Goal: Transaction & Acquisition: Purchase product/service

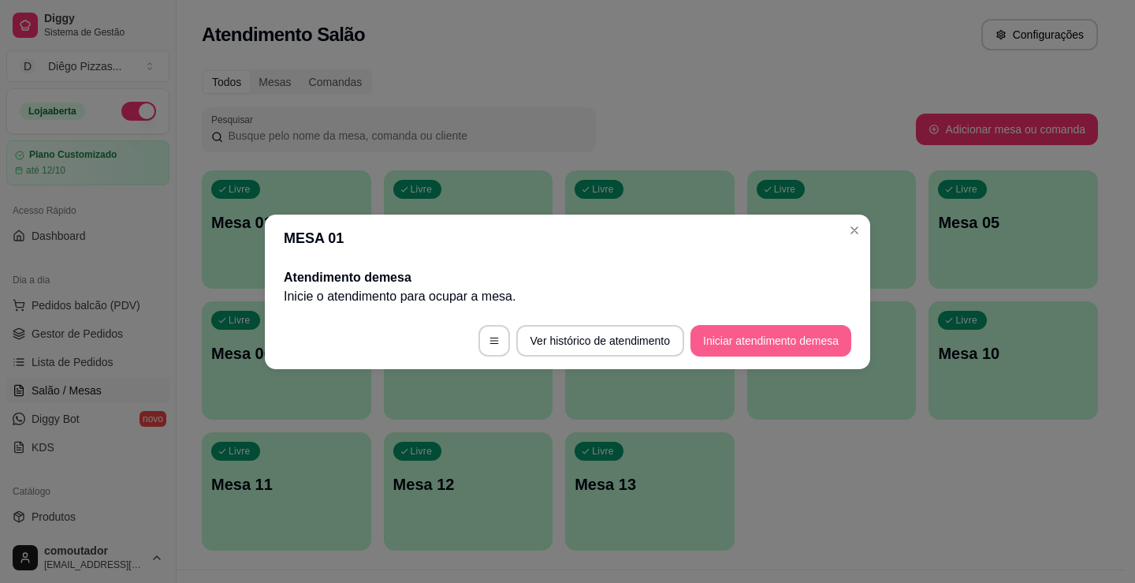
click at [739, 326] on button "Iniciar atendimento de mesa" at bounding box center [771, 341] width 161 height 32
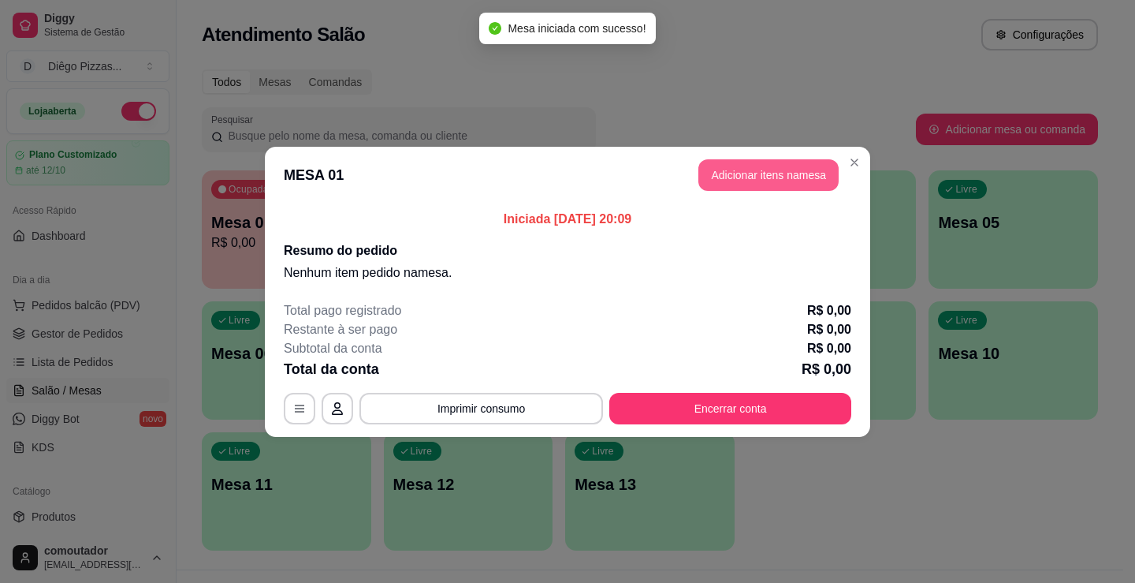
click at [733, 168] on button "Adicionar itens na mesa" at bounding box center [769, 175] width 140 height 32
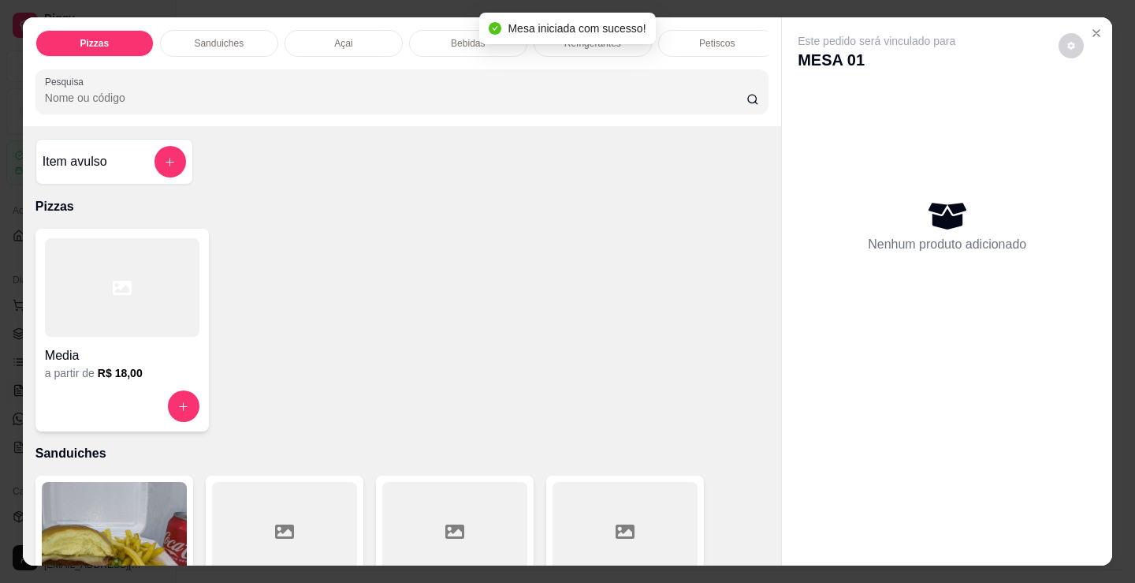
click at [728, 30] on div "Petiscos" at bounding box center [717, 43] width 118 height 27
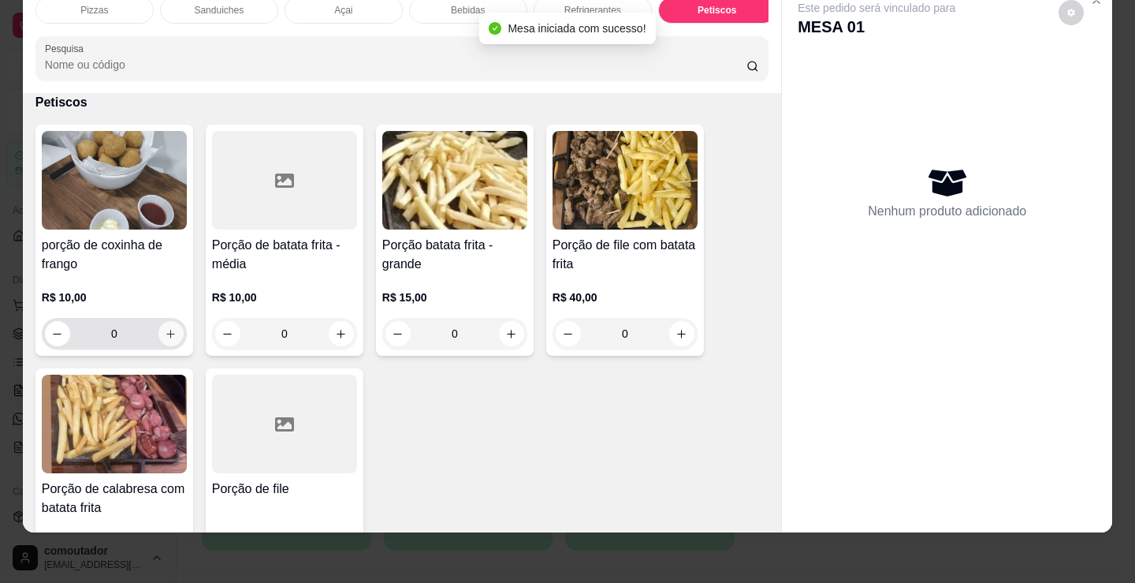
click at [165, 335] on icon "increase-product-quantity" at bounding box center [171, 334] width 12 height 12
type input "1"
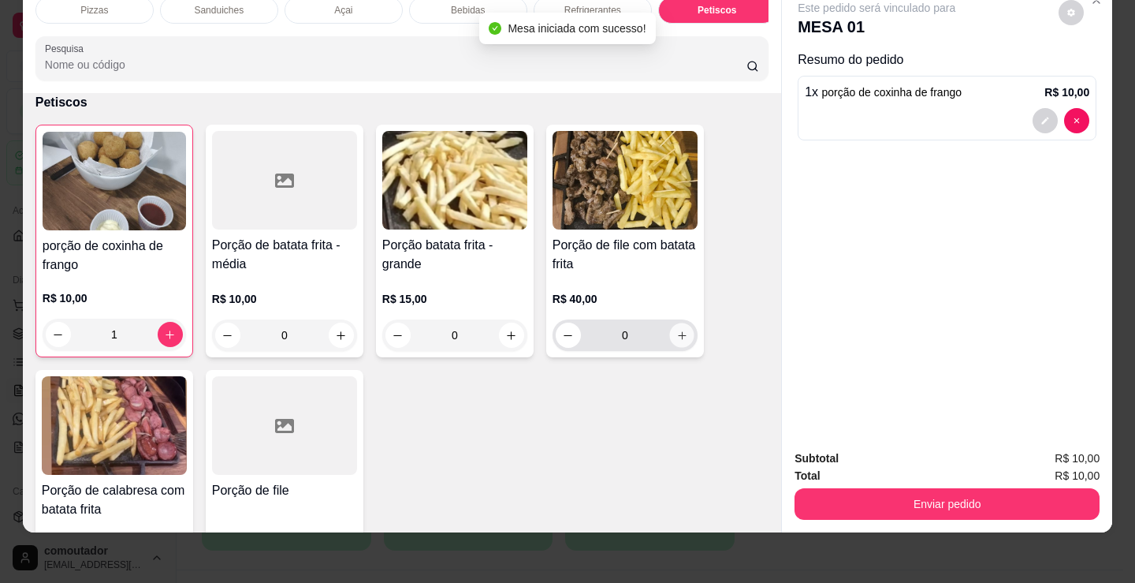
click at [669, 335] on button "increase-product-quantity" at bounding box center [681, 335] width 24 height 24
type input "1"
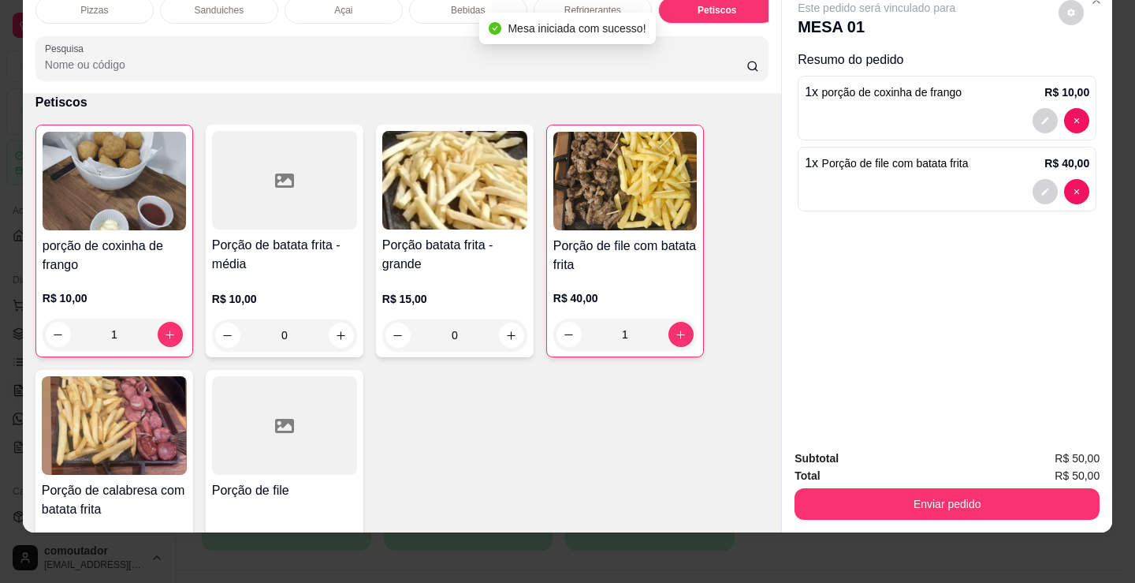
click at [222, 4] on p "Sanduiches" at bounding box center [219, 10] width 50 height 13
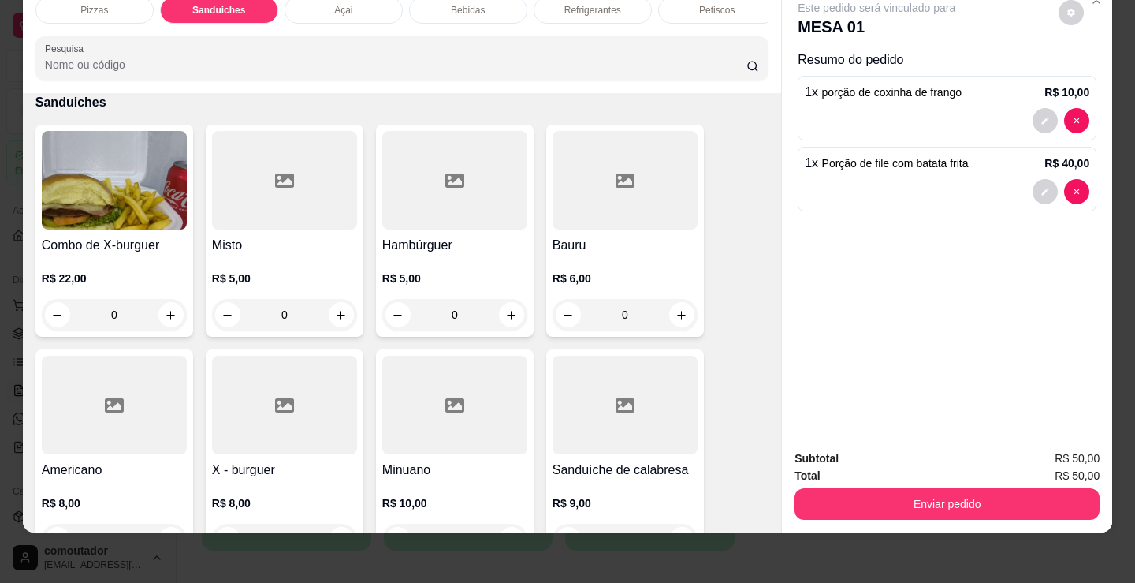
scroll to position [0, 0]
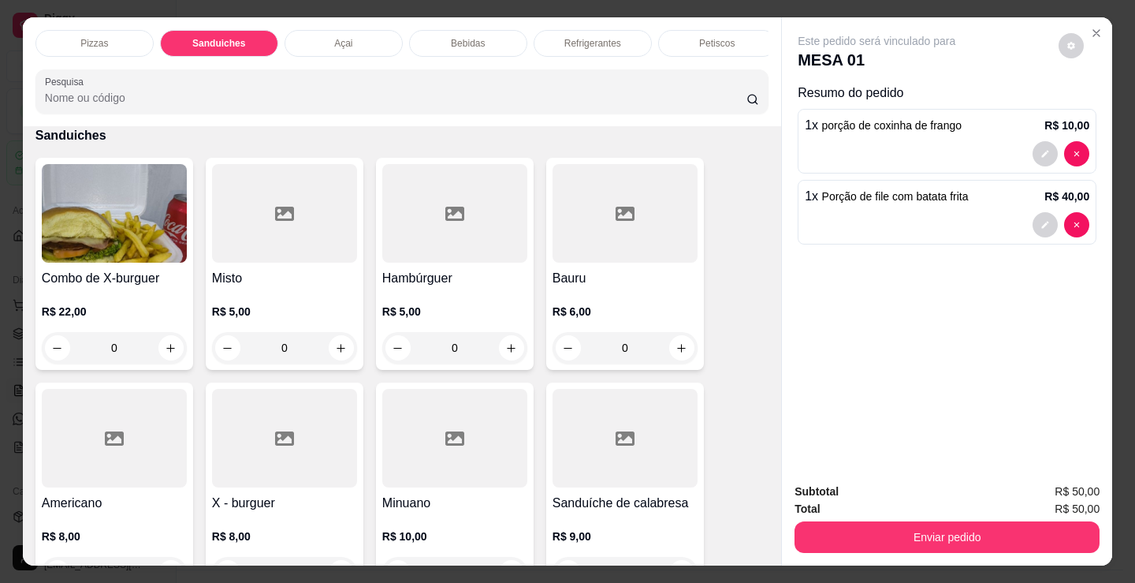
click at [565, 40] on p "Refrigerantes" at bounding box center [593, 43] width 57 height 13
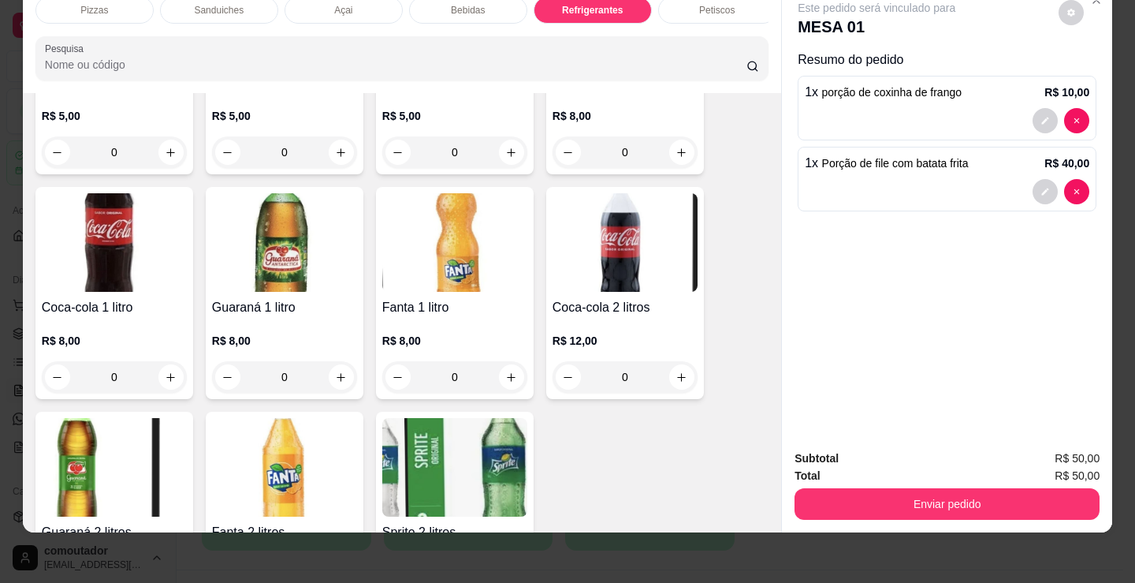
scroll to position [4872, 0]
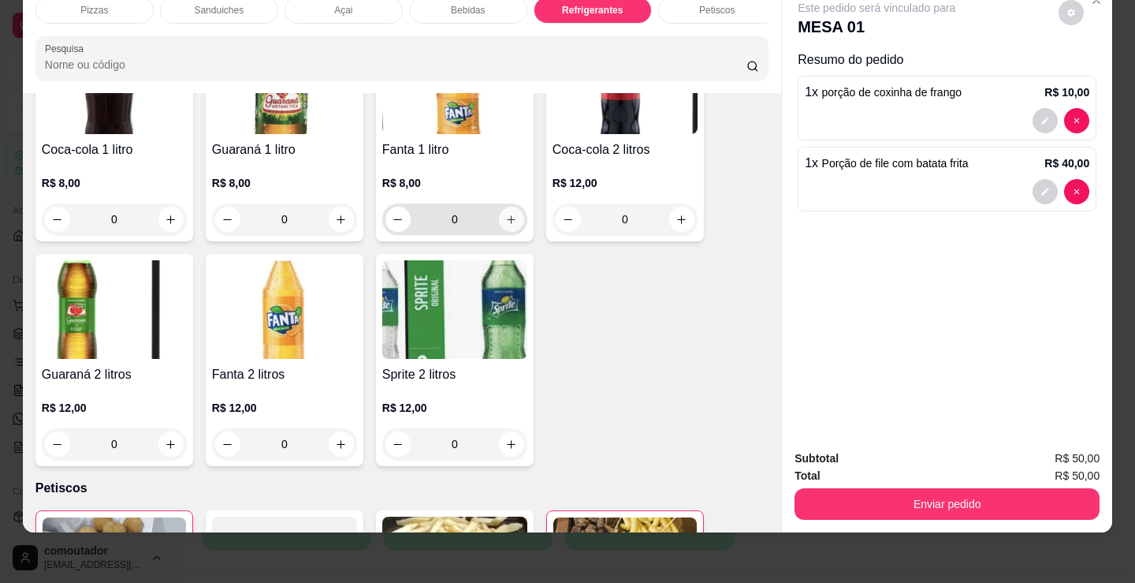
click at [506, 218] on icon "increase-product-quantity" at bounding box center [511, 220] width 12 height 12
type input "1"
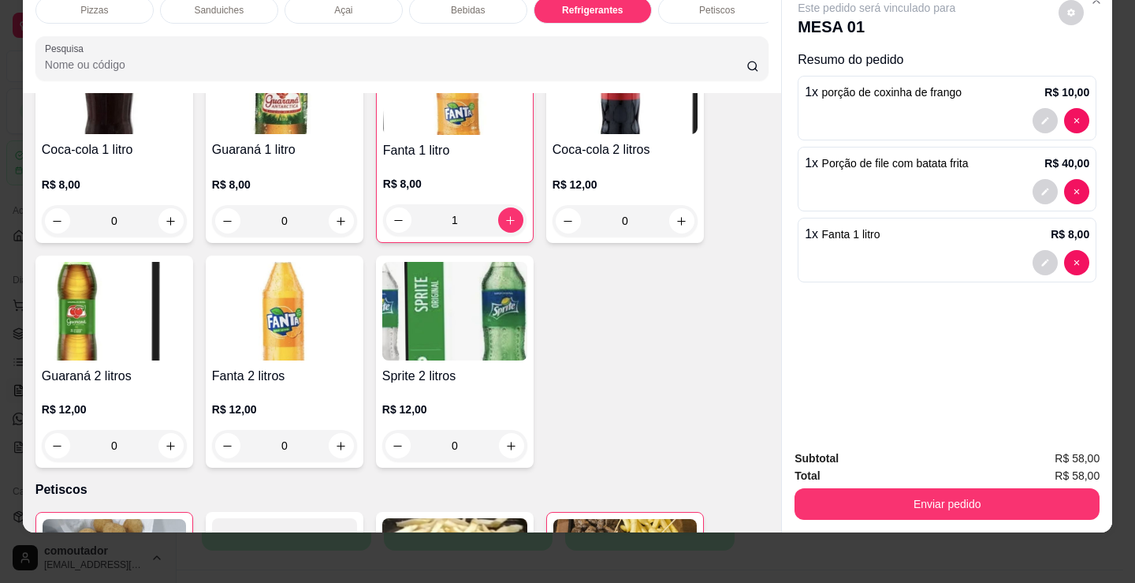
click at [95, 5] on p "Pizzas" at bounding box center [94, 10] width 28 height 13
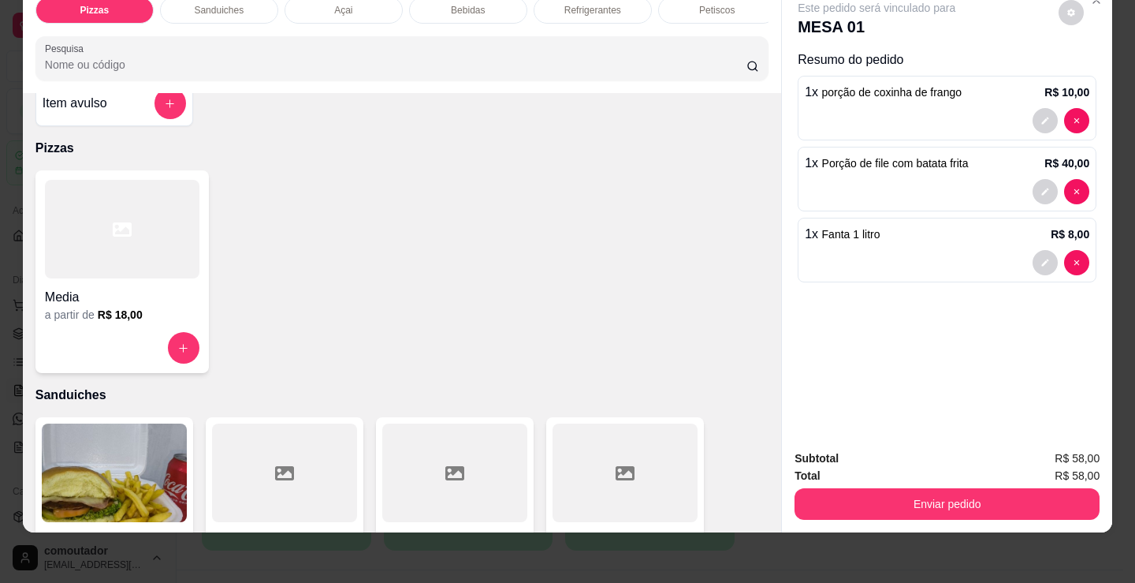
scroll to position [0, 0]
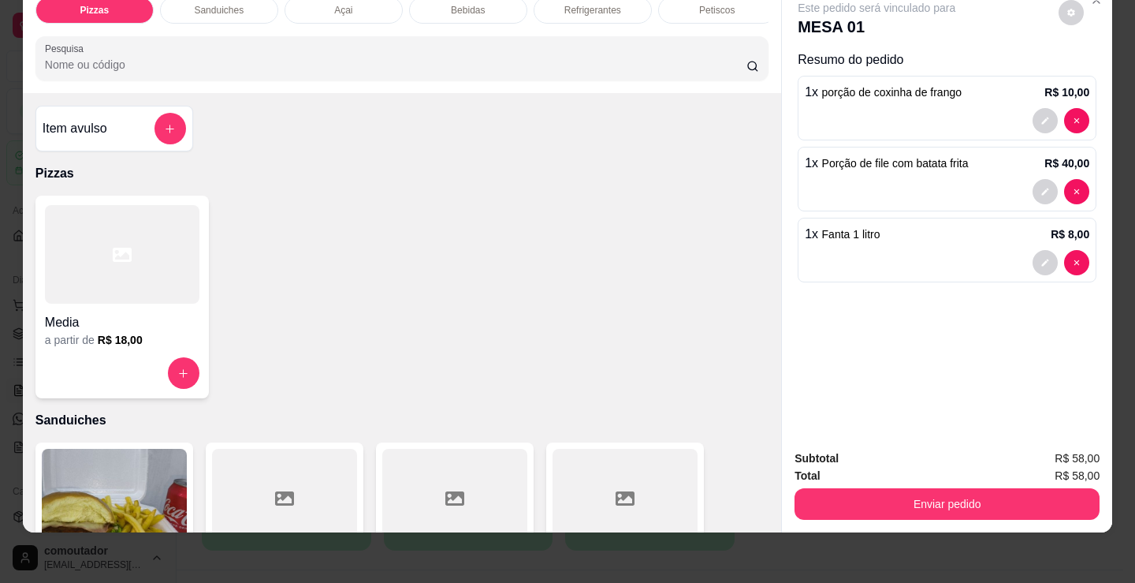
click at [92, 111] on div "Item avulso" at bounding box center [114, 129] width 158 height 46
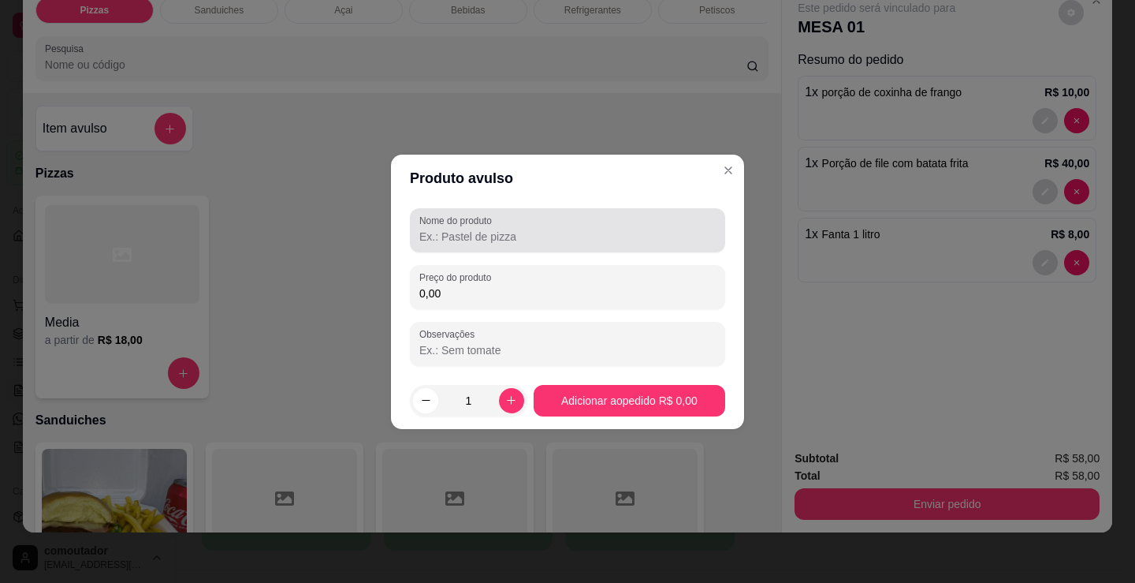
click at [509, 215] on div at bounding box center [567, 230] width 296 height 32
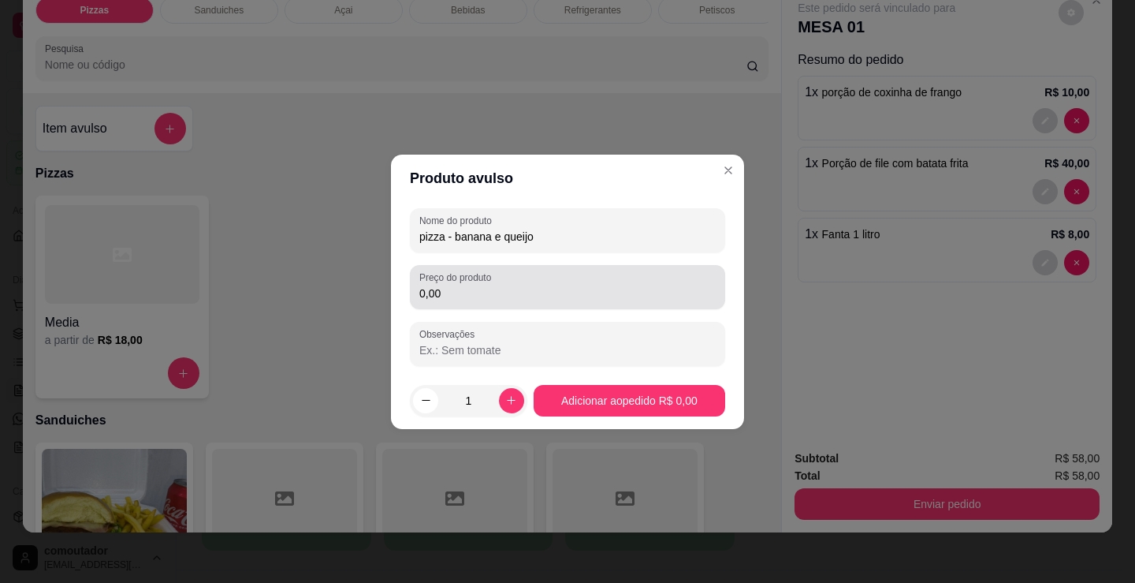
type input "pizza - banana e queijo"
click at [538, 296] on input "0,00" at bounding box center [567, 293] width 296 height 16
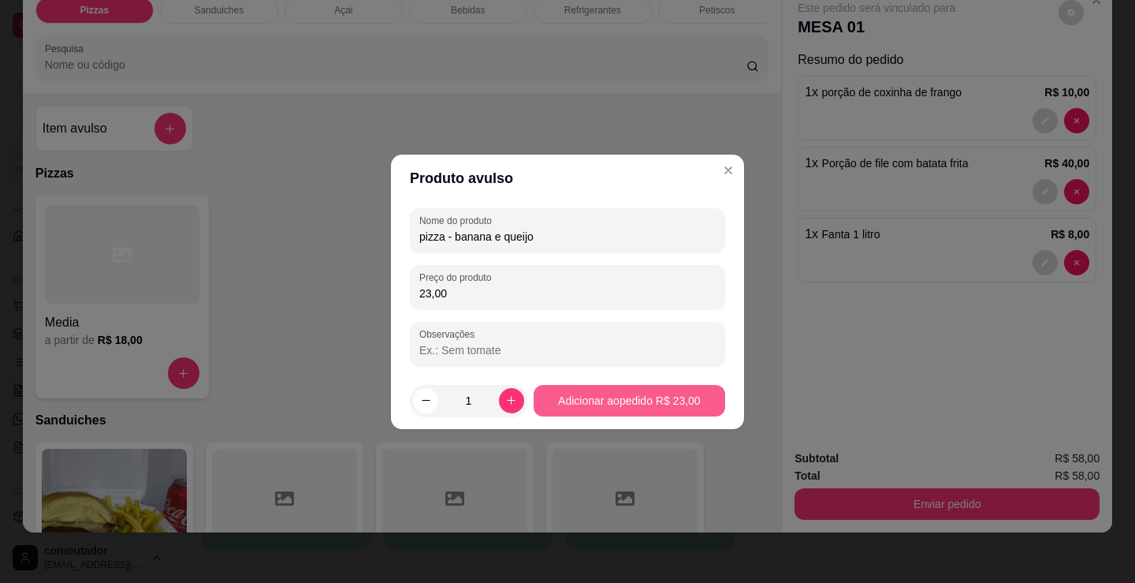
type input "23,00"
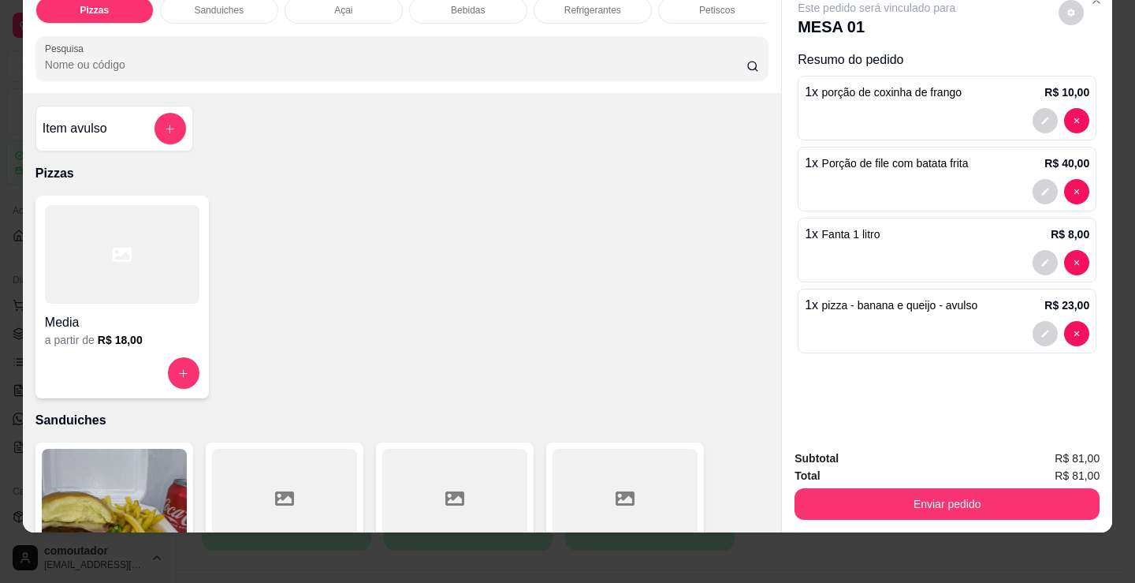
click at [81, 135] on h4 "Item avulso" at bounding box center [75, 128] width 65 height 19
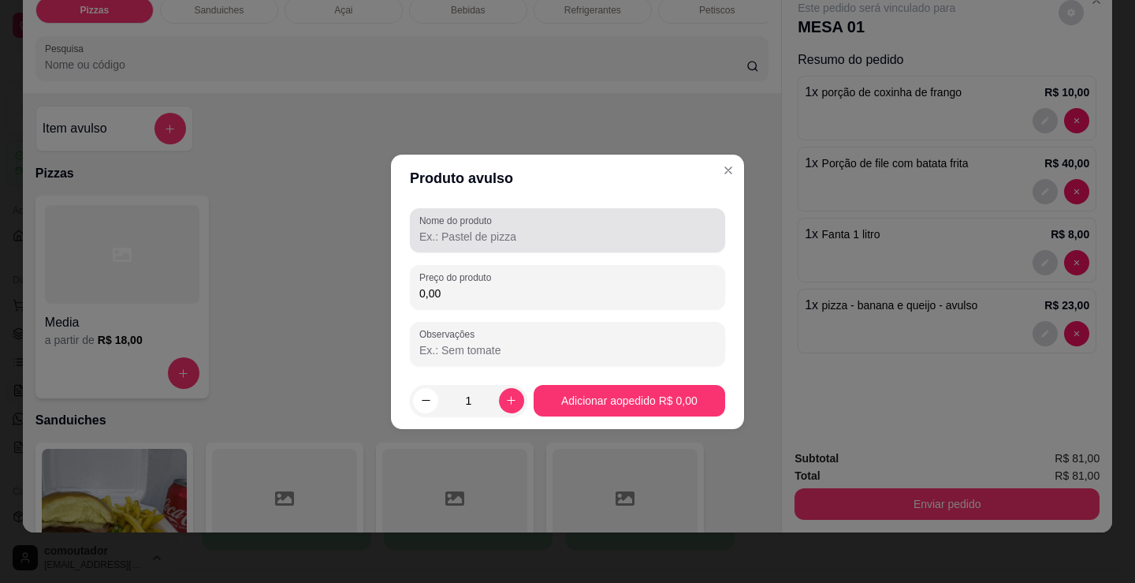
click at [475, 259] on div "Nome do produto Preço do produto 0,00 Observações" at bounding box center [567, 287] width 315 height 158
click at [477, 239] on input "Nome do produto" at bounding box center [567, 237] width 296 height 16
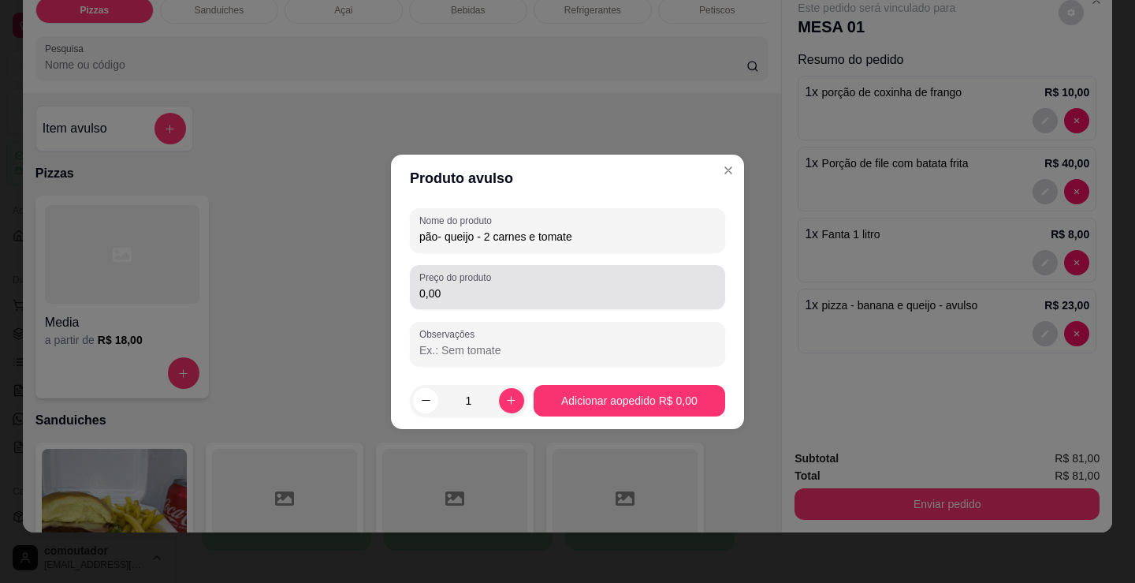
type input "pão- queijo - 2 carnes e tomate"
click at [520, 293] on input "0,00" at bounding box center [567, 293] width 296 height 16
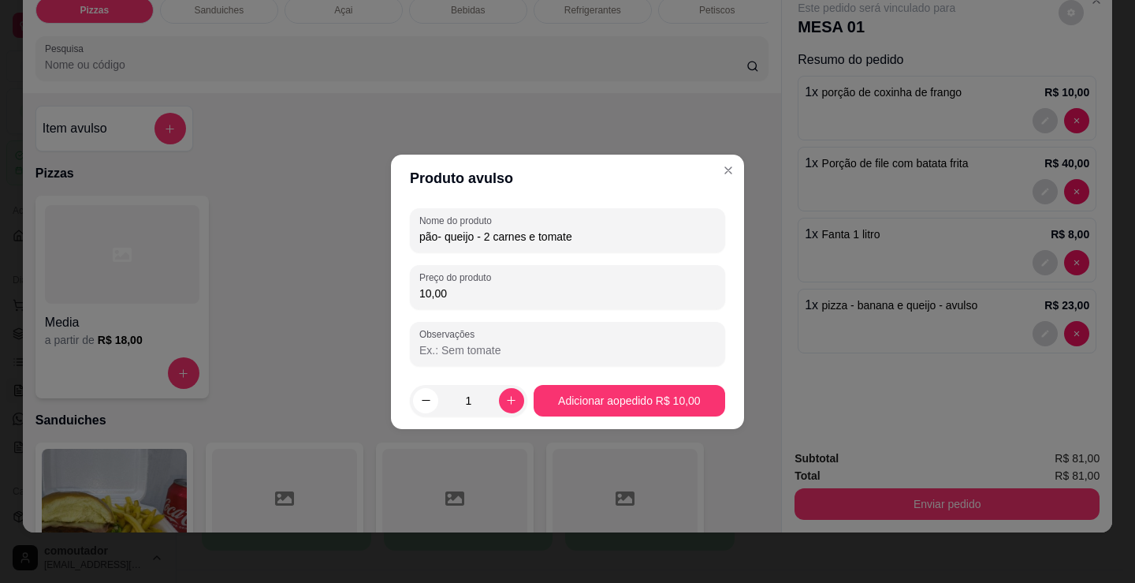
type input "10,00"
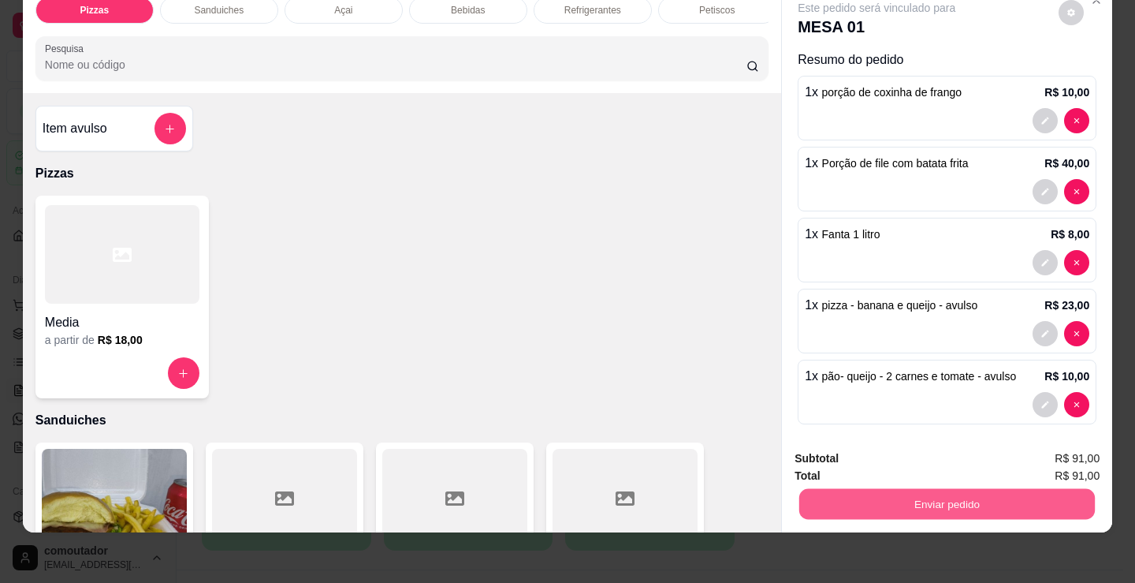
click at [923, 491] on button "Enviar pedido" at bounding box center [948, 503] width 296 height 31
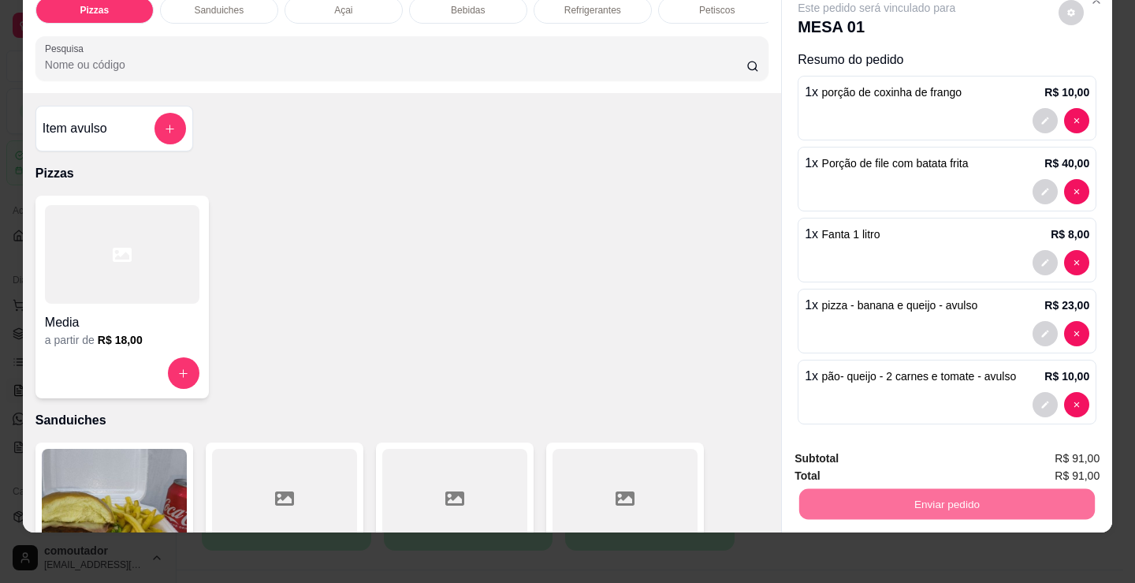
click at [908, 453] on button "Não registrar e enviar pedido" at bounding box center [895, 453] width 164 height 30
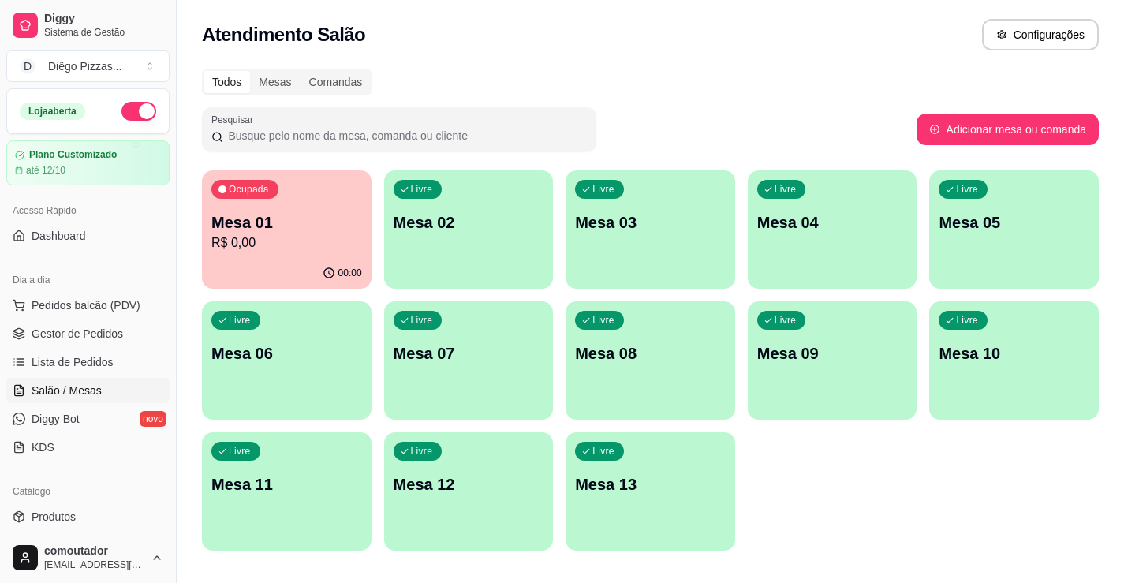
click at [451, 243] on div "Livre Mesa 02" at bounding box center [469, 219] width 170 height 99
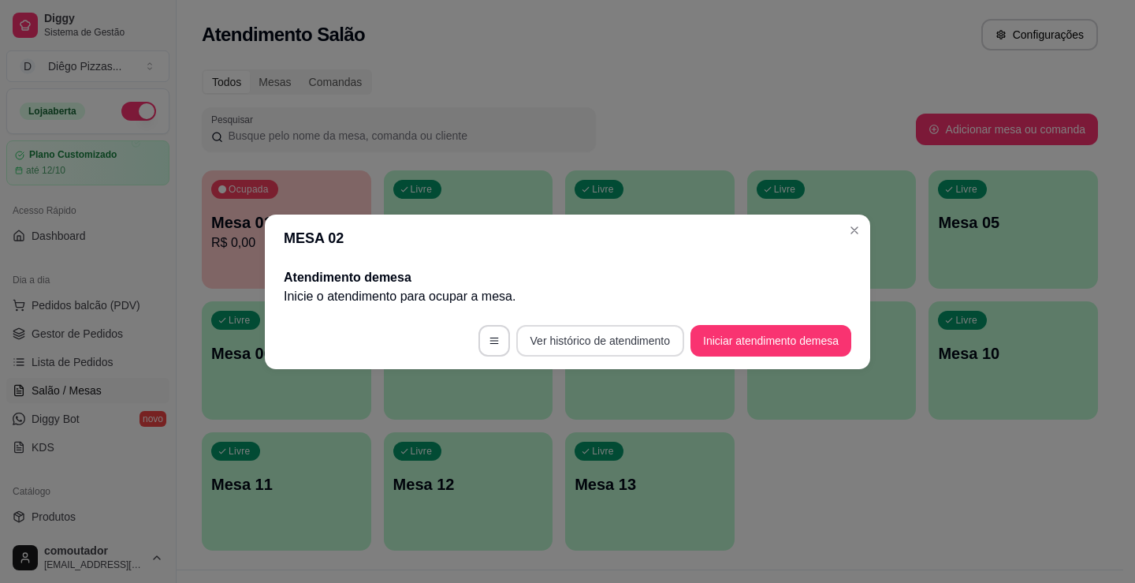
click at [642, 337] on button "Ver histórico de atendimento" at bounding box center [600, 341] width 168 height 32
click at [737, 352] on button "Iniciar atendimento de mesa" at bounding box center [771, 341] width 161 height 32
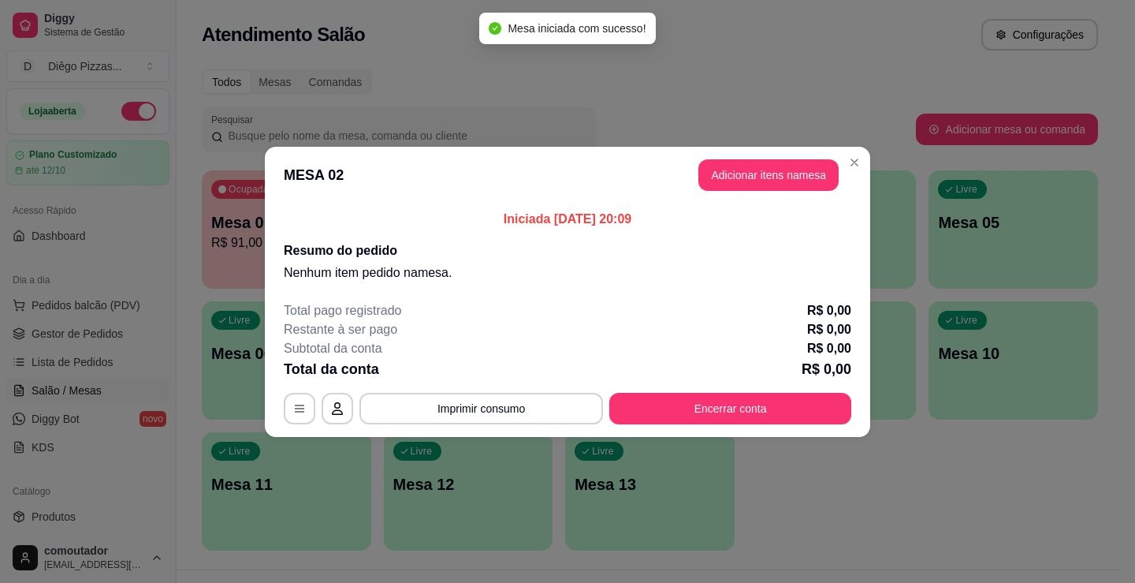
click at [753, 147] on header "MESA 02 Adicionar itens na mesa" at bounding box center [568, 175] width 606 height 57
click at [748, 178] on button "Adicionar itens na mesa" at bounding box center [769, 175] width 140 height 32
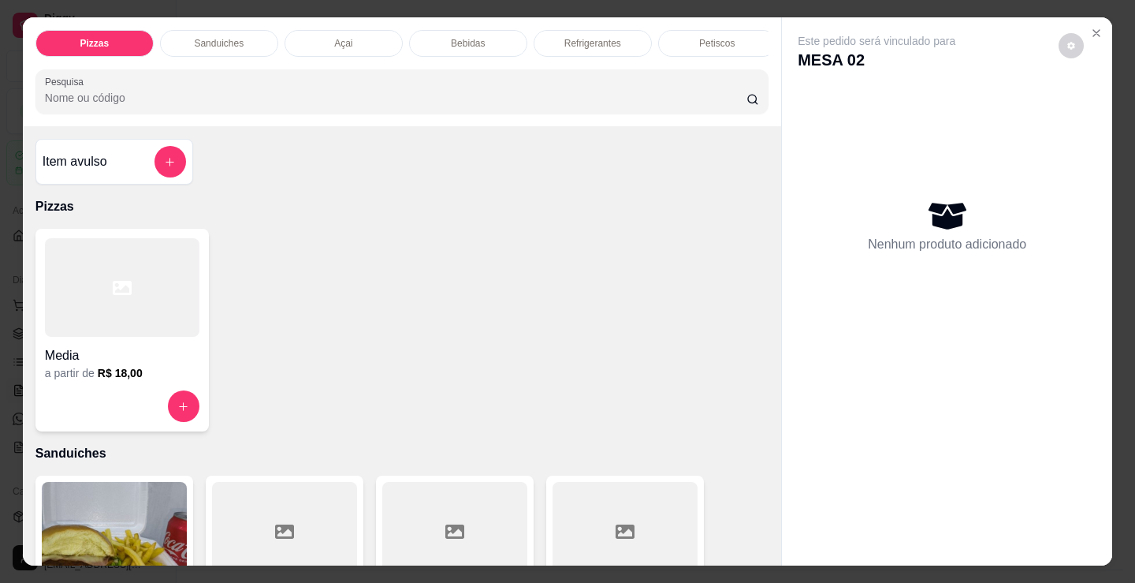
click at [584, 48] on div "Refrigerantes" at bounding box center [593, 43] width 118 height 27
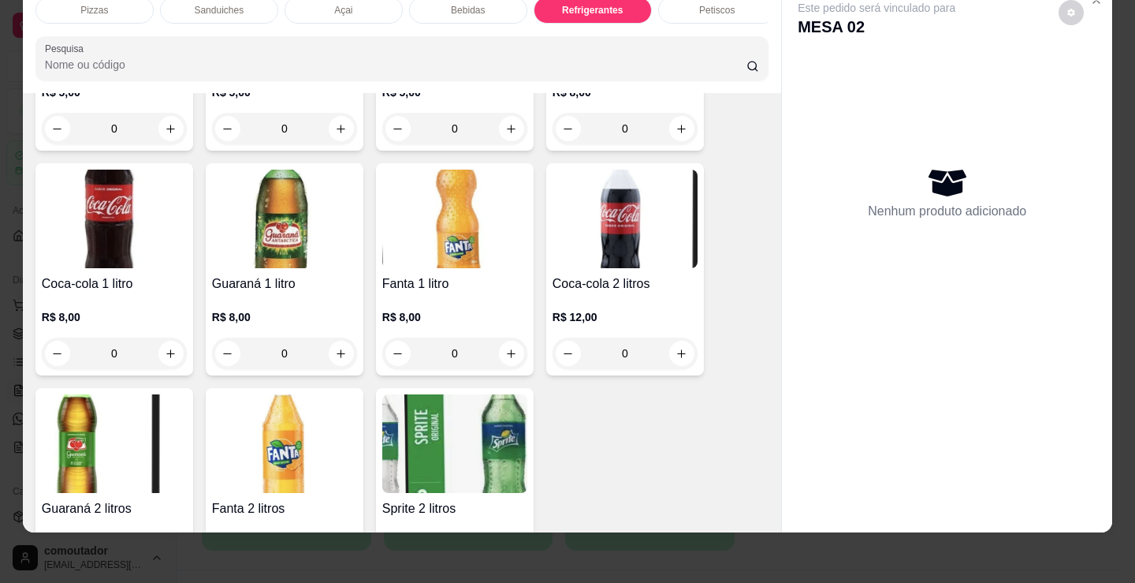
scroll to position [4715, 0]
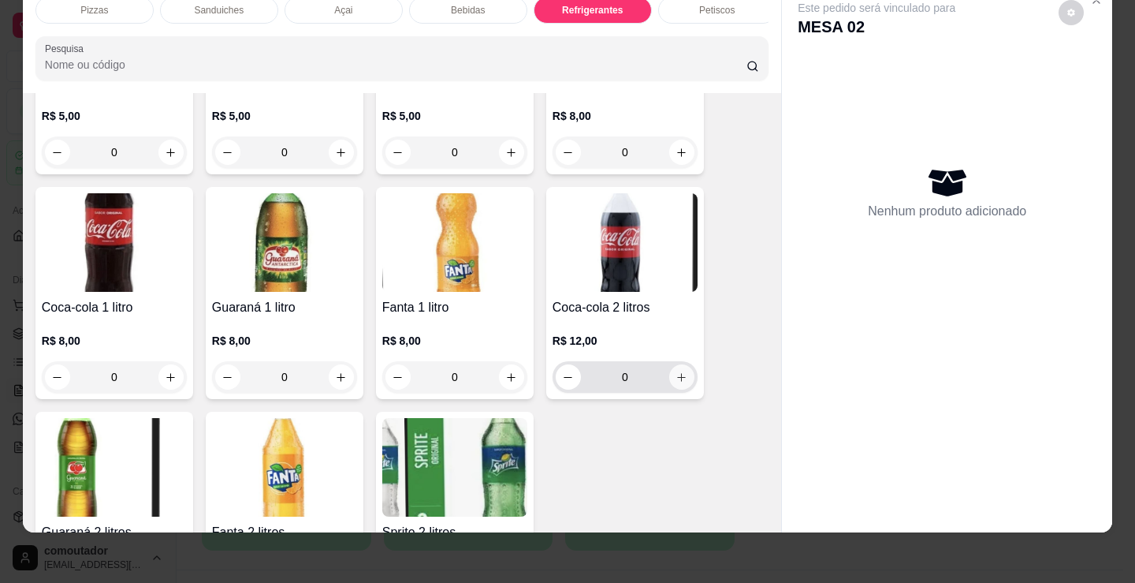
click at [676, 382] on icon "increase-product-quantity" at bounding box center [682, 377] width 12 height 12
type input "1"
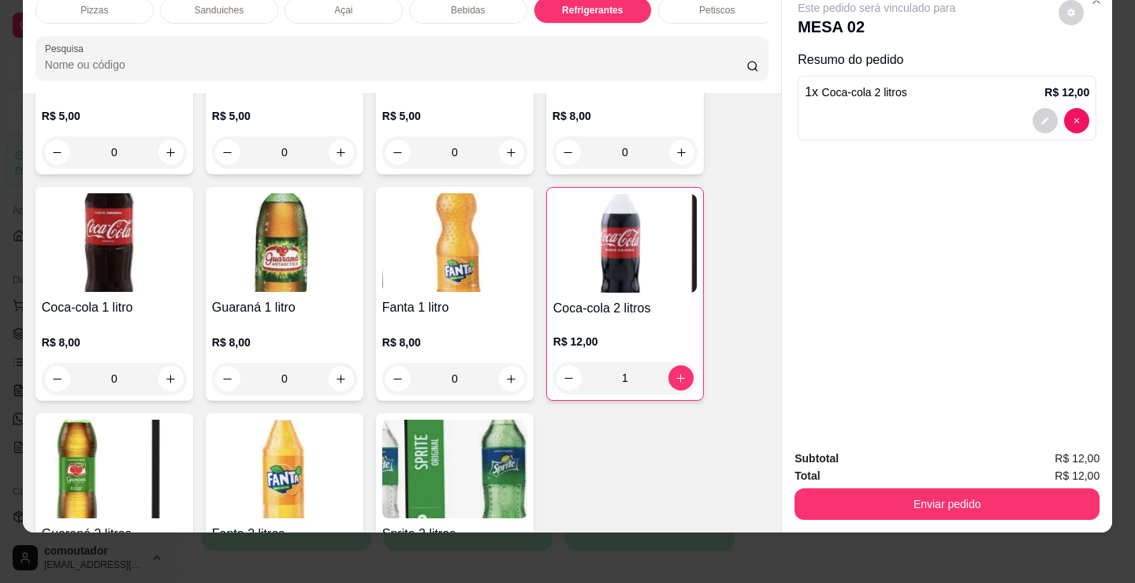
click at [90, 4] on p "Pizzas" at bounding box center [94, 10] width 28 height 13
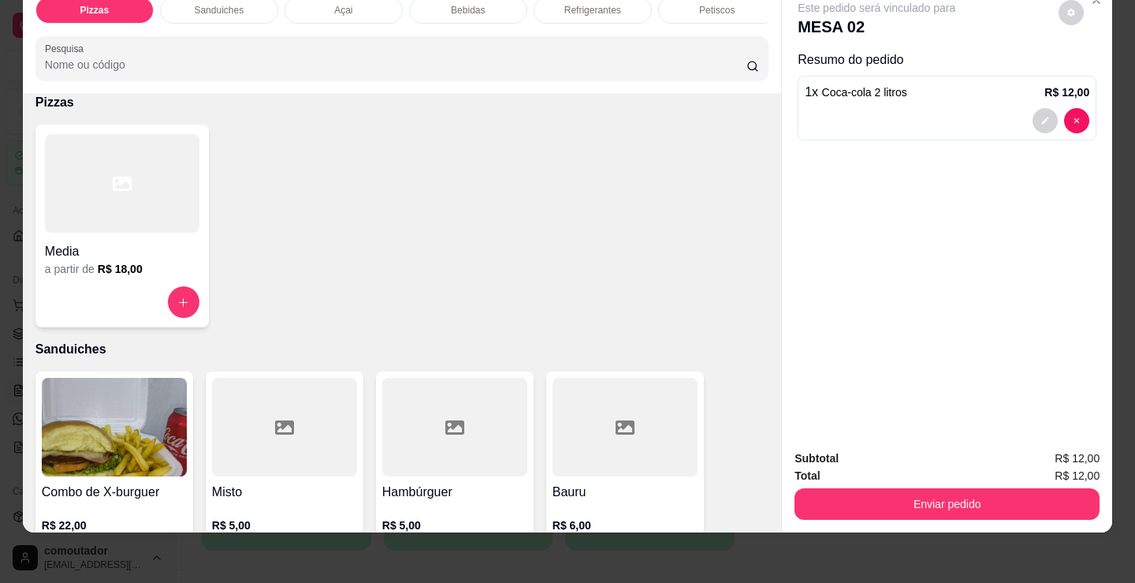
click at [121, 232] on div at bounding box center [122, 183] width 155 height 99
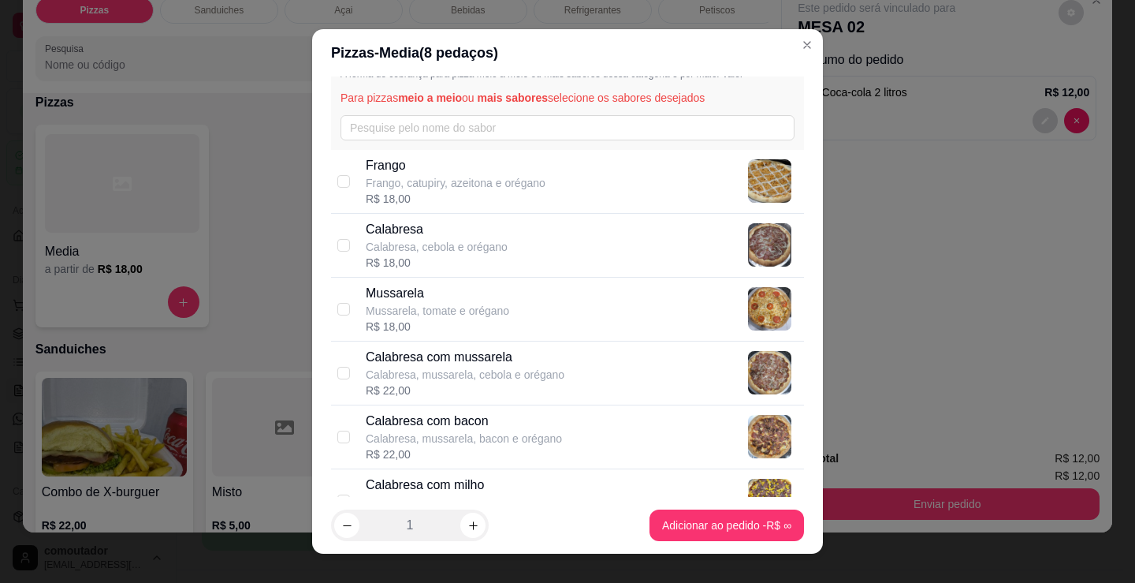
scroll to position [79, 0]
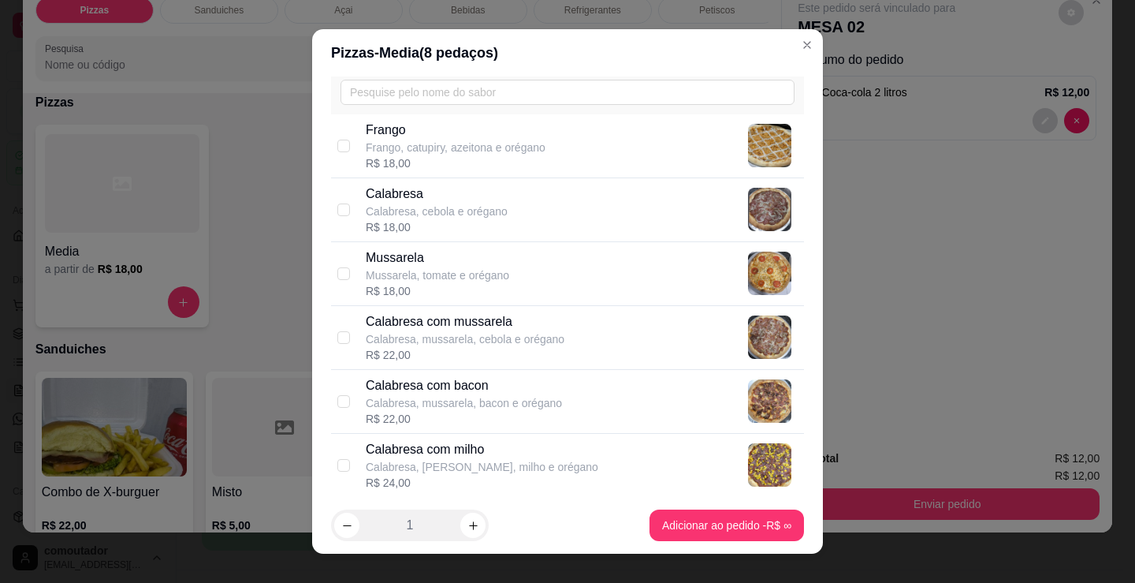
click at [366, 336] on p "Calabresa, mussarela, cebola e orégano" at bounding box center [465, 339] width 199 height 16
checkbox input "true"
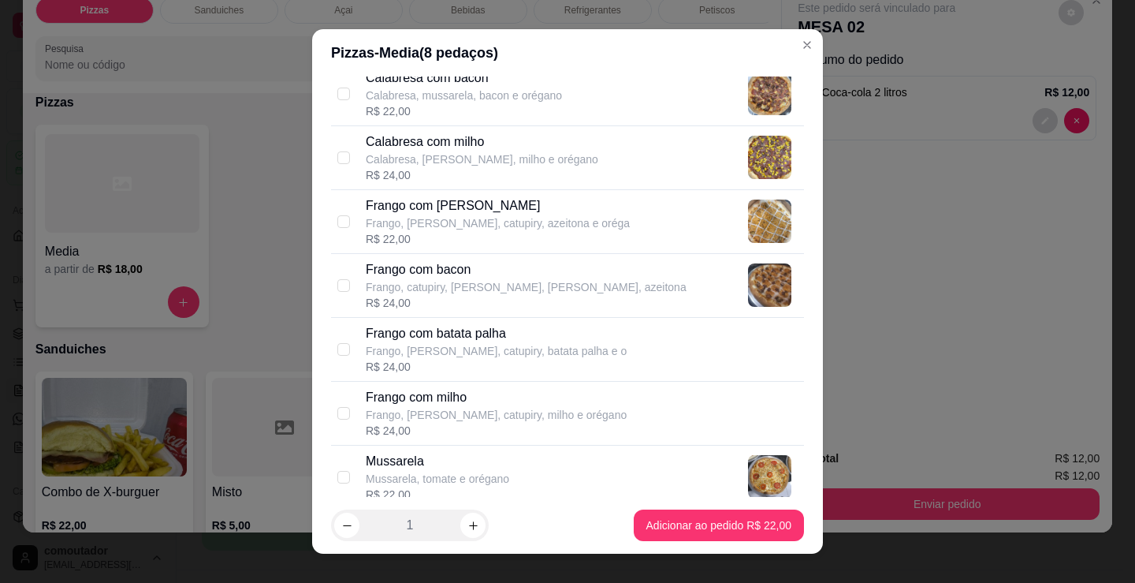
scroll to position [394, 0]
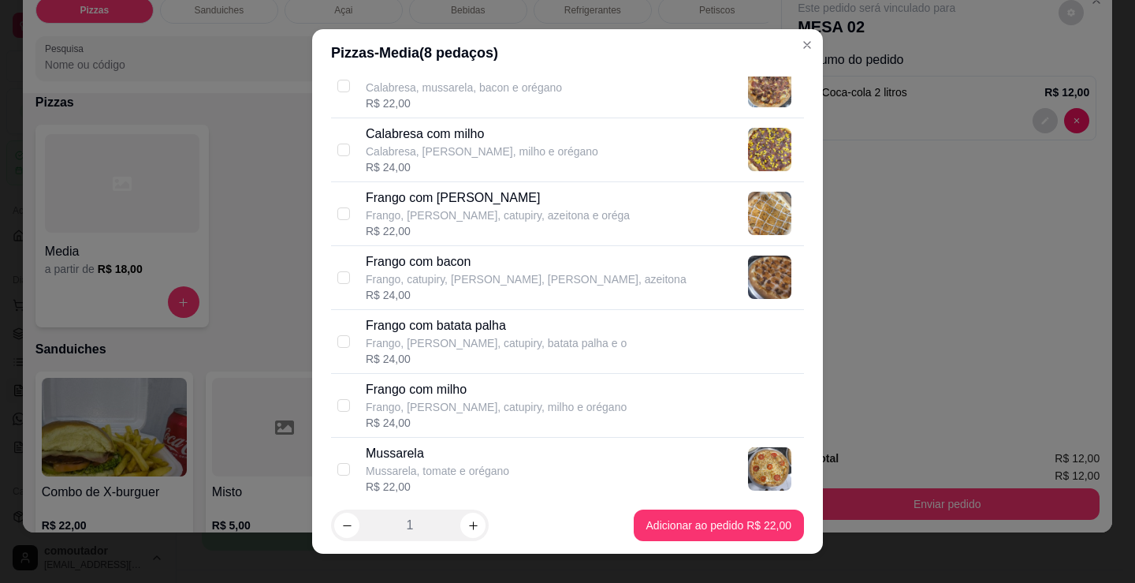
click at [469, 330] on p "Frango com batata palha" at bounding box center [496, 325] width 261 height 19
checkbox input "true"
click at [447, 241] on div "Frango com [PERSON_NAME], [PERSON_NAME], catupiry, azeitona e oréga R$ 22,00" at bounding box center [567, 214] width 473 height 64
checkbox input "true"
checkbox input "false"
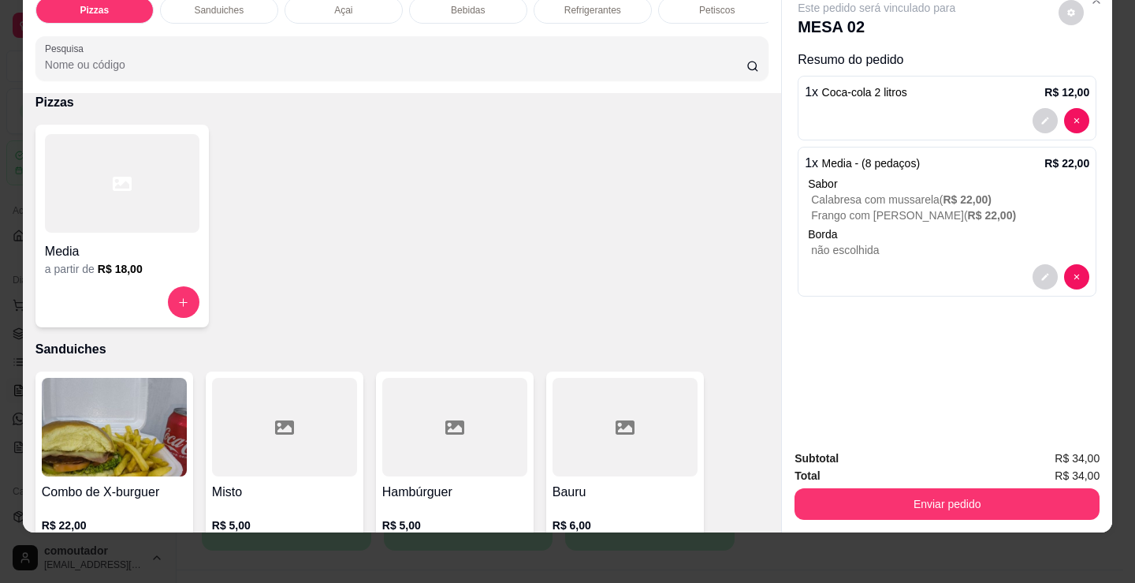
click at [99, 239] on div "Media" at bounding box center [122, 247] width 155 height 28
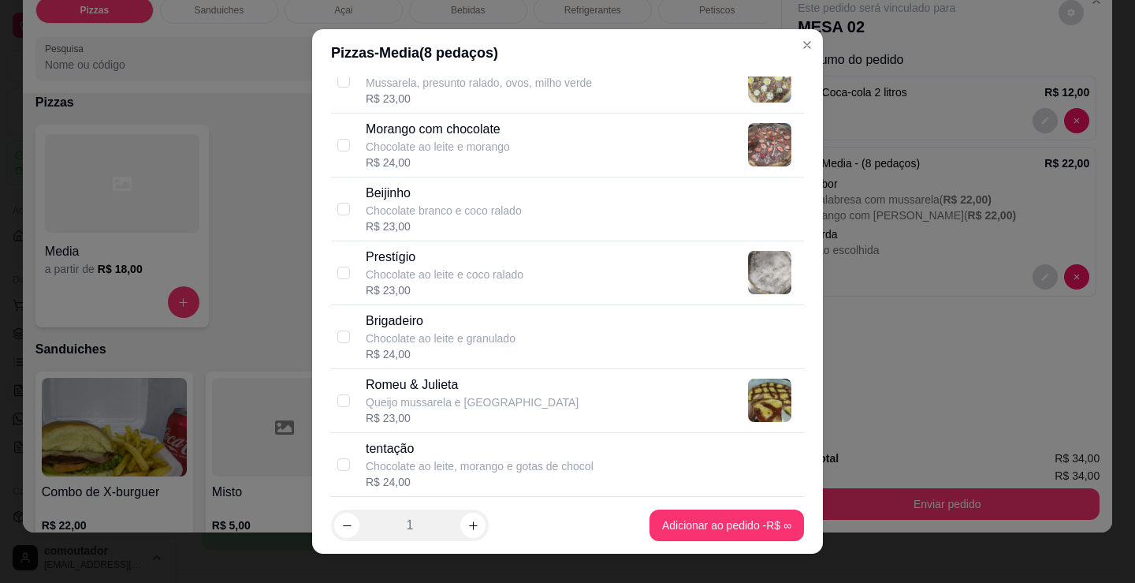
scroll to position [1490, 0]
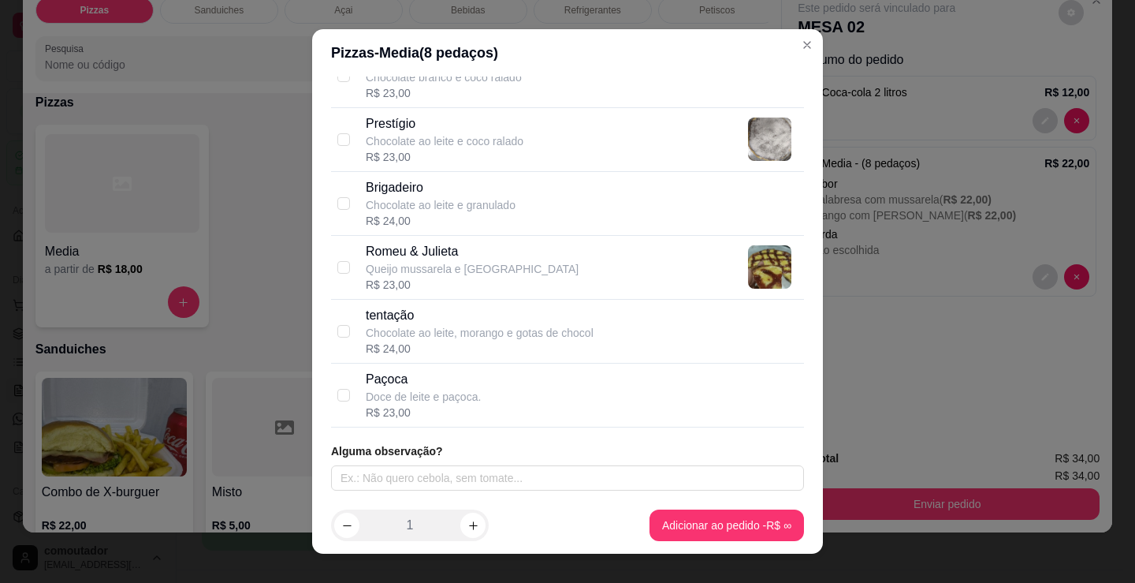
click at [546, 346] on div "R$ 24,00" at bounding box center [480, 349] width 228 height 16
checkbox input "true"
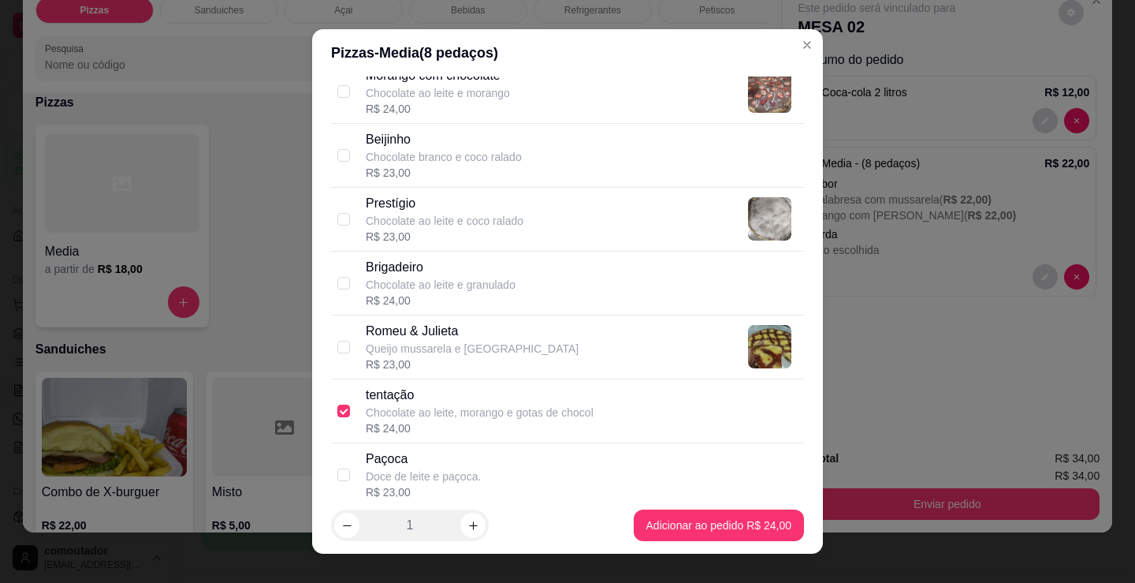
scroll to position [1333, 0]
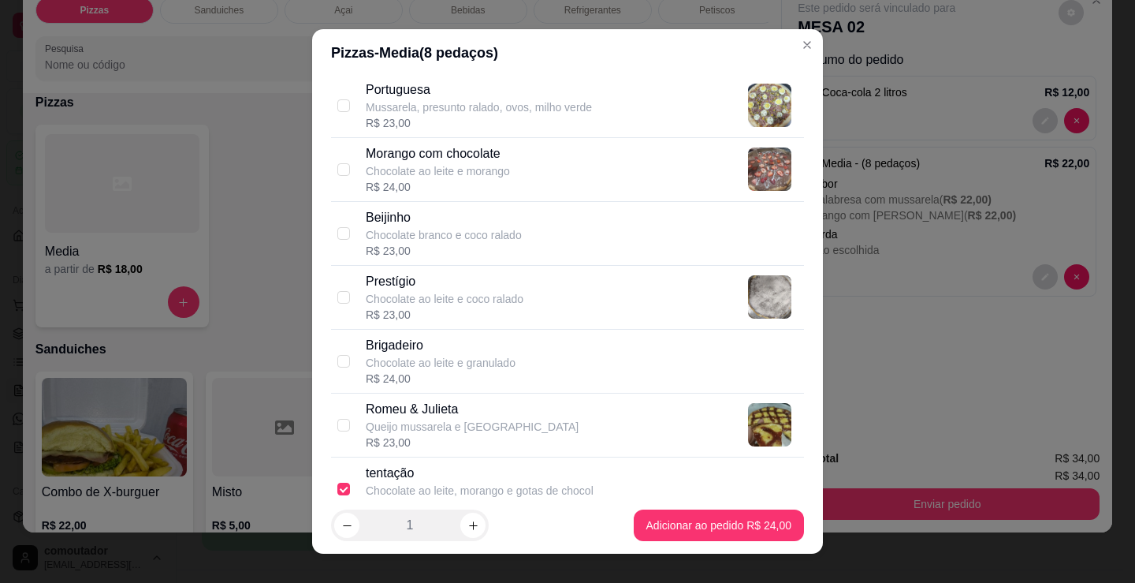
click at [491, 253] on div "R$ 23,00" at bounding box center [444, 251] width 156 height 16
checkbox input "true"
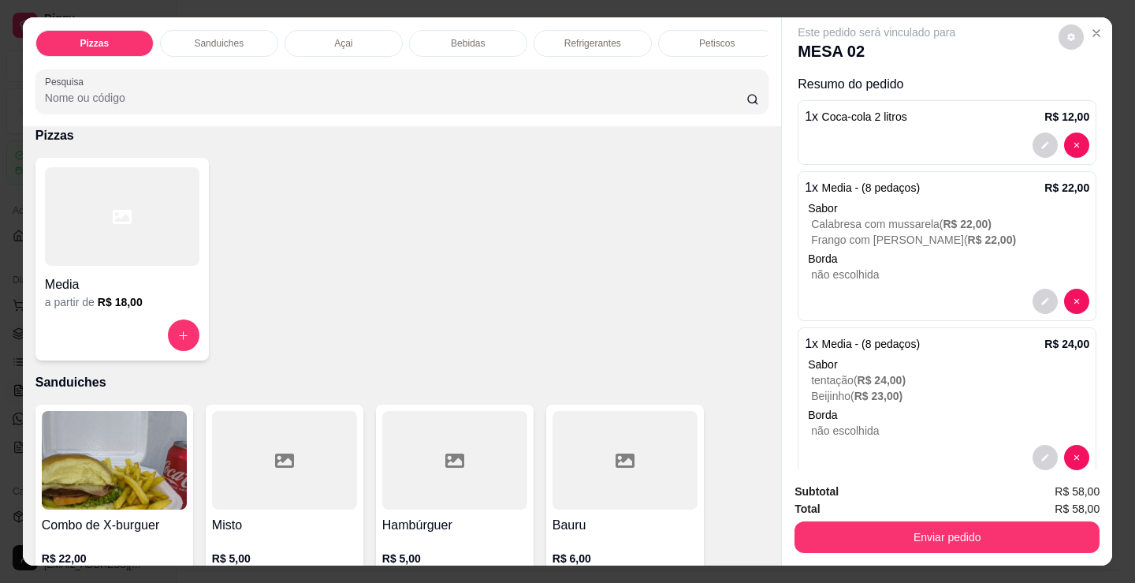
scroll to position [0, 0]
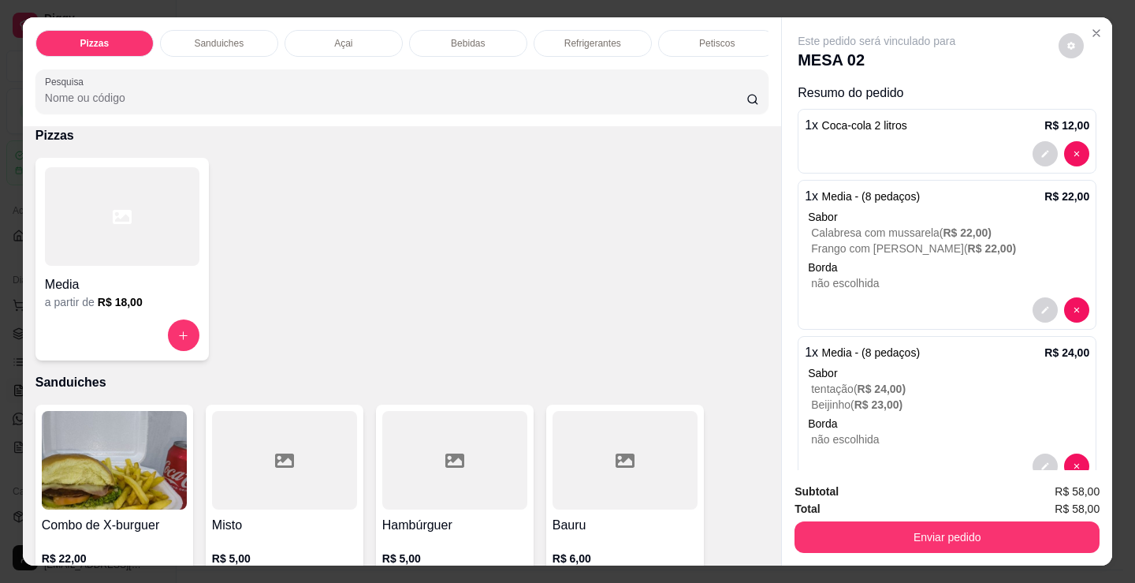
click at [597, 44] on div "Refrigerantes" at bounding box center [593, 43] width 118 height 27
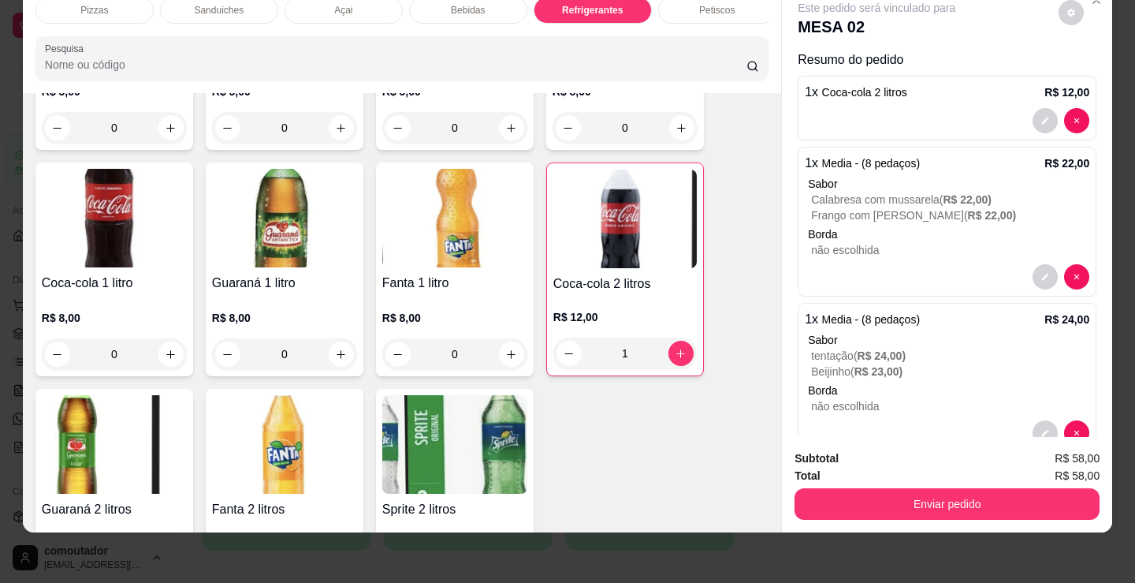
scroll to position [4872, 0]
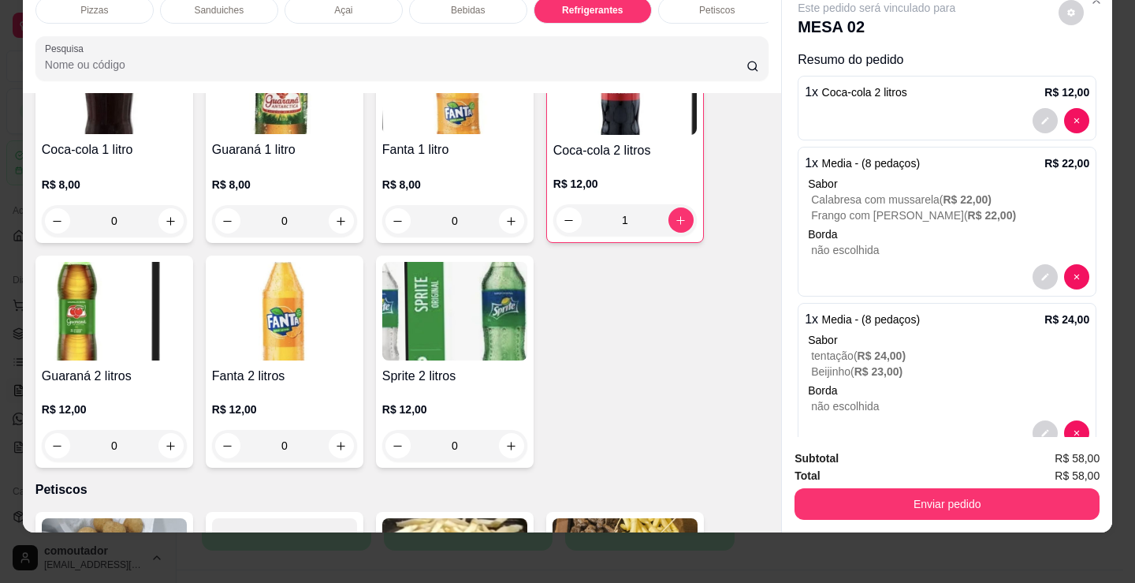
click at [703, 11] on div "Petiscos" at bounding box center [717, 10] width 118 height 27
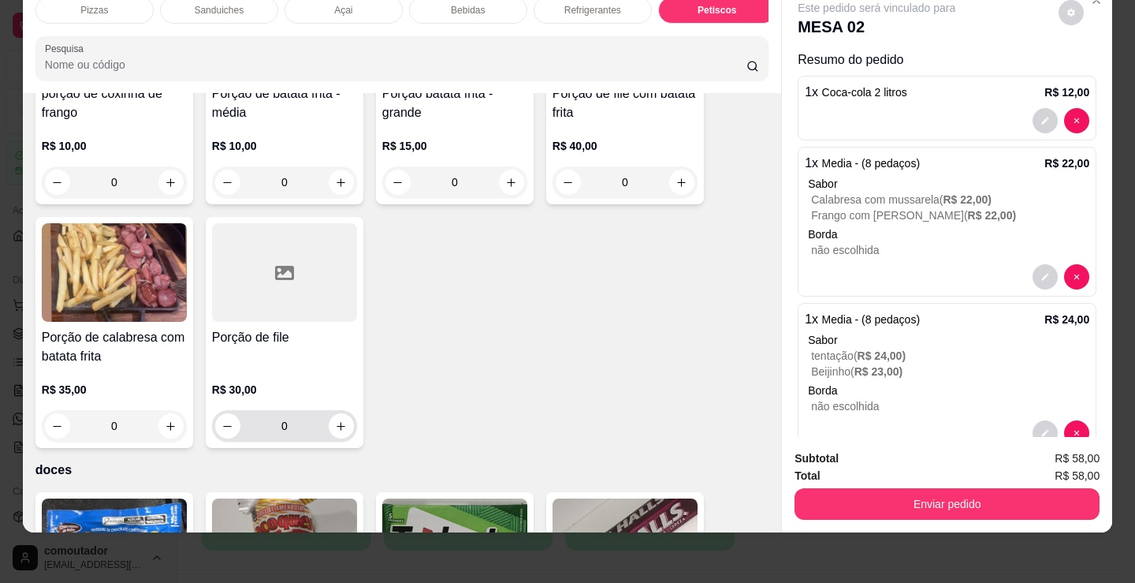
scroll to position [5417, 0]
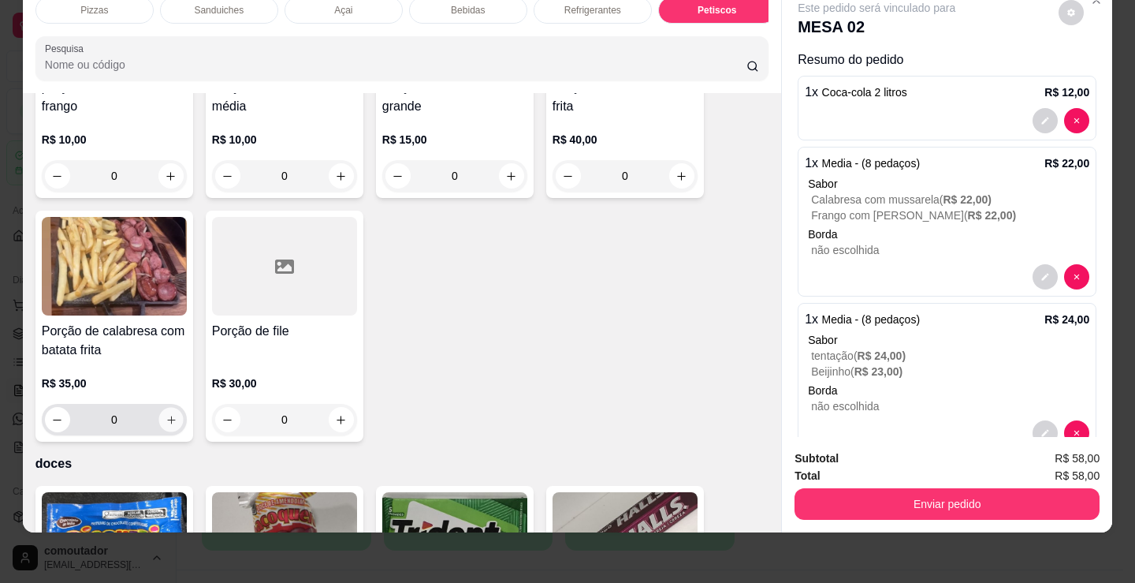
click at [162, 412] on button "increase-product-quantity" at bounding box center [170, 420] width 24 height 24
type input "1"
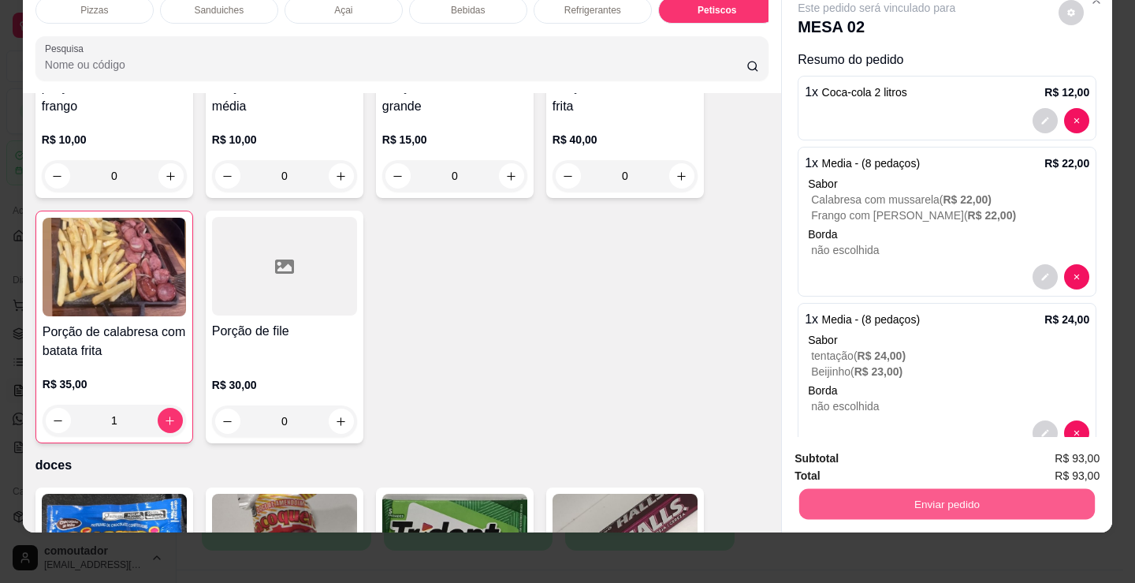
click at [905, 488] on button "Enviar pedido" at bounding box center [948, 503] width 296 height 31
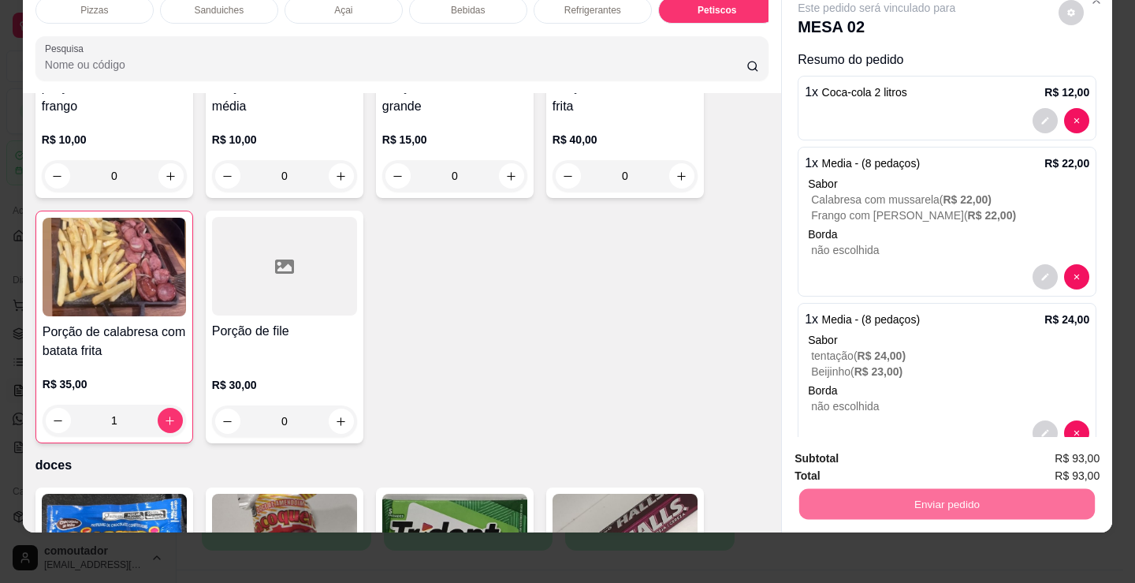
click at [871, 447] on button "Não registrar e enviar pedido" at bounding box center [895, 452] width 159 height 29
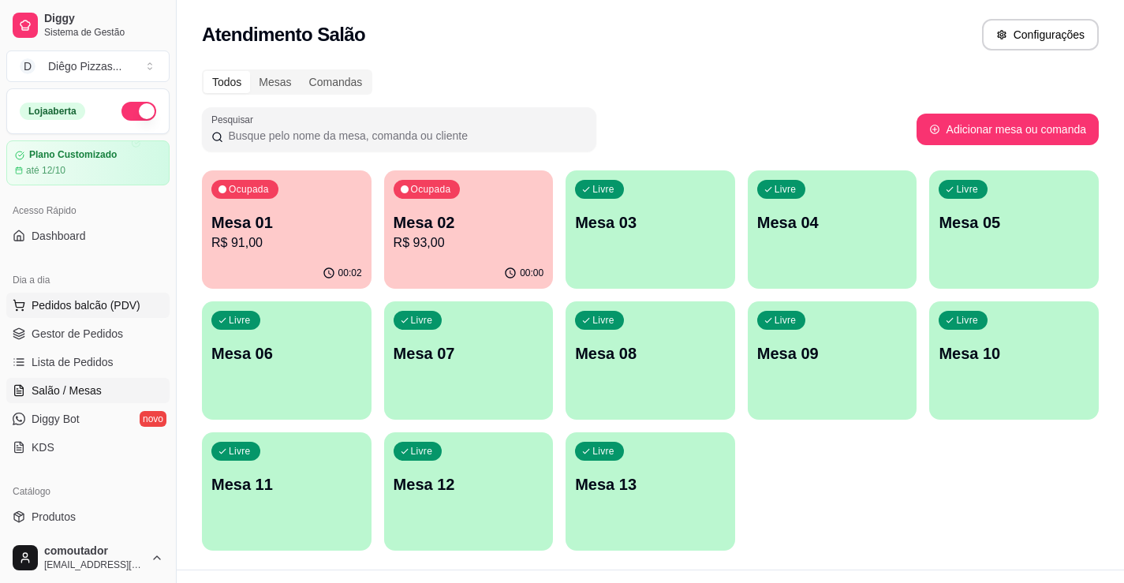
click at [120, 300] on span "Pedidos balcão (PDV)" at bounding box center [86, 305] width 109 height 16
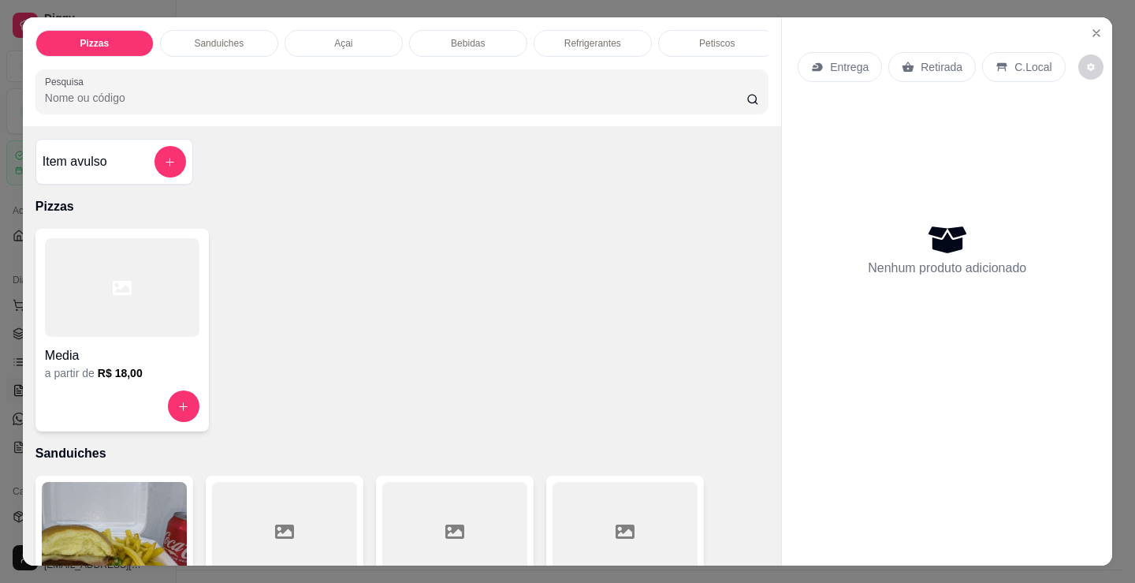
click at [334, 37] on p "Açai" at bounding box center [343, 43] width 18 height 13
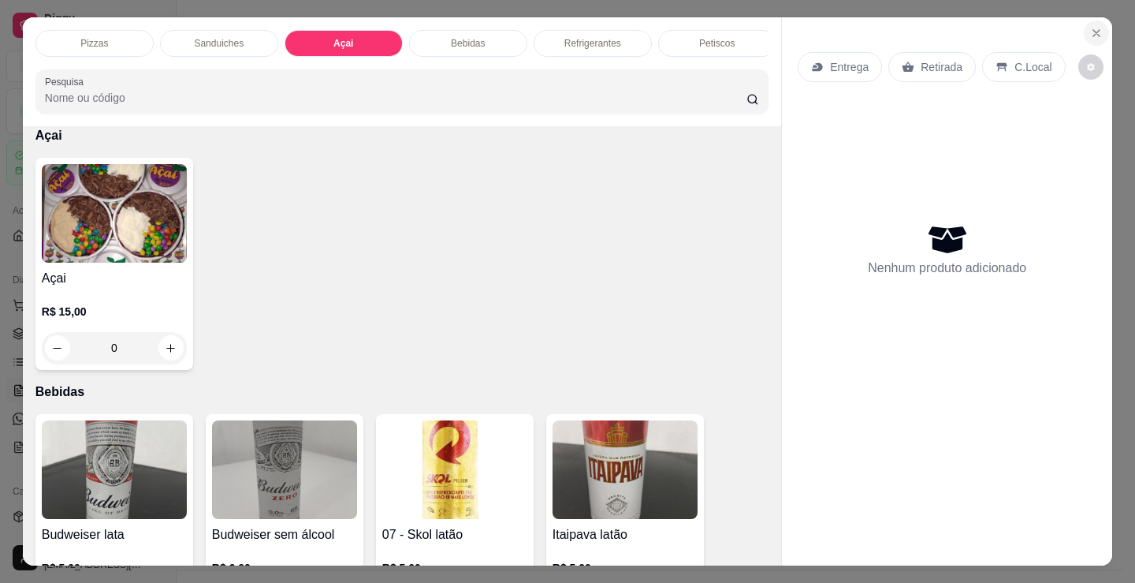
click at [1091, 29] on icon "Close" at bounding box center [1097, 33] width 13 height 13
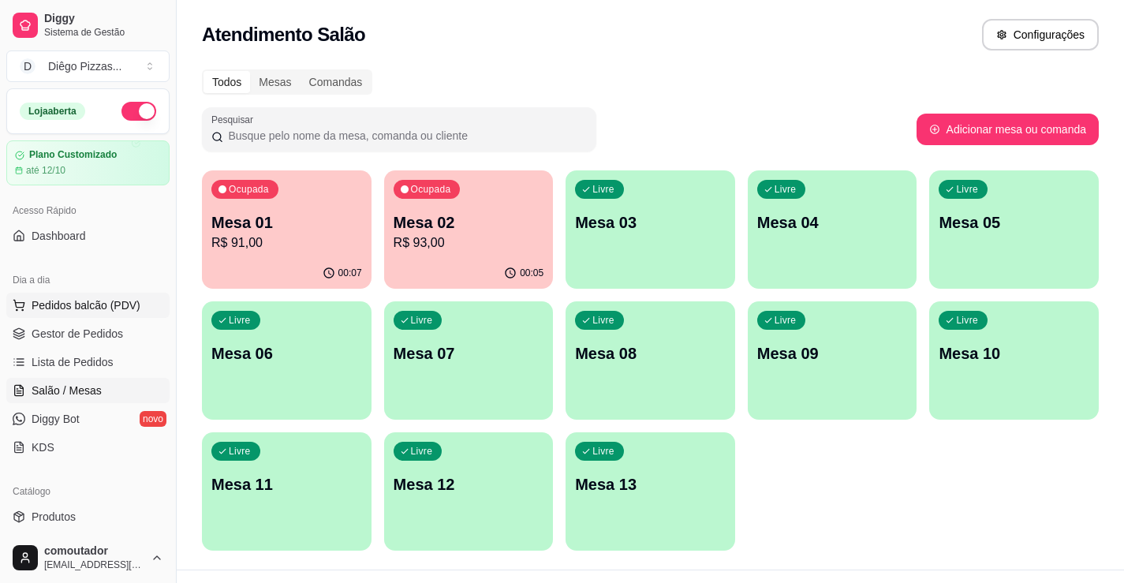
click at [71, 305] on span "Pedidos balcão (PDV)" at bounding box center [86, 305] width 109 height 16
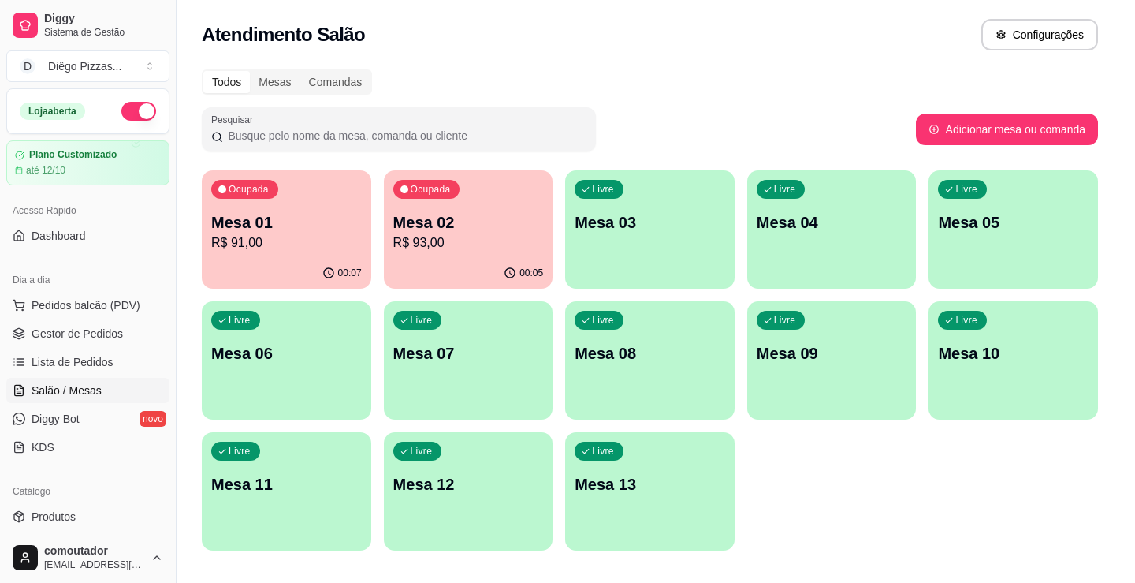
click at [190, 337] on div at bounding box center [122, 287] width 155 height 99
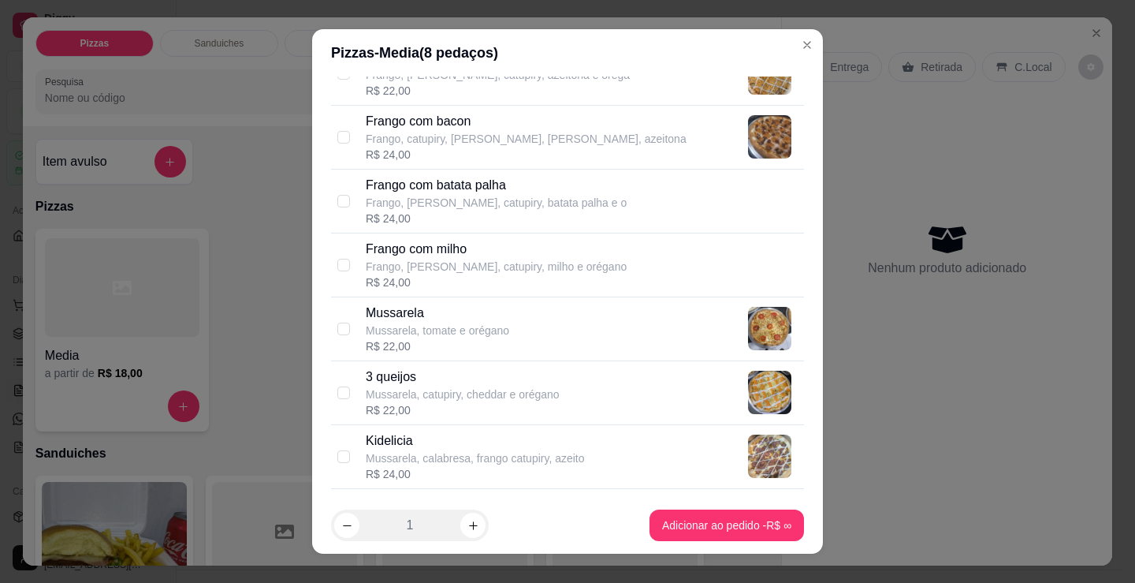
scroll to position [552, 0]
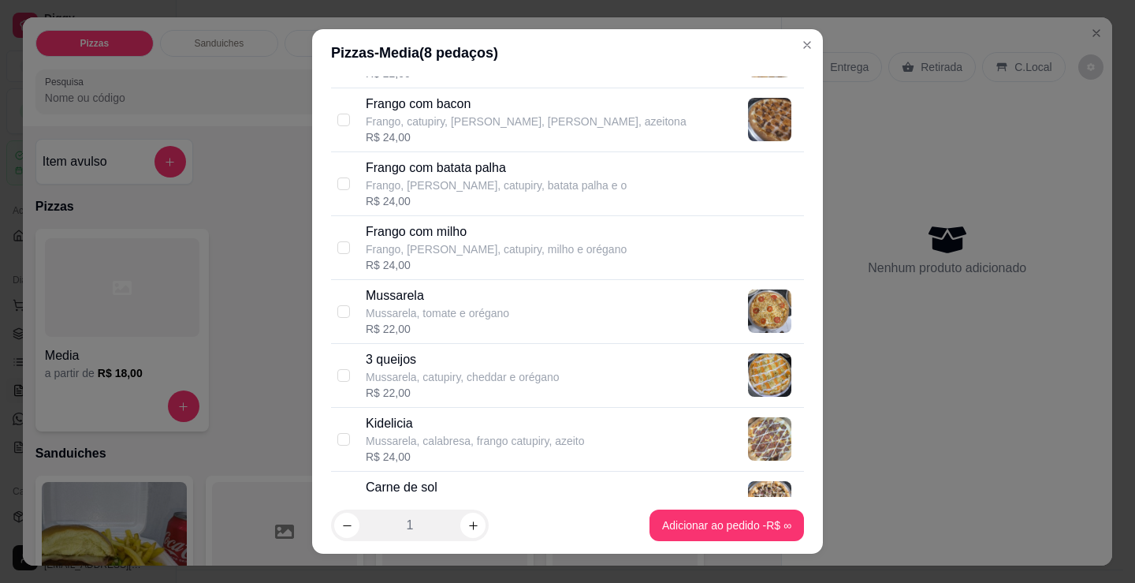
click at [511, 436] on p "Mussarela, calabresa, frango catupiry, azeito" at bounding box center [475, 441] width 219 height 16
checkbox input "true"
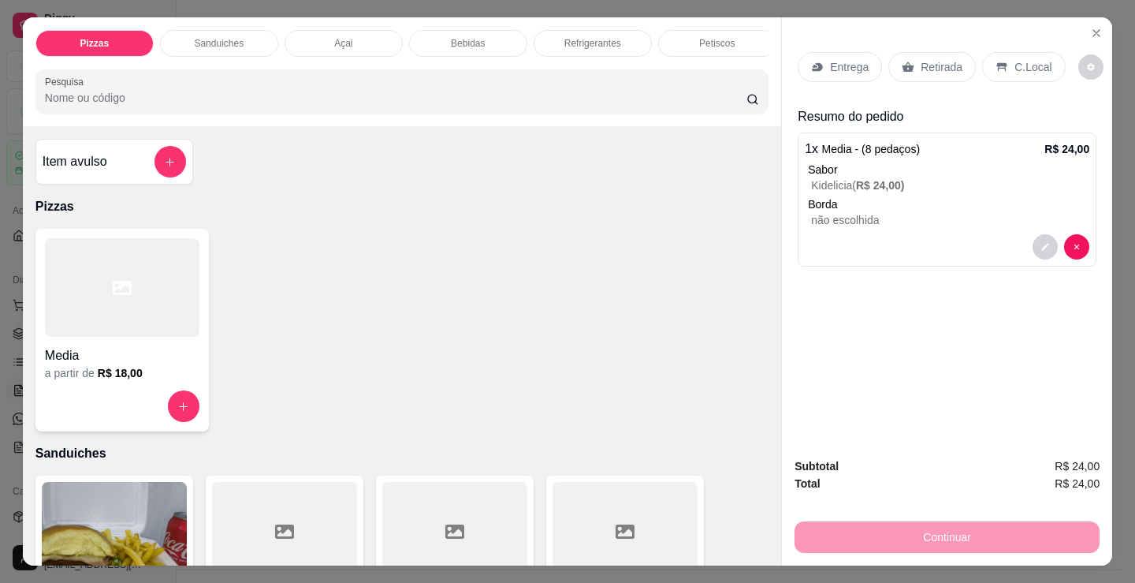
click at [827, 71] on div "Entrega" at bounding box center [840, 67] width 84 height 30
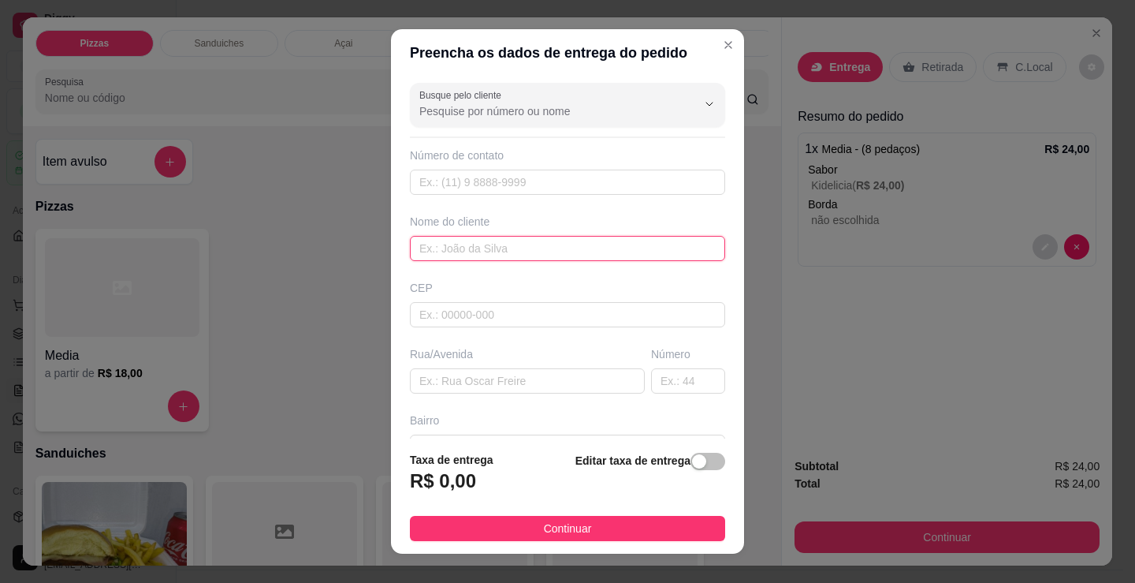
click at [447, 250] on input "text" at bounding box center [567, 248] width 315 height 25
type input "paulinha"
click at [590, 528] on button "Continuar" at bounding box center [567, 528] width 315 height 25
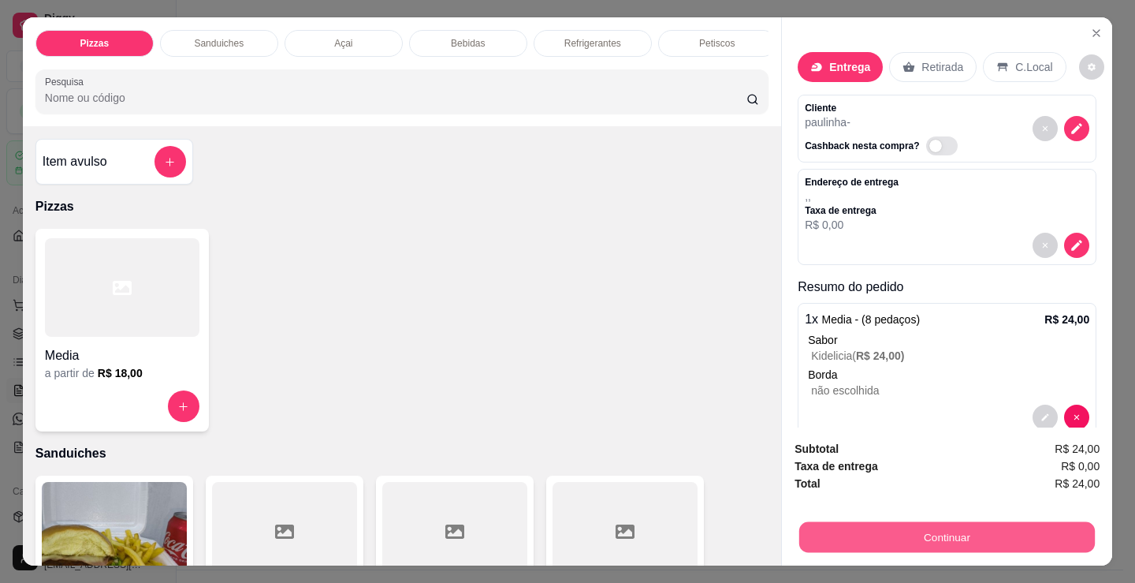
click at [889, 528] on button "Continuar" at bounding box center [948, 536] width 296 height 31
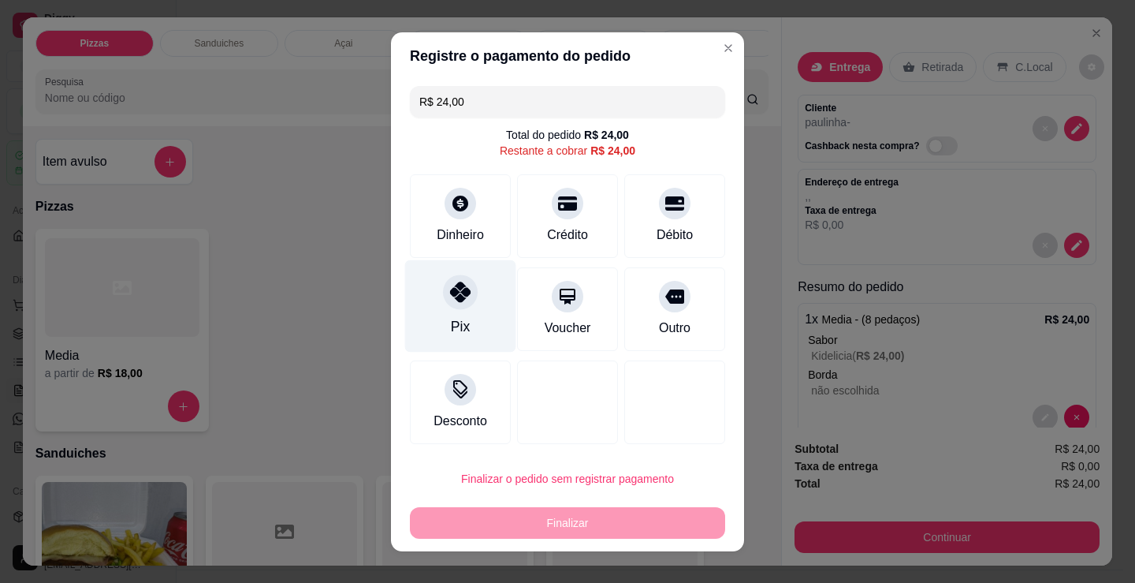
click at [432, 309] on div "Pix" at bounding box center [460, 305] width 111 height 92
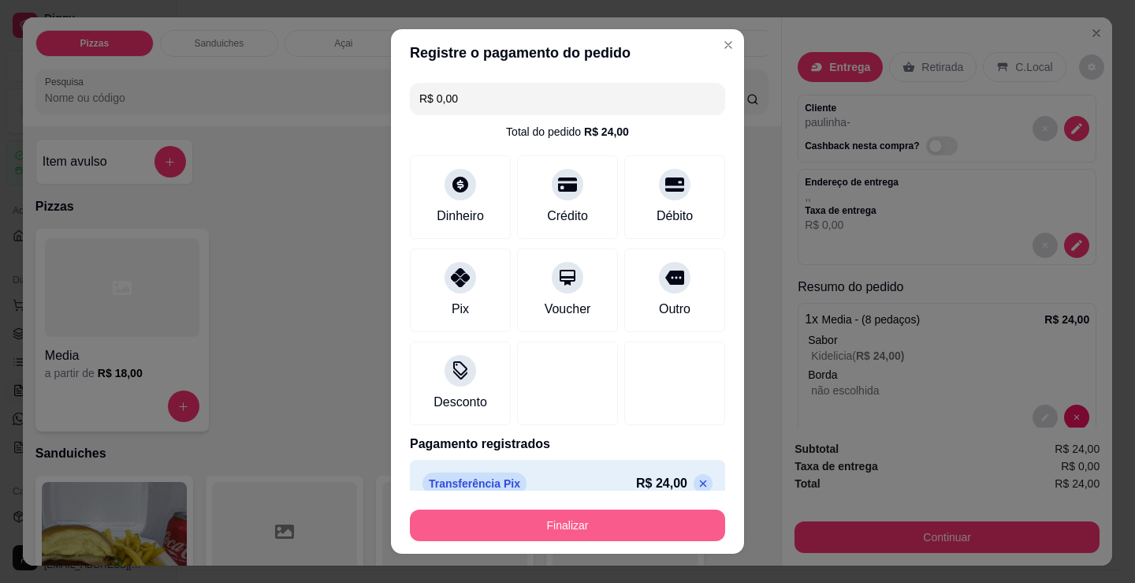
click at [558, 513] on button "Finalizar" at bounding box center [567, 525] width 315 height 32
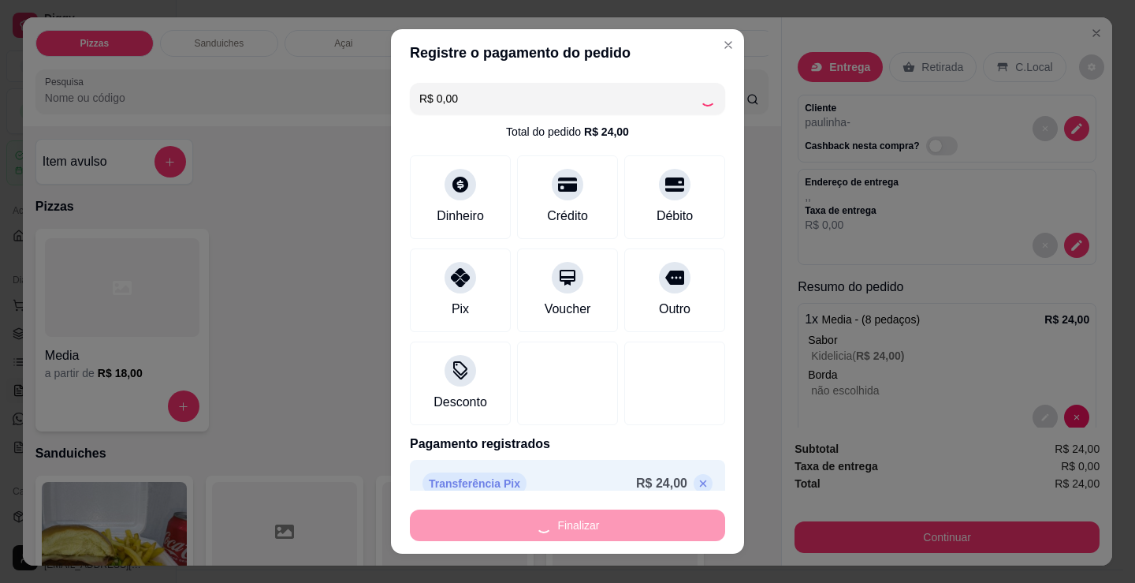
type input "-R$ 24,00"
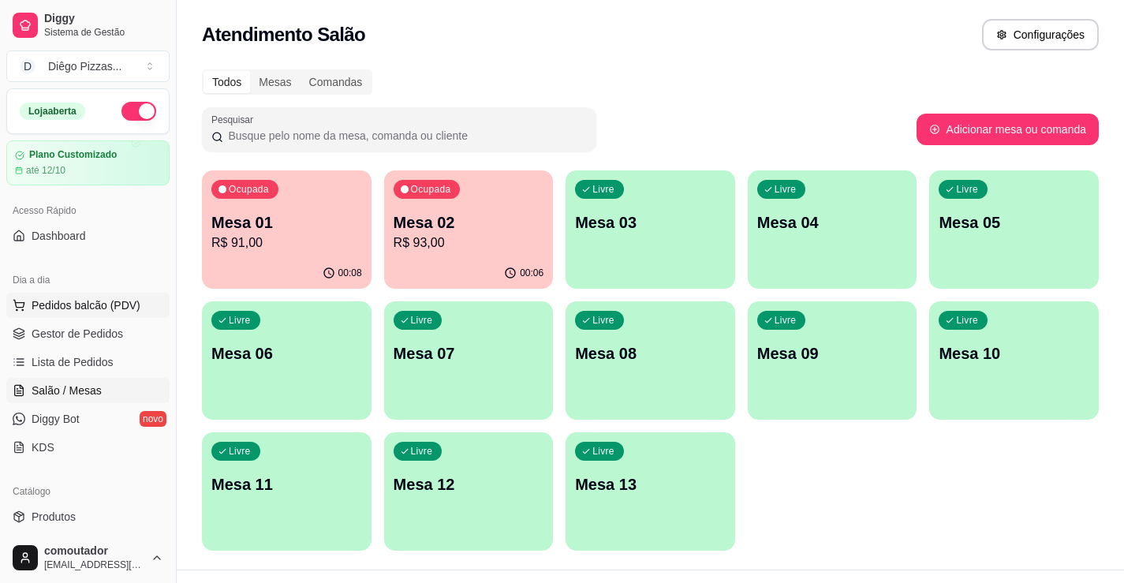
click at [69, 310] on span "Pedidos balcão (PDV)" at bounding box center [86, 305] width 109 height 16
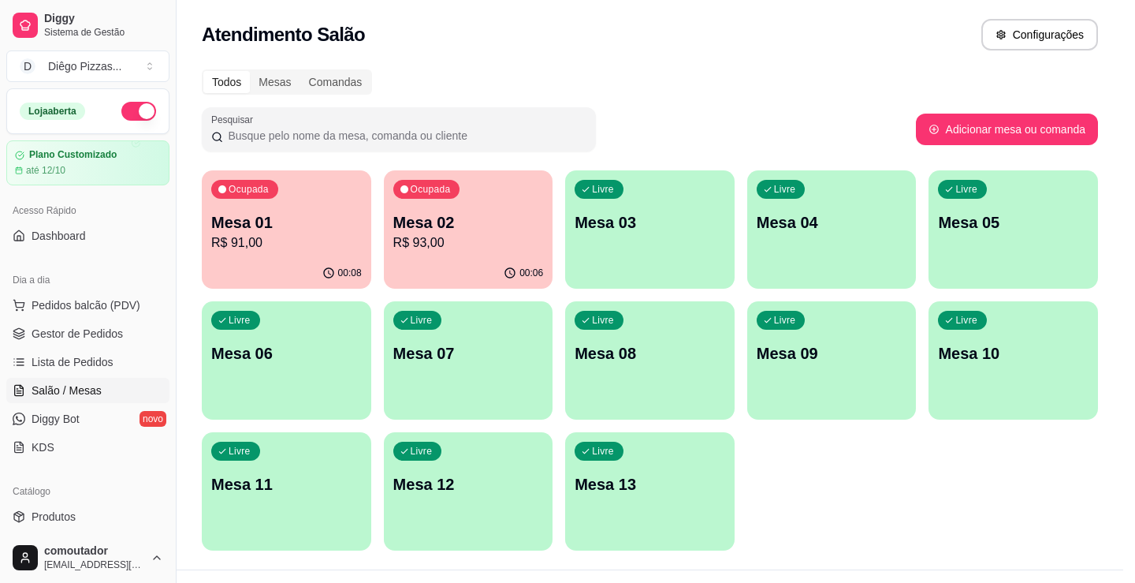
click at [89, 324] on div at bounding box center [122, 287] width 155 height 99
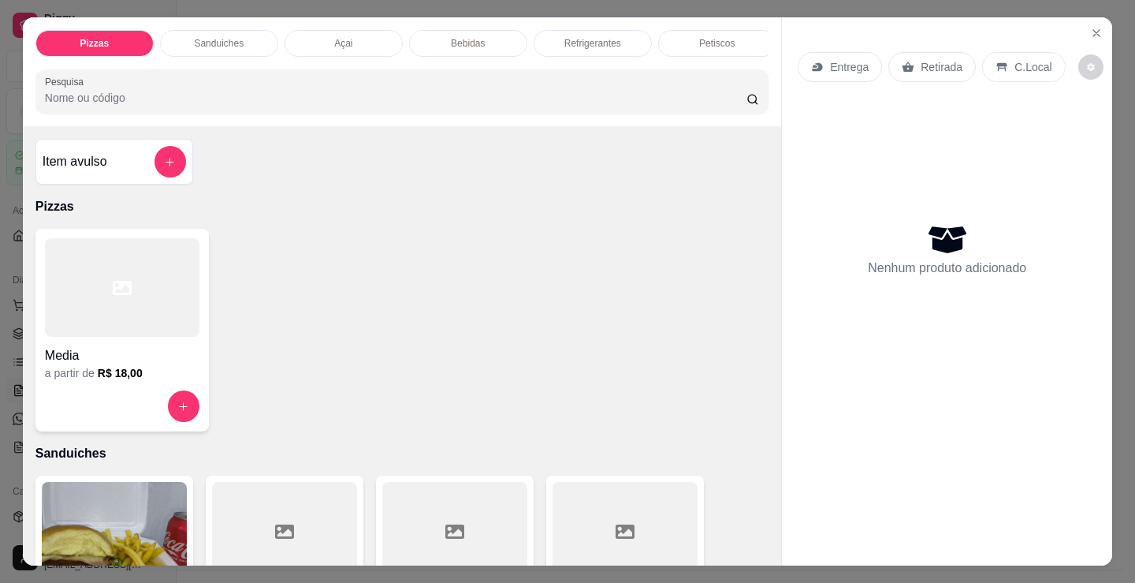
click at [335, 37] on p "Açai" at bounding box center [343, 43] width 18 height 13
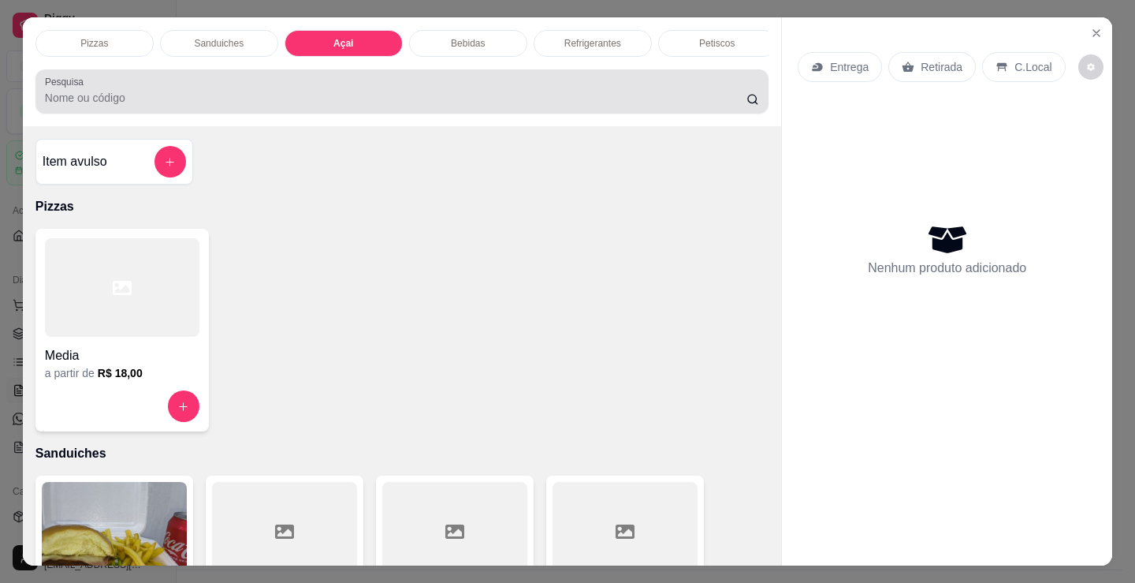
scroll to position [39, 0]
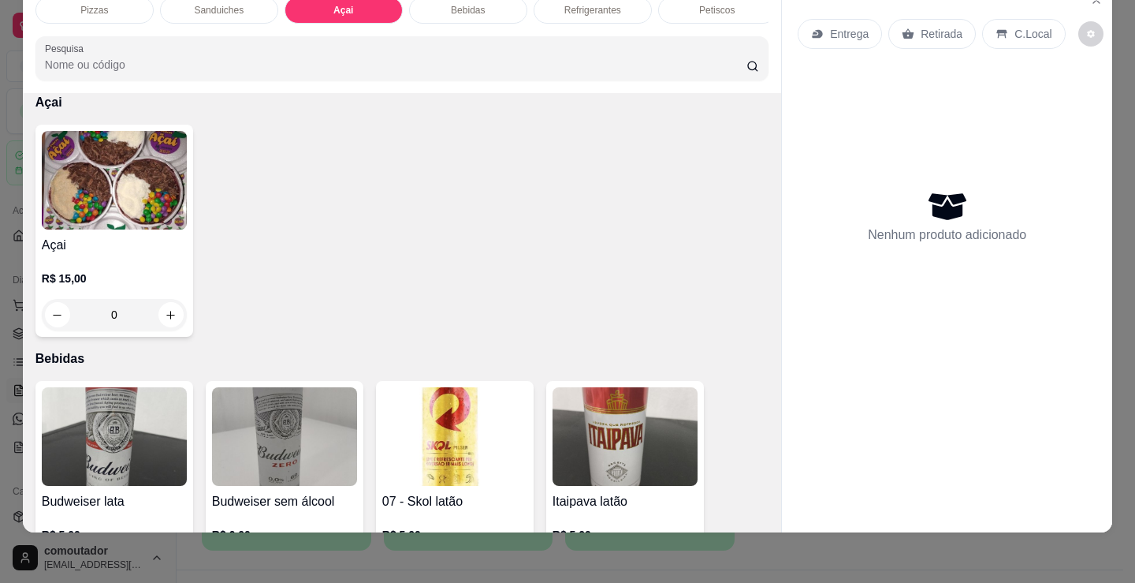
click at [112, 248] on h4 "Açai" at bounding box center [114, 245] width 145 height 19
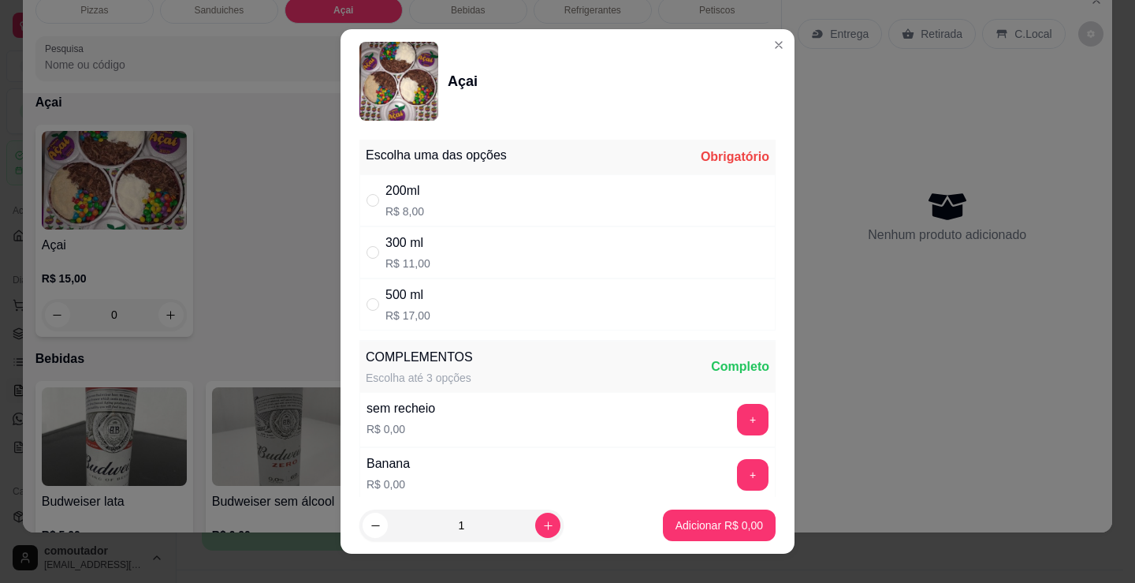
click at [400, 251] on div "300 ml" at bounding box center [408, 242] width 45 height 19
radio input "true"
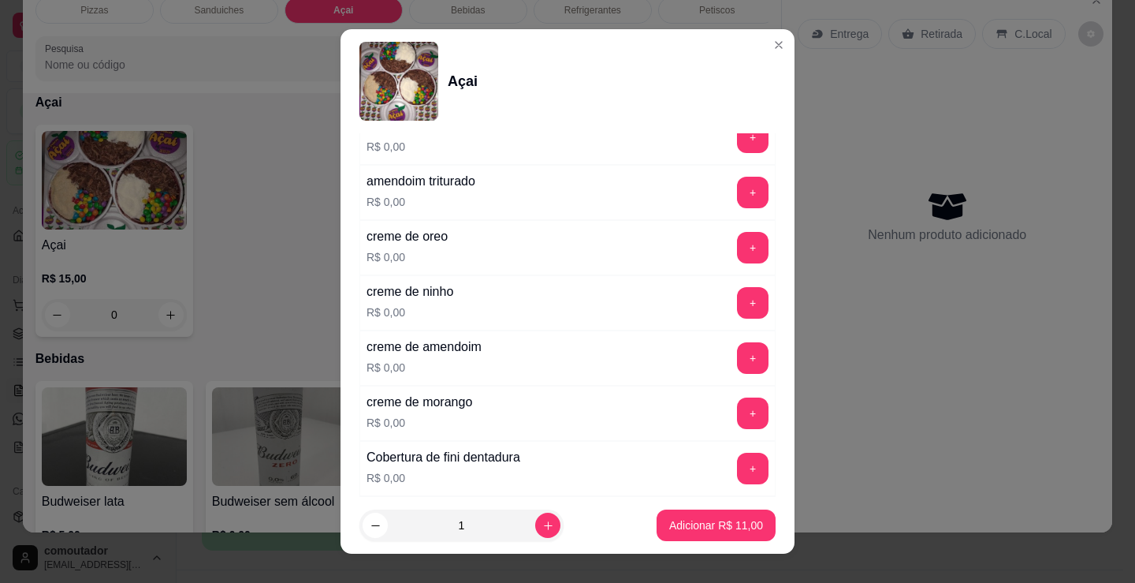
scroll to position [946, 0]
click at [738, 240] on button "+" at bounding box center [753, 246] width 31 height 31
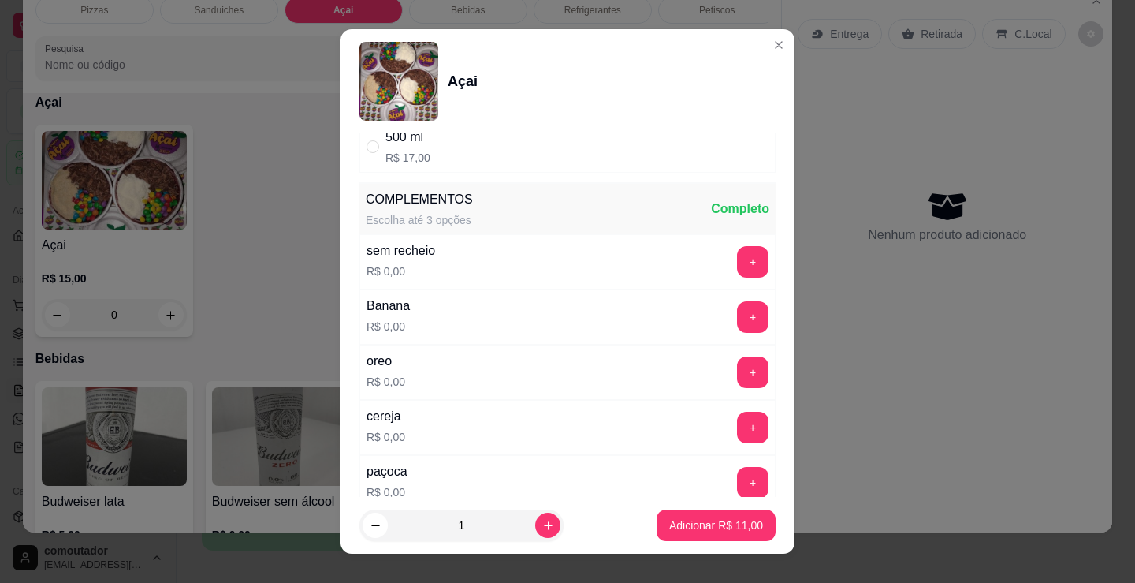
scroll to position [237, 0]
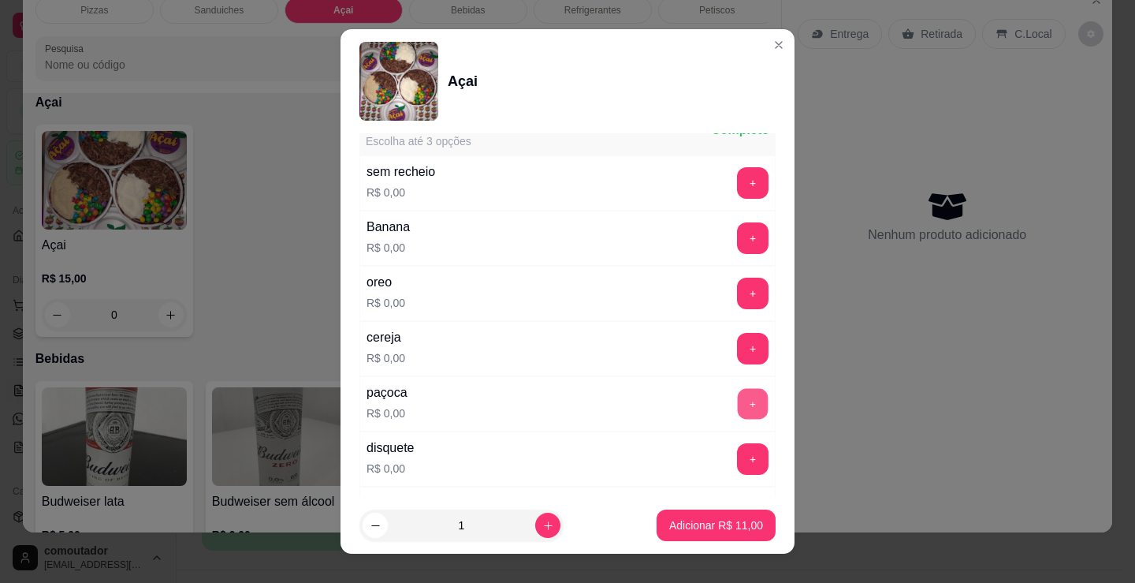
click at [738, 404] on button "+" at bounding box center [753, 404] width 31 height 31
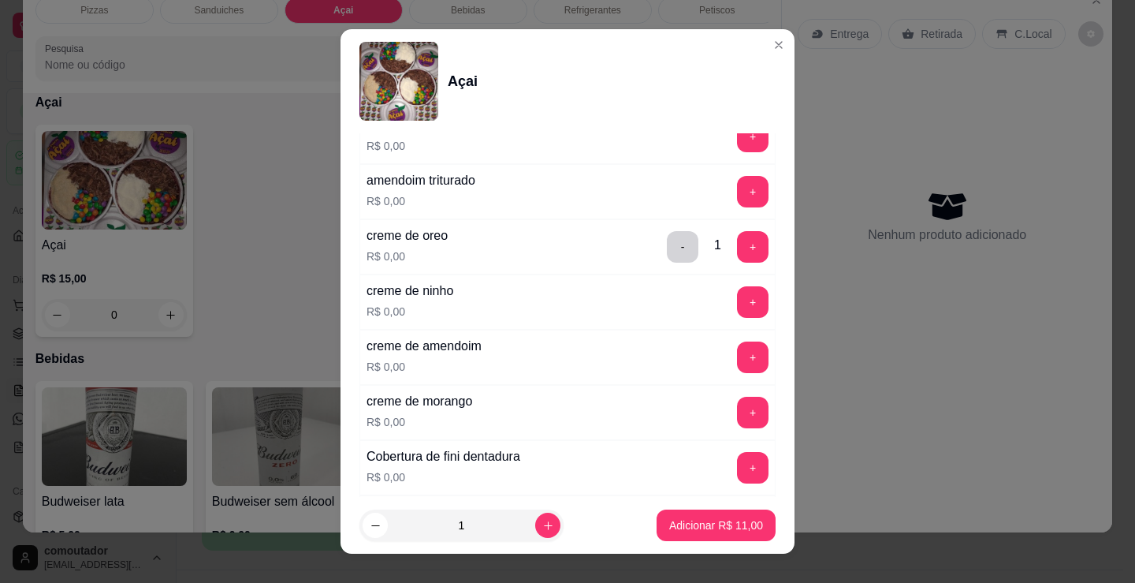
scroll to position [946, 0]
click at [738, 315] on button "+" at bounding box center [753, 301] width 31 height 31
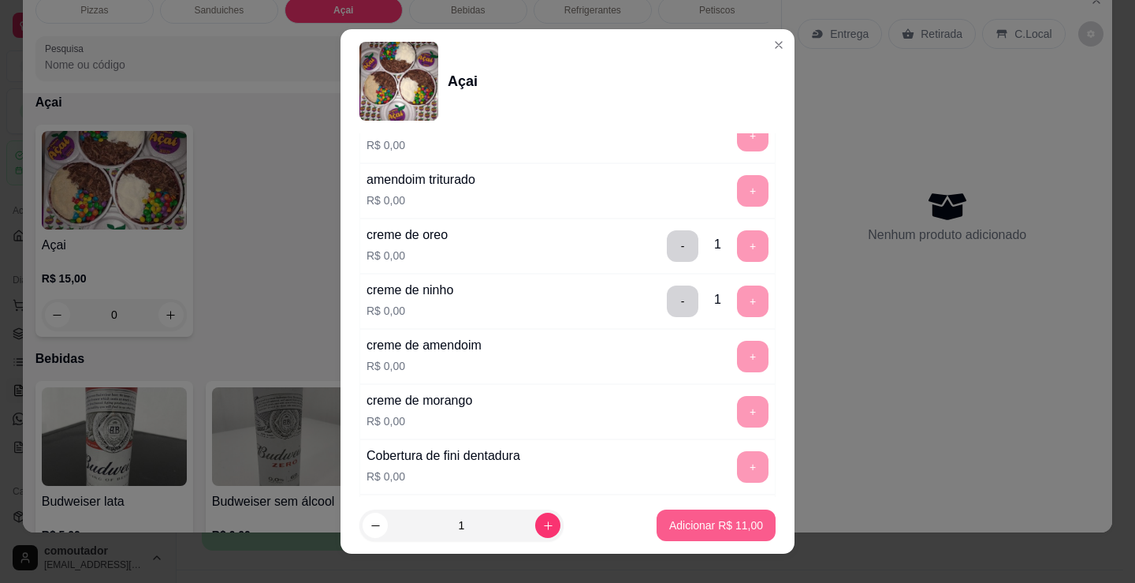
click at [700, 520] on p "Adicionar R$ 11,00" at bounding box center [716, 525] width 94 height 16
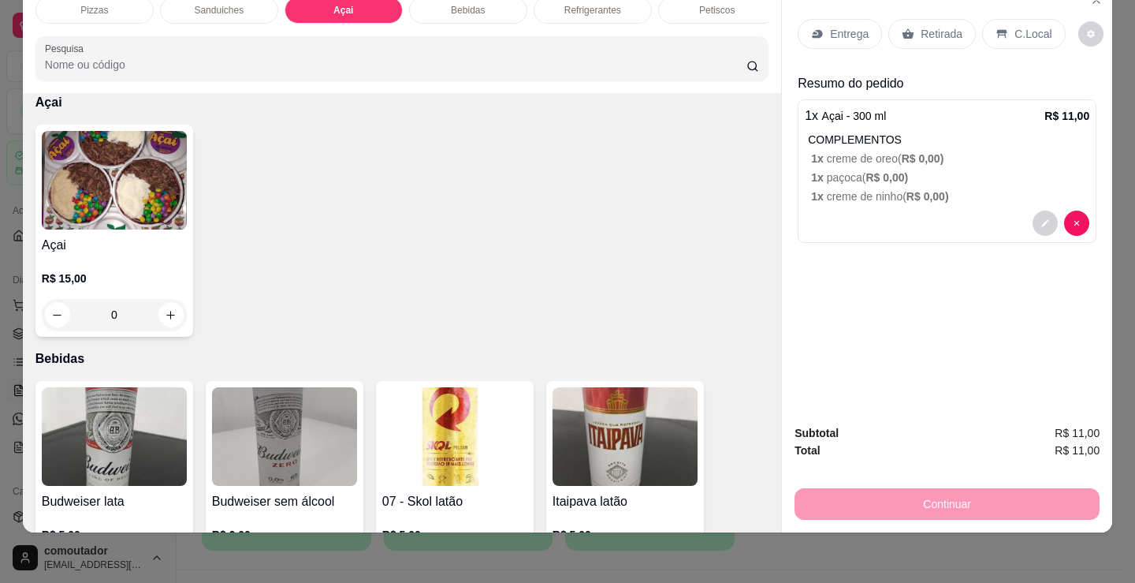
click at [831, 26] on p "Entrega" at bounding box center [849, 34] width 39 height 16
click at [1020, 29] on p "C.Local" at bounding box center [1033, 34] width 37 height 16
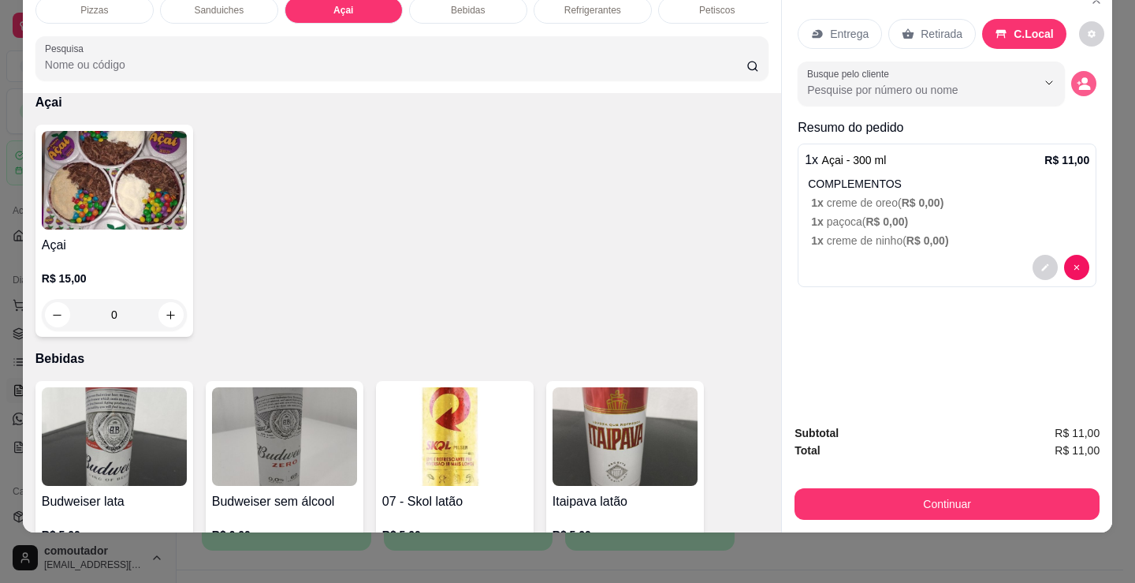
click at [1085, 80] on button "decrease-product-quantity" at bounding box center [1084, 83] width 25 height 25
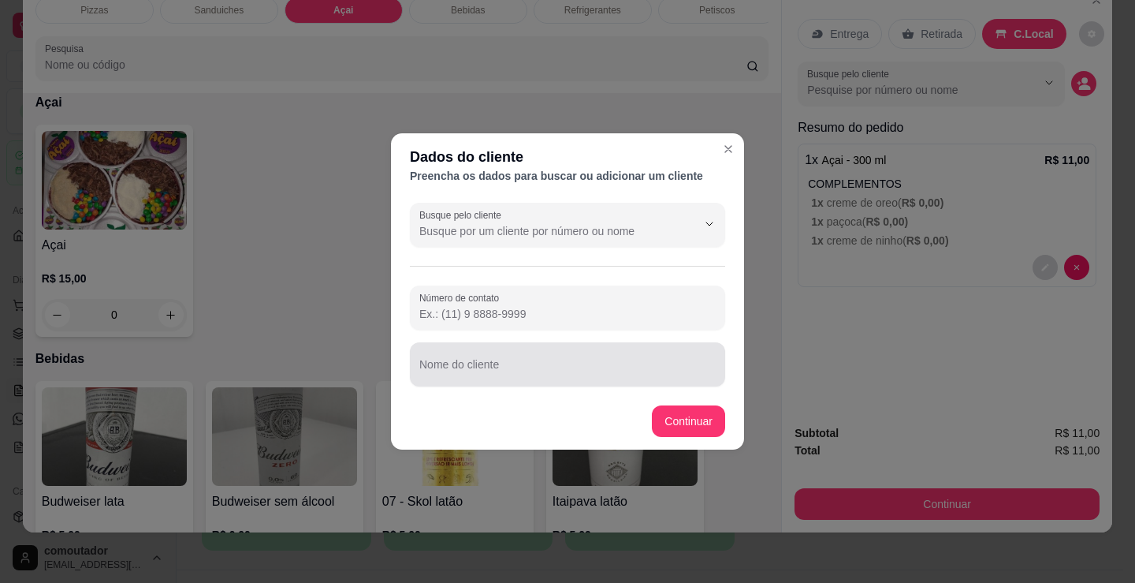
click at [497, 385] on div "Nome do cliente" at bounding box center [567, 364] width 315 height 44
type input "biel escamoso"
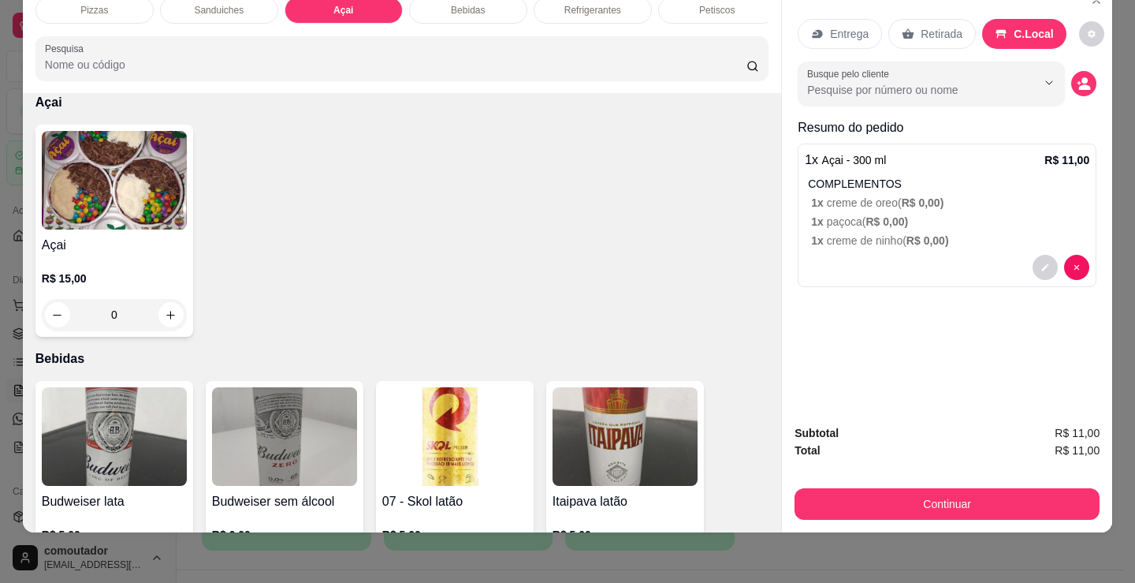
click at [906, 238] on div "1 x Açai - 300 ml R$ 11,00 COMPLEMENTOS 1 x creme de oreo ( R$ 0,00 ) 1 x paçoc…" at bounding box center [947, 216] width 299 height 144
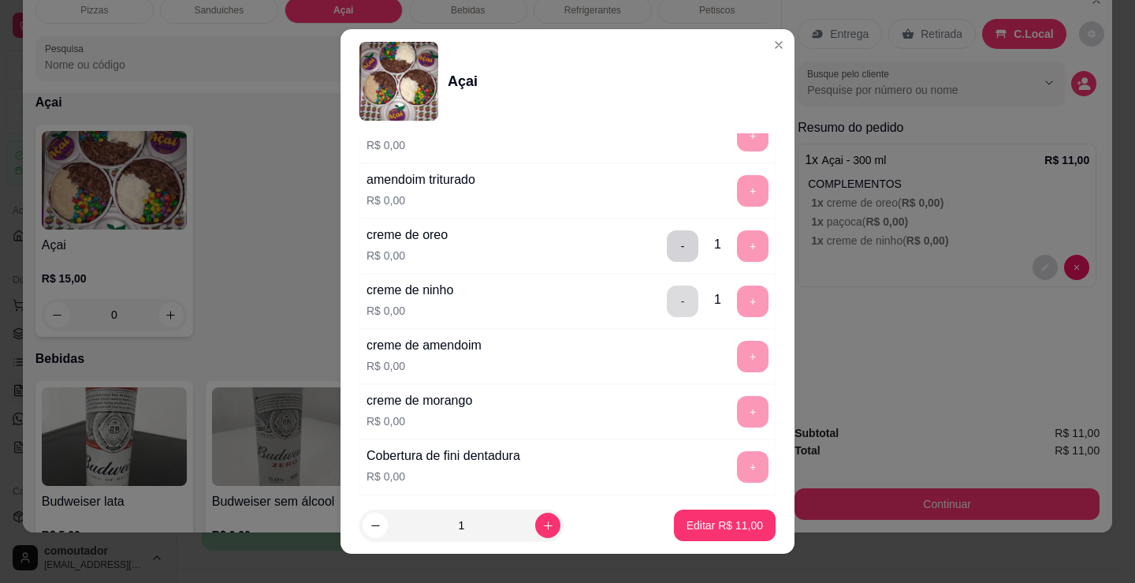
click at [667, 295] on button "-" at bounding box center [683, 301] width 32 height 32
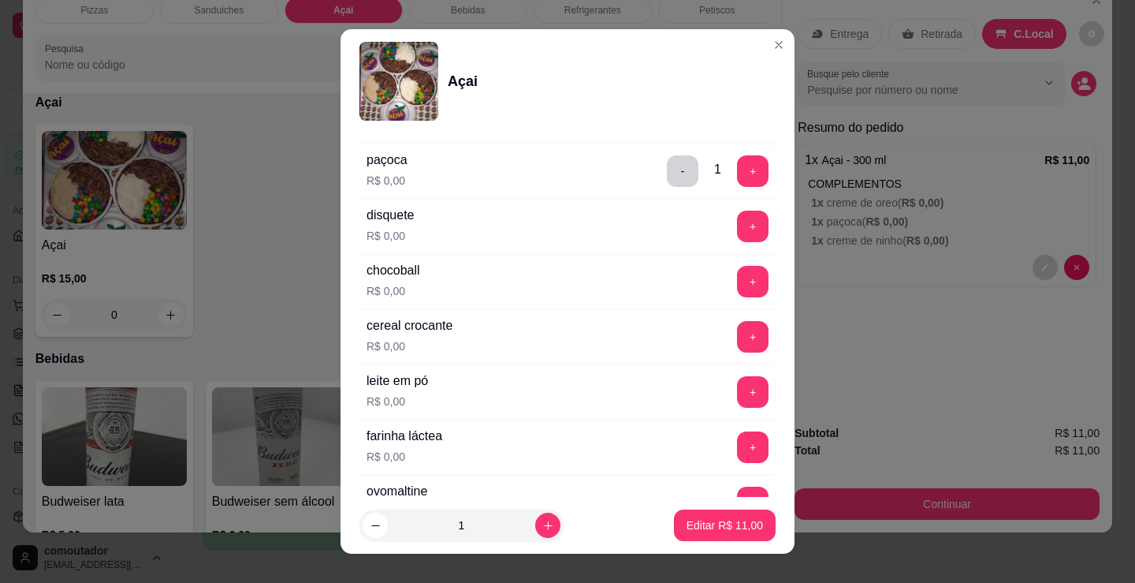
scroll to position [473, 0]
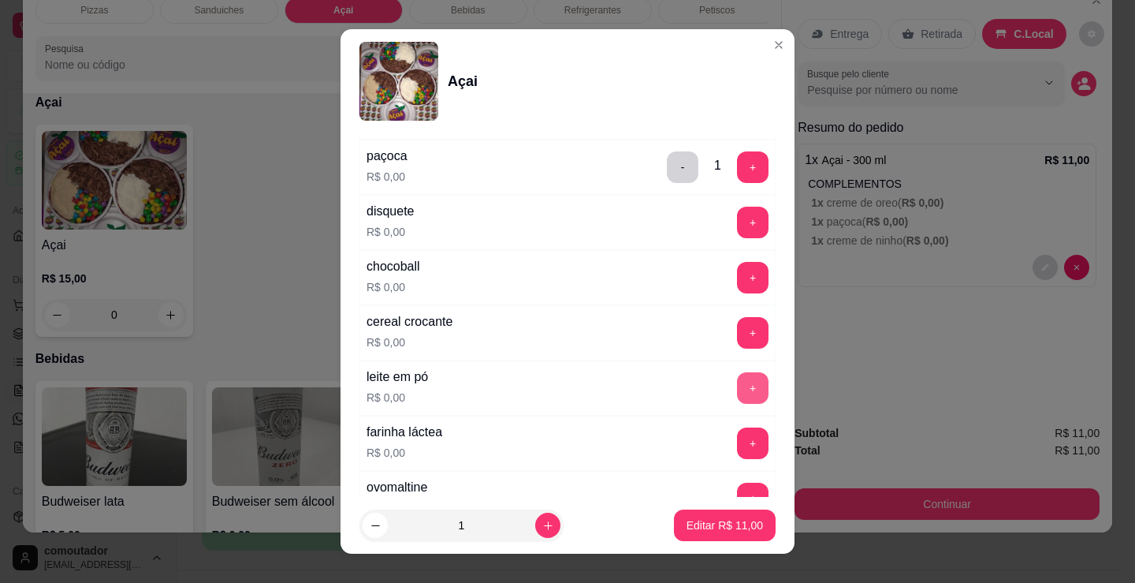
click at [737, 388] on button "+" at bounding box center [753, 388] width 32 height 32
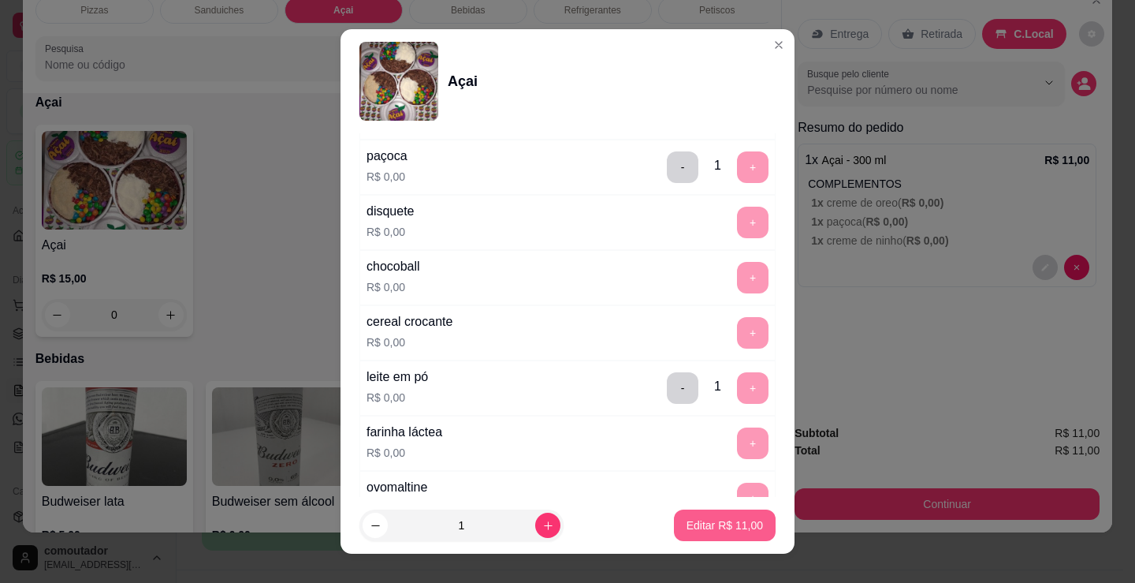
click at [724, 527] on p "Editar R$ 11,00" at bounding box center [725, 525] width 76 height 16
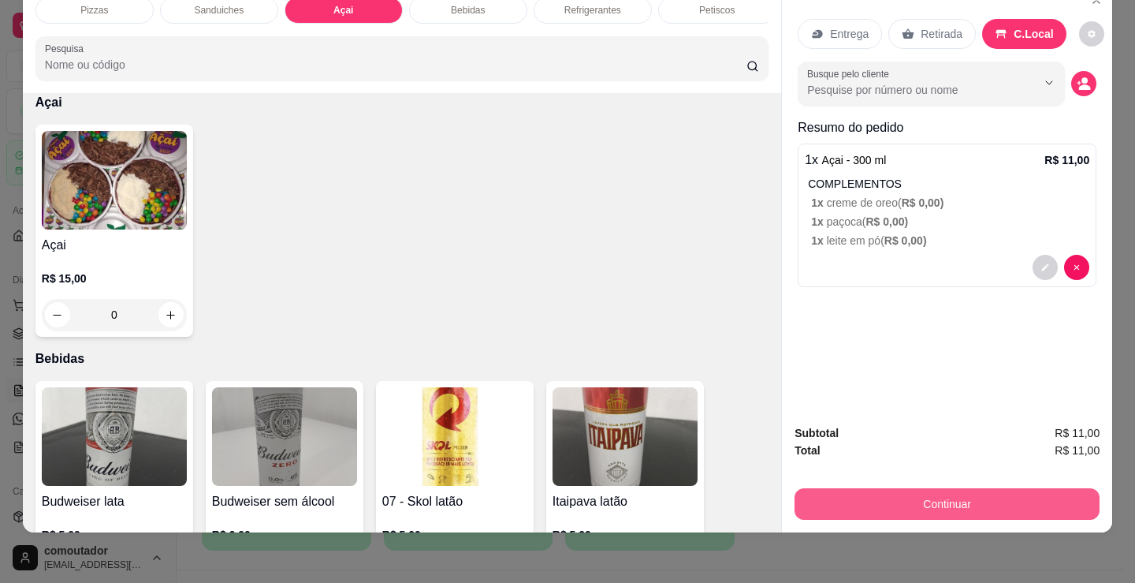
click at [951, 494] on button "Continuar" at bounding box center [947, 504] width 305 height 32
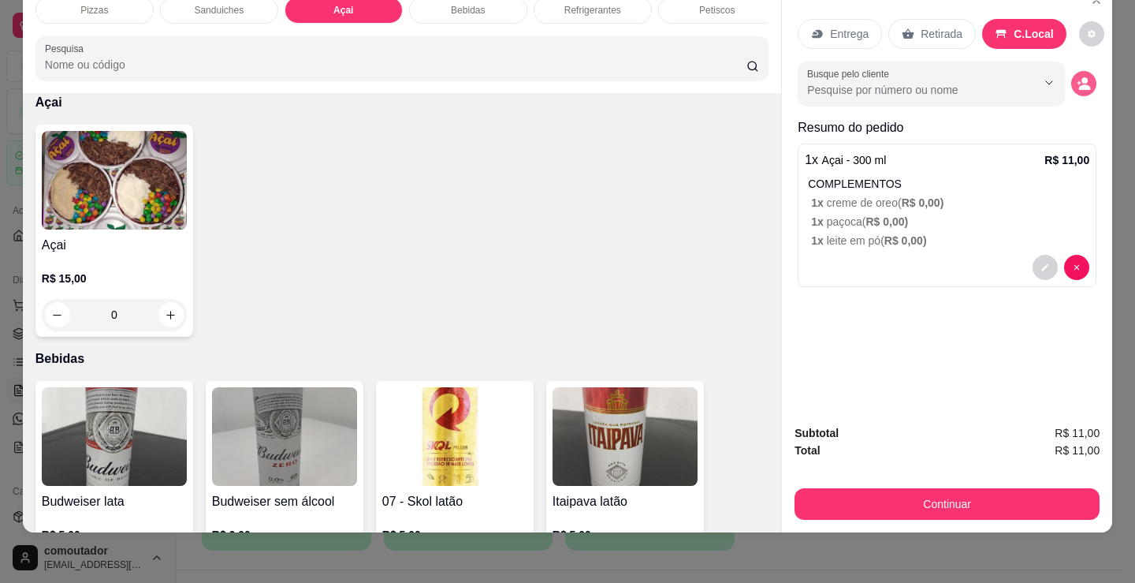
click at [1082, 77] on circle "decrease-product-quantity" at bounding box center [1085, 80] width 6 height 6
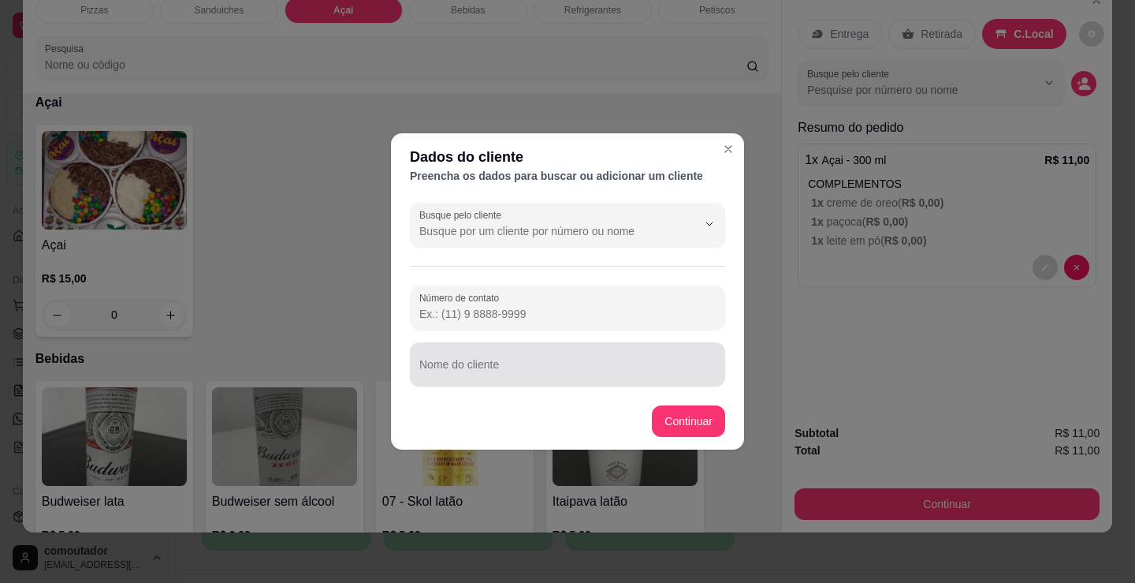
click at [544, 356] on div at bounding box center [567, 365] width 296 height 32
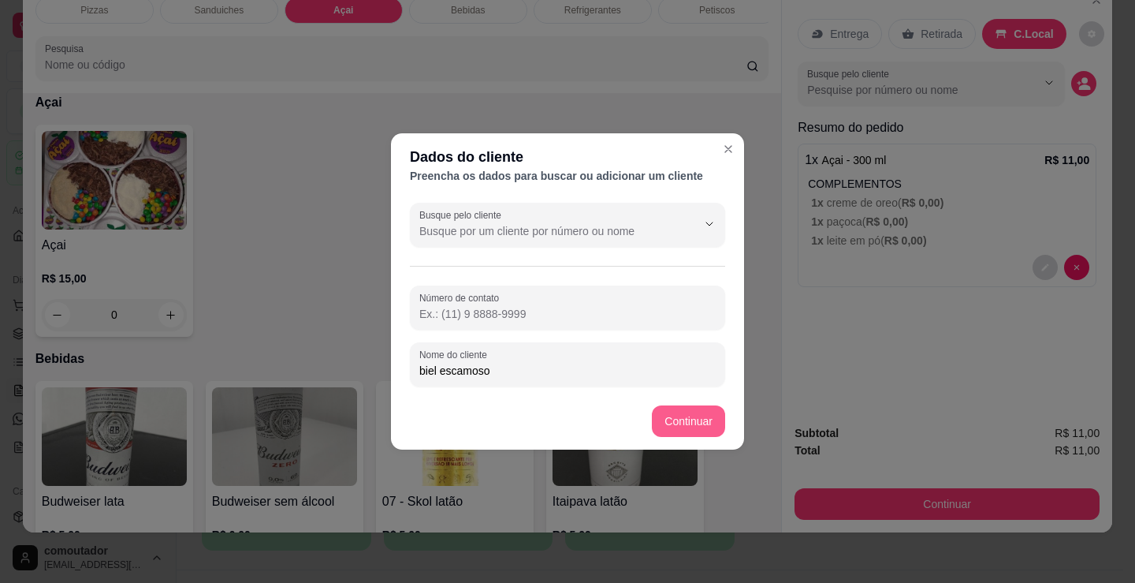
type input "biel escamoso"
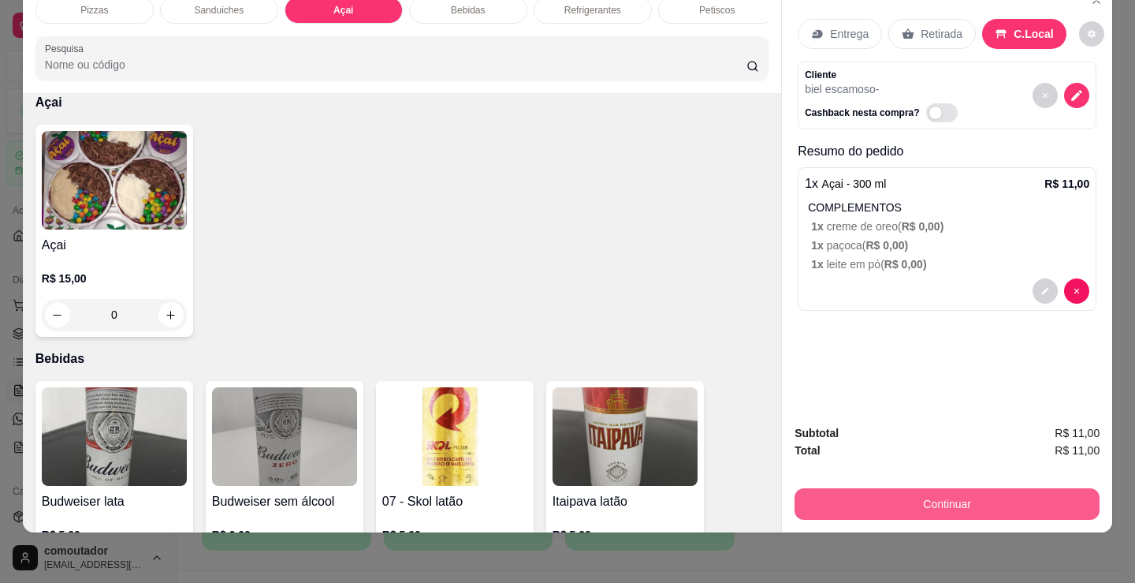
click at [831, 488] on button "Continuar" at bounding box center [947, 504] width 305 height 32
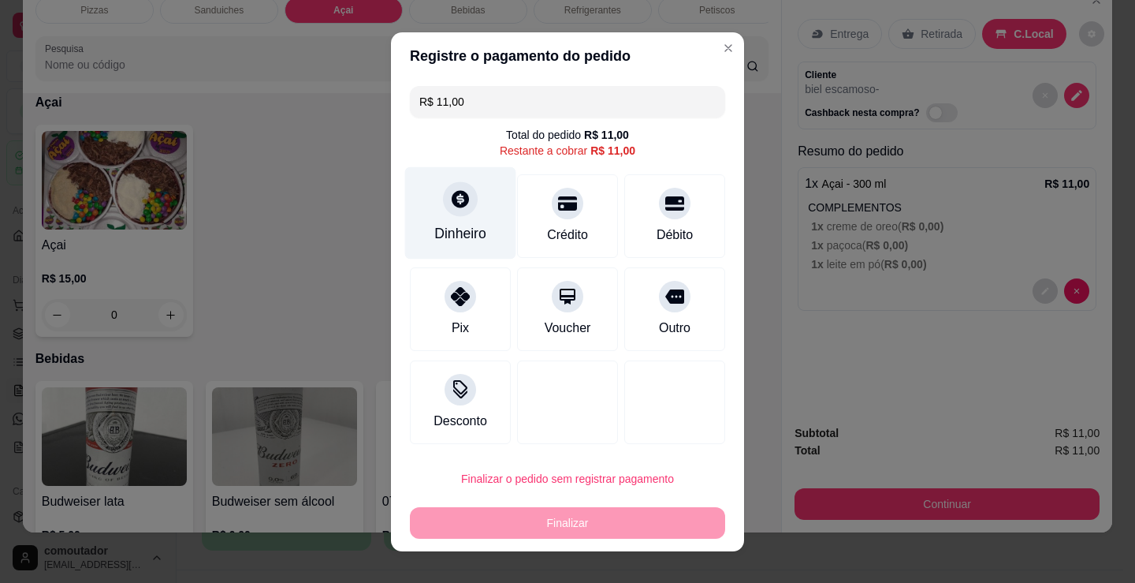
click at [443, 213] on div at bounding box center [460, 198] width 35 height 35
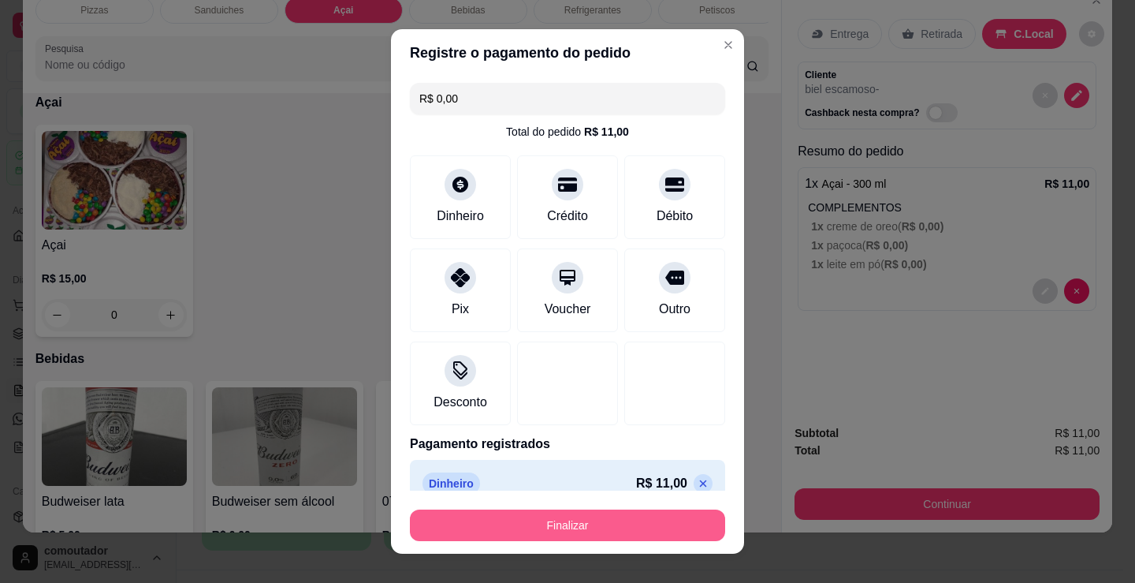
click at [562, 527] on button "Finalizar" at bounding box center [567, 525] width 315 height 32
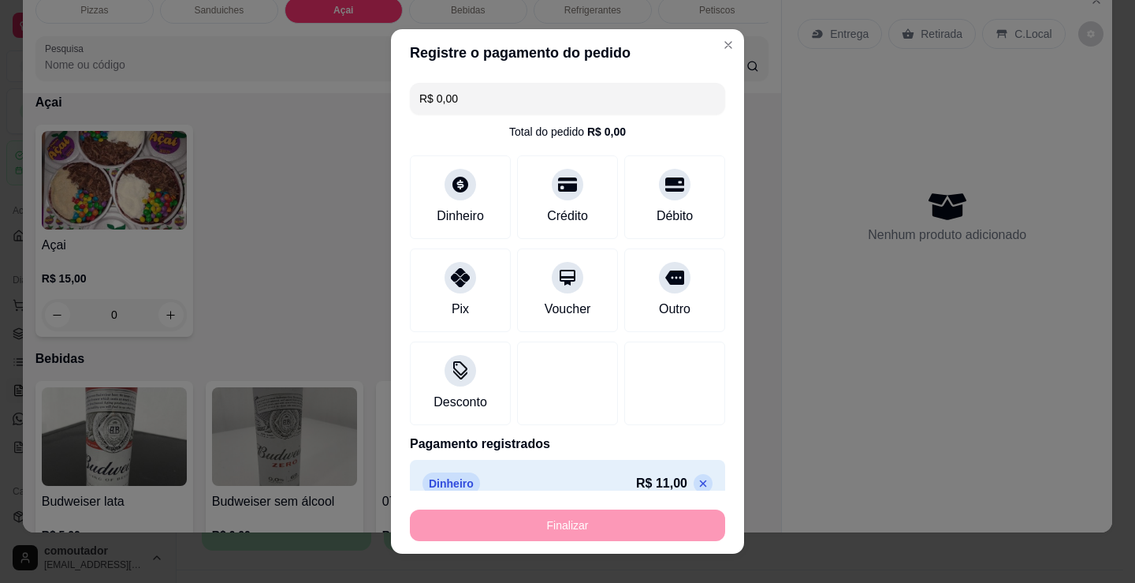
type input "-R$ 11,00"
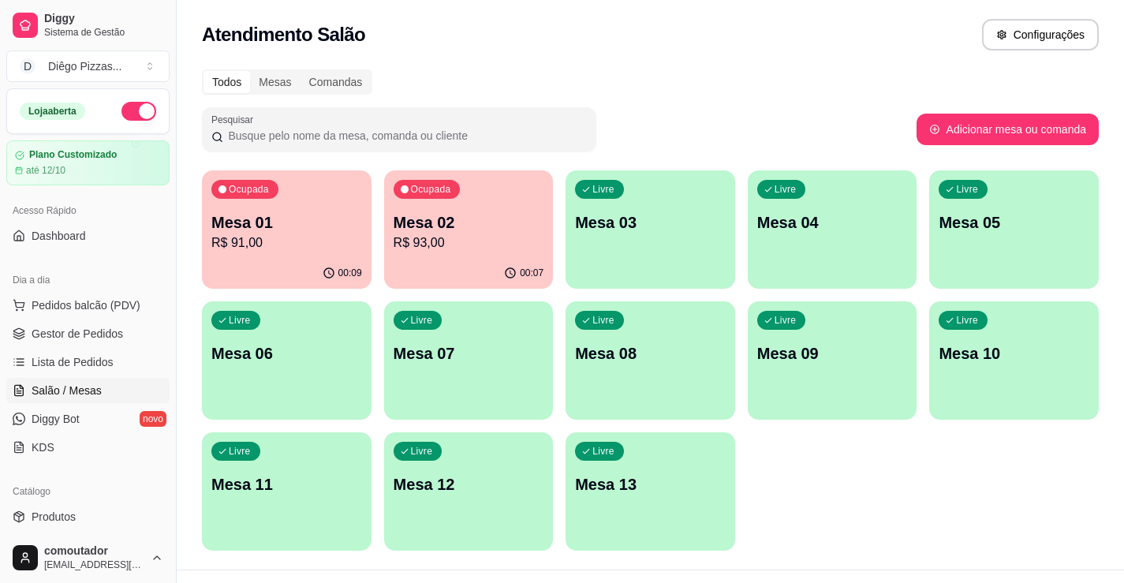
click at [335, 260] on div "00:09" at bounding box center [287, 273] width 170 height 31
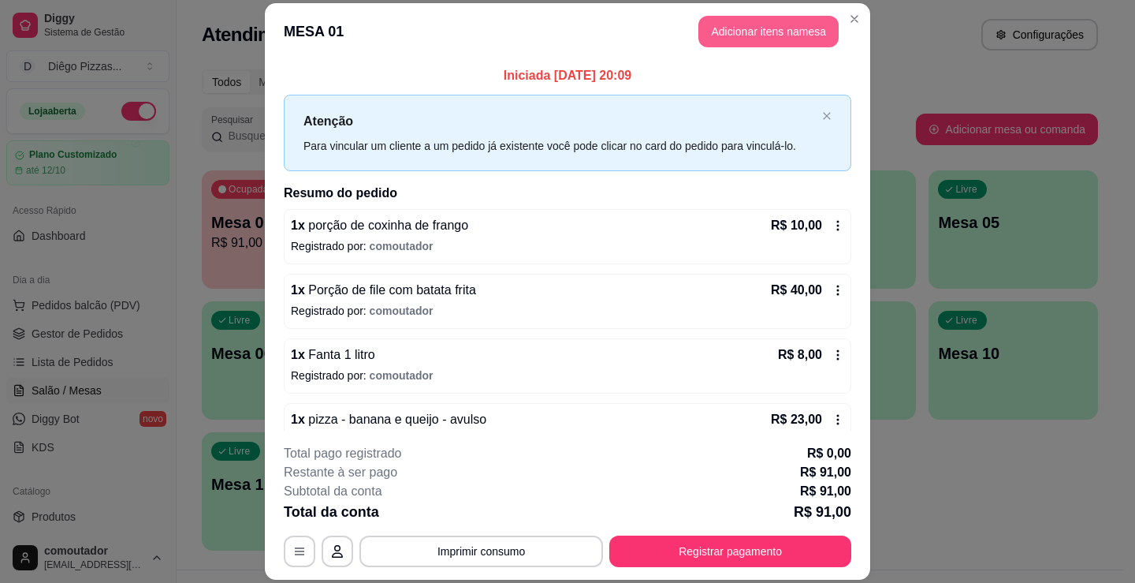
click at [798, 35] on button "Adicionar itens na mesa" at bounding box center [769, 32] width 140 height 32
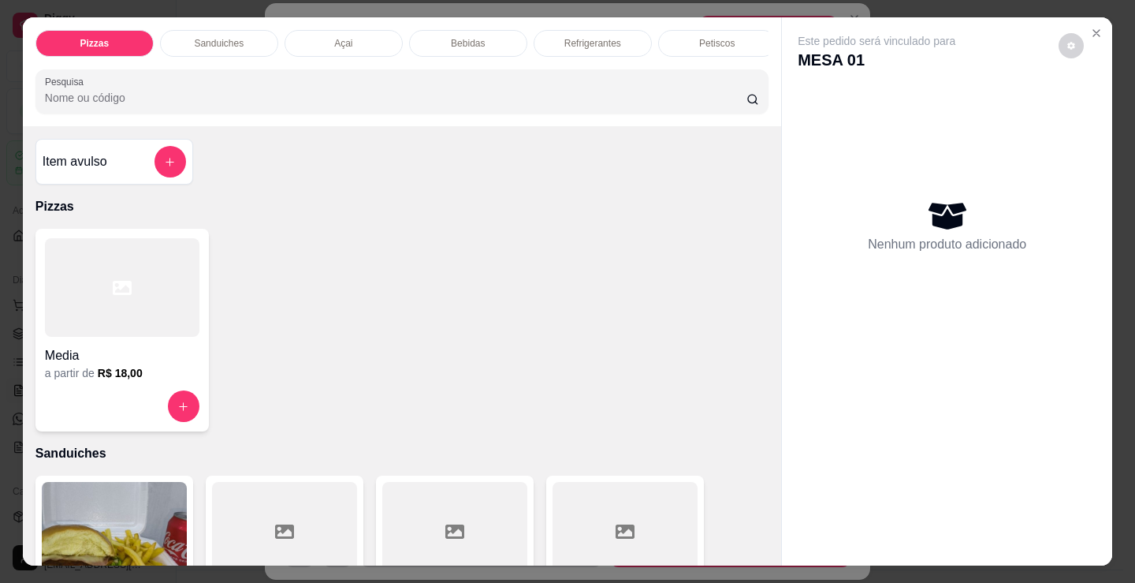
click at [487, 45] on div "Bebidas" at bounding box center [468, 43] width 118 height 27
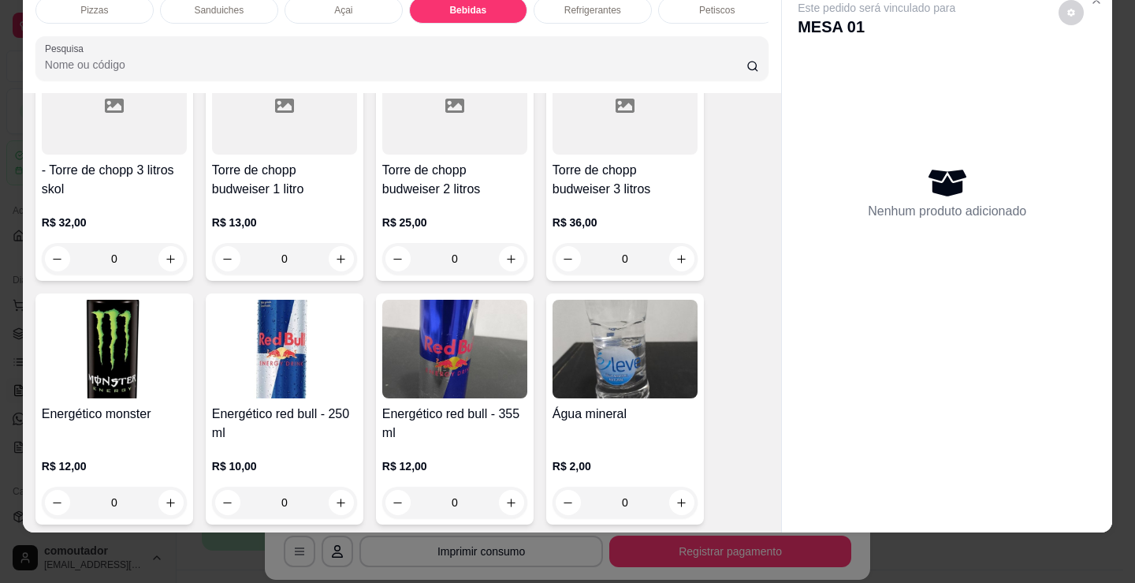
scroll to position [3216, 0]
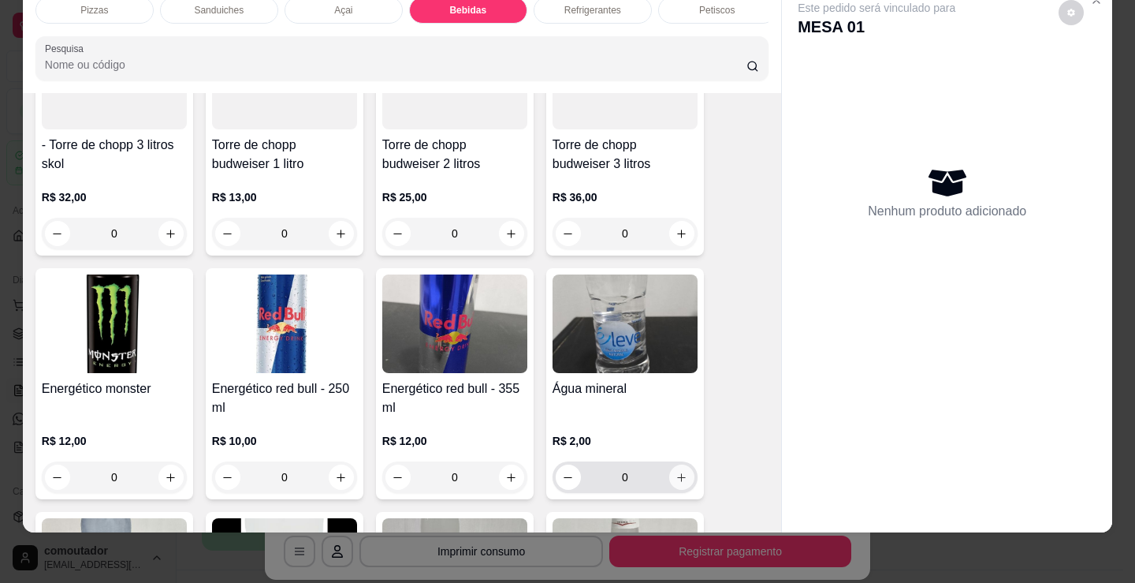
click at [676, 475] on icon "increase-product-quantity" at bounding box center [682, 478] width 12 height 12
type input "1"
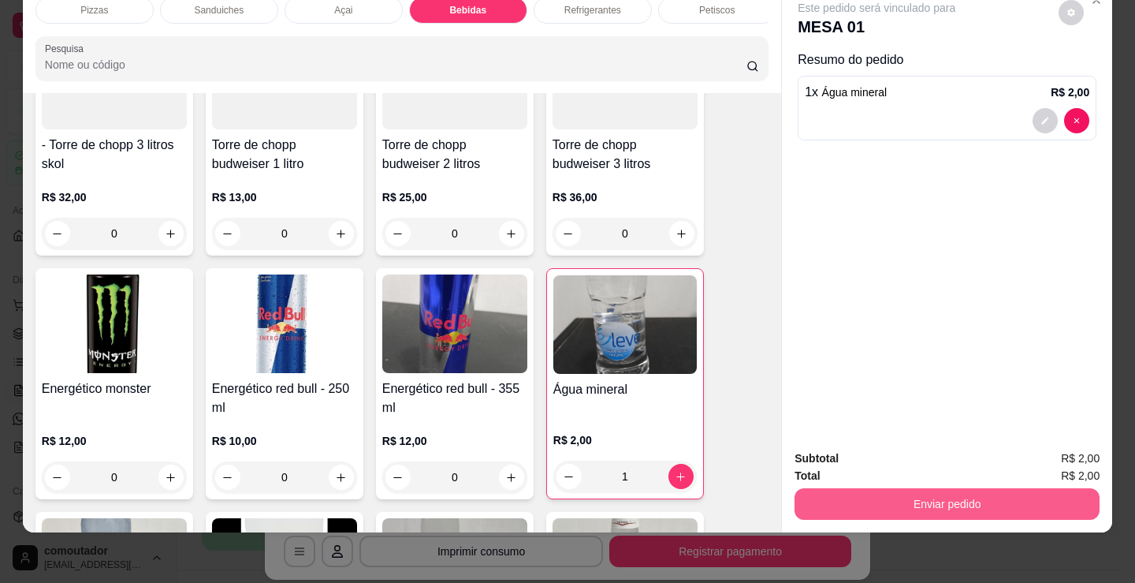
click at [904, 490] on button "Enviar pedido" at bounding box center [947, 504] width 305 height 32
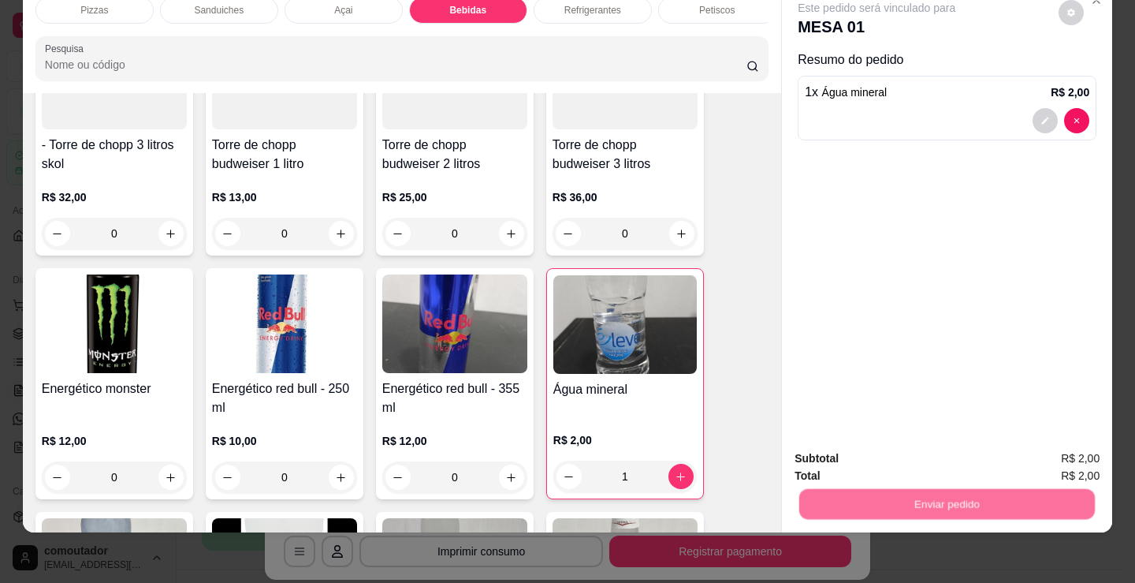
click at [894, 448] on button "Não registrar e enviar pedido" at bounding box center [895, 452] width 159 height 29
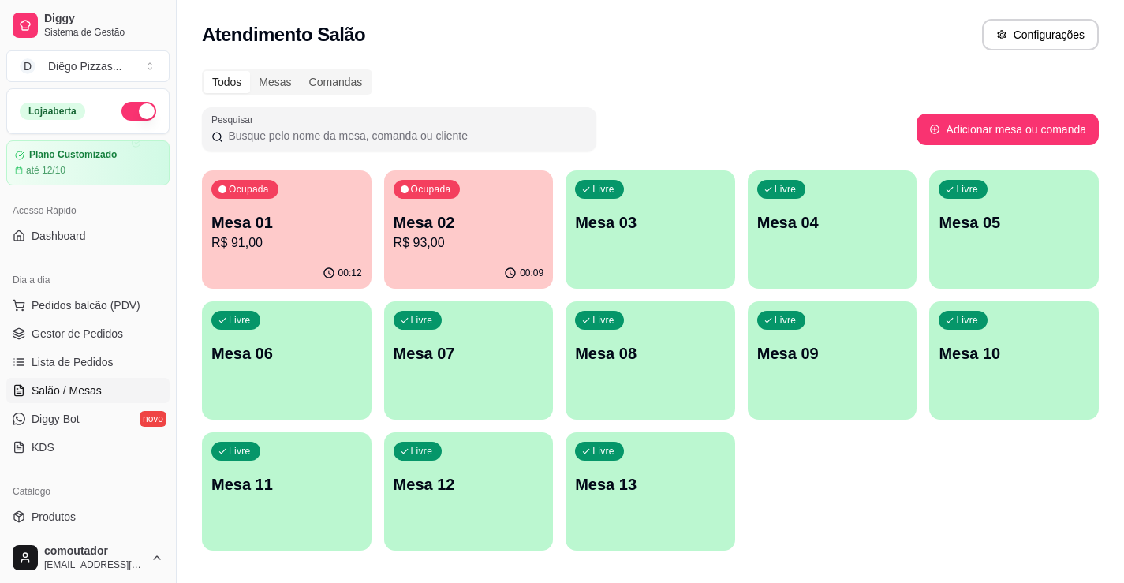
click at [491, 279] on div "00:09" at bounding box center [469, 273] width 170 height 31
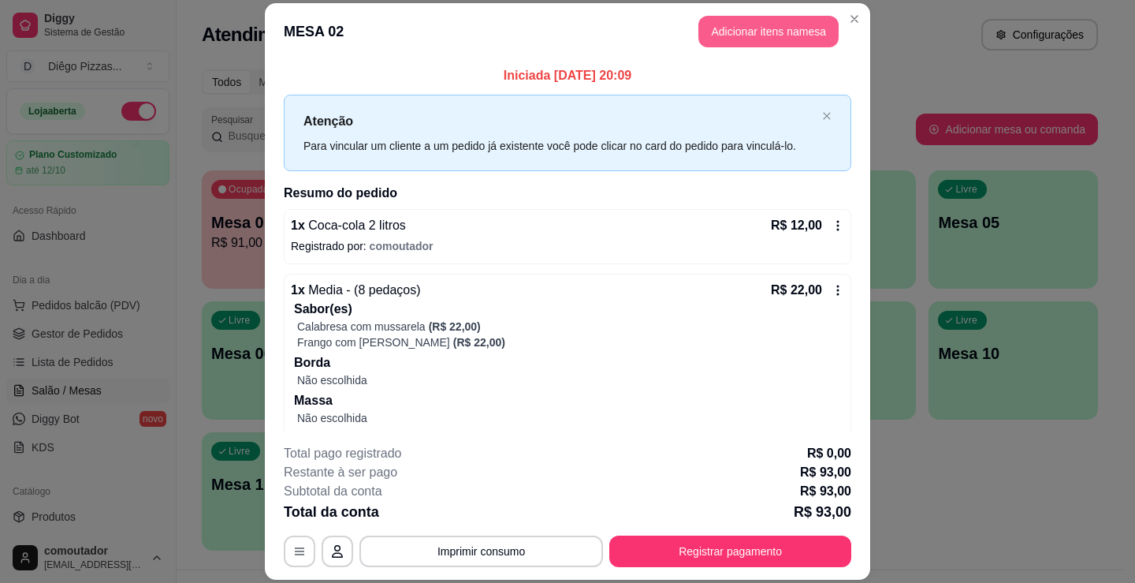
click at [717, 30] on button "Adicionar itens na mesa" at bounding box center [769, 32] width 140 height 32
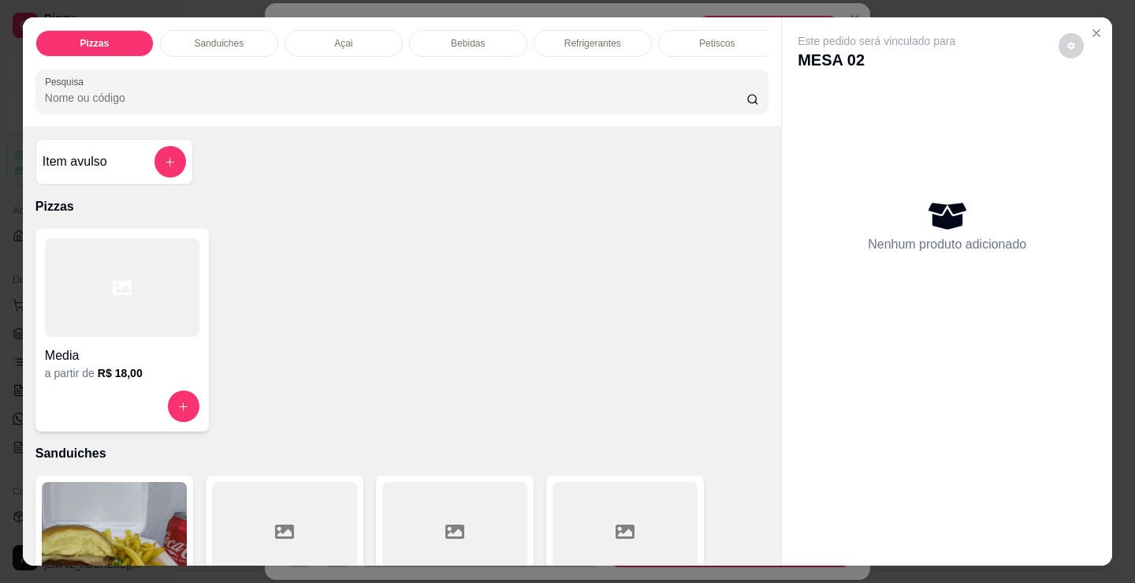
click at [357, 34] on div "Açai" at bounding box center [344, 43] width 118 height 27
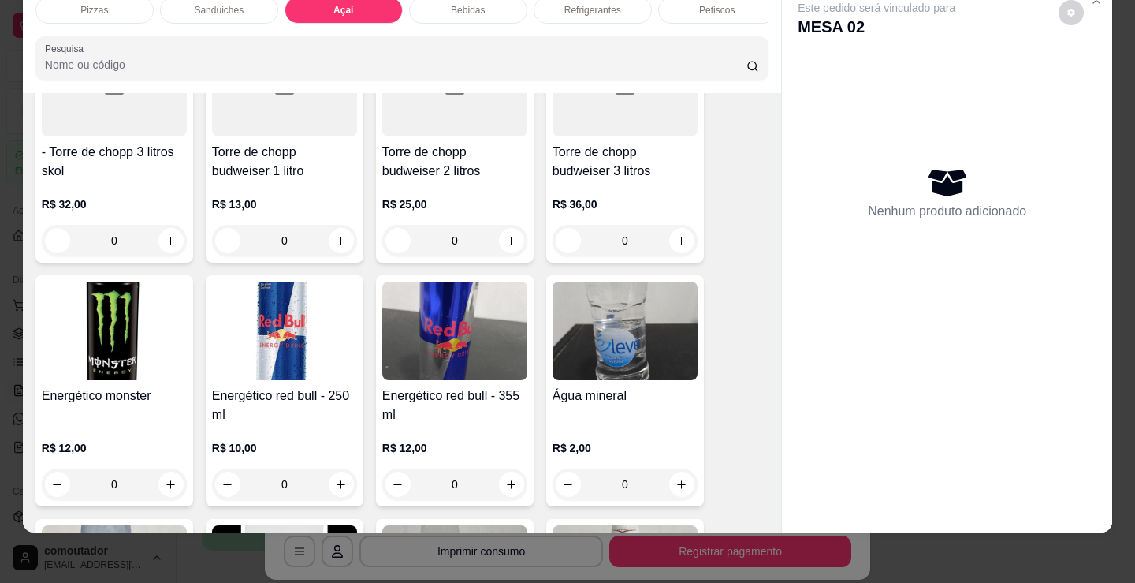
scroll to position [3511, 0]
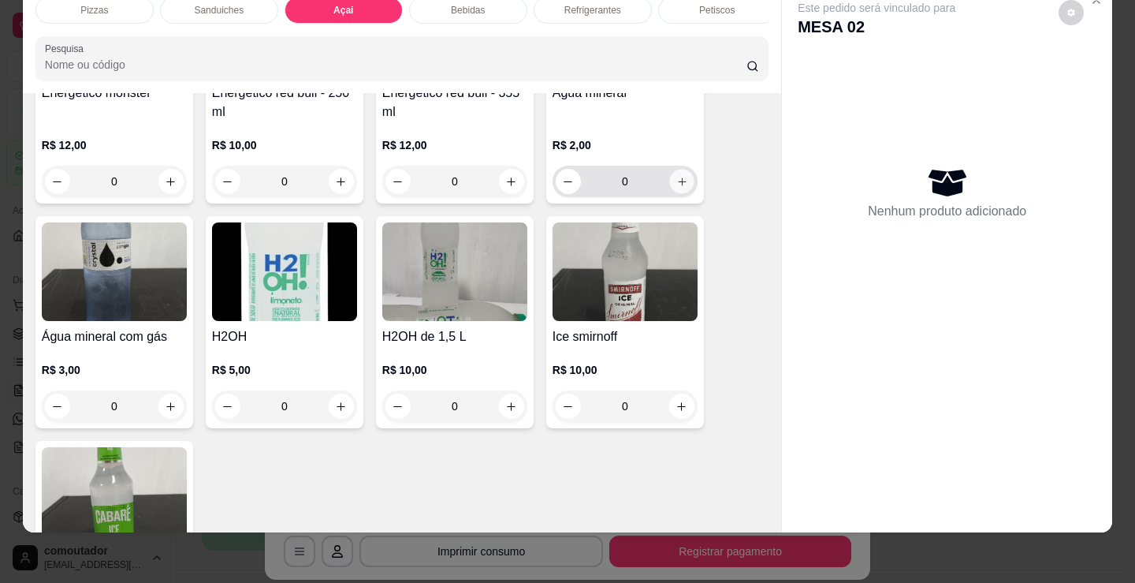
click at [678, 179] on icon "increase-product-quantity" at bounding box center [683, 182] width 12 height 12
type input "1"
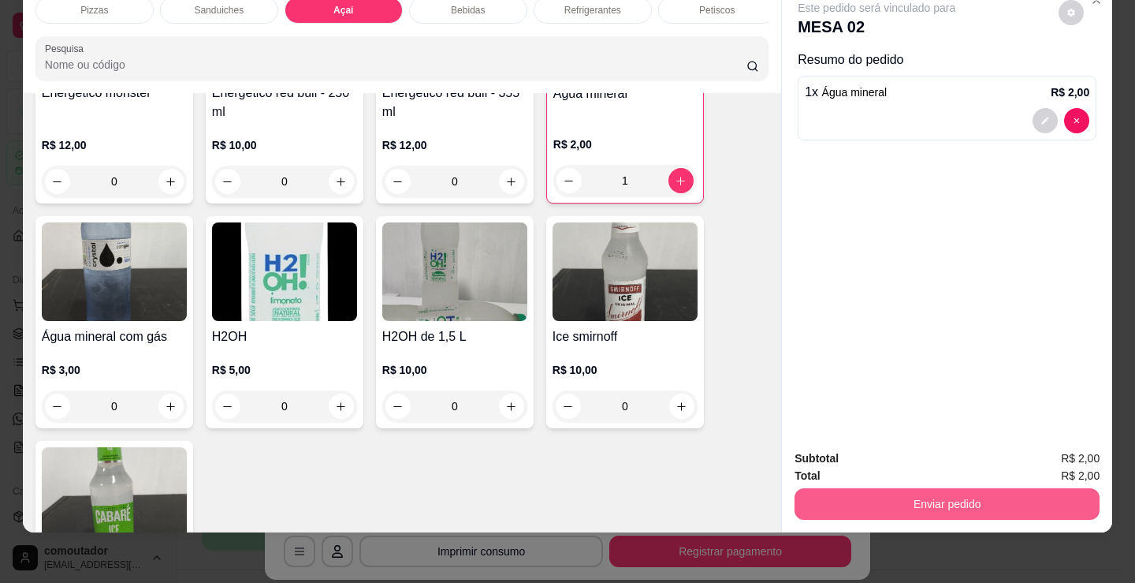
click at [846, 488] on button "Enviar pedido" at bounding box center [947, 504] width 305 height 32
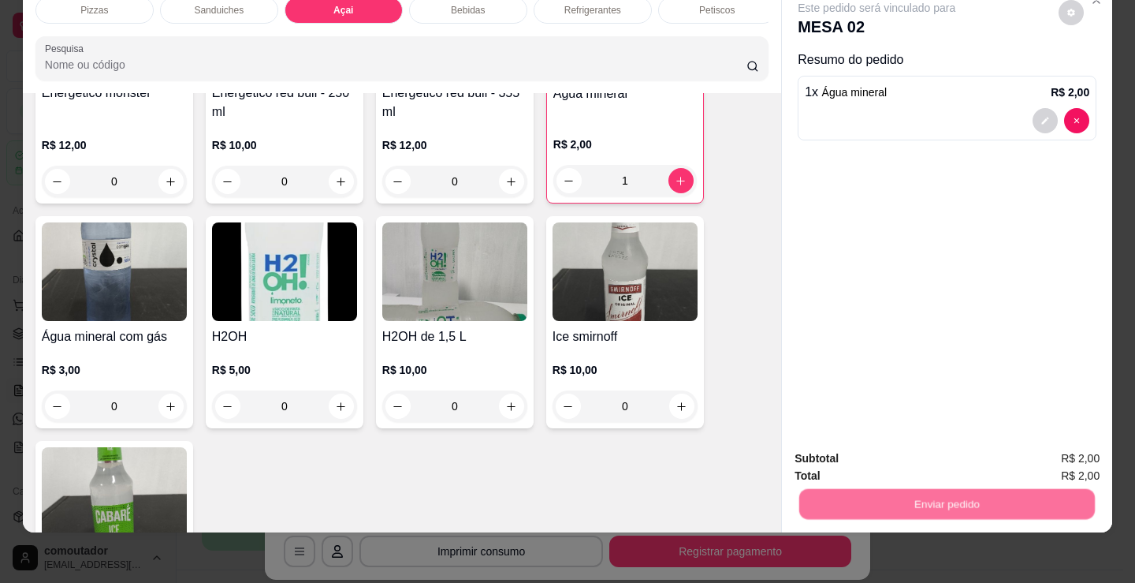
click at [856, 441] on button "Não registrar e enviar pedido" at bounding box center [895, 453] width 164 height 30
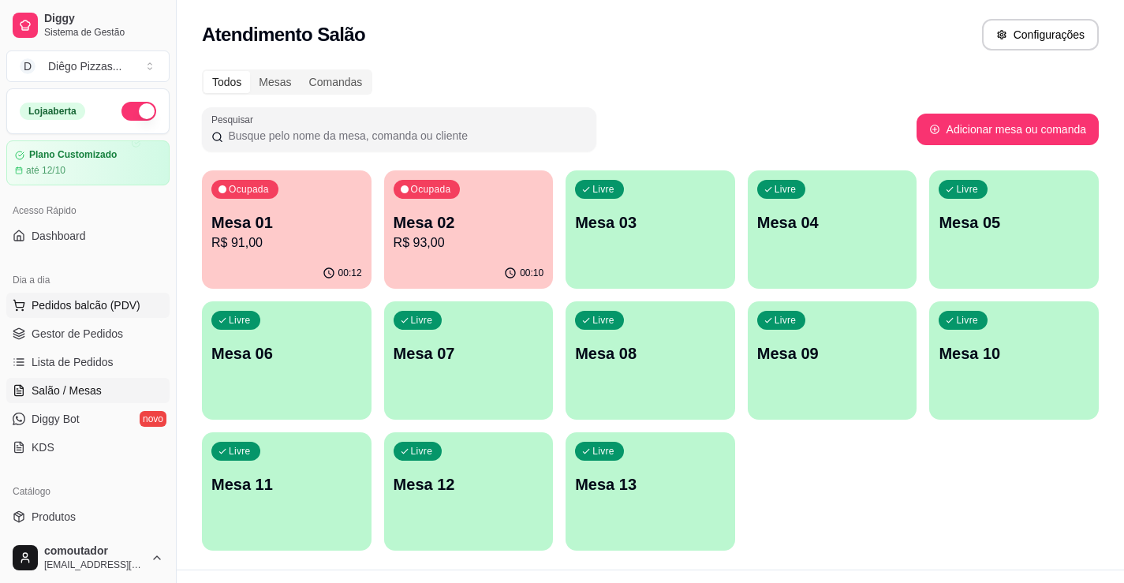
click at [76, 313] on button "Pedidos balcão (PDV)" at bounding box center [87, 305] width 163 height 25
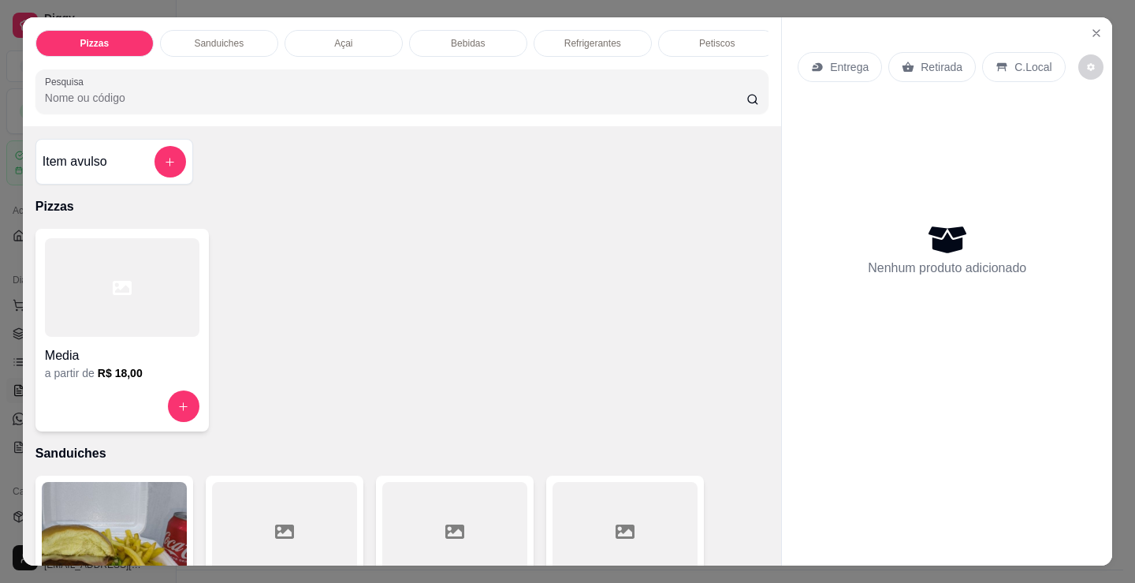
click at [224, 37] on p "Sanduiches" at bounding box center [219, 43] width 50 height 13
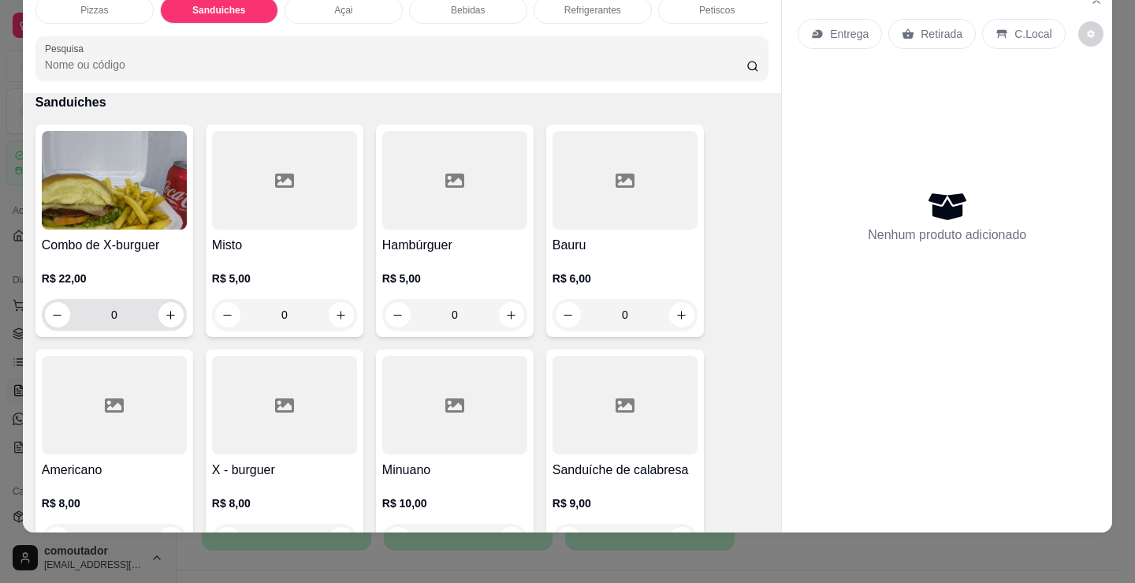
click at [171, 328] on div "0" at bounding box center [114, 315] width 139 height 32
click at [172, 309] on button "increase-product-quantity" at bounding box center [170, 314] width 25 height 25
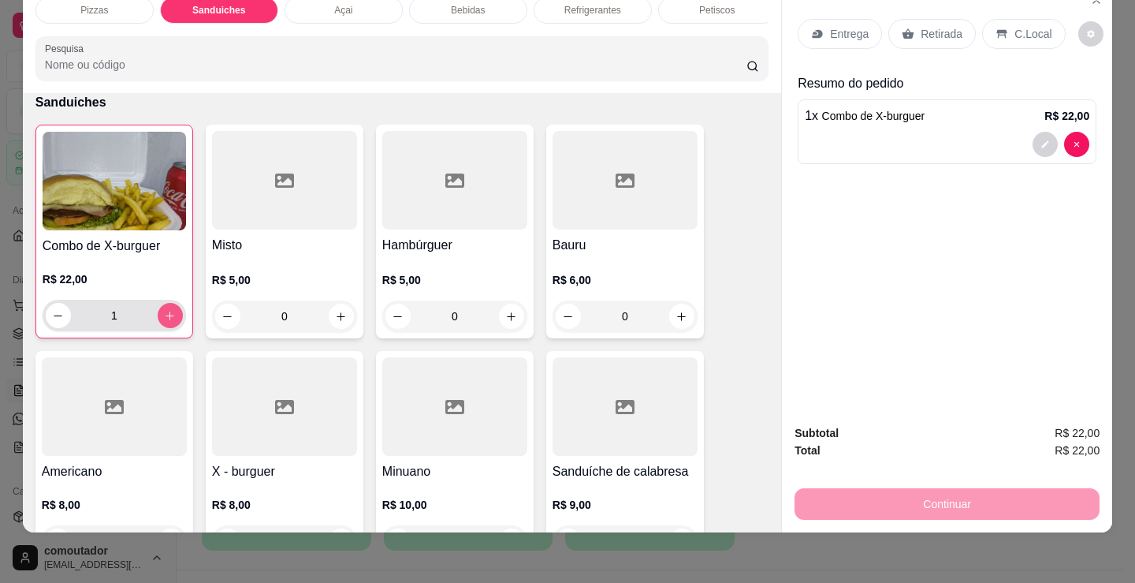
type input "1"
click at [922, 132] on div at bounding box center [947, 144] width 285 height 25
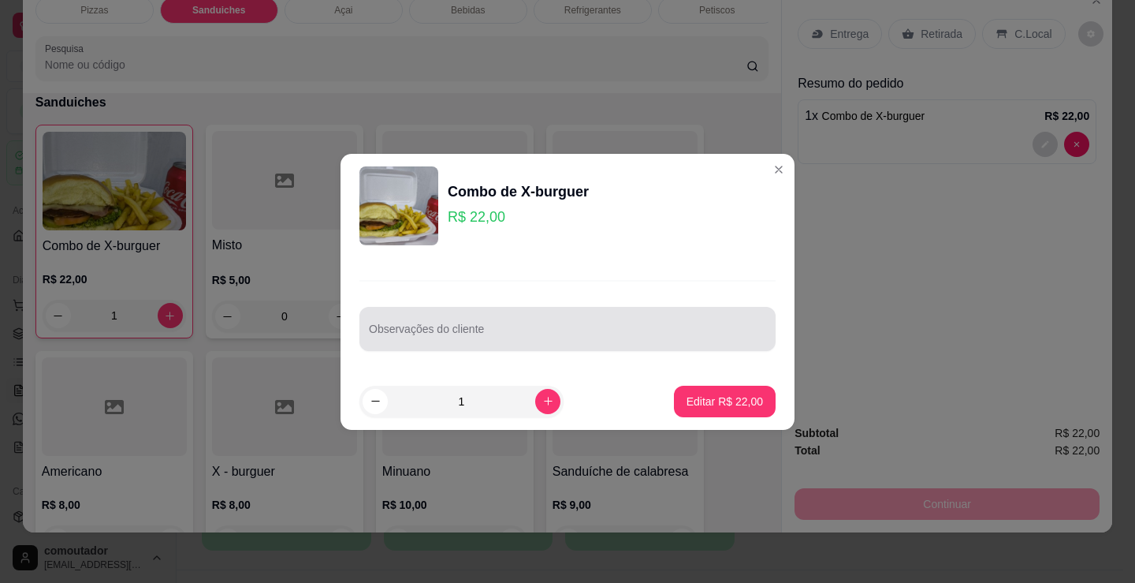
click at [556, 344] on div at bounding box center [567, 329] width 397 height 32
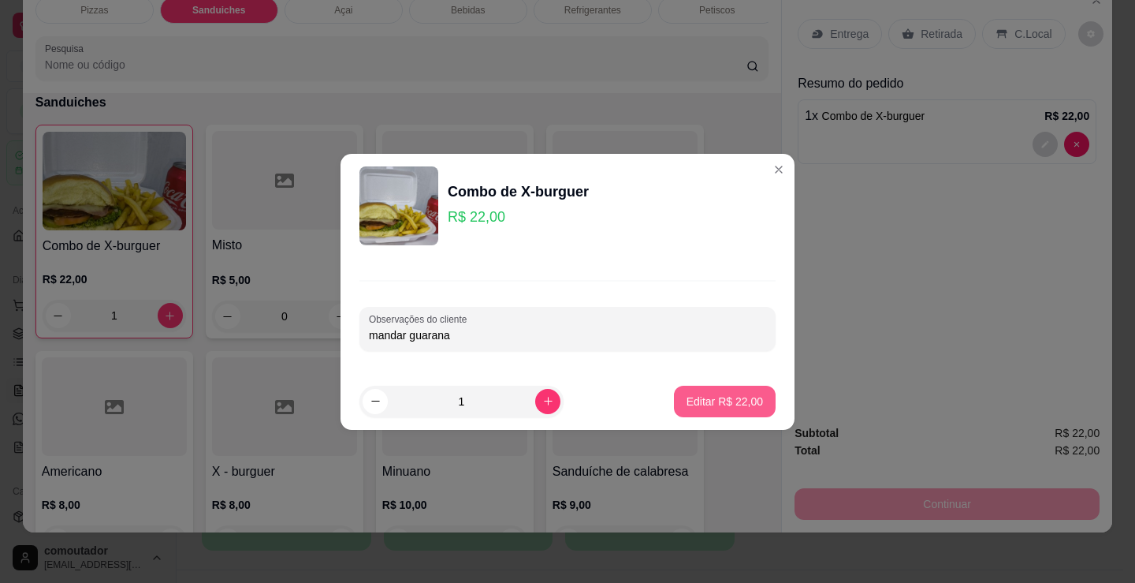
type input "mandar guarana"
click at [743, 394] on p "Editar R$ 22,00" at bounding box center [725, 400] width 74 height 15
type input "0"
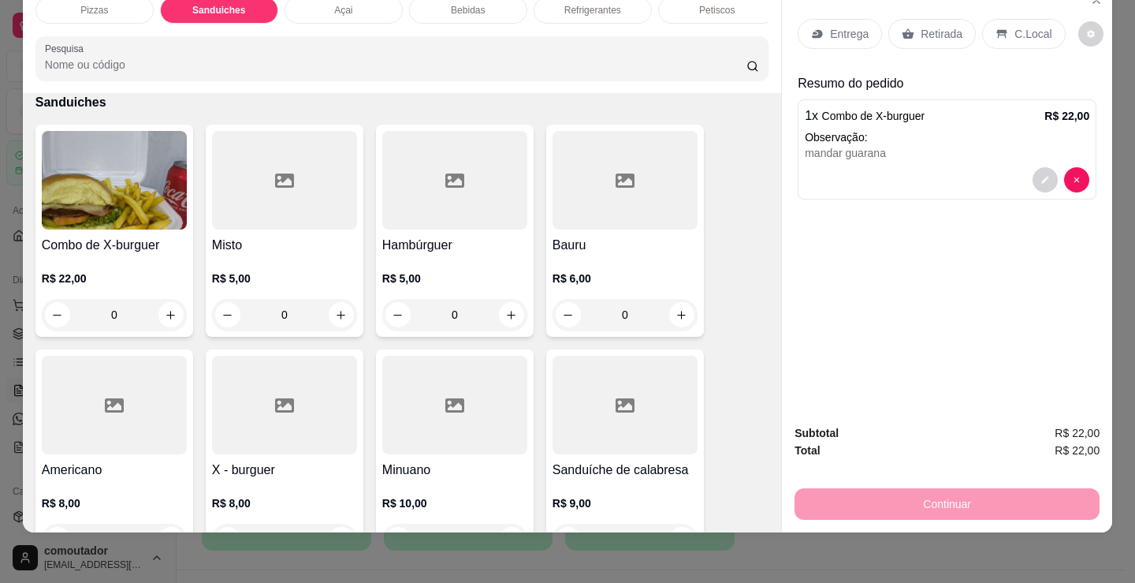
click at [876, 504] on div "Continuar" at bounding box center [947, 501] width 305 height 35
click at [859, 19] on div "Entrega" at bounding box center [840, 34] width 84 height 30
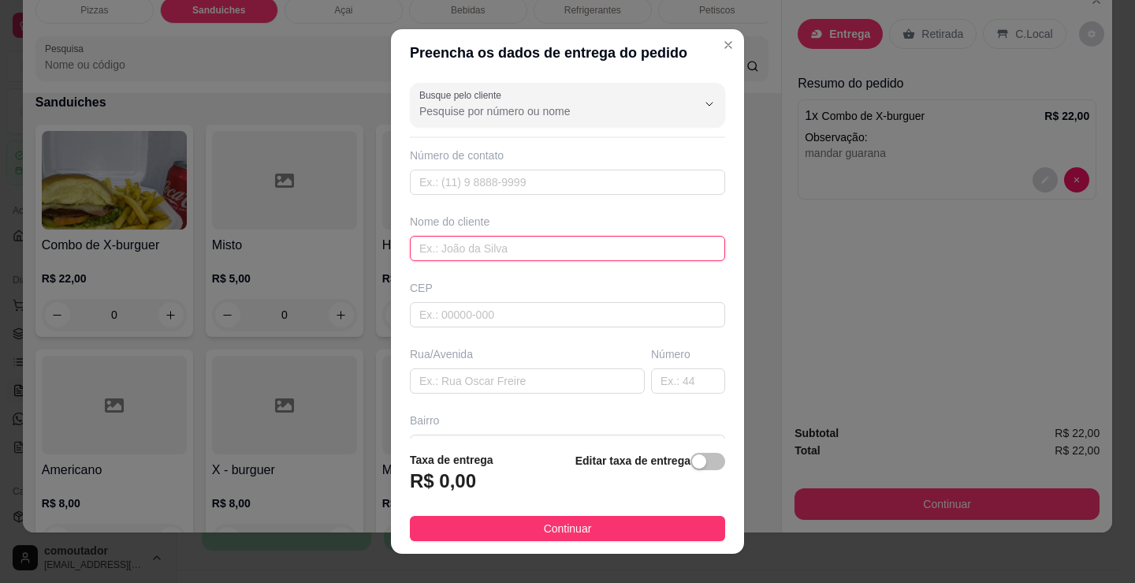
click at [467, 242] on input "text" at bounding box center [567, 248] width 315 height 25
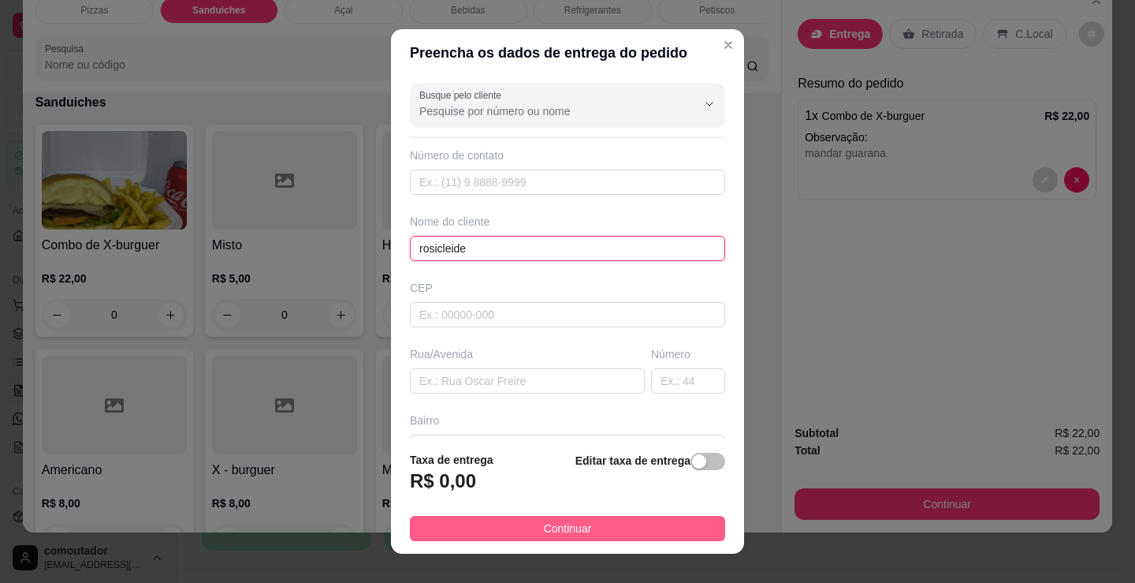
type input "rosicleide"
click at [640, 527] on button "Continuar" at bounding box center [567, 528] width 315 height 25
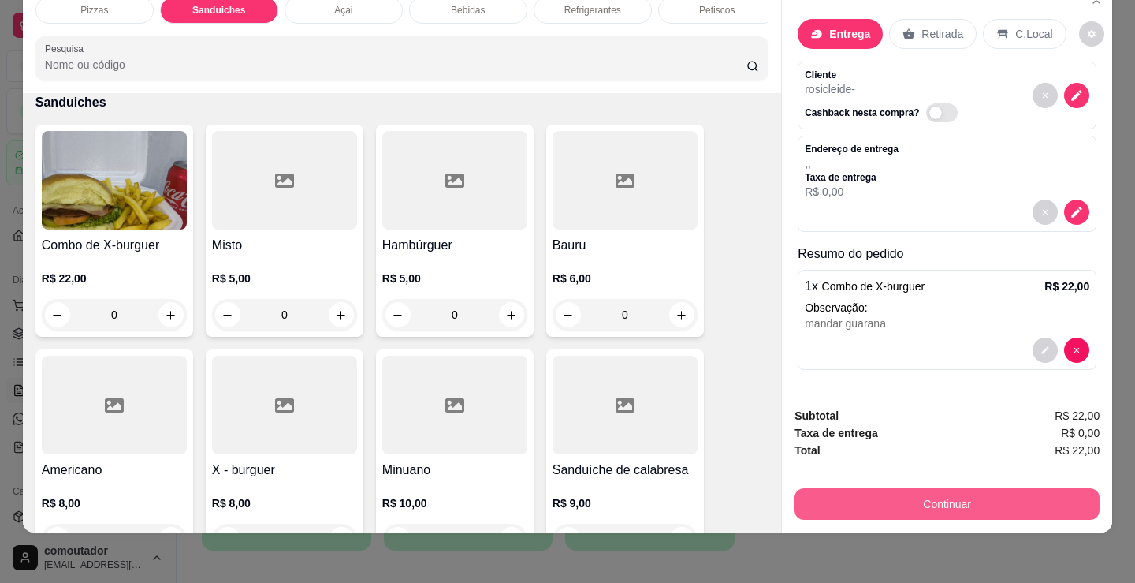
click at [860, 490] on button "Continuar" at bounding box center [947, 504] width 305 height 32
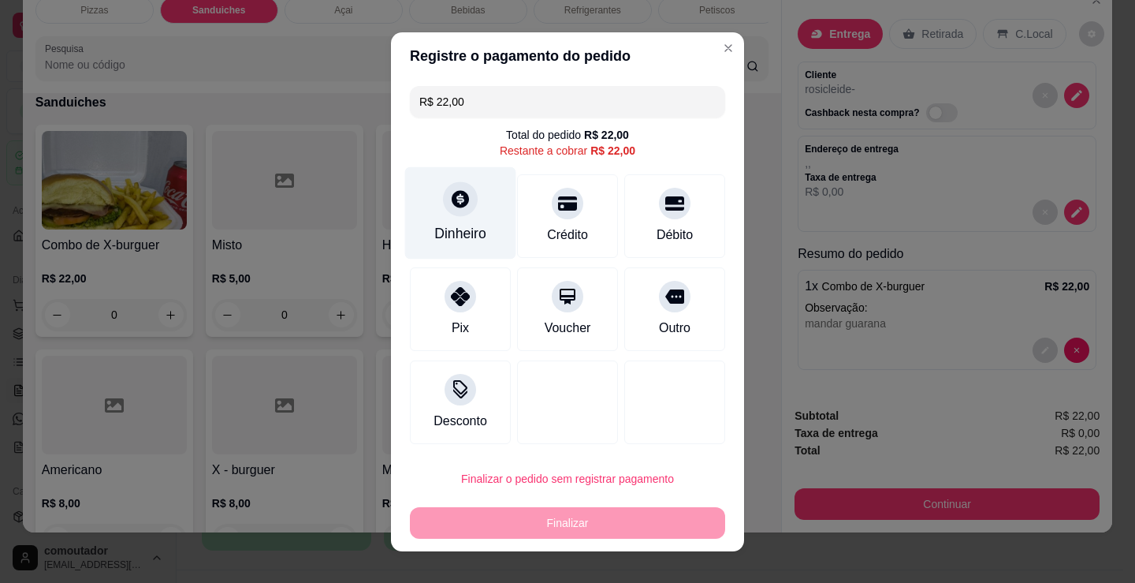
click at [452, 201] on icon at bounding box center [460, 198] width 17 height 17
click at [505, 262] on input "0,00" at bounding box center [567, 276] width 315 height 32
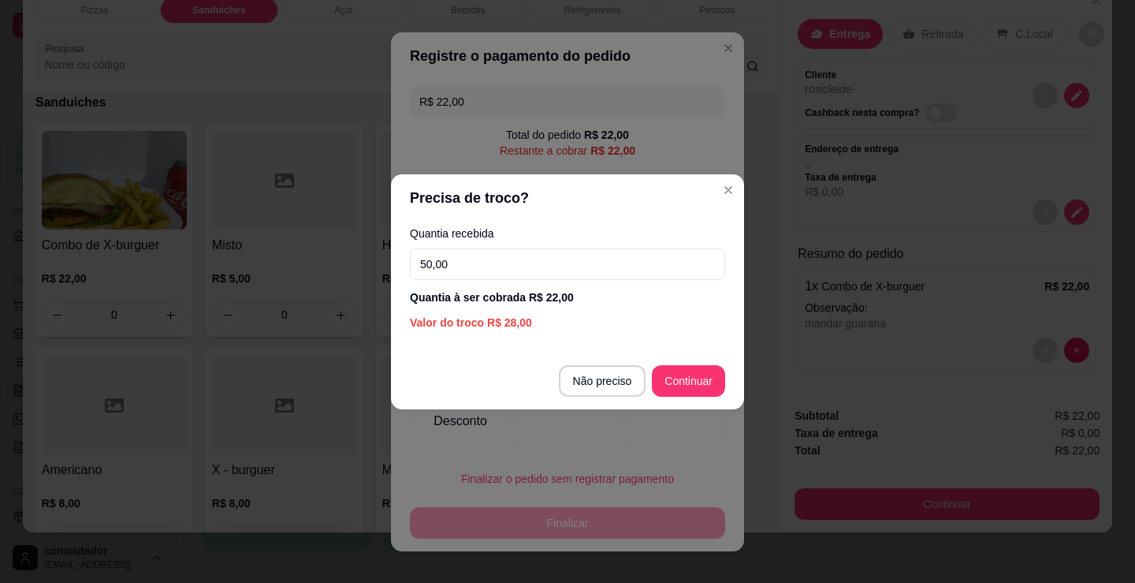
type input "50,00"
click at [703, 403] on footer "Não preciso Continuar" at bounding box center [567, 380] width 353 height 57
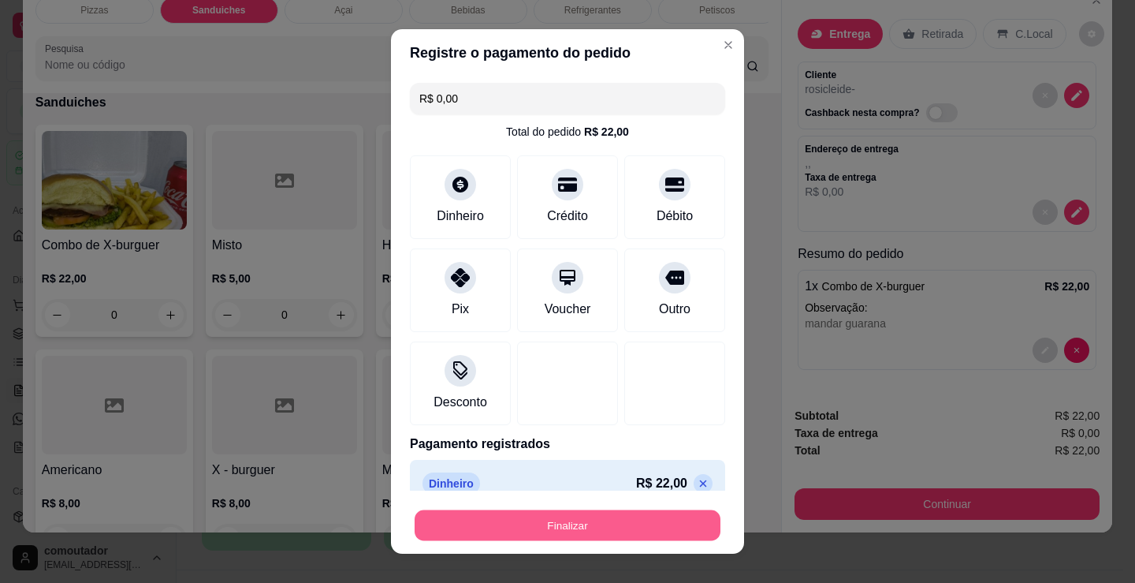
click at [620, 534] on button "Finalizar" at bounding box center [568, 525] width 306 height 31
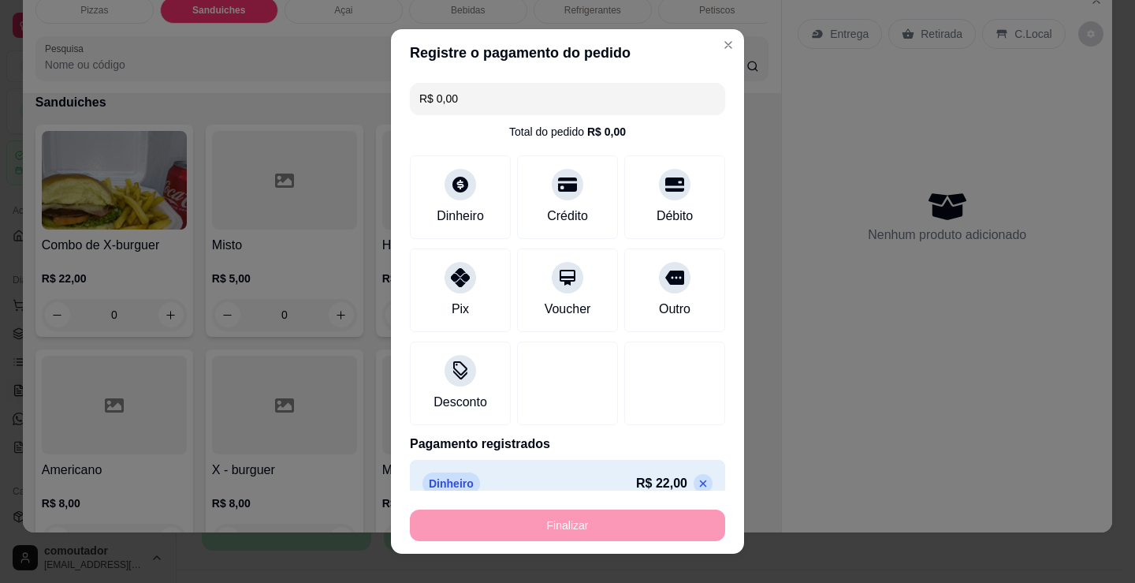
type input "-R$ 22,00"
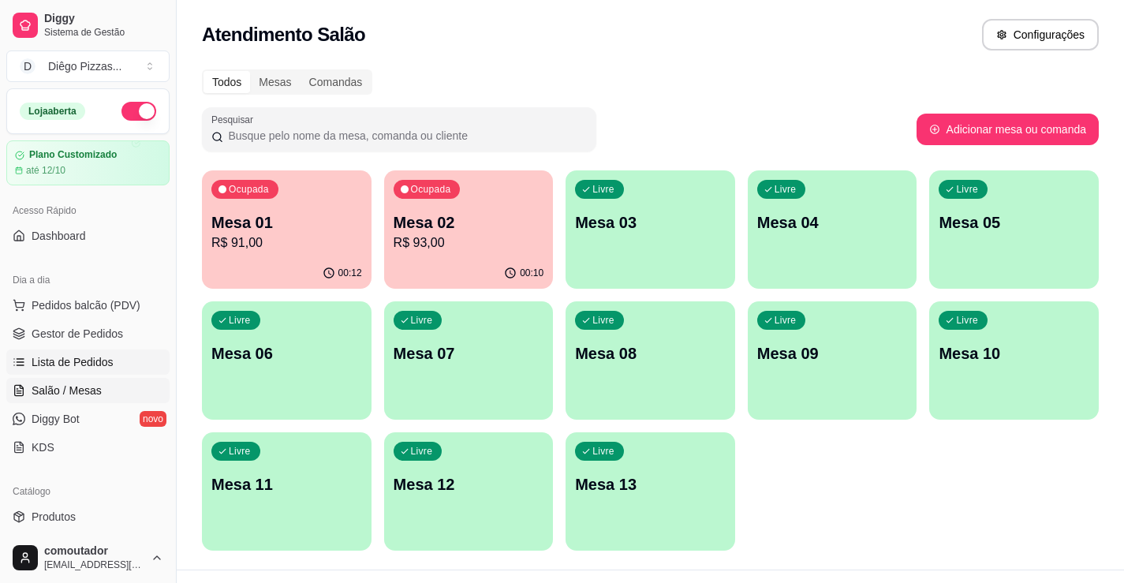
click at [74, 365] on span "Lista de Pedidos" at bounding box center [73, 362] width 82 height 16
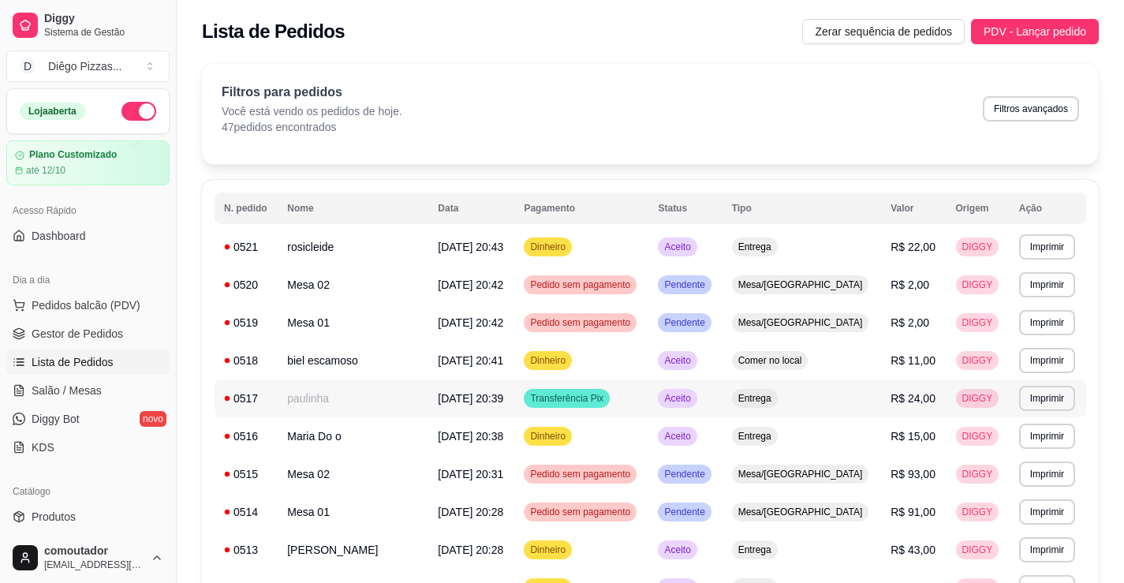
click at [328, 395] on td "paulinha" at bounding box center [353, 398] width 151 height 38
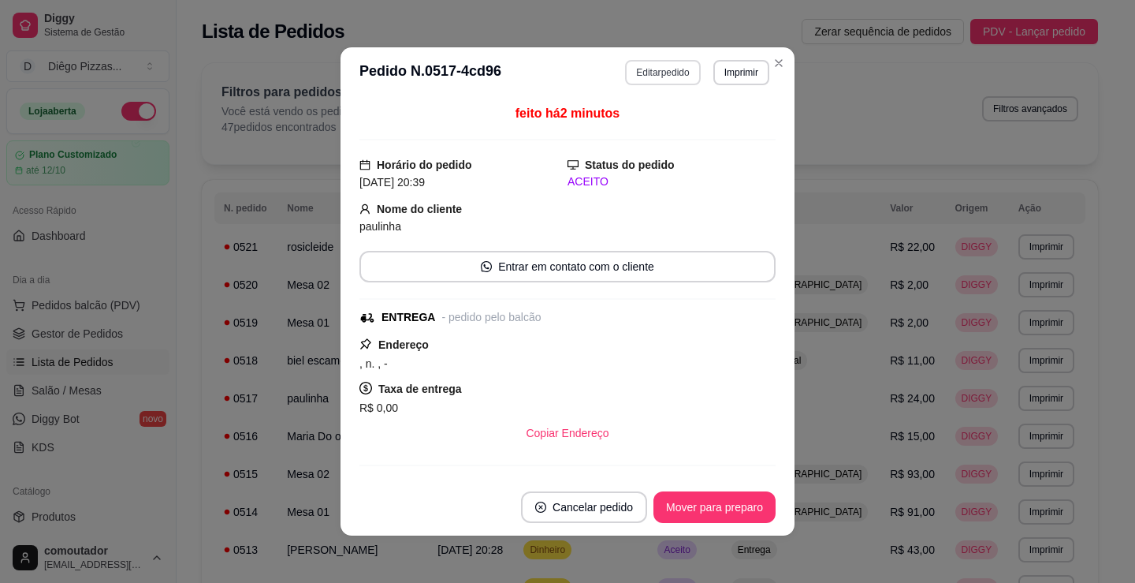
click at [664, 72] on button "Editar pedido" at bounding box center [662, 72] width 75 height 25
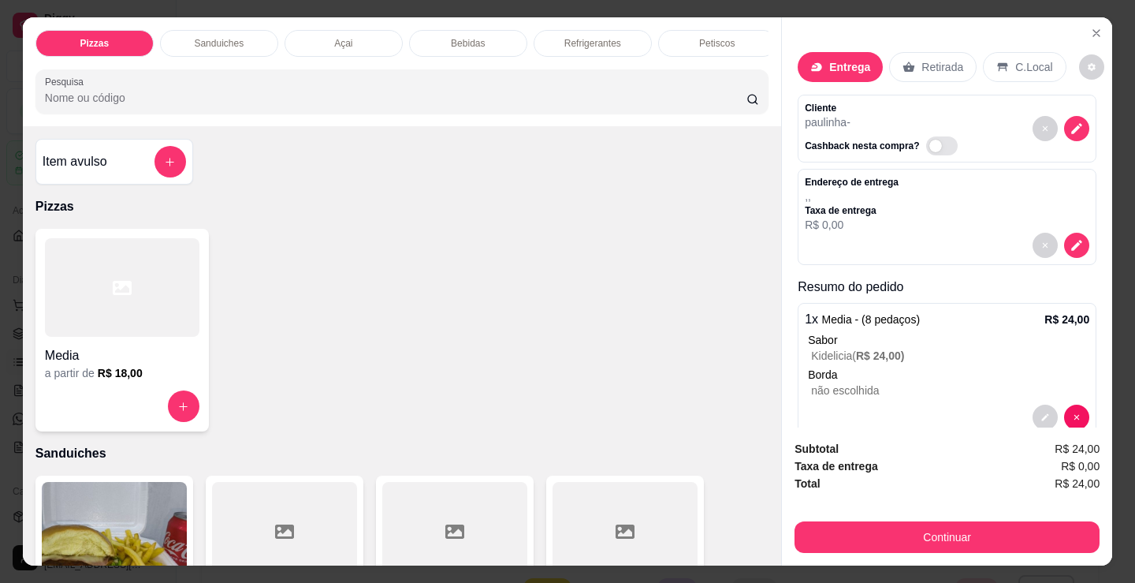
click at [742, 46] on div "Petiscos" at bounding box center [717, 43] width 118 height 27
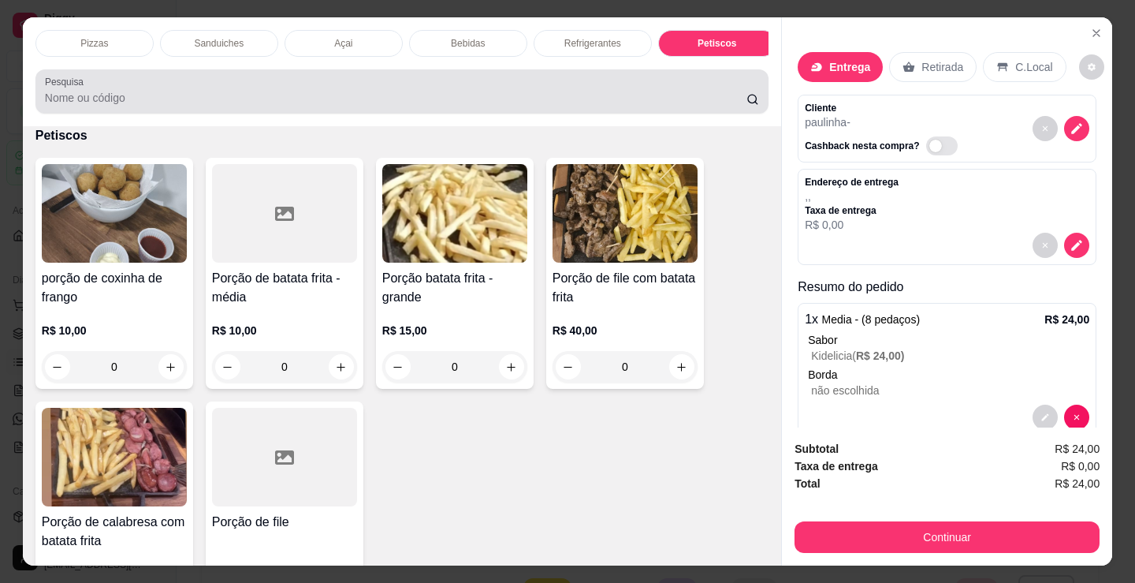
scroll to position [39, 0]
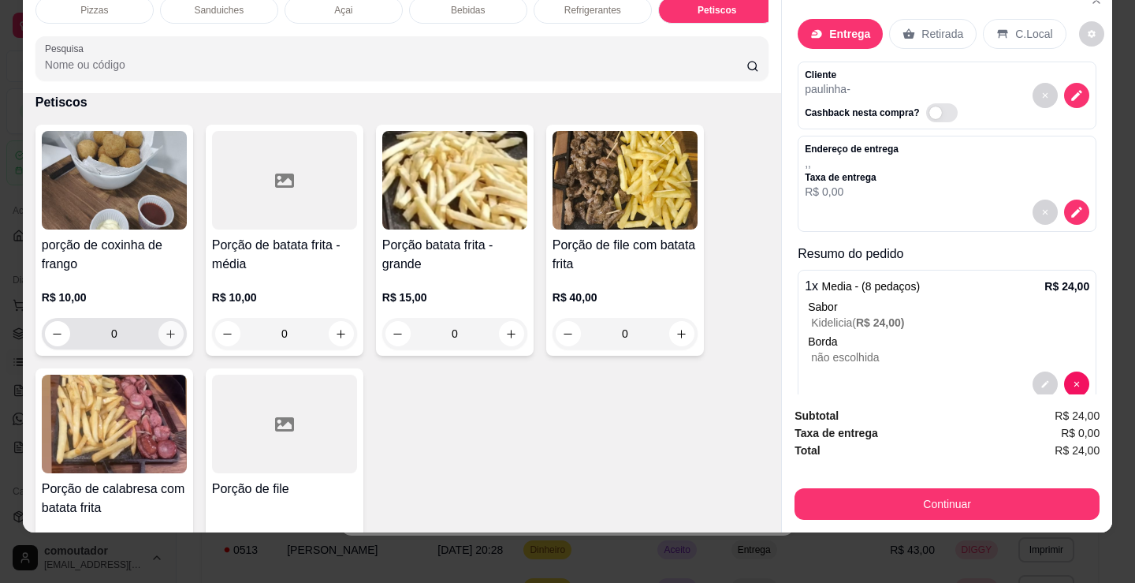
click at [170, 343] on button "increase-product-quantity" at bounding box center [170, 333] width 25 height 25
type input "1"
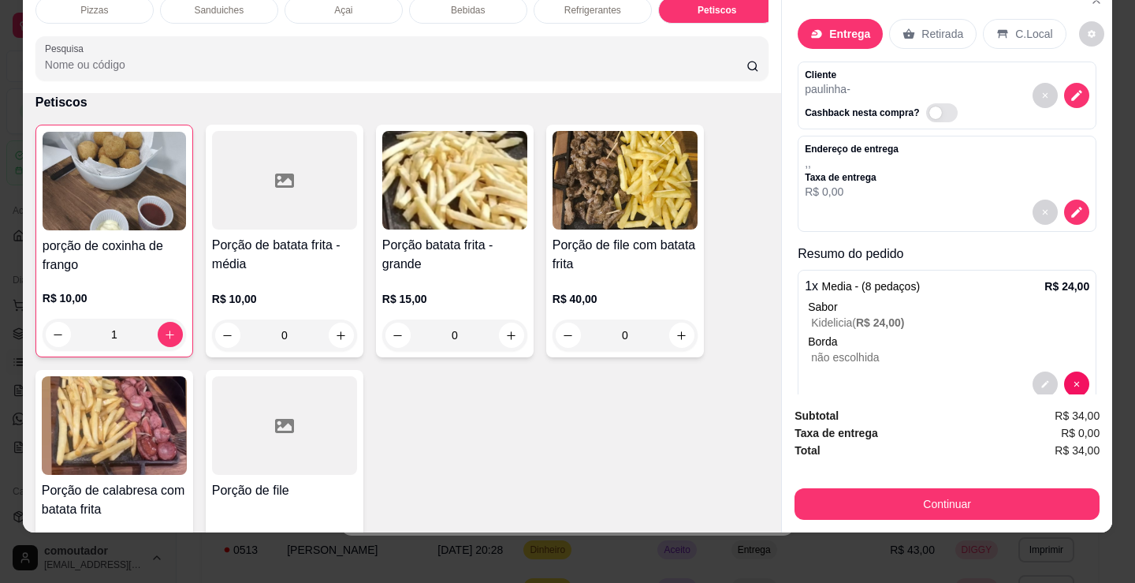
click at [905, 492] on button "Continuar" at bounding box center [947, 504] width 305 height 32
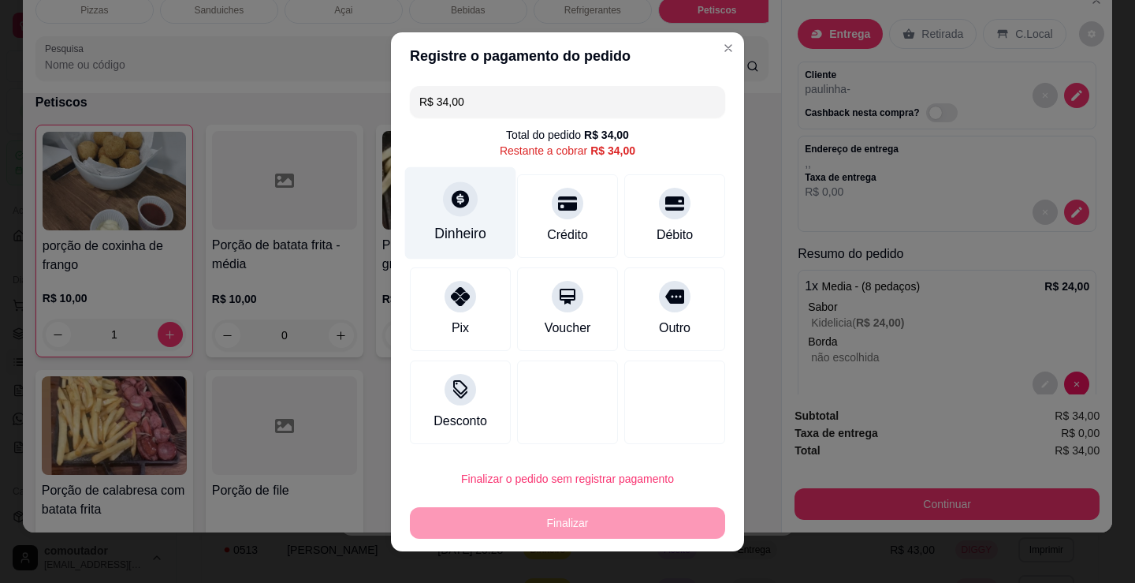
click at [466, 203] on div at bounding box center [460, 198] width 35 height 35
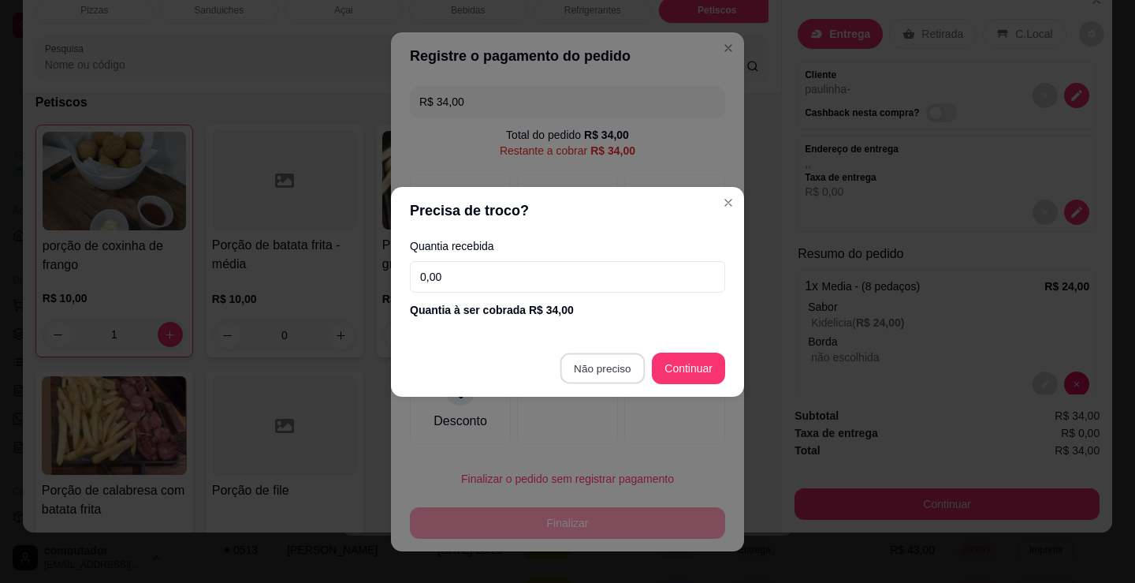
type input "R$ 0,00"
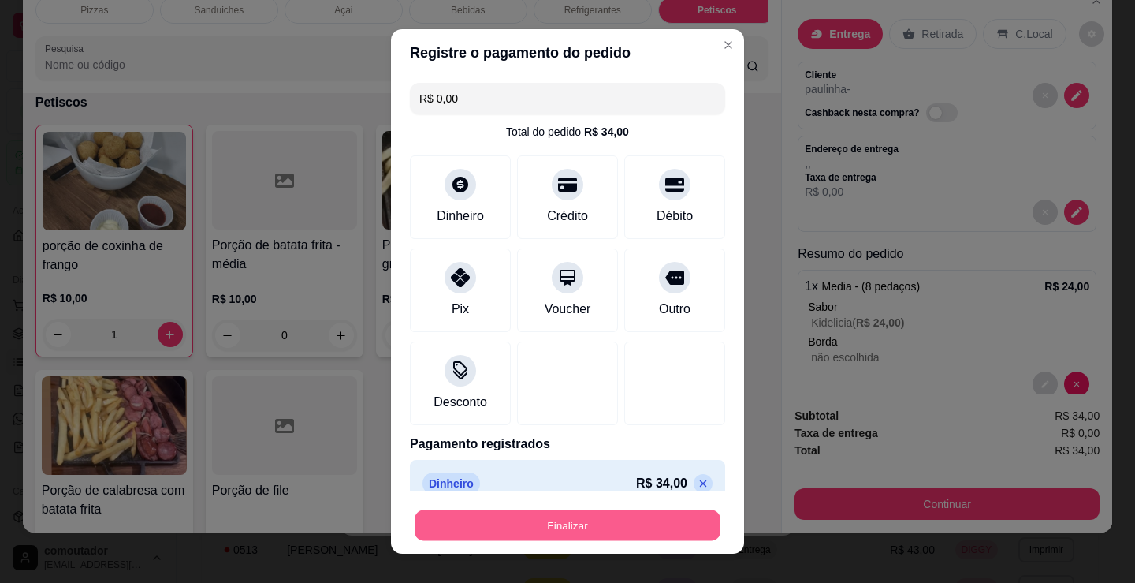
click at [610, 524] on button "Finalizar" at bounding box center [568, 525] width 306 height 31
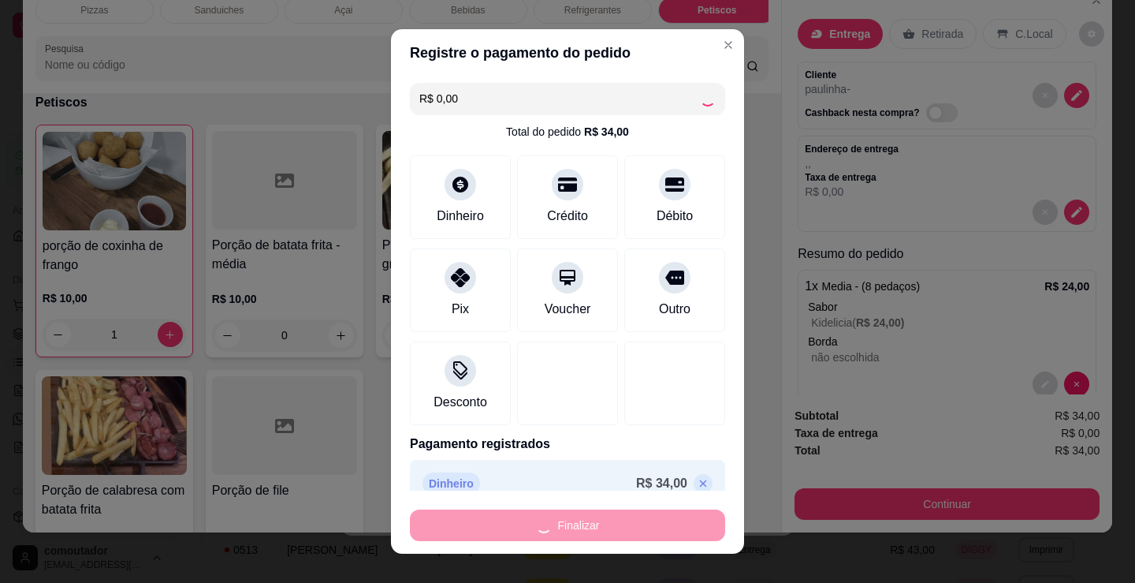
type input "0"
type input "-R$ 34,00"
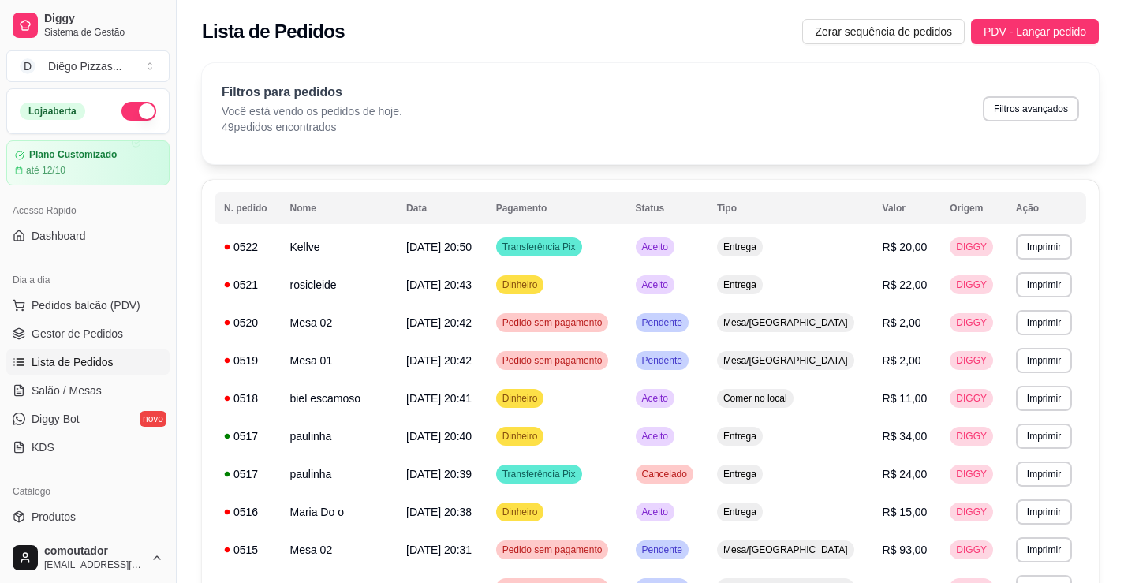
click at [260, 44] on div "Lista de Pedidos Zerar sequência de pedidos PDV - Lançar pedido" at bounding box center [650, 27] width 947 height 54
click at [96, 387] on span "Salão / Mesas" at bounding box center [67, 390] width 70 height 16
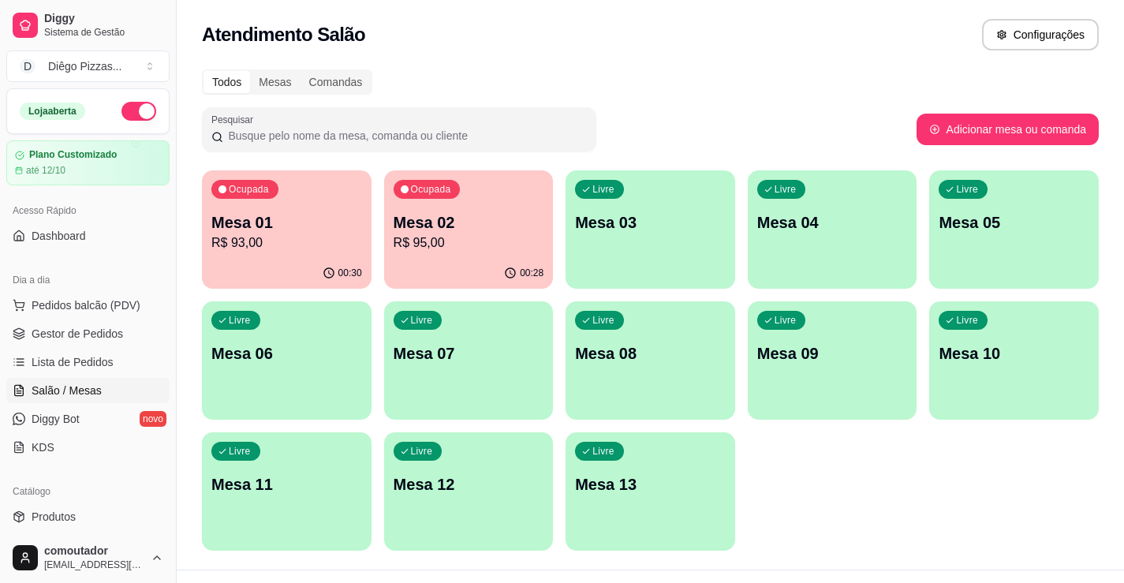
click at [298, 263] on div "00:30" at bounding box center [287, 273] width 170 height 31
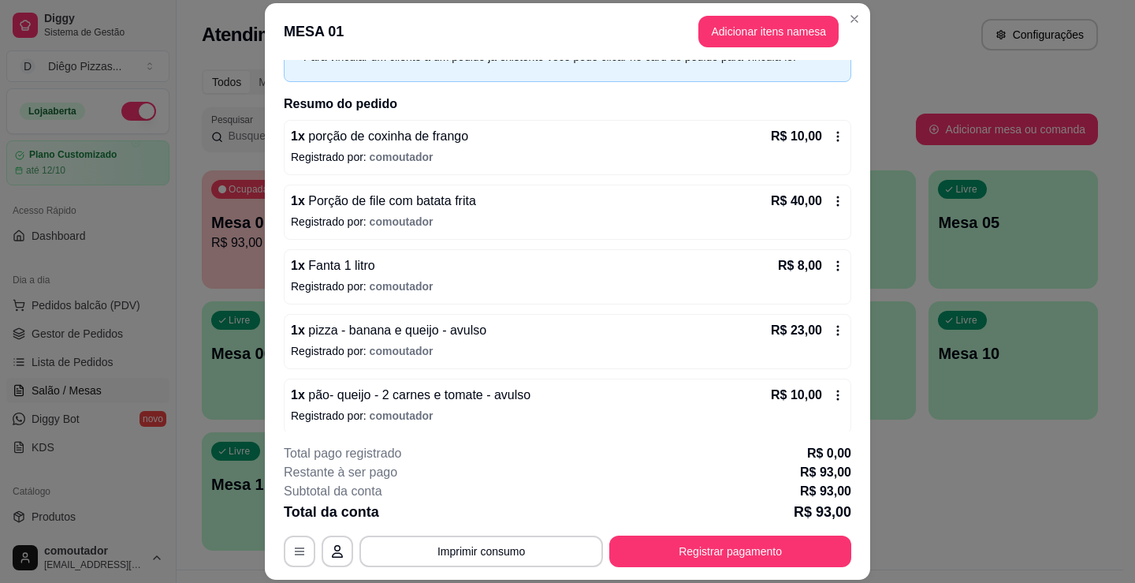
scroll to position [162, 0]
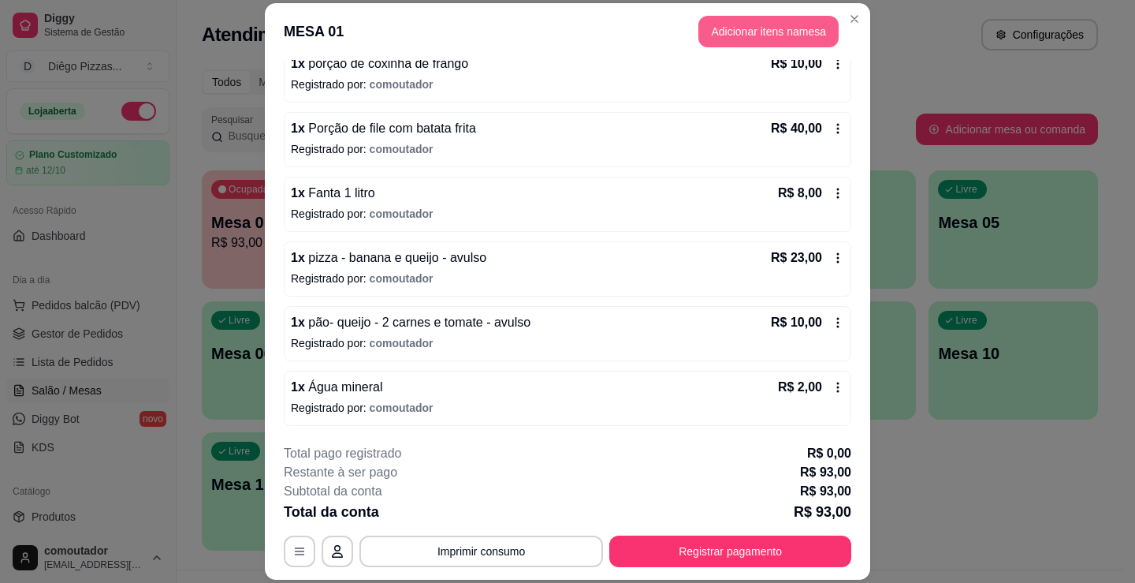
click at [722, 32] on button "Adicionar itens na mesa" at bounding box center [769, 32] width 140 height 32
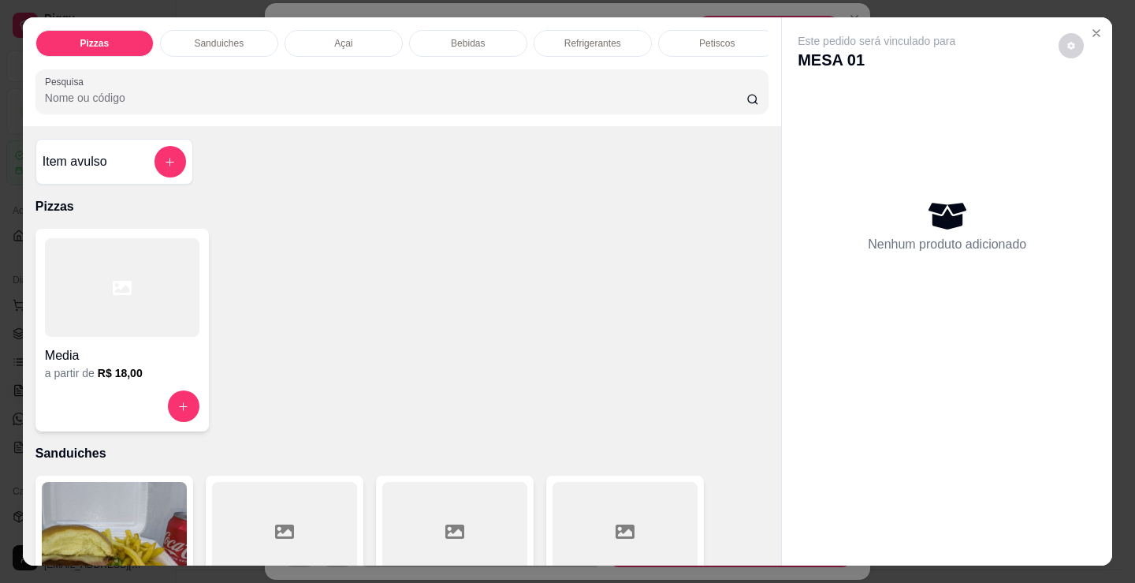
click at [103, 326] on div at bounding box center [122, 287] width 155 height 99
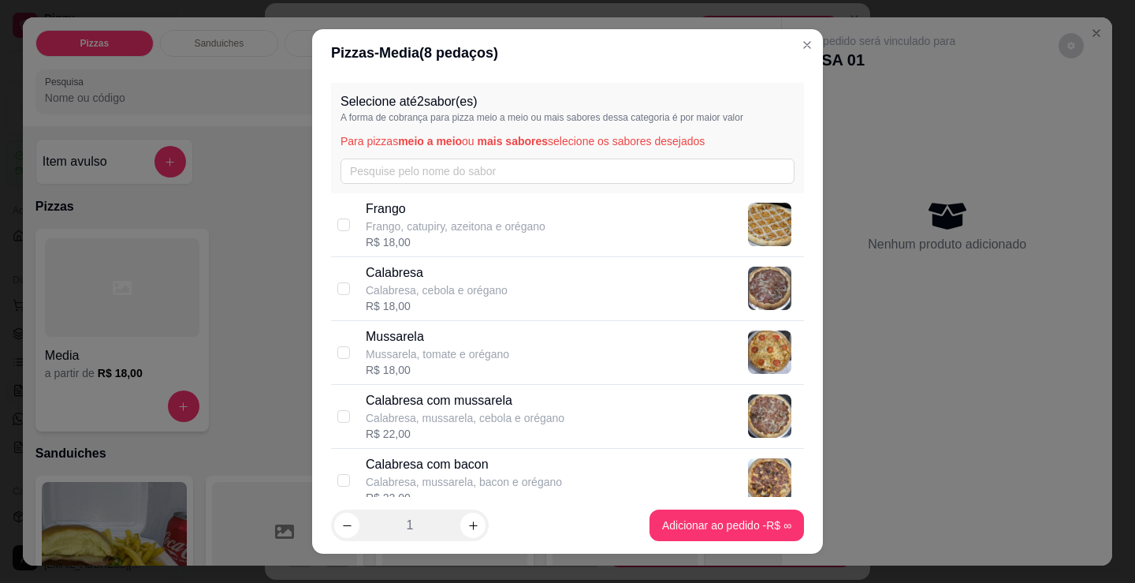
click at [493, 296] on p "Calabresa, cebola e orégano" at bounding box center [437, 290] width 142 height 16
checkbox input "true"
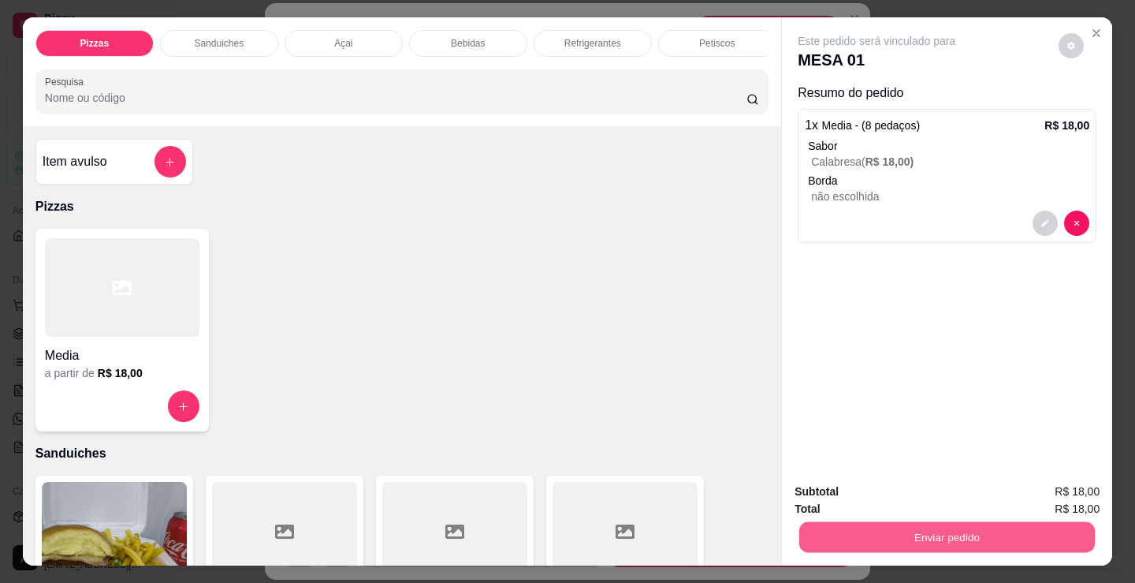
click at [1007, 532] on button "Enviar pedido" at bounding box center [948, 536] width 296 height 31
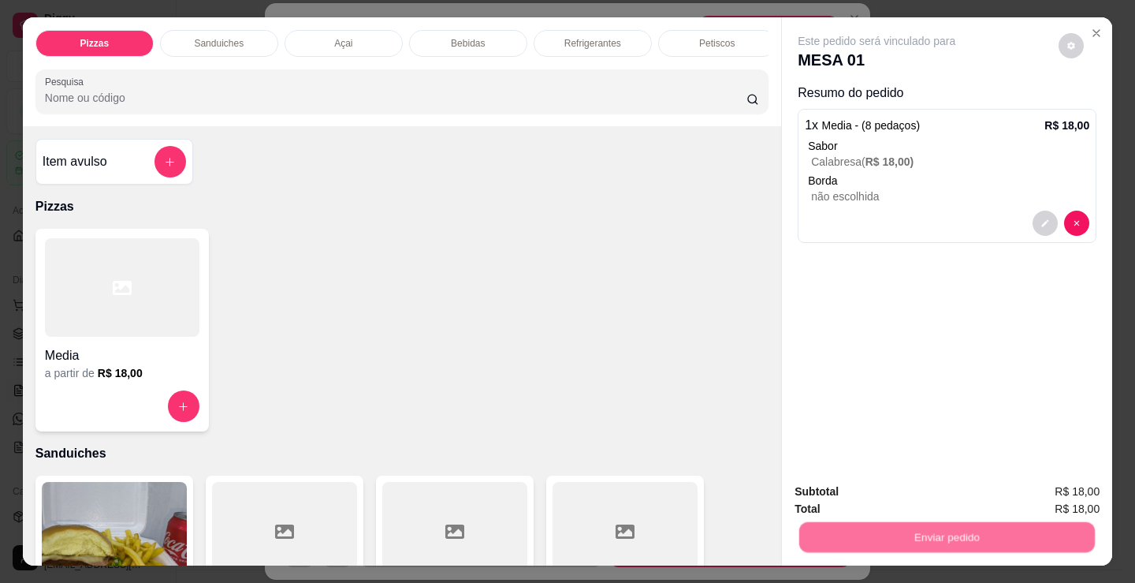
click at [884, 486] on button "Não registrar e enviar pedido" at bounding box center [895, 492] width 164 height 30
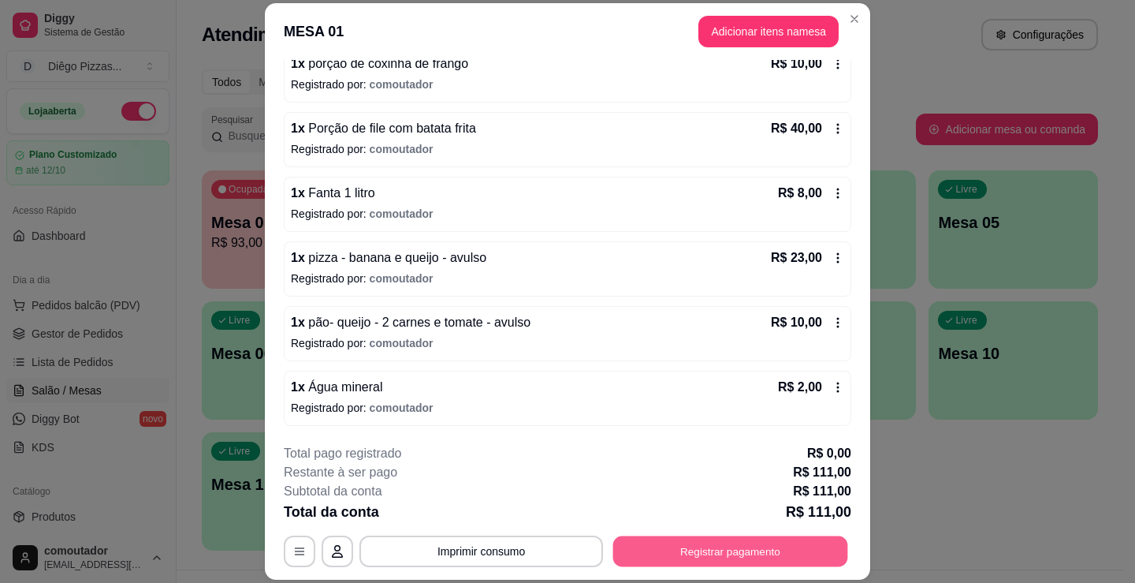
click at [721, 548] on button "Registrar pagamento" at bounding box center [730, 551] width 235 height 31
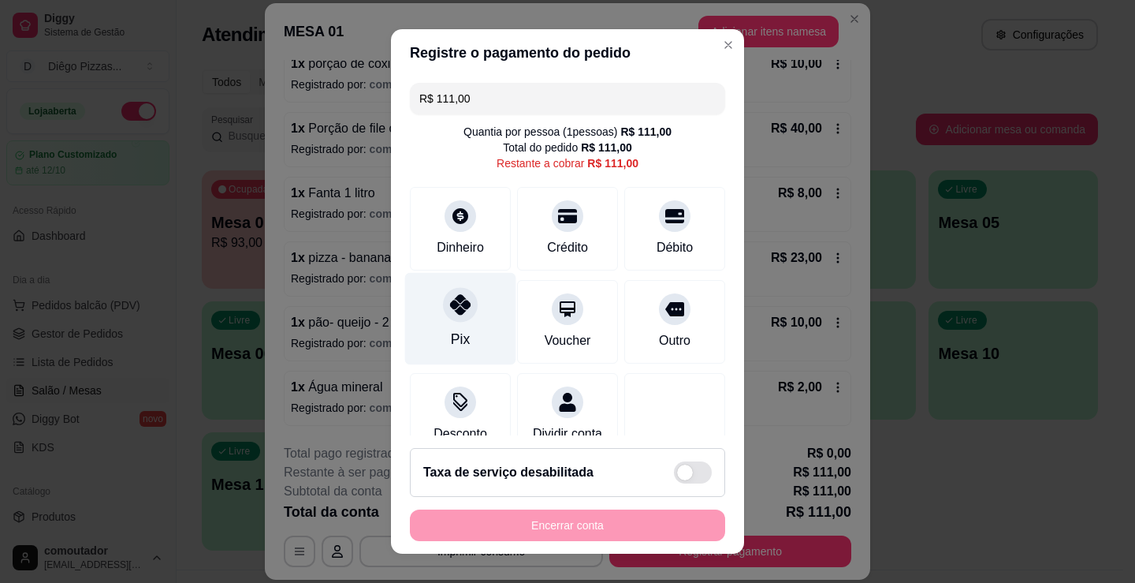
click at [458, 298] on div at bounding box center [460, 304] width 35 height 35
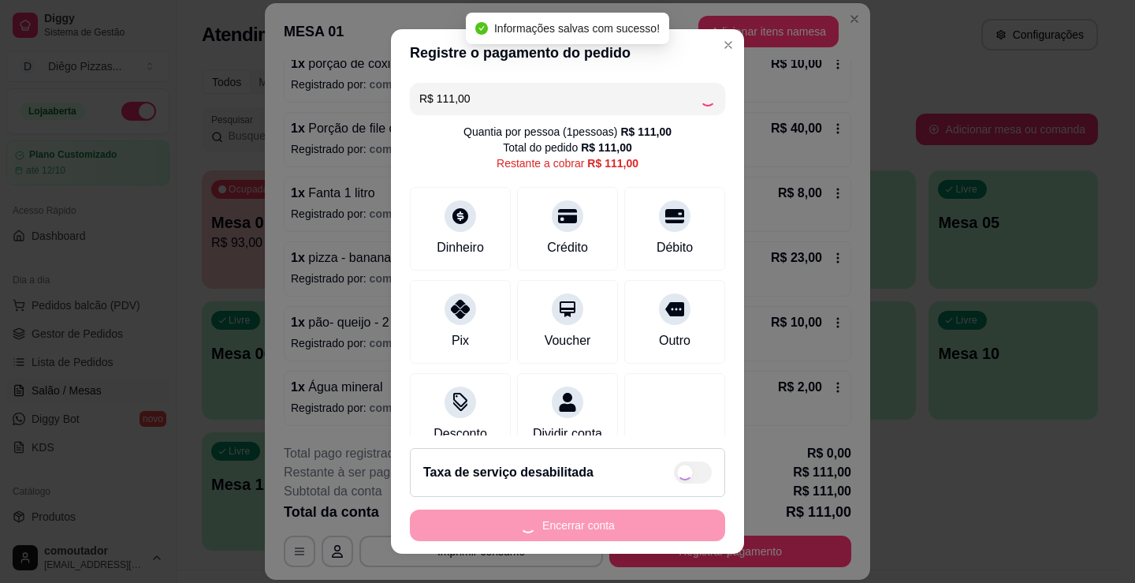
type input "R$ 0,00"
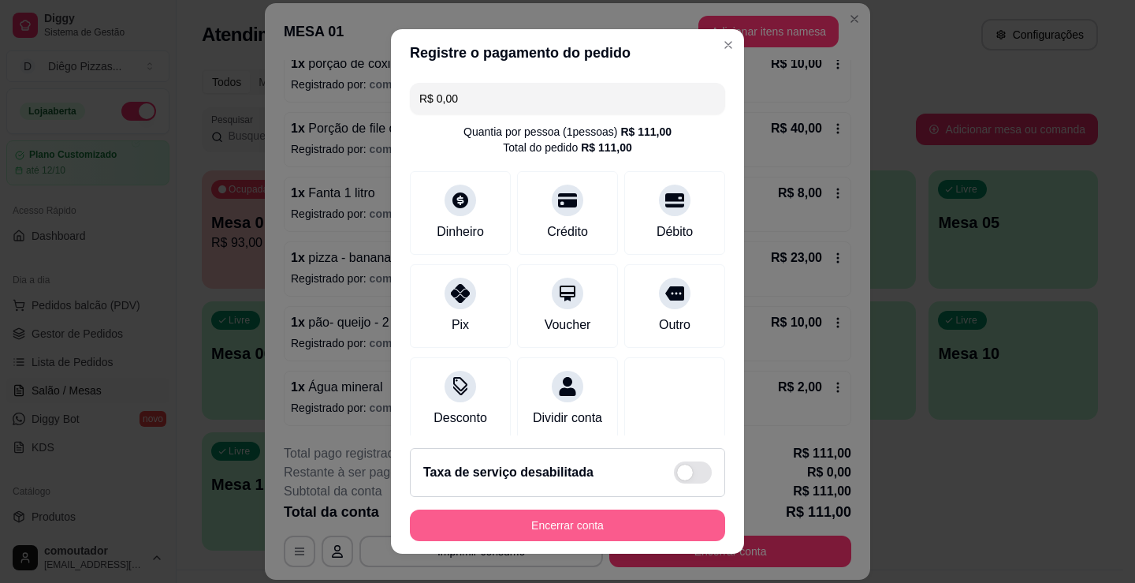
click at [636, 520] on button "Encerrar conta" at bounding box center [567, 525] width 315 height 32
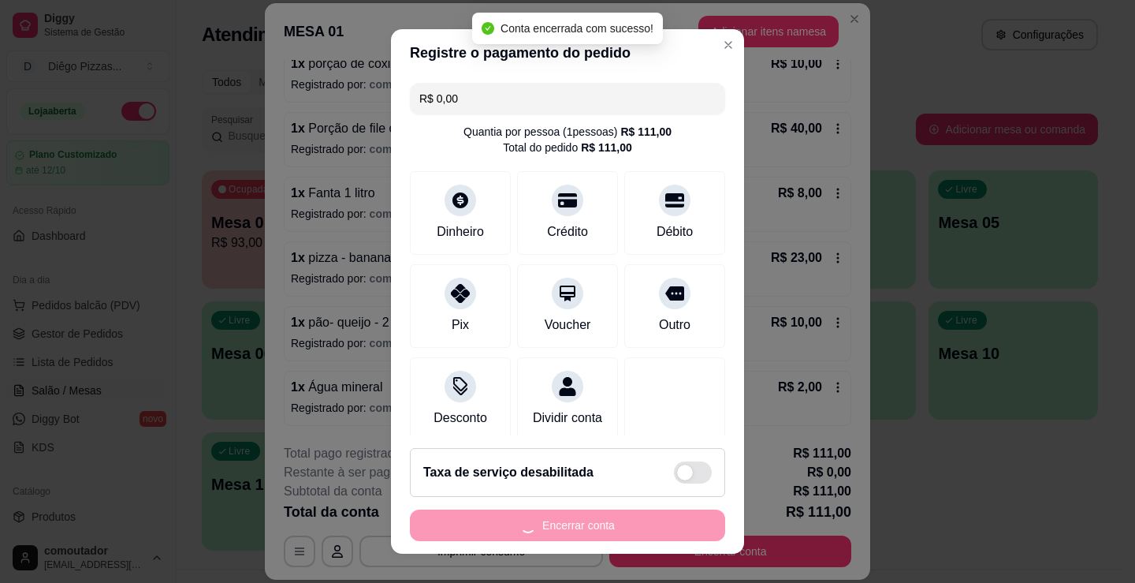
scroll to position [0, 0]
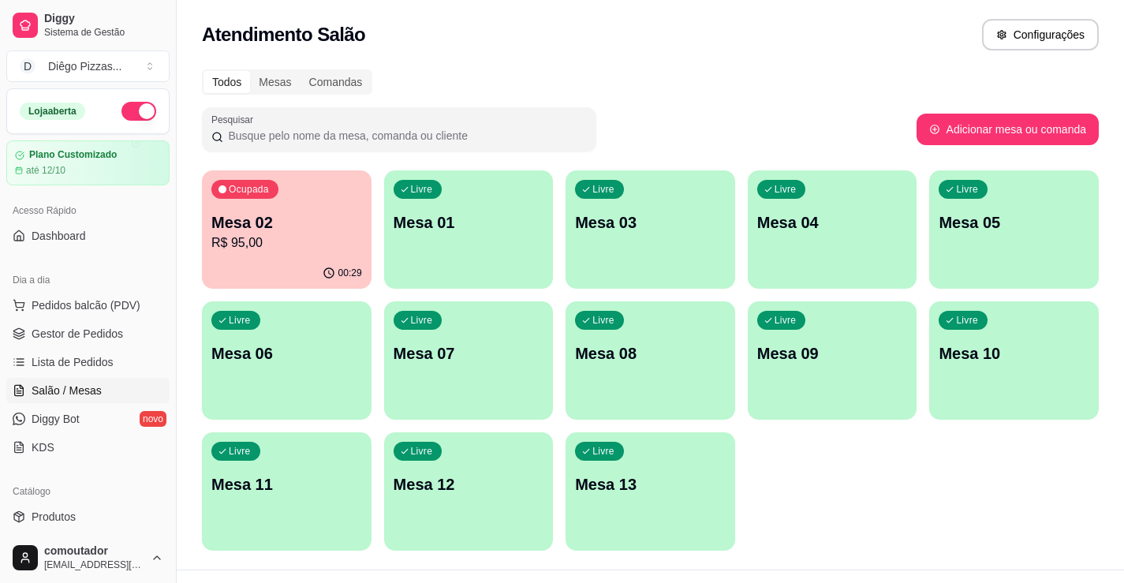
click at [254, 229] on p "Mesa 02" at bounding box center [286, 222] width 151 height 22
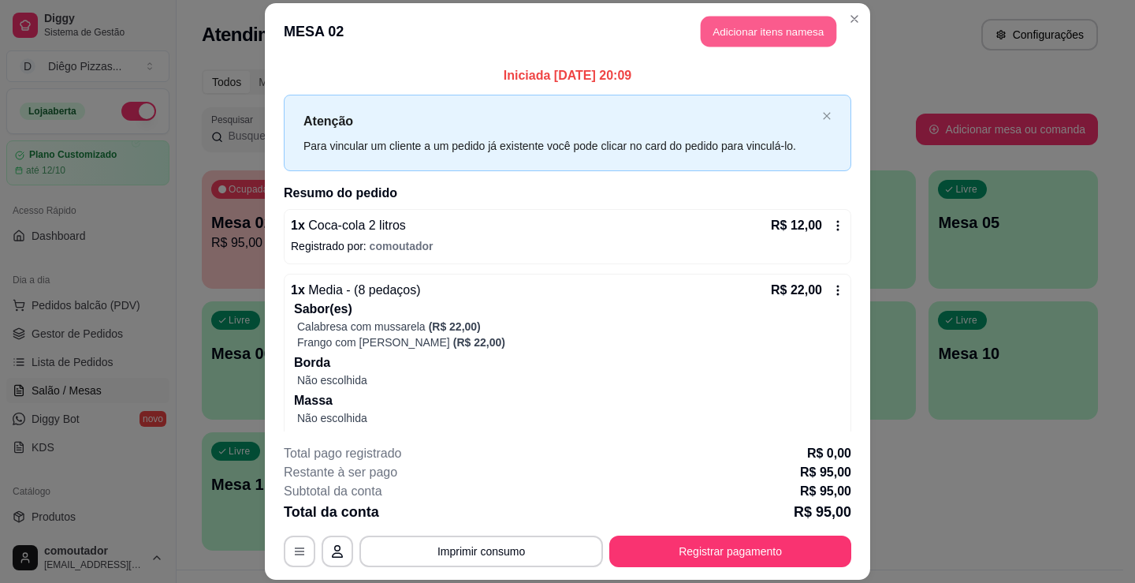
click at [788, 35] on button "Adicionar itens na mesa" at bounding box center [769, 31] width 136 height 31
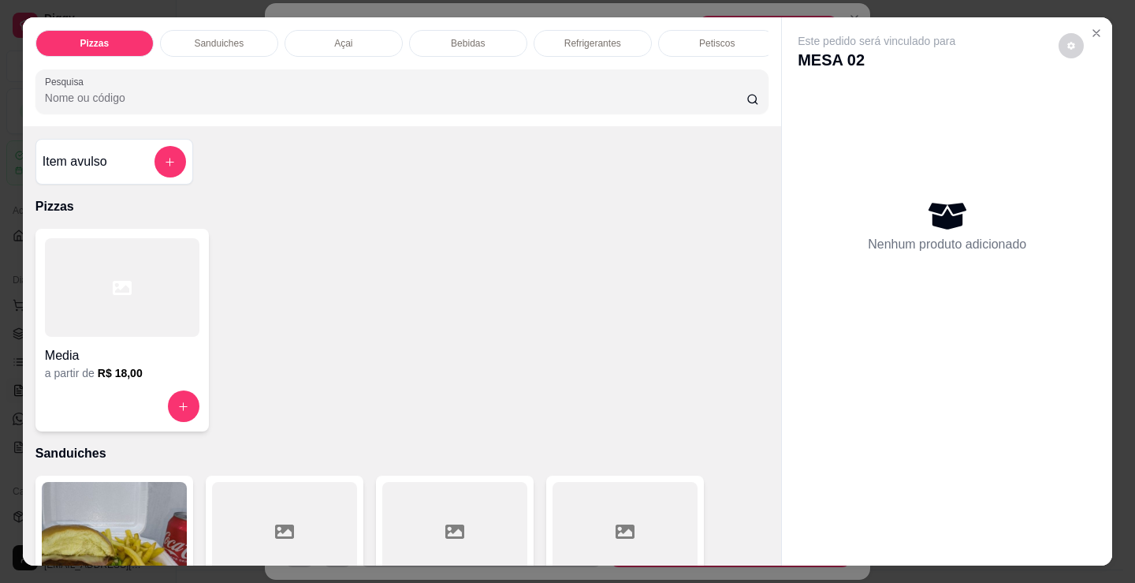
click at [617, 39] on div "Refrigerantes" at bounding box center [593, 43] width 118 height 27
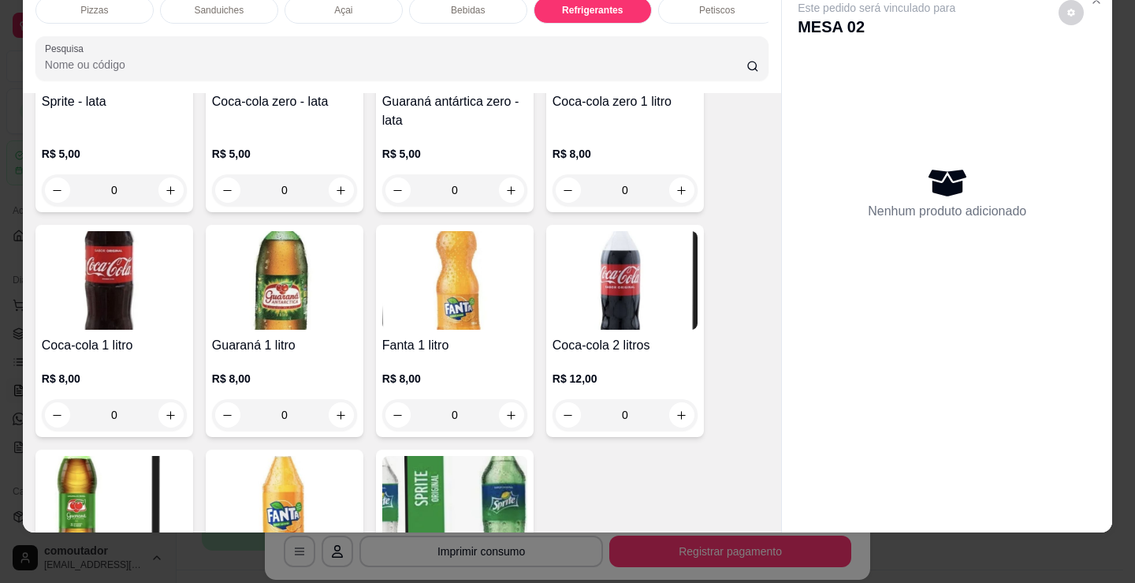
scroll to position [4715, 0]
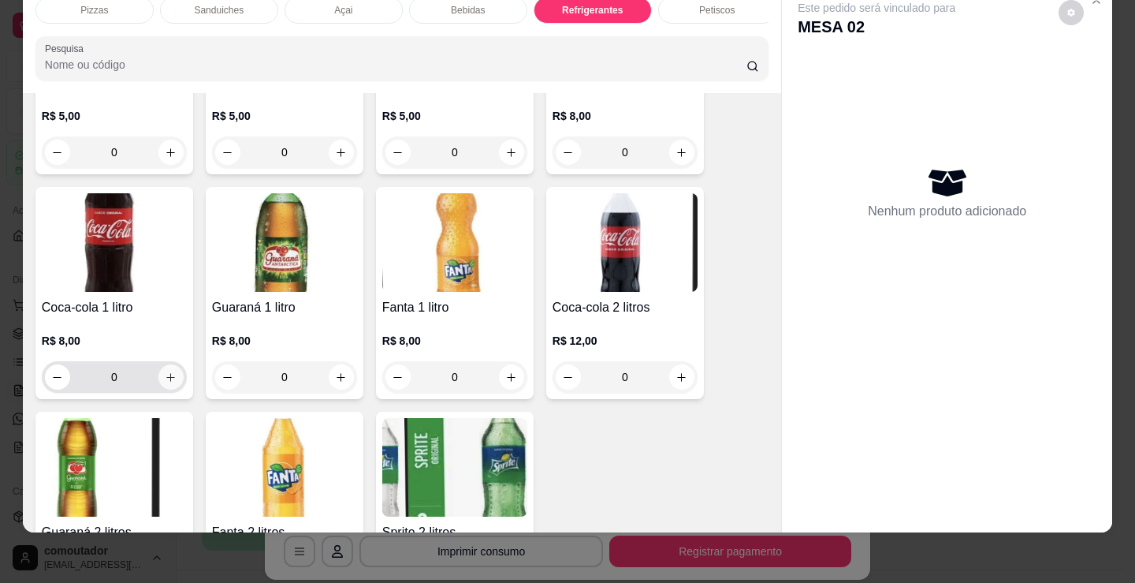
click at [158, 375] on button "increase-product-quantity" at bounding box center [170, 376] width 25 height 25
type input "1"
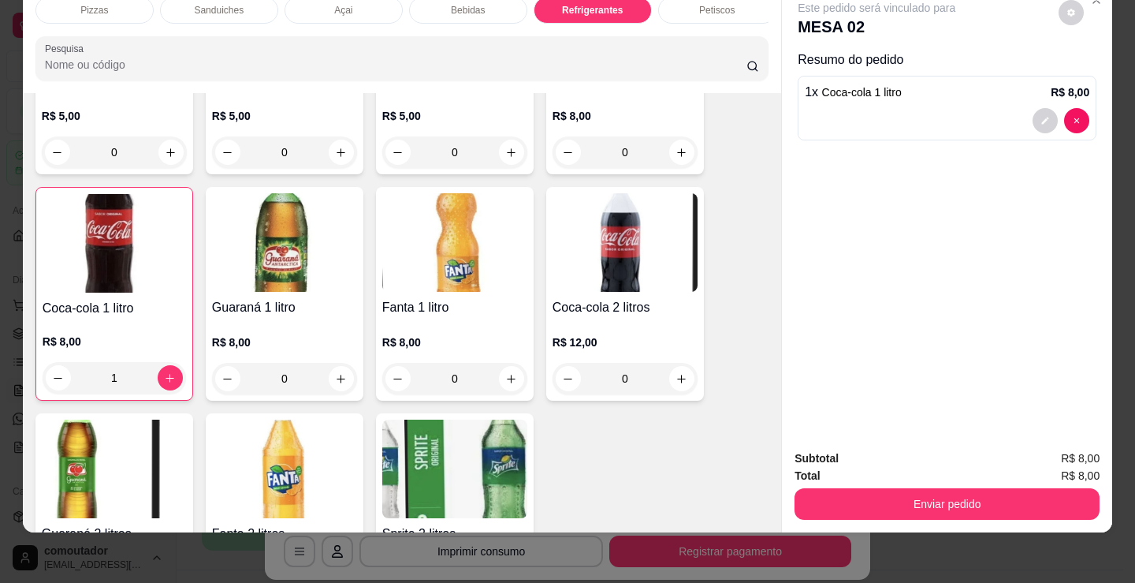
click at [484, 4] on div "Bebidas" at bounding box center [468, 10] width 118 height 27
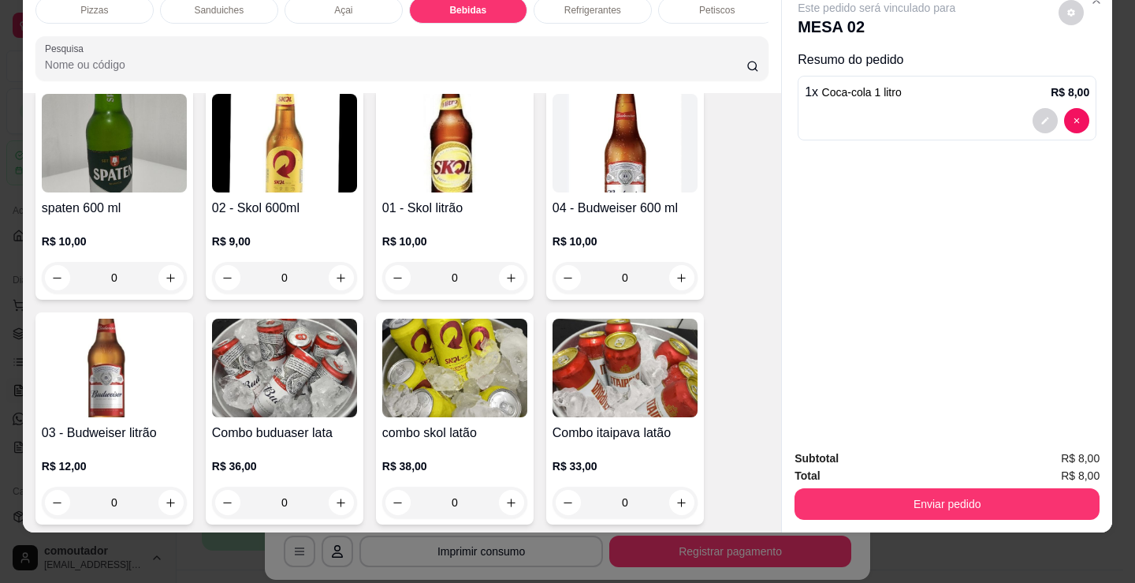
scroll to position [2506, 0]
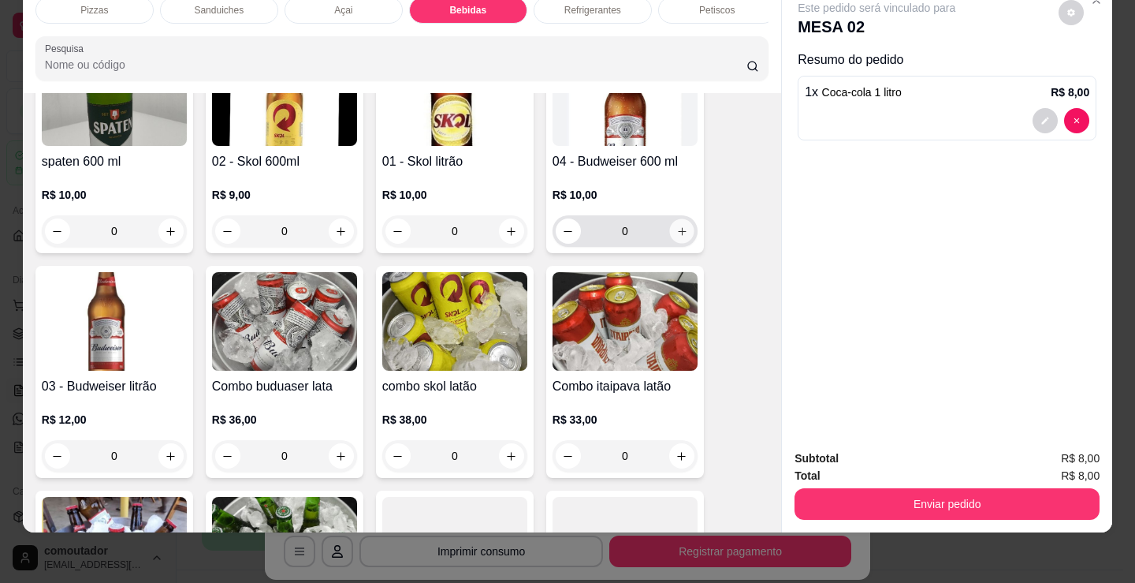
click at [679, 231] on icon "increase-product-quantity" at bounding box center [683, 232] width 12 height 12
type input "1"
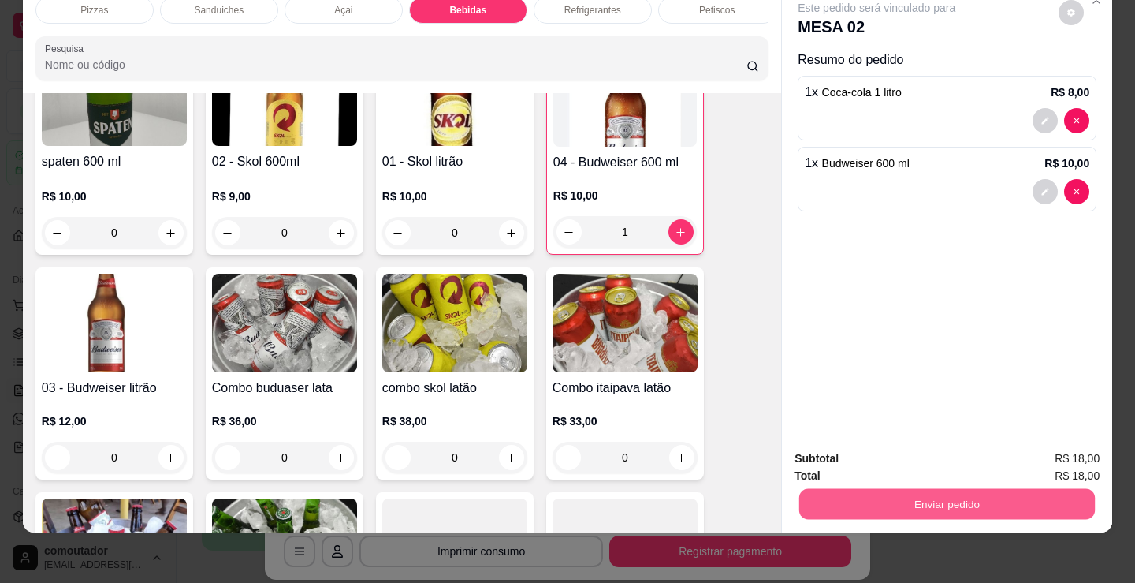
click at [871, 488] on button "Enviar pedido" at bounding box center [948, 503] width 296 height 31
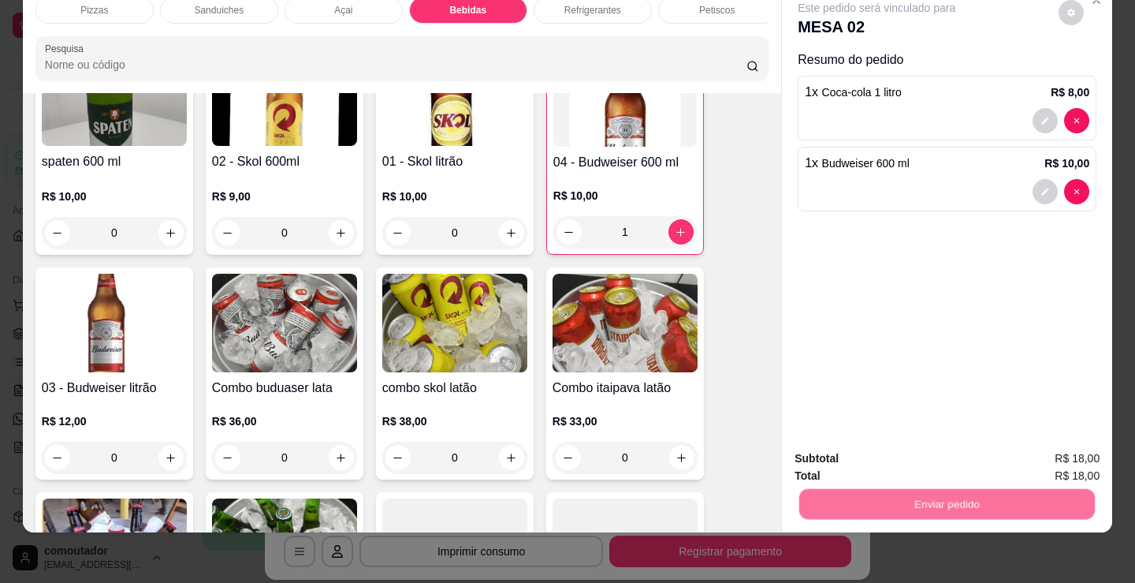
click at [870, 453] on button "Não registrar e enviar pedido" at bounding box center [895, 453] width 164 height 30
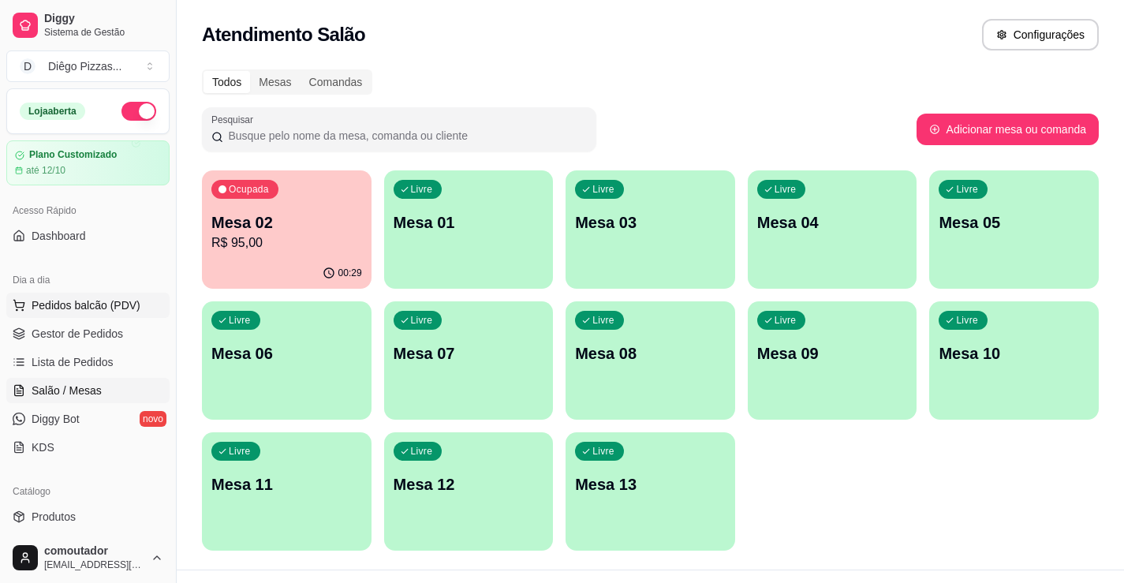
click at [114, 298] on span "Pedidos balcão (PDV)" at bounding box center [86, 305] width 109 height 16
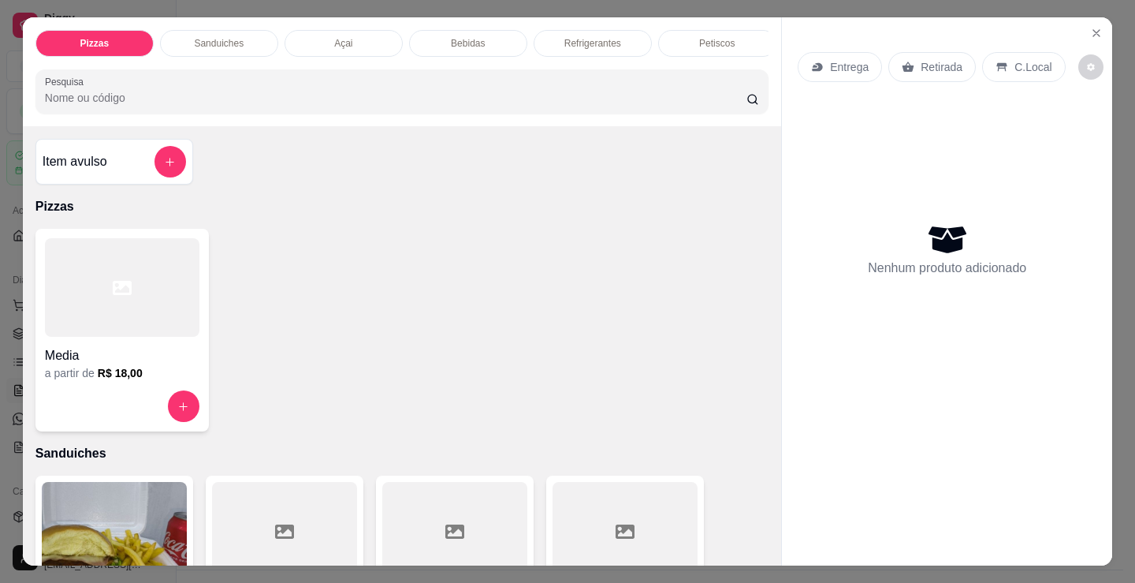
click at [99, 336] on div at bounding box center [122, 287] width 155 height 99
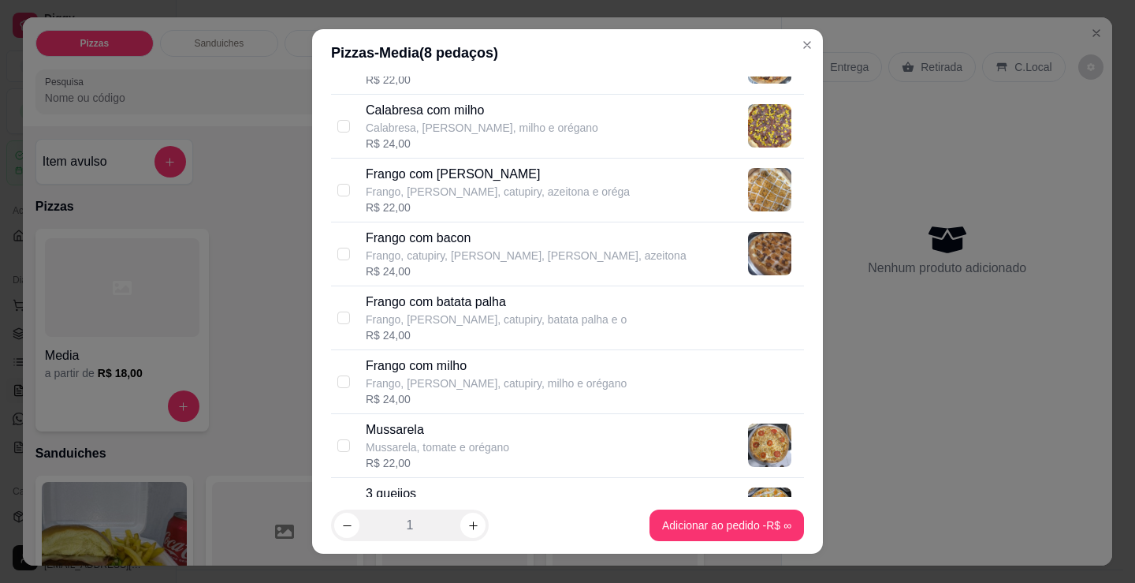
scroll to position [394, 0]
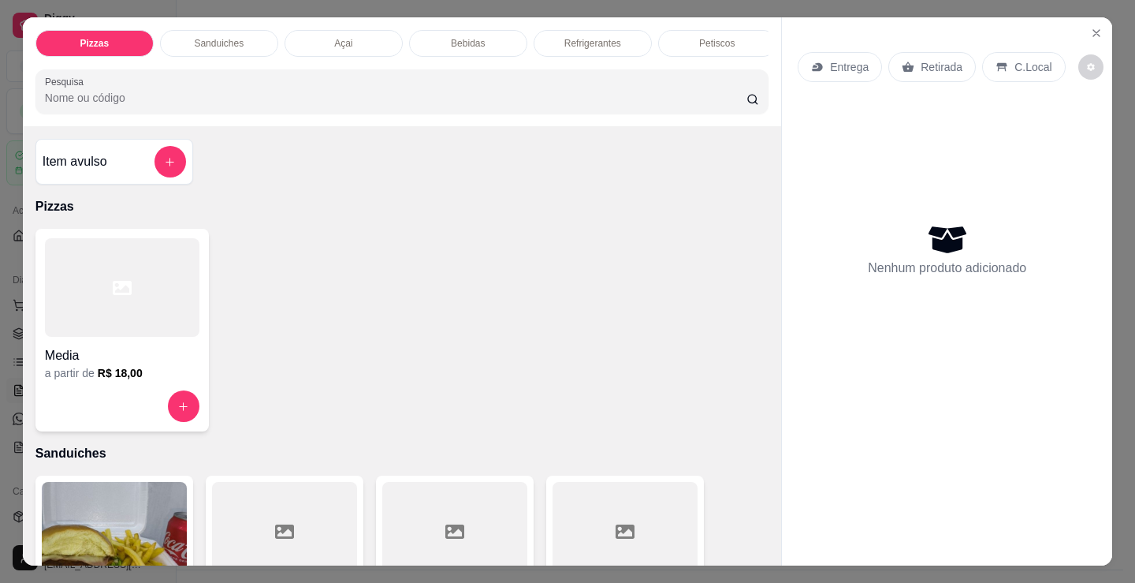
click at [231, 47] on div "Sanduiches" at bounding box center [219, 43] width 118 height 27
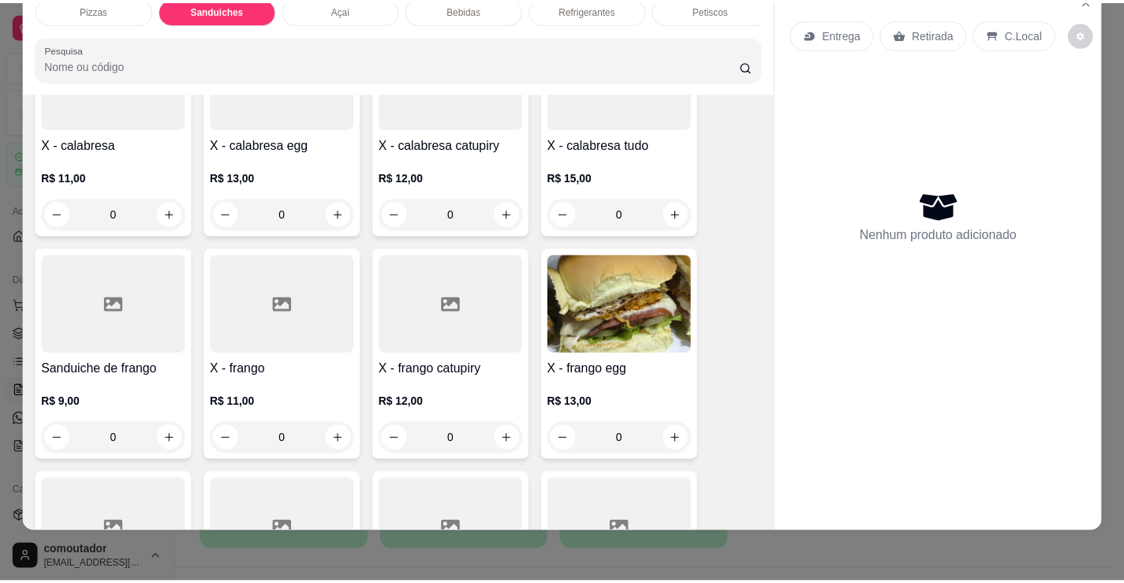
scroll to position [870, 0]
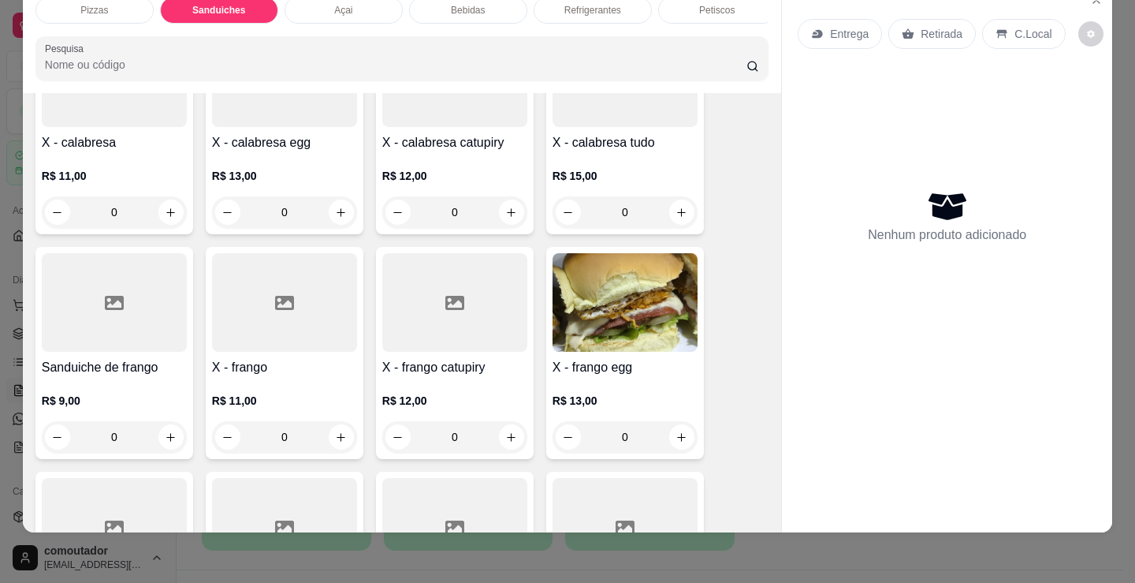
click at [503, 435] on div "0" at bounding box center [454, 437] width 145 height 32
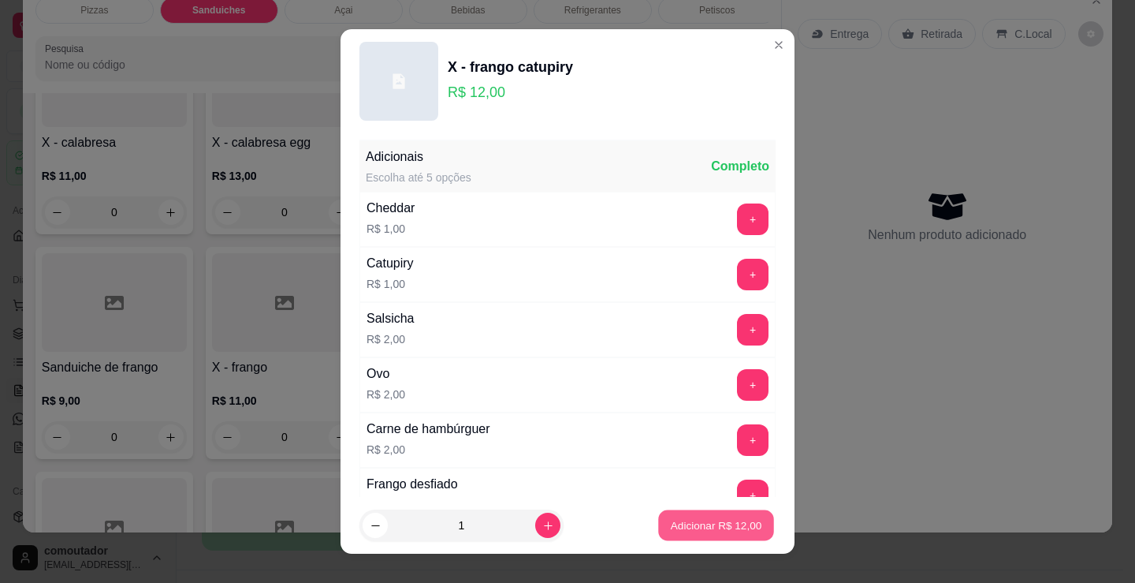
click at [719, 535] on button "Adicionar R$ 12,00" at bounding box center [716, 525] width 116 height 31
type input "1"
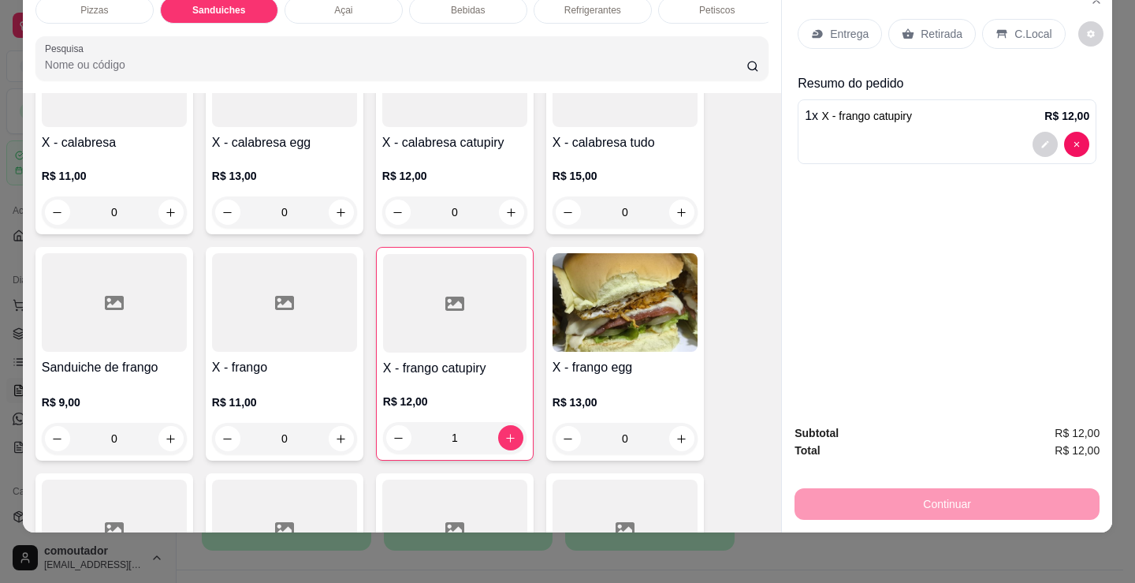
click at [856, 26] on p "Entrega" at bounding box center [849, 34] width 39 height 16
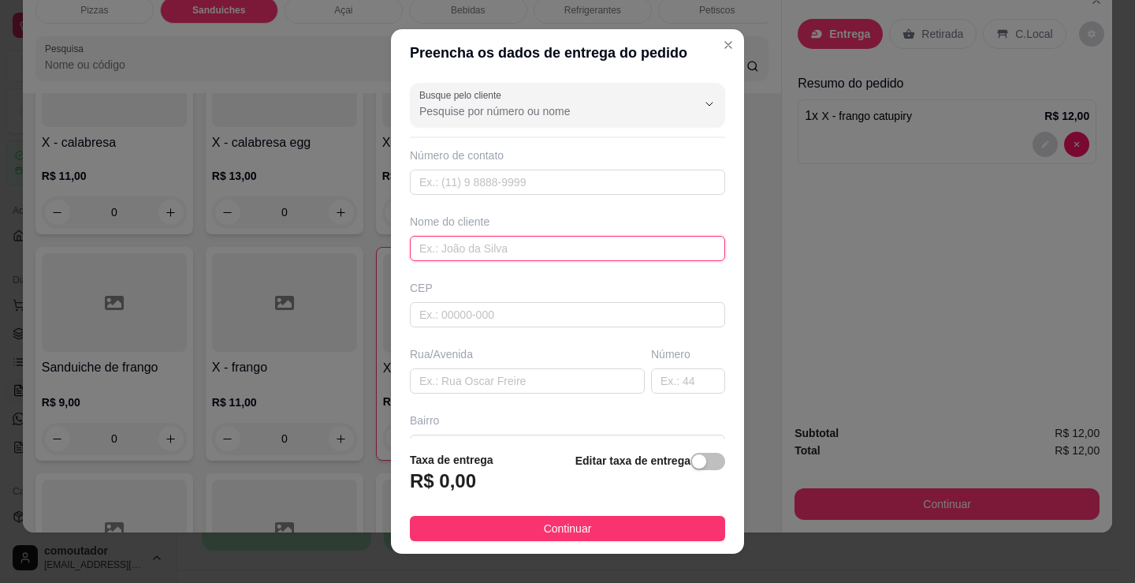
click at [475, 249] on input "text" at bounding box center [567, 248] width 315 height 25
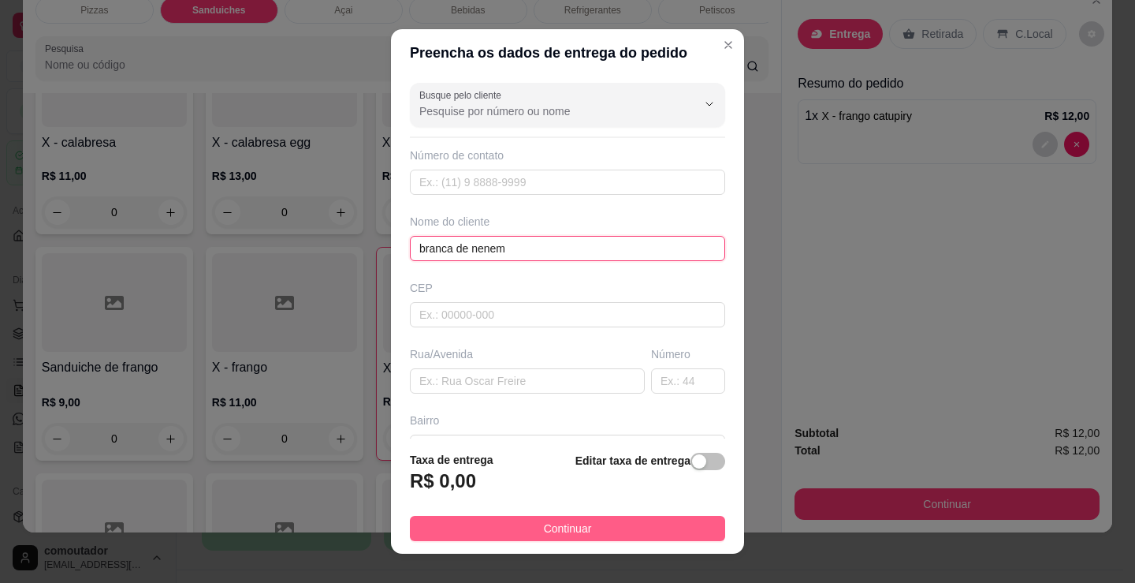
type input "branca de nenem"
click at [648, 531] on button "Continuar" at bounding box center [567, 528] width 315 height 25
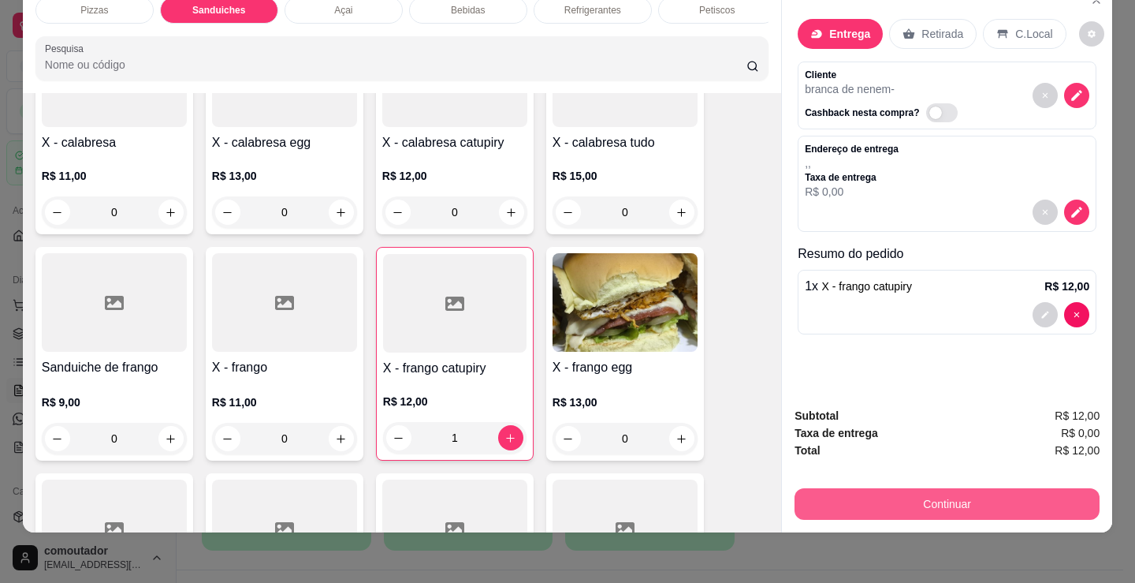
click at [812, 494] on button "Continuar" at bounding box center [947, 504] width 305 height 32
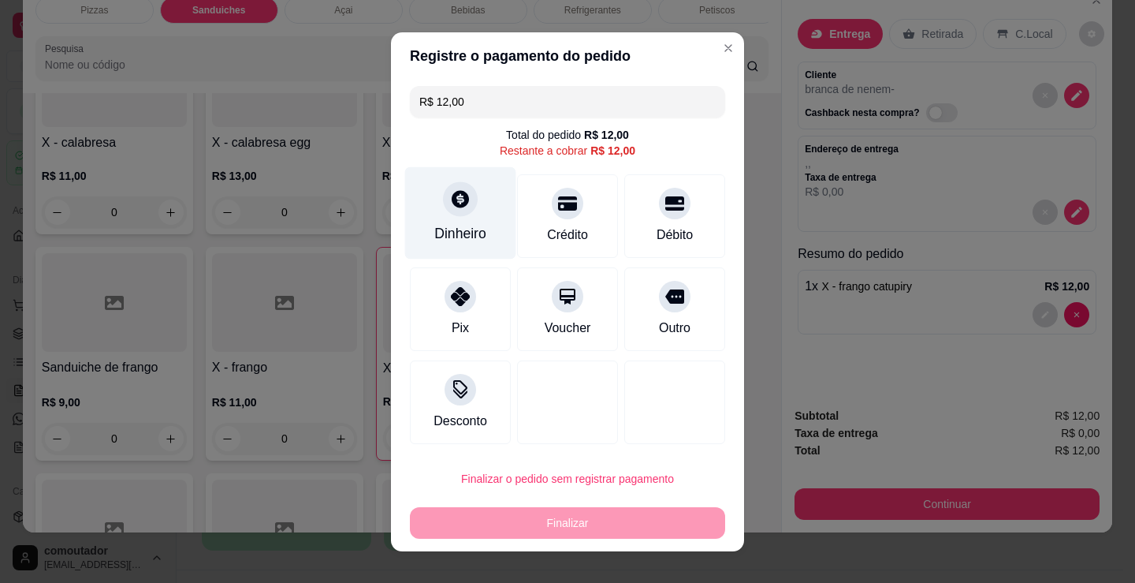
click at [464, 218] on div "Dinheiro" at bounding box center [460, 212] width 111 height 92
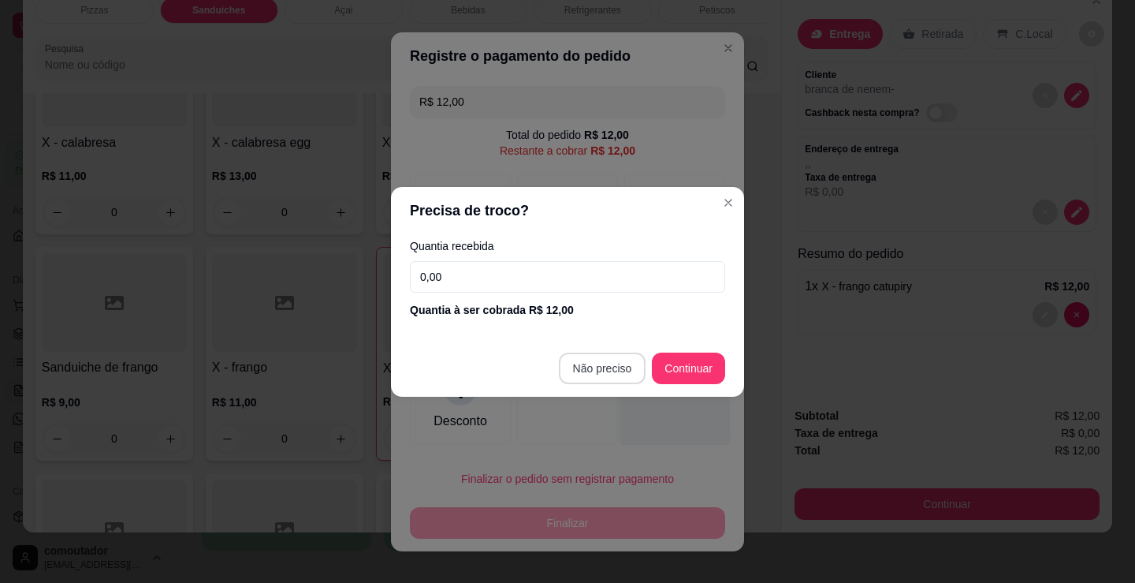
type input "R$ 0,00"
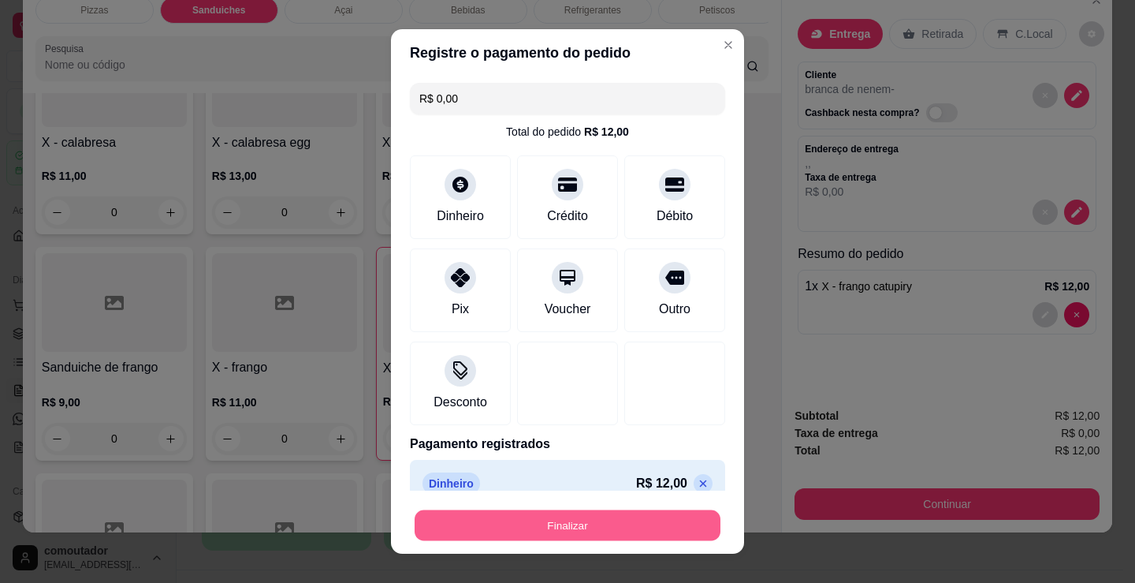
click at [592, 527] on button "Finalizar" at bounding box center [568, 525] width 306 height 31
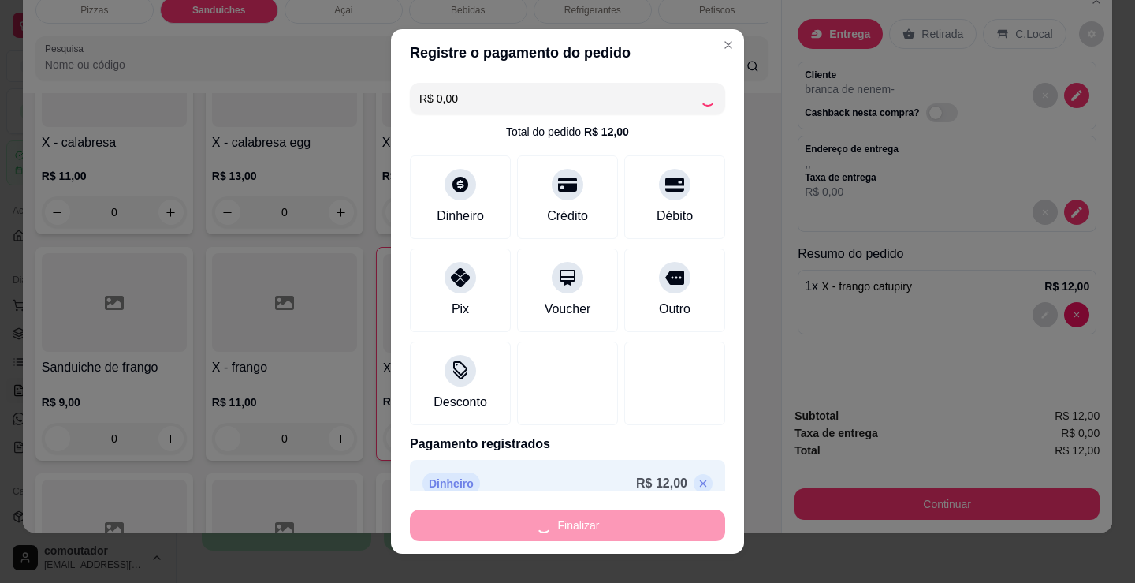
type input "0"
type input "-R$ 12,00"
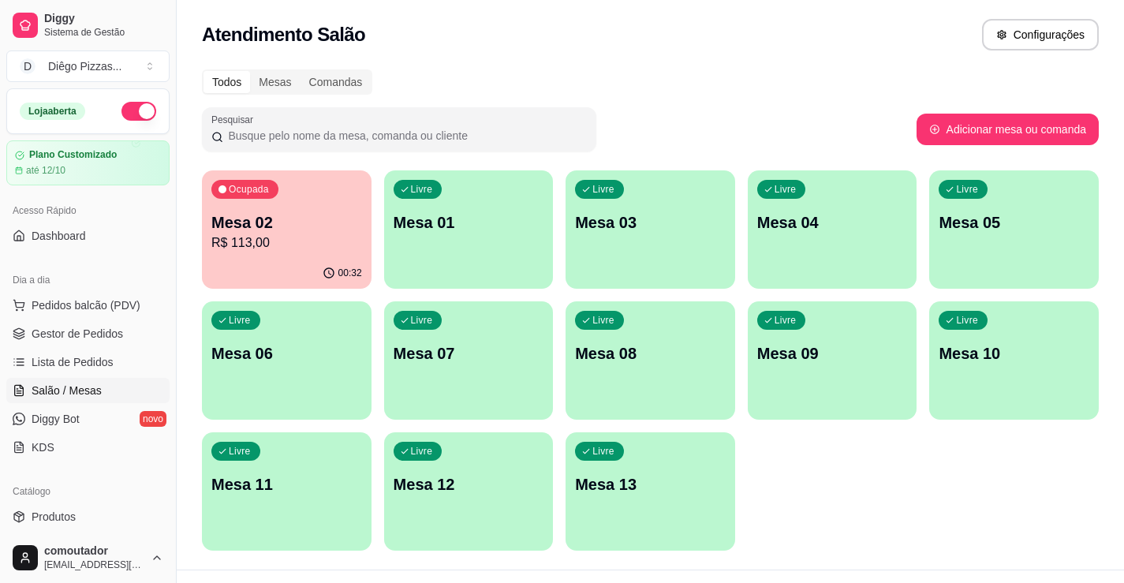
click at [196, 162] on div "Todos Mesas Comandas Pesquisar Adicionar mesa ou comanda Ocupada Mesa 02 R$ 113…" at bounding box center [650, 314] width 947 height 509
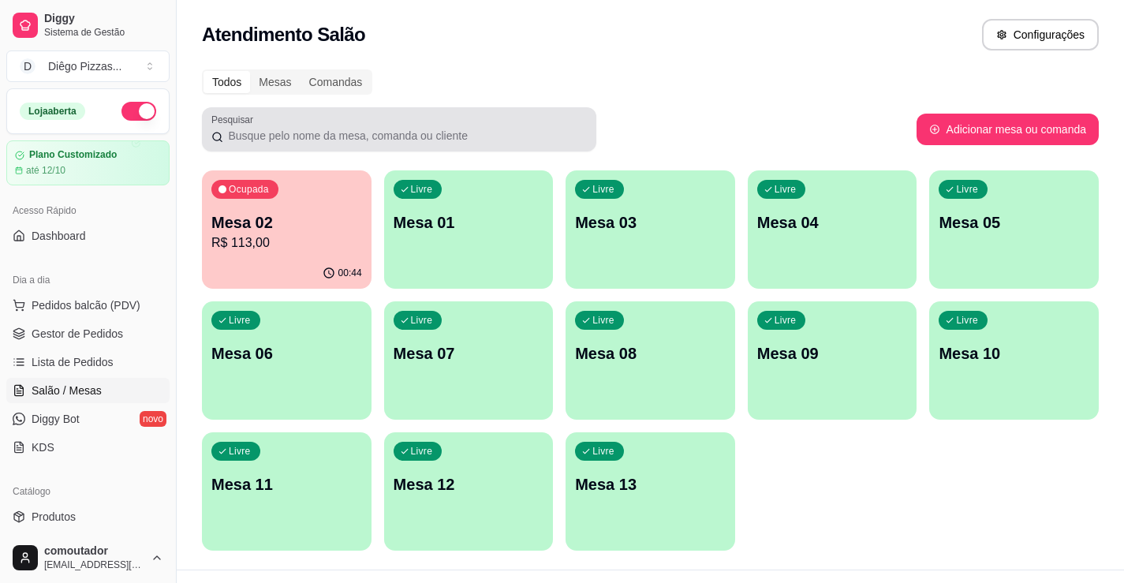
click at [507, 183] on div "Livre Mesa 01" at bounding box center [469, 219] width 170 height 99
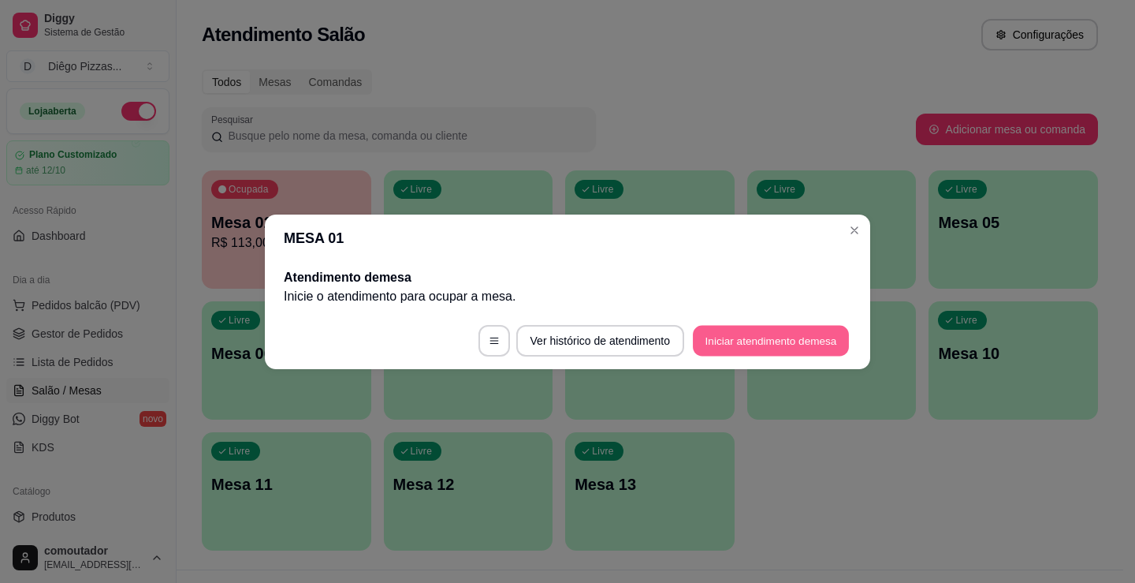
click at [786, 334] on button "Iniciar atendimento de mesa" at bounding box center [771, 340] width 156 height 31
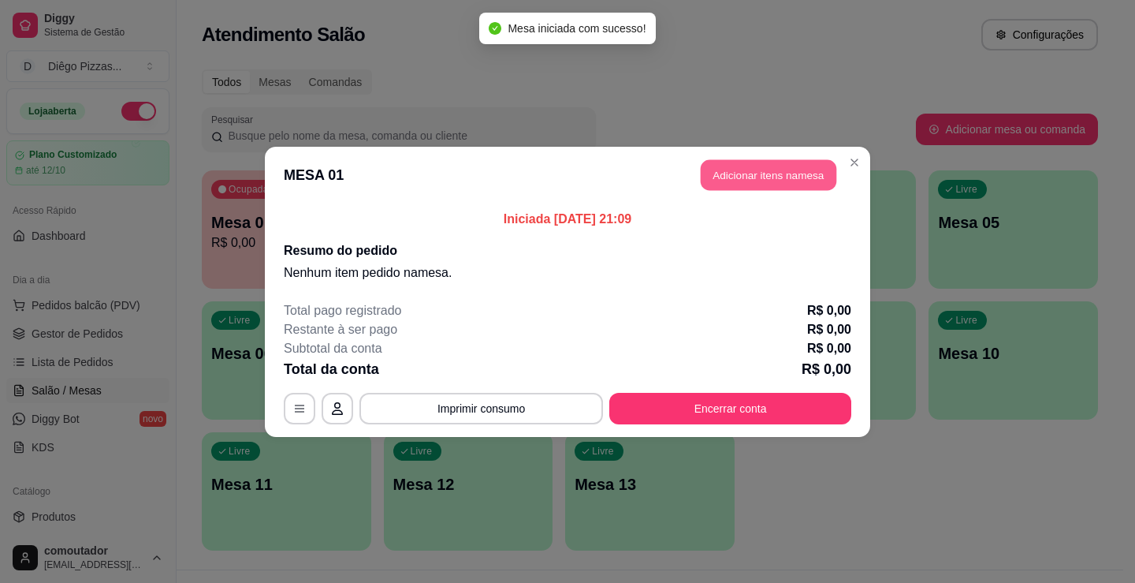
click at [762, 181] on button "Adicionar itens na mesa" at bounding box center [769, 174] width 136 height 31
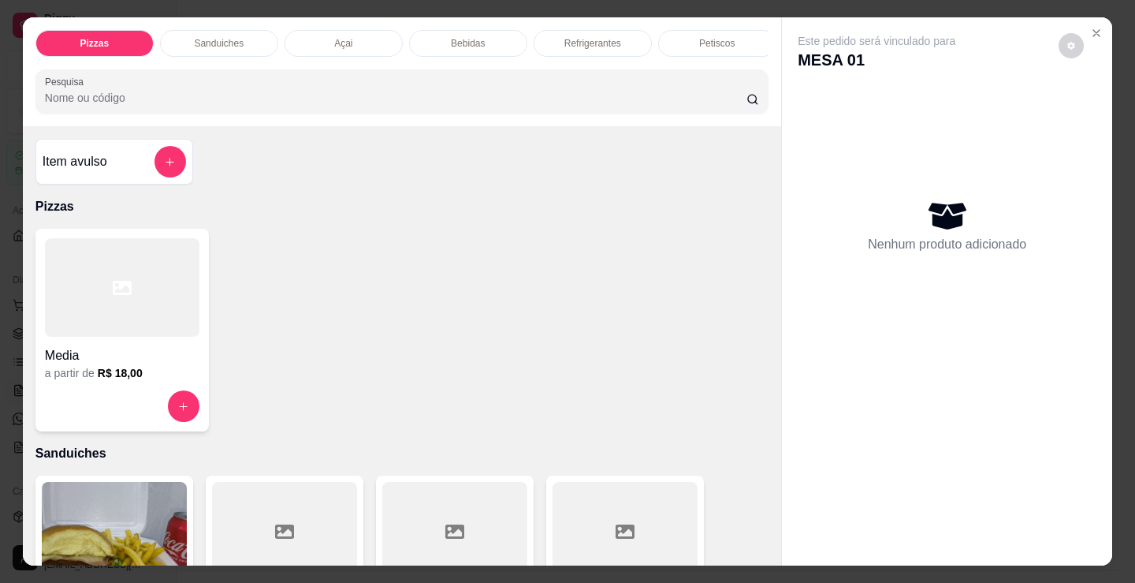
click at [467, 46] on div "Bebidas" at bounding box center [468, 43] width 118 height 27
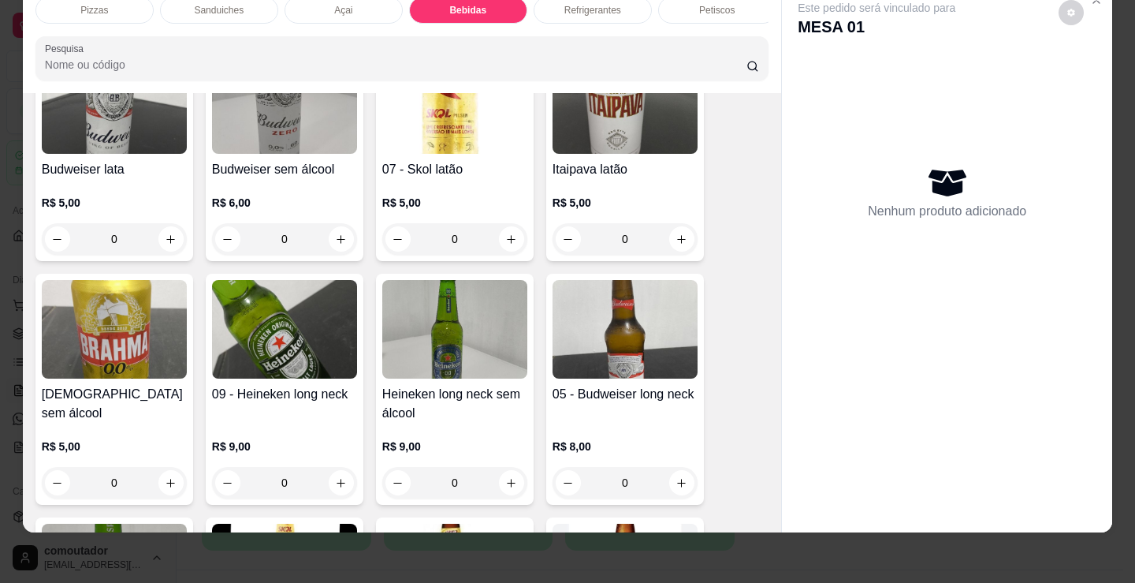
scroll to position [2033, 0]
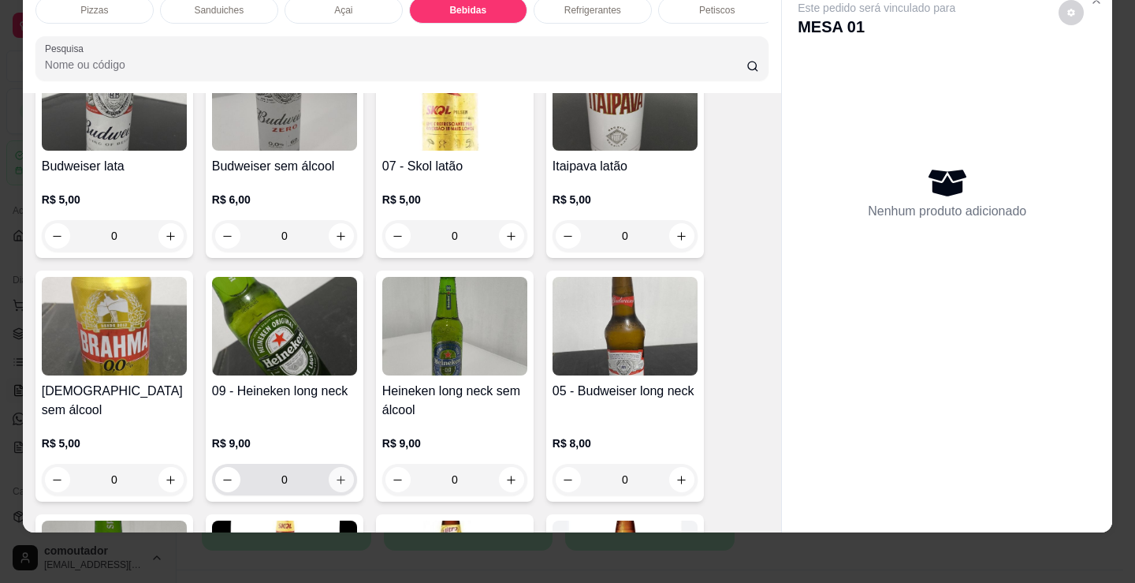
click at [338, 482] on icon "increase-product-quantity" at bounding box center [341, 480] width 12 height 12
type input "1"
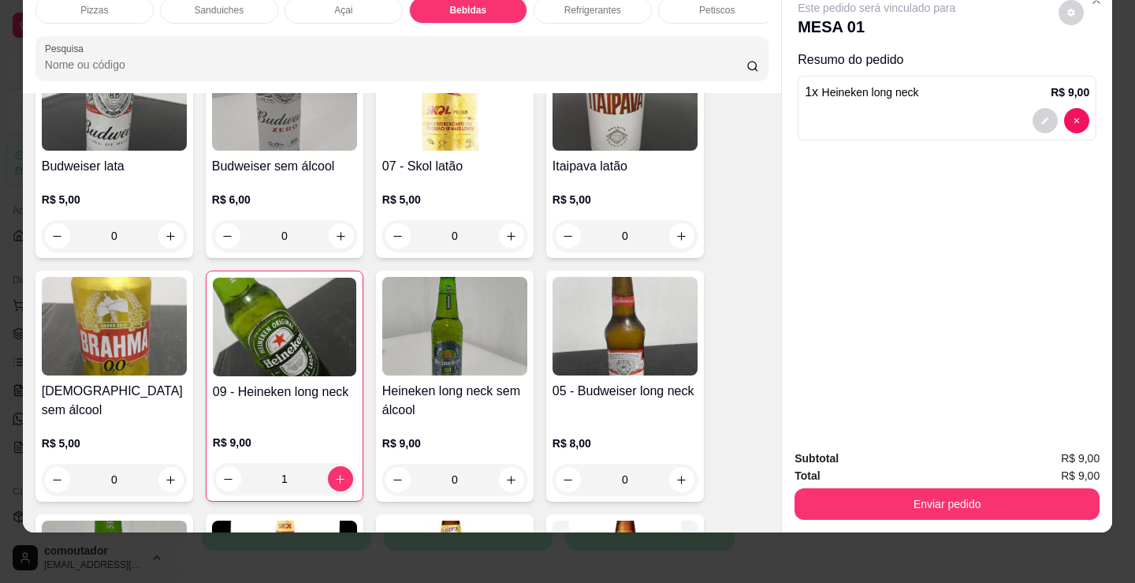
click at [722, 4] on p "Petiscos" at bounding box center [716, 10] width 35 height 13
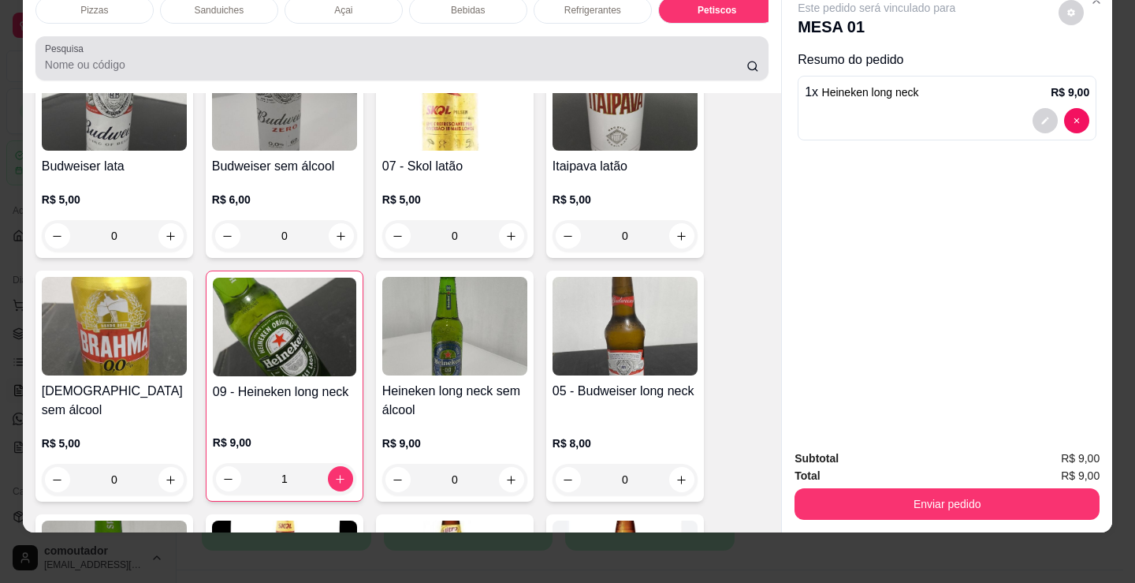
scroll to position [5258, 0]
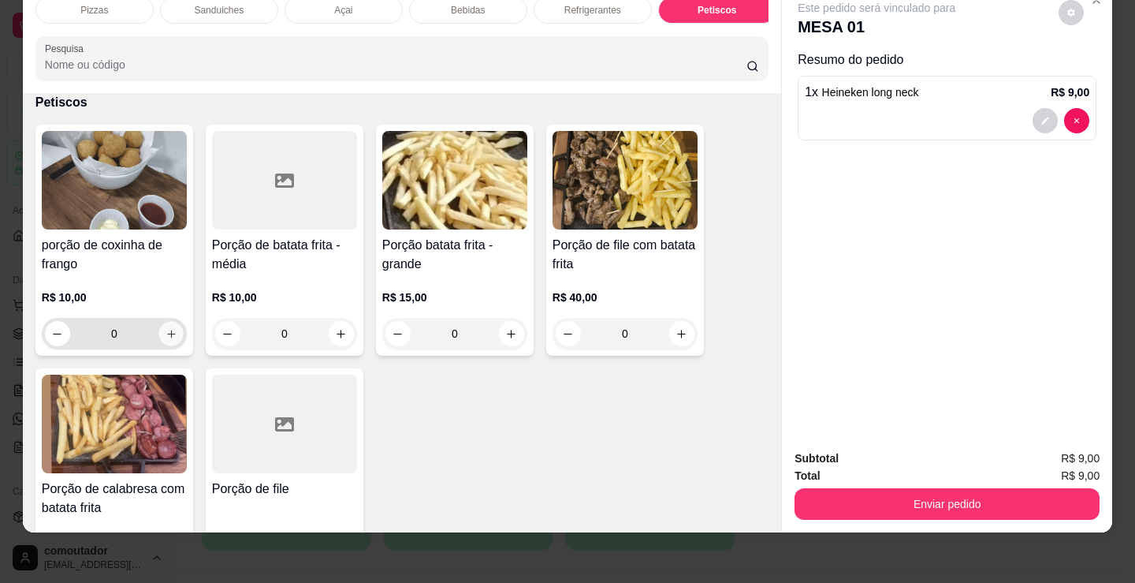
click at [175, 334] on button "increase-product-quantity" at bounding box center [170, 334] width 24 height 24
type input "1"
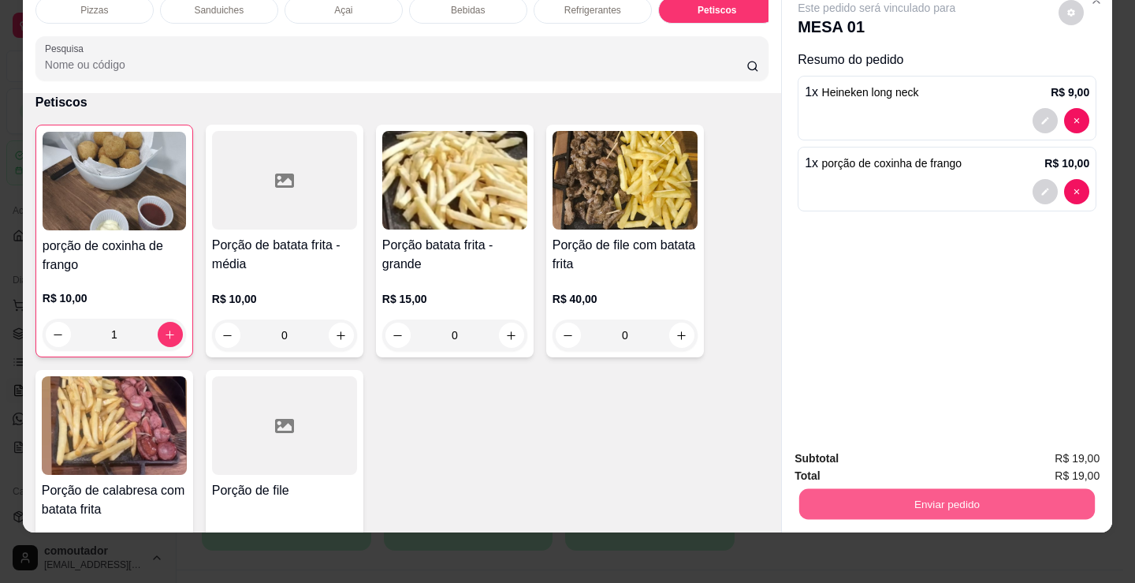
click at [957, 488] on button "Enviar pedido" at bounding box center [948, 503] width 296 height 31
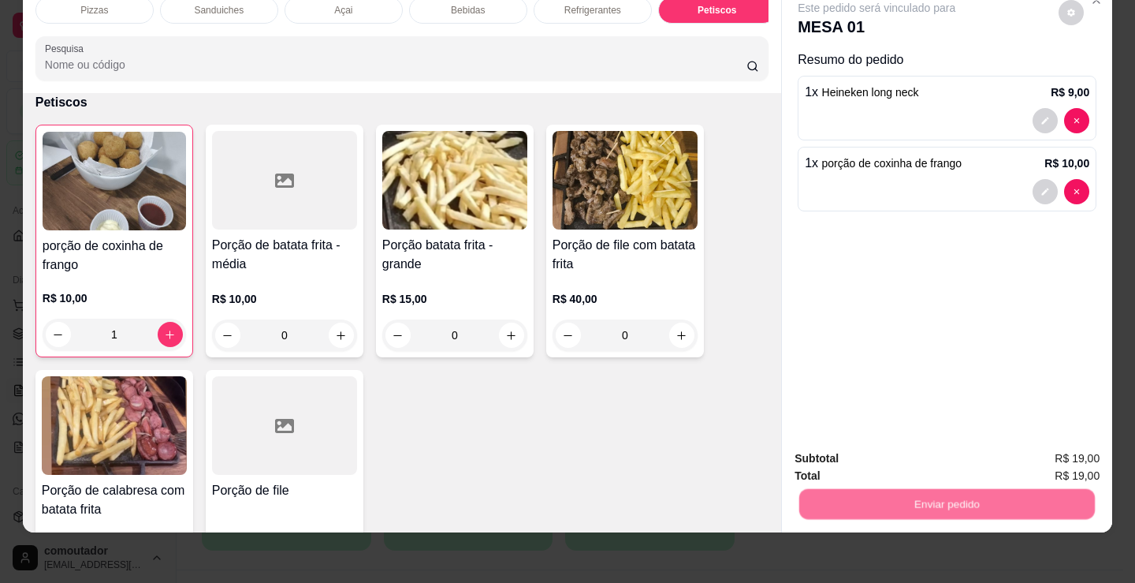
click at [886, 446] on button "Não registrar e enviar pedido" at bounding box center [895, 452] width 159 height 29
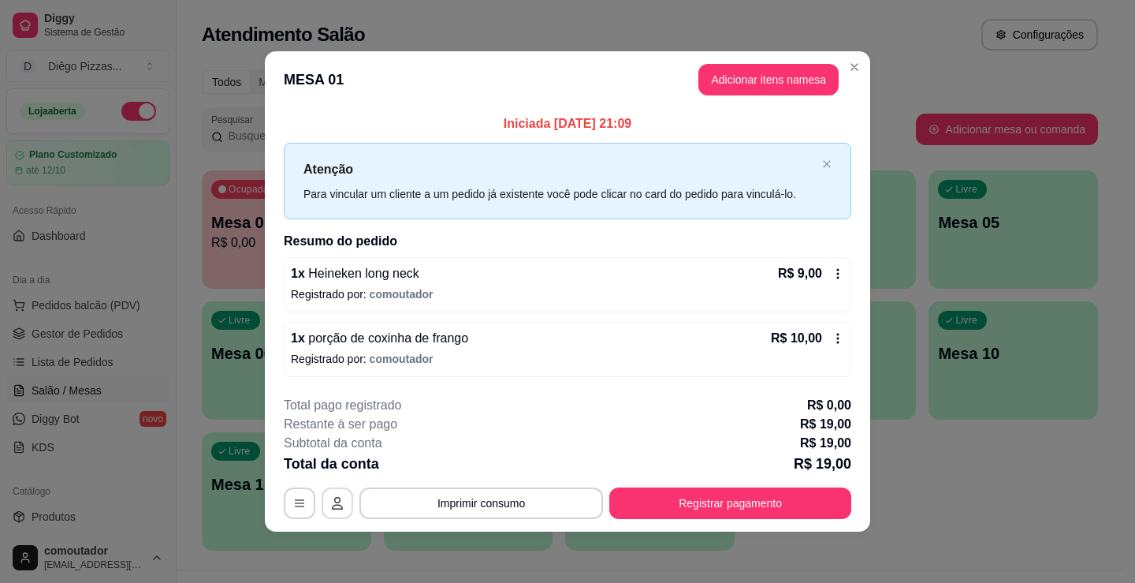
click at [345, 499] on button "button" at bounding box center [338, 503] width 32 height 32
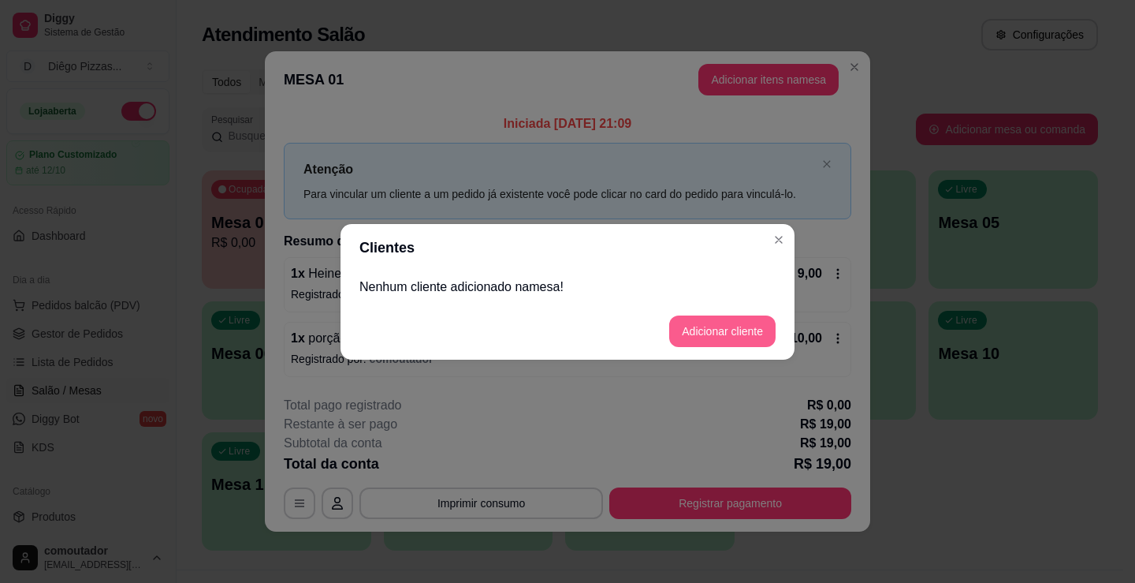
click at [696, 332] on button "Adicionar cliente" at bounding box center [722, 331] width 106 height 32
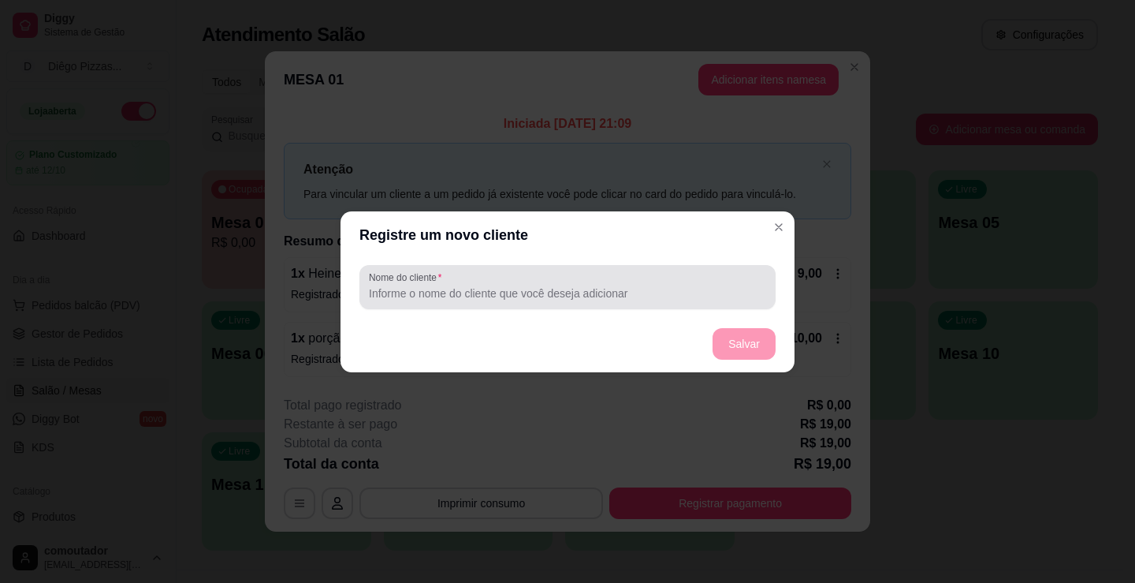
click at [524, 304] on div "Nome do cliente" at bounding box center [568, 287] width 416 height 44
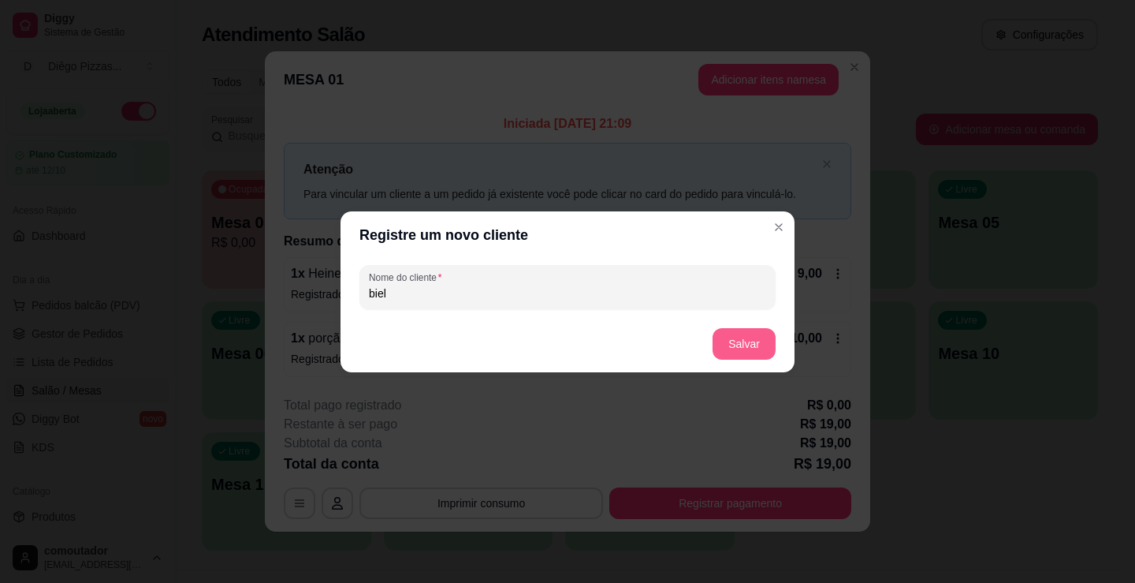
type input "biel"
click at [728, 352] on button "Salvar" at bounding box center [744, 344] width 63 height 32
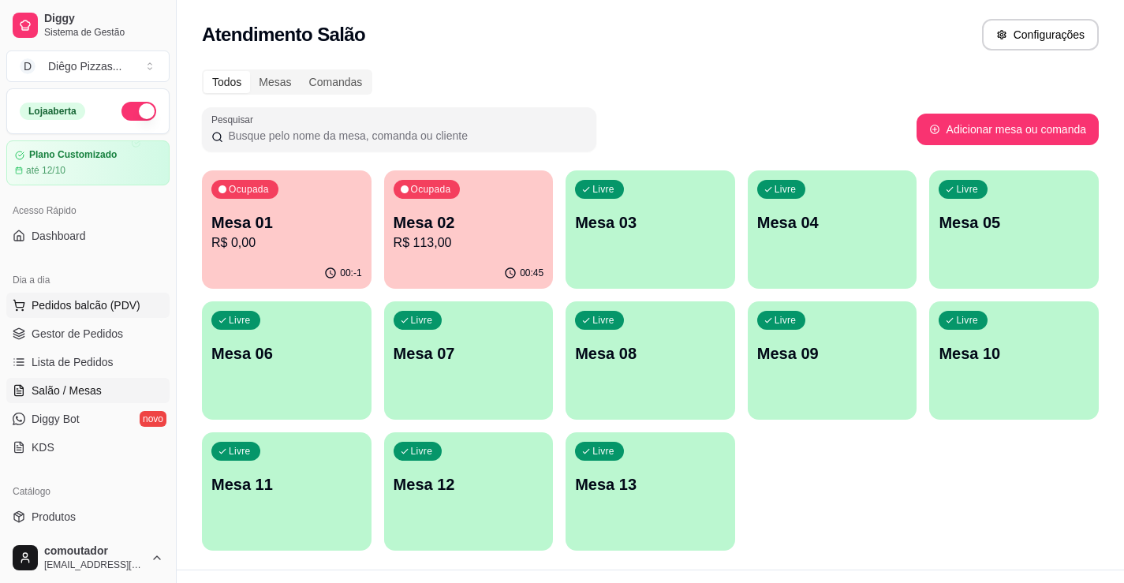
click at [73, 304] on span "Pedidos balcão (PDV)" at bounding box center [86, 305] width 109 height 16
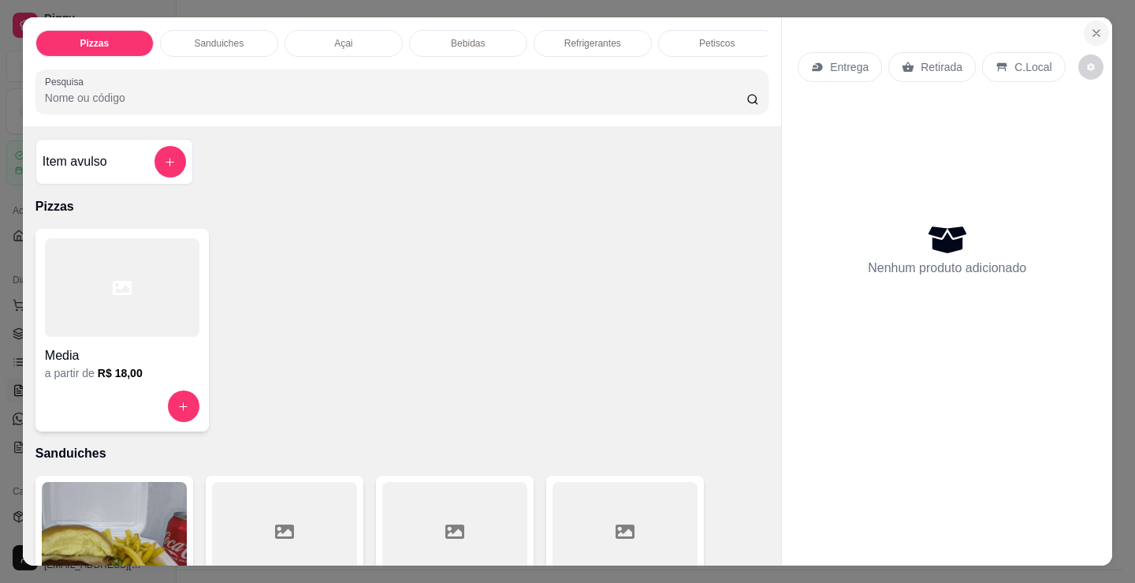
click at [1091, 29] on icon "Close" at bounding box center [1097, 33] width 13 height 13
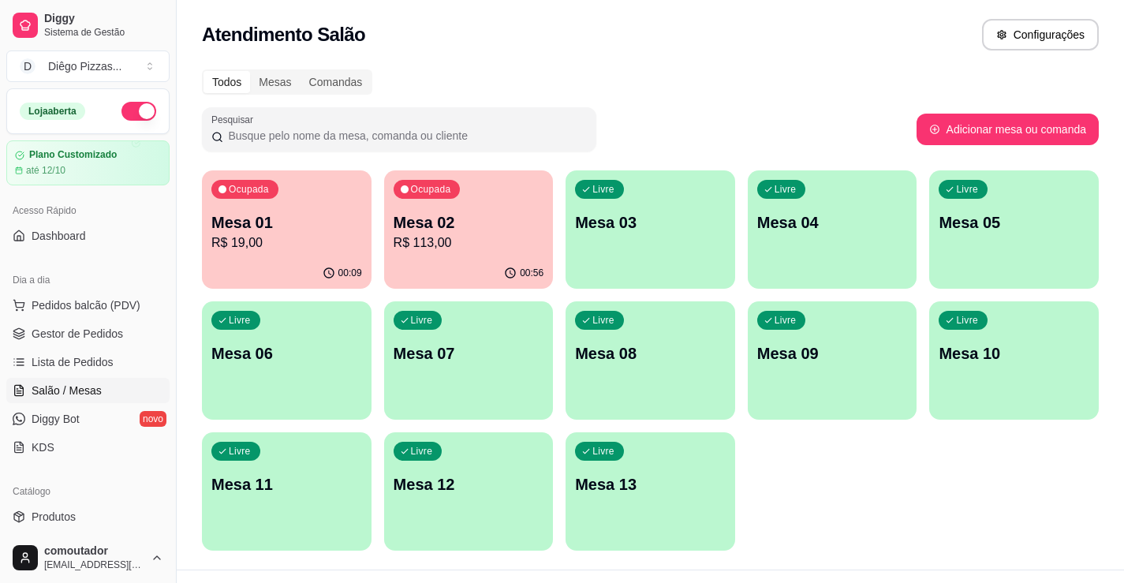
click at [364, 294] on div "Ocupada Mesa 01 R$ 19,00 00:09 Ocupada Mesa 02 R$ 113,00 00:56 Livre Mesa 03 Li…" at bounding box center [650, 360] width 897 height 380
click at [348, 259] on div "00:09" at bounding box center [287, 273] width 170 height 31
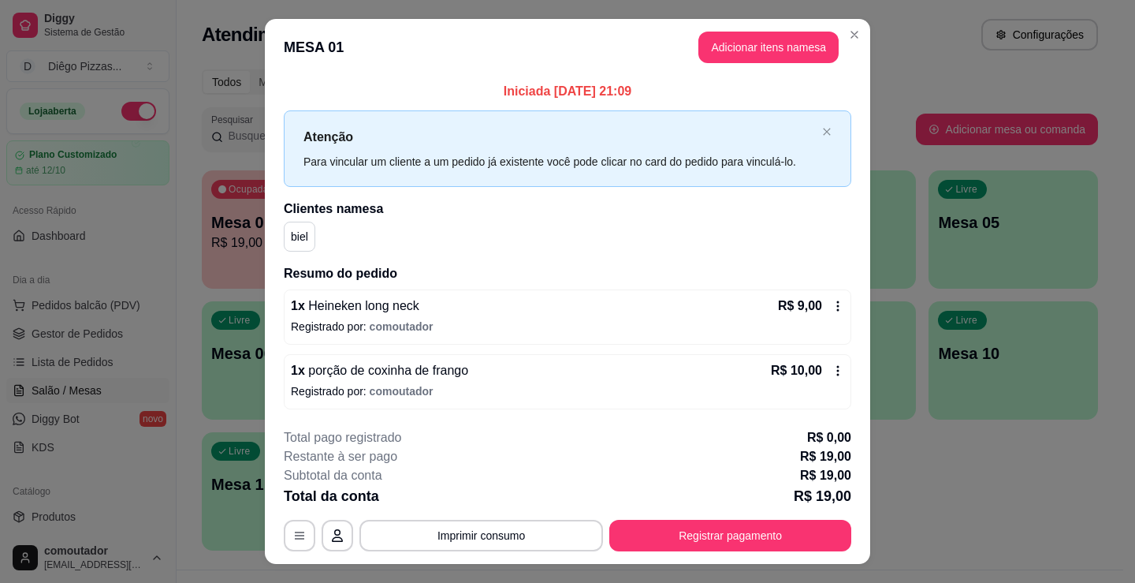
click at [748, 526] on button "Registrar pagamento" at bounding box center [731, 536] width 242 height 32
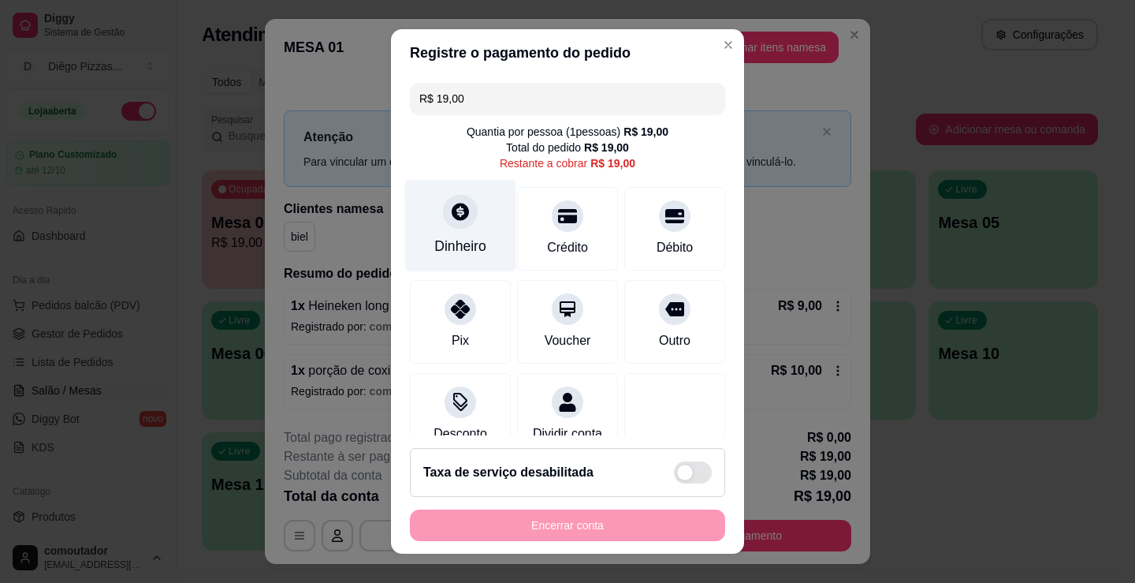
click at [465, 229] on div "Dinheiro" at bounding box center [460, 226] width 111 height 92
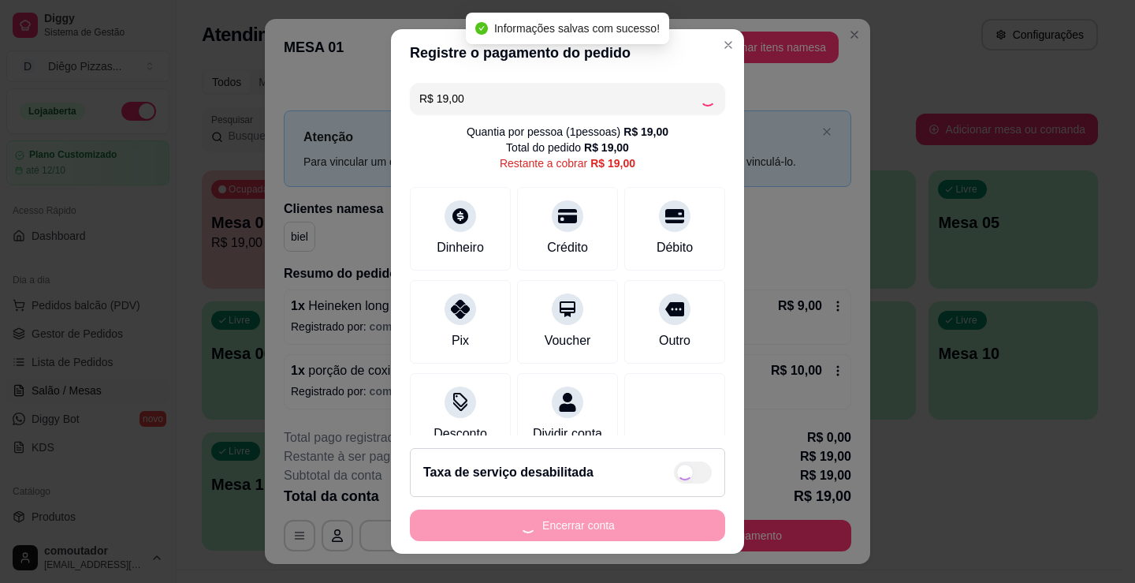
type input "R$ 0,00"
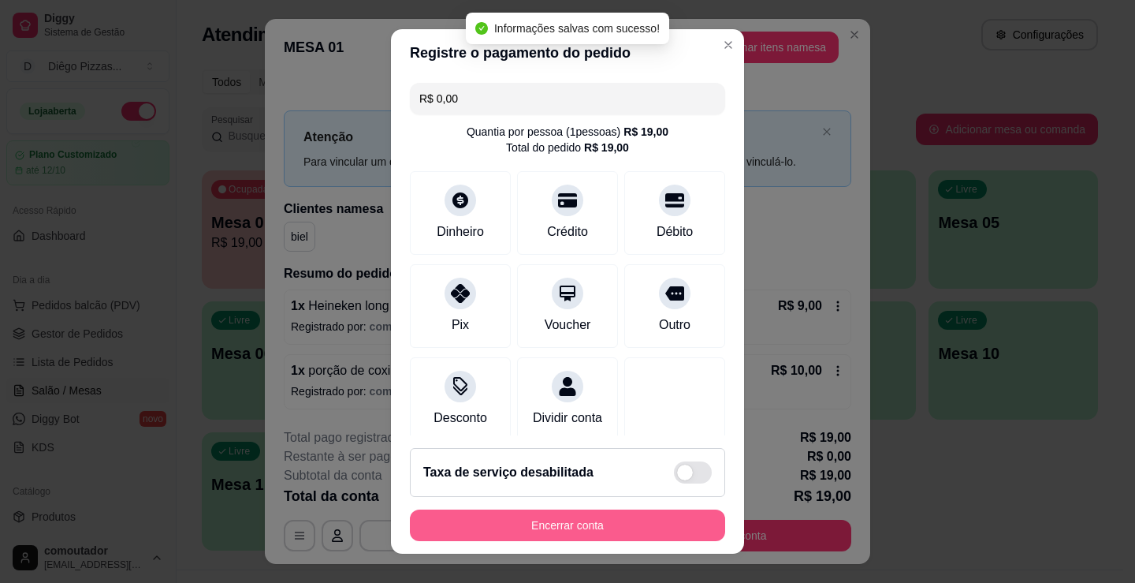
click at [648, 521] on button "Encerrar conta" at bounding box center [567, 525] width 315 height 32
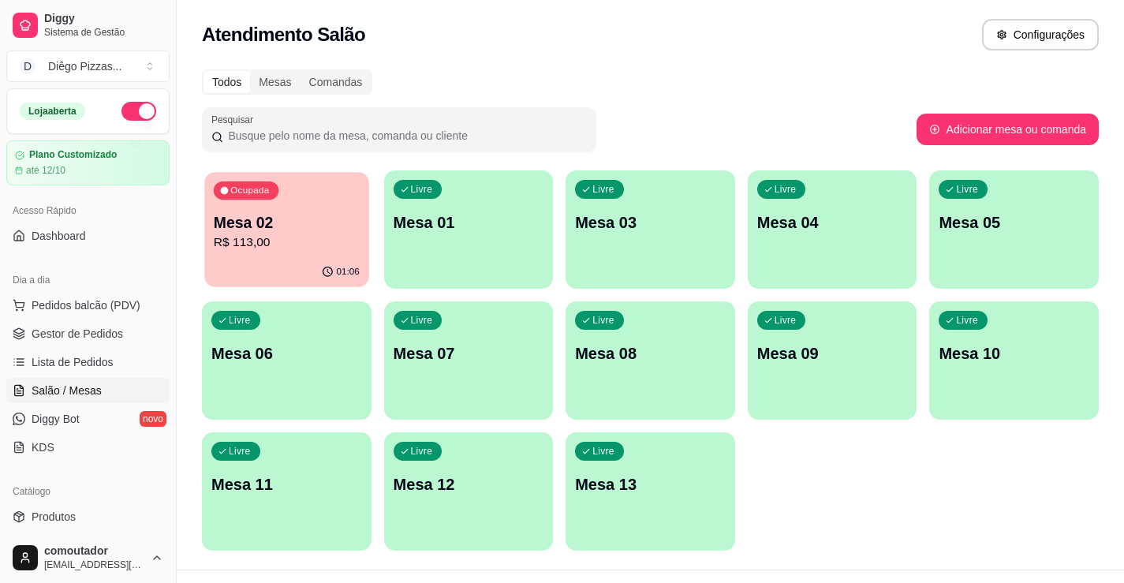
click at [347, 221] on p "Mesa 02" at bounding box center [287, 222] width 146 height 21
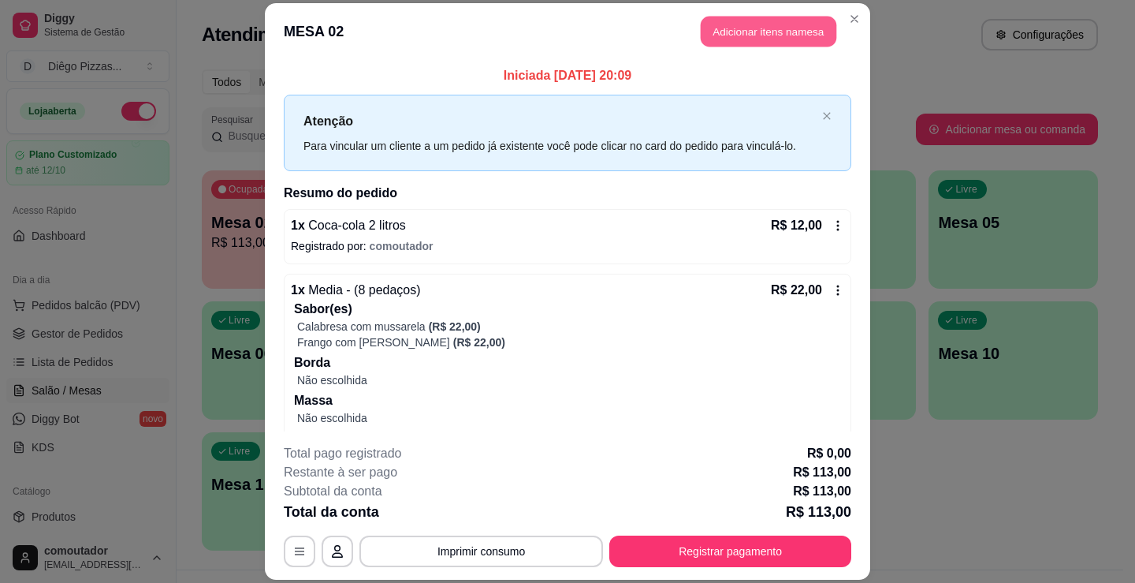
click at [762, 41] on button "Adicionar itens na mesa" at bounding box center [769, 31] width 136 height 31
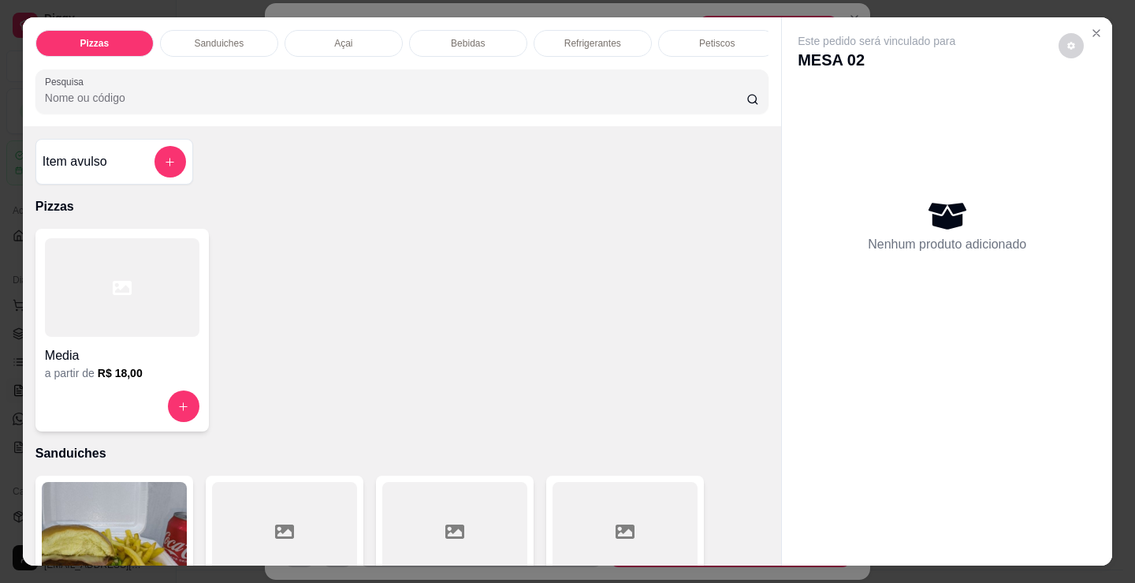
click at [474, 37] on p "Bebidas" at bounding box center [468, 43] width 34 height 13
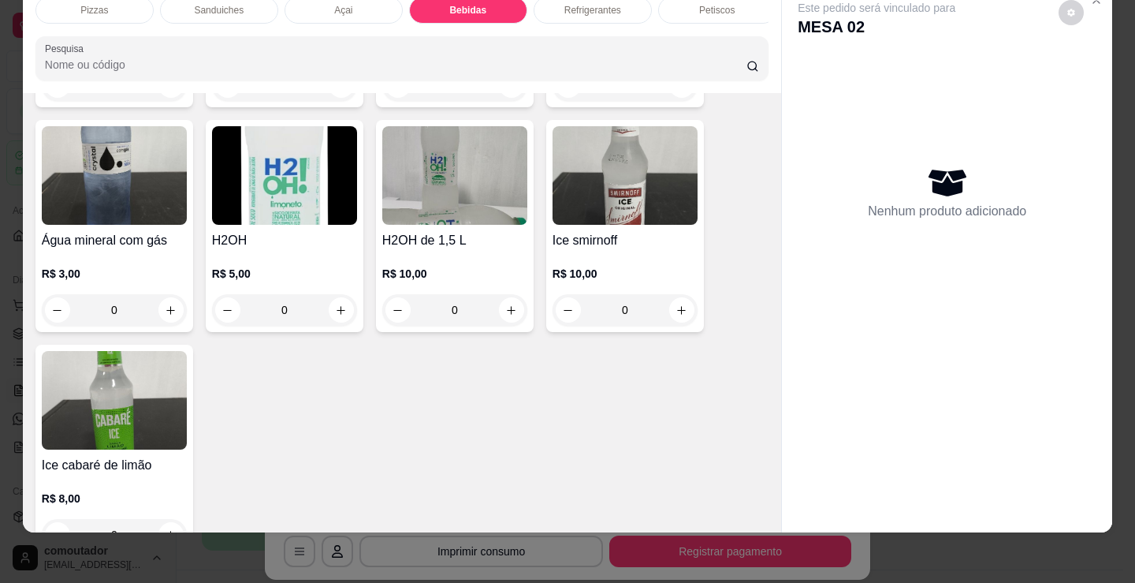
scroll to position [3689, 0]
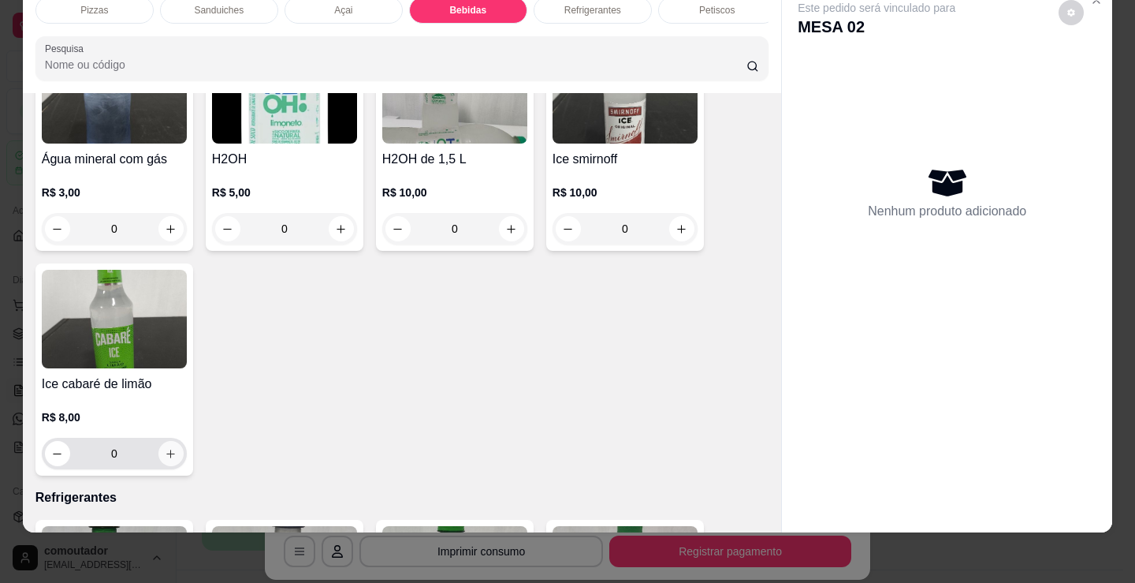
click at [165, 459] on icon "increase-product-quantity" at bounding box center [171, 454] width 12 height 12
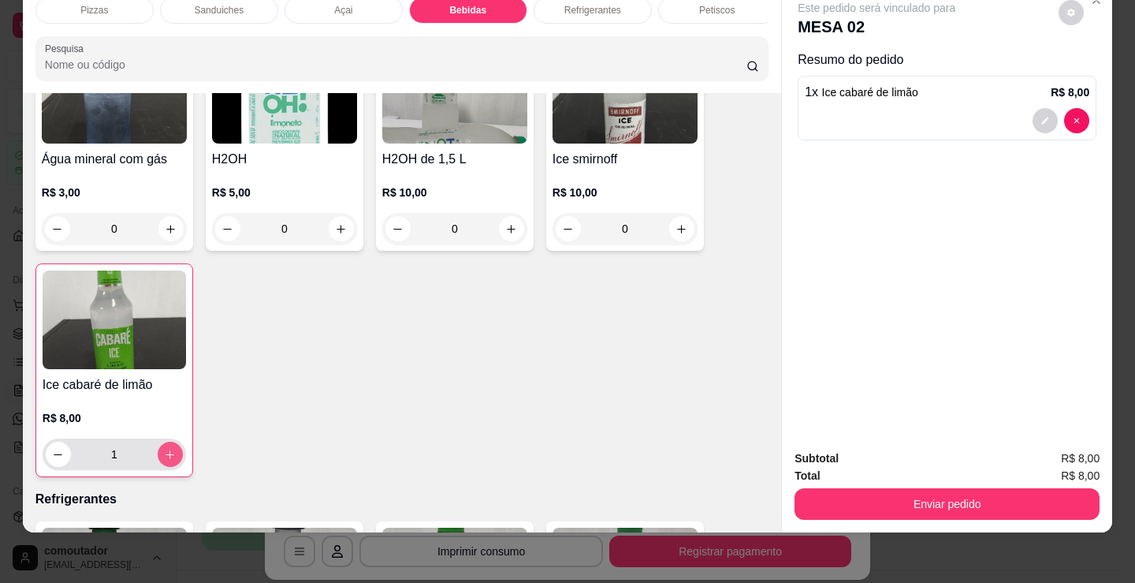
click at [164, 449] on icon "increase-product-quantity" at bounding box center [170, 455] width 12 height 12
type input "2"
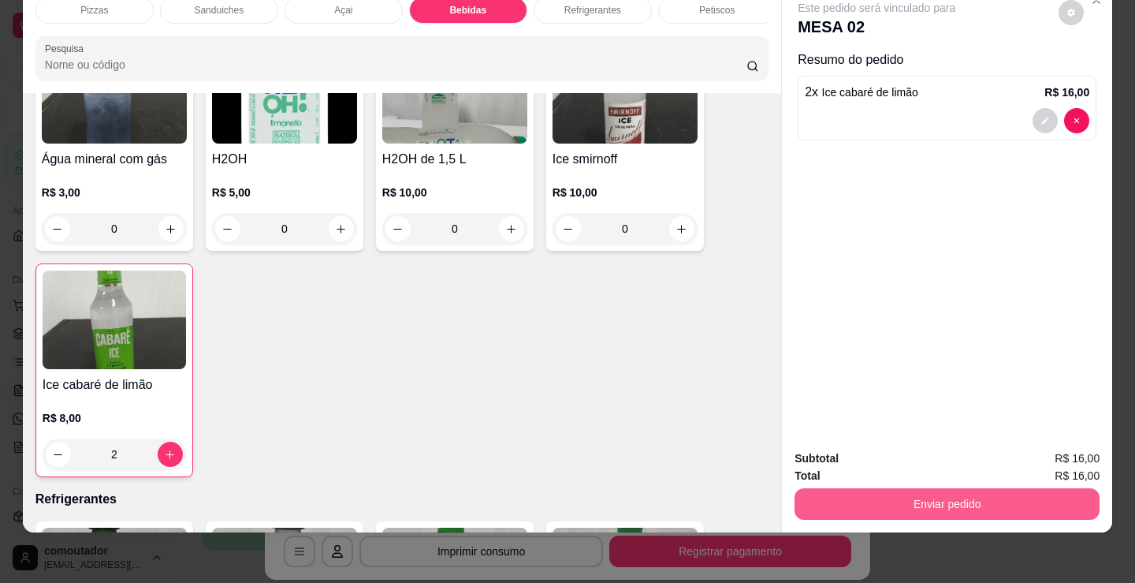
click at [982, 498] on button "Enviar pedido" at bounding box center [947, 504] width 305 height 32
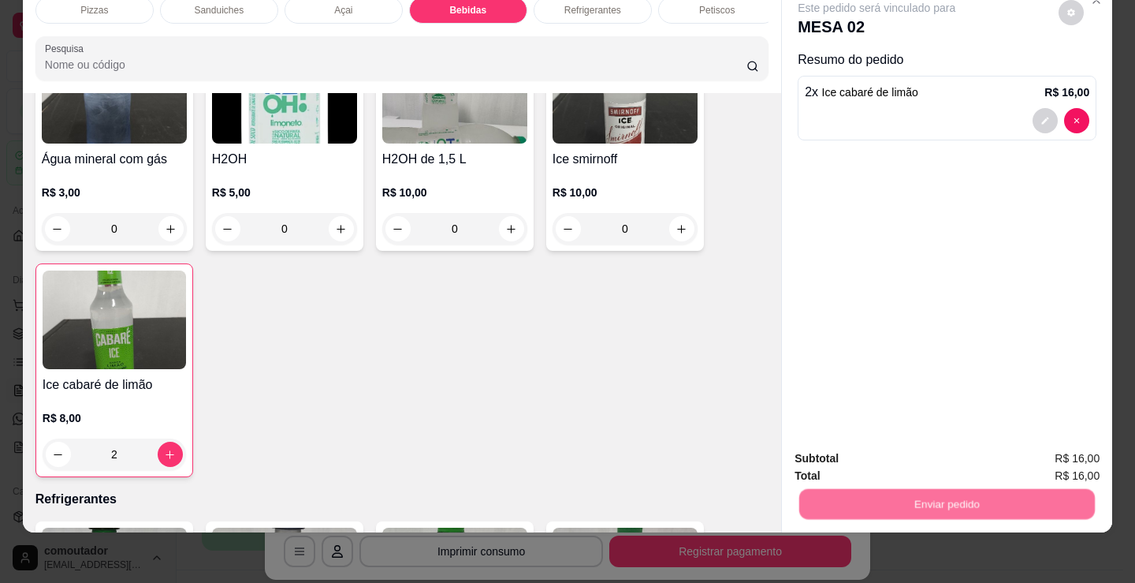
click at [922, 447] on button "Não registrar e enviar pedido" at bounding box center [895, 453] width 164 height 30
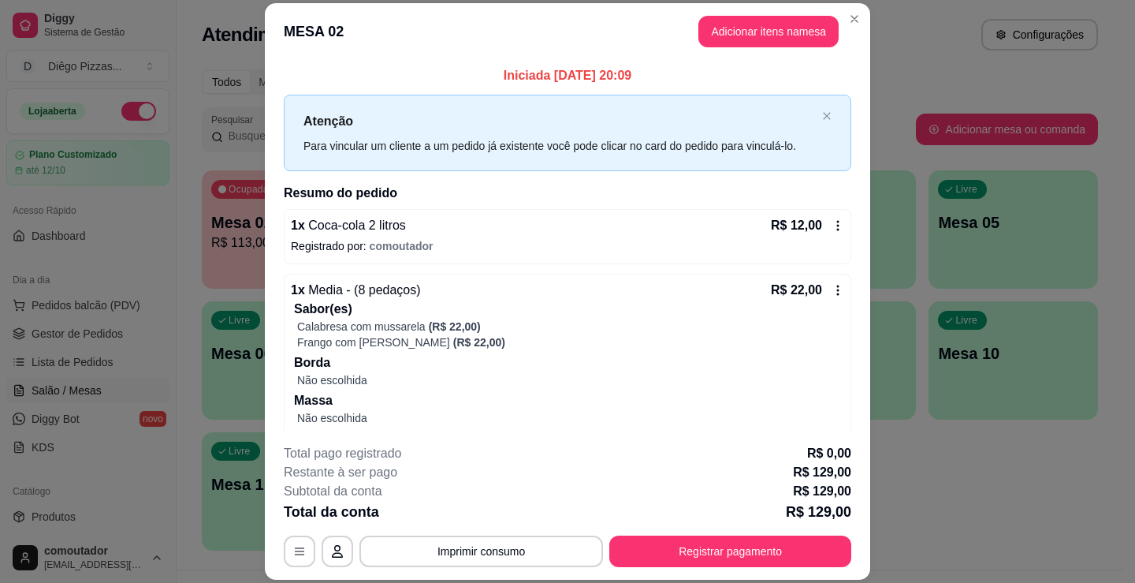
click at [270, 400] on div "Iniciada [DATE] 20:09 Atenção Para vincular um cliente a um pedido já existente…" at bounding box center [568, 246] width 606 height 372
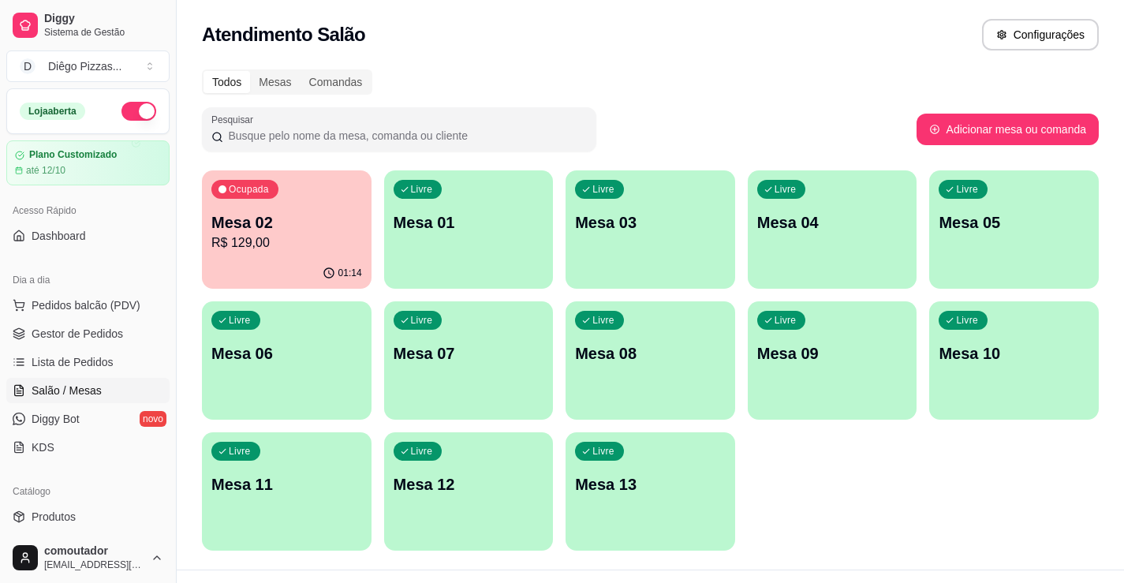
click at [273, 228] on p "Mesa 02" at bounding box center [286, 222] width 151 height 22
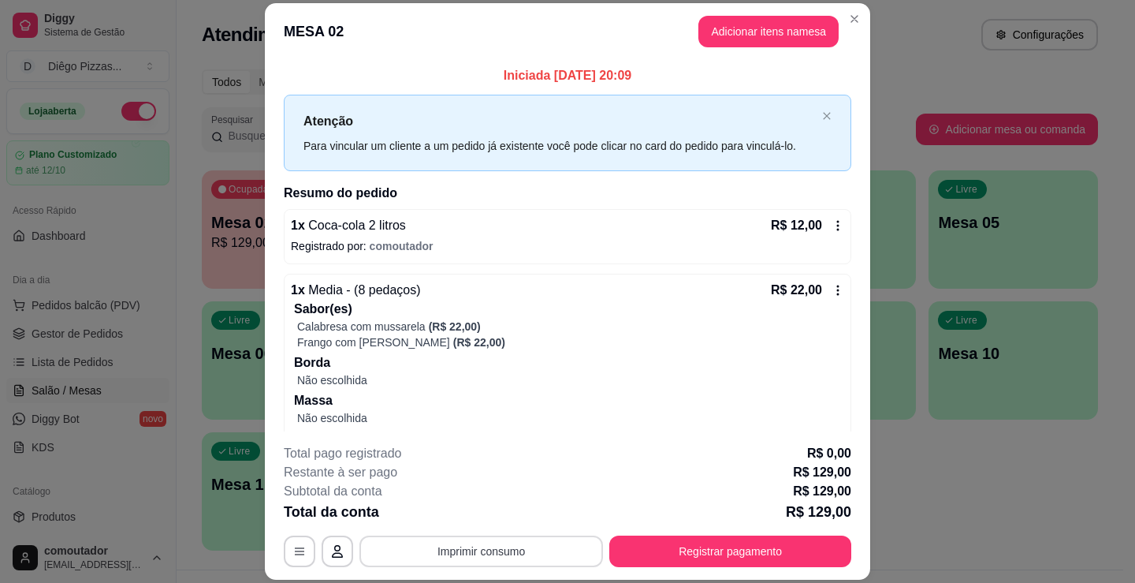
click at [468, 547] on button "Imprimir consumo" at bounding box center [482, 551] width 244 height 32
click at [476, 509] on button "IMPRESSORA" at bounding box center [480, 514] width 110 height 24
click at [785, 561] on button "Registrar pagamento" at bounding box center [730, 551] width 235 height 31
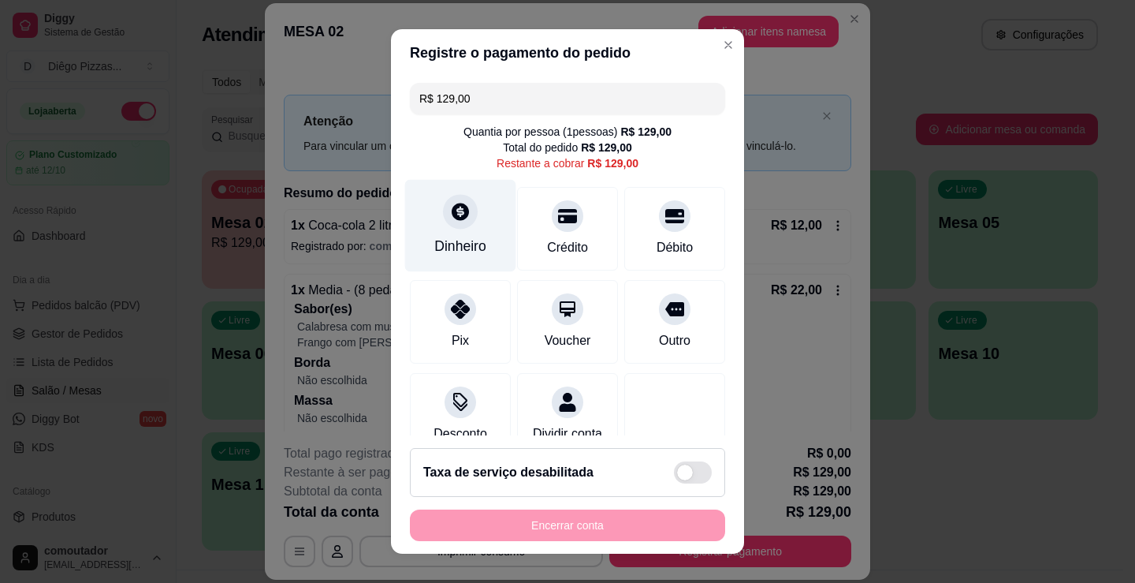
click at [431, 216] on div "Dinheiro" at bounding box center [460, 226] width 111 height 92
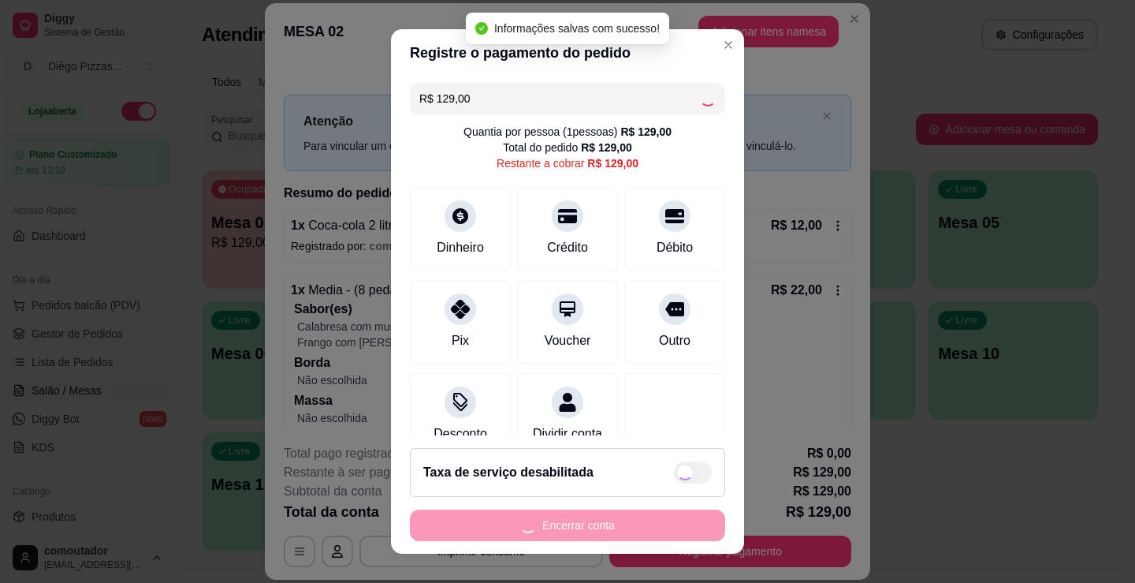
type input "R$ 0,00"
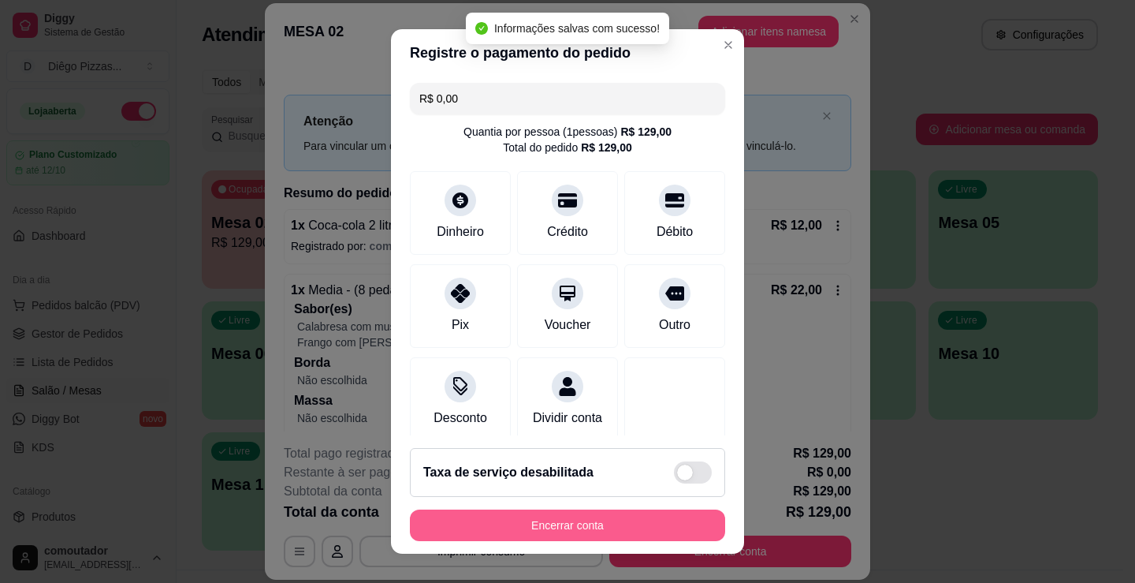
click at [606, 531] on button "Encerrar conta" at bounding box center [567, 525] width 315 height 32
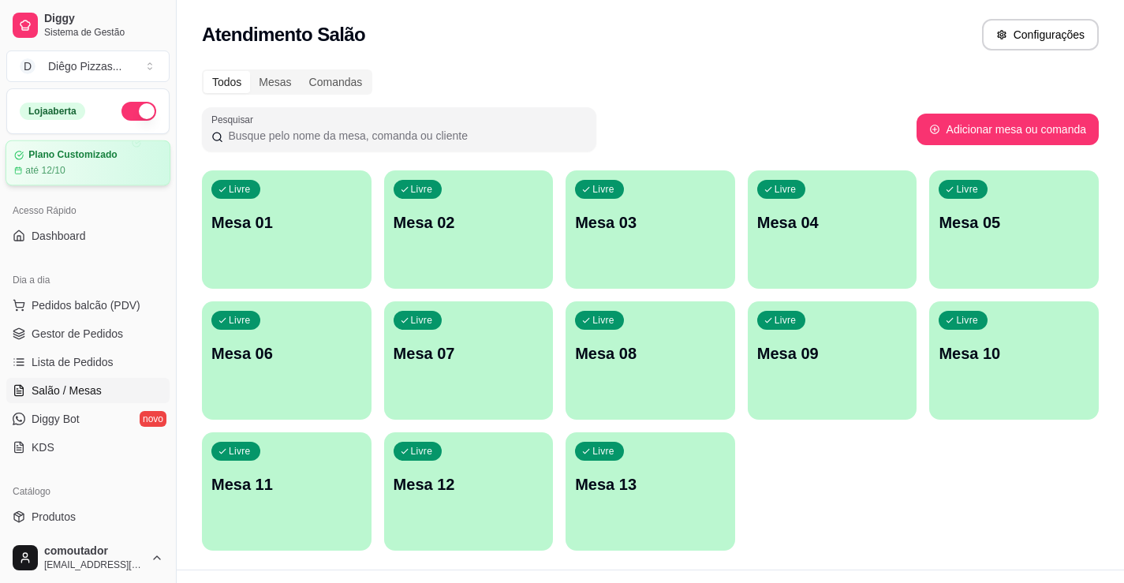
drag, startPoint x: 125, startPoint y: 110, endPoint x: 101, endPoint y: 155, distance: 51.5
click at [125, 110] on button "button" at bounding box center [138, 111] width 35 height 19
click at [85, 358] on span "Lista de Pedidos" at bounding box center [73, 362] width 82 height 16
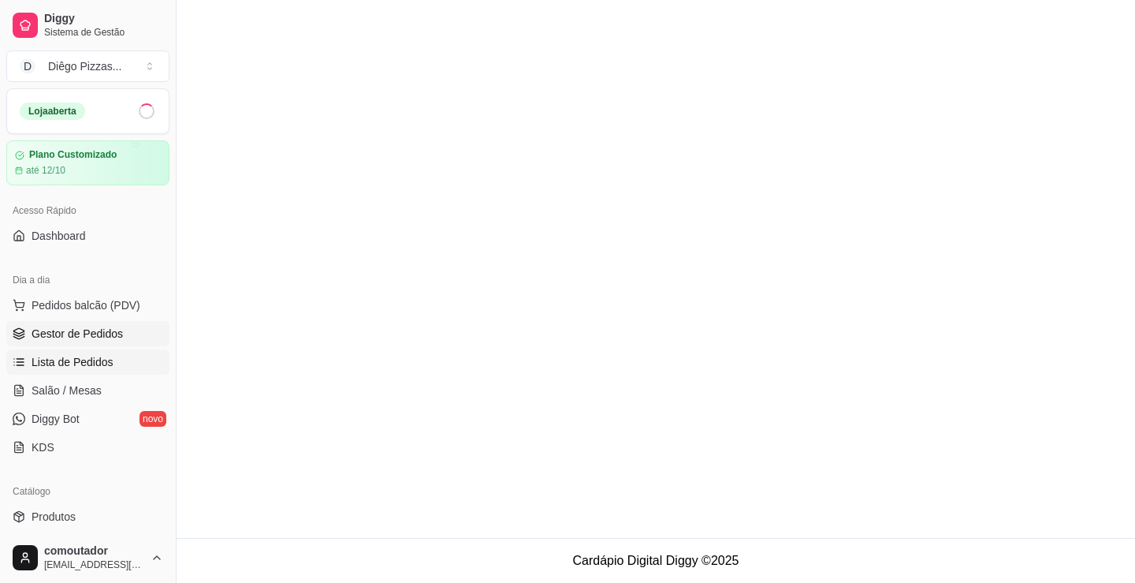
click at [81, 330] on span "Gestor de Pedidos" at bounding box center [77, 334] width 91 height 16
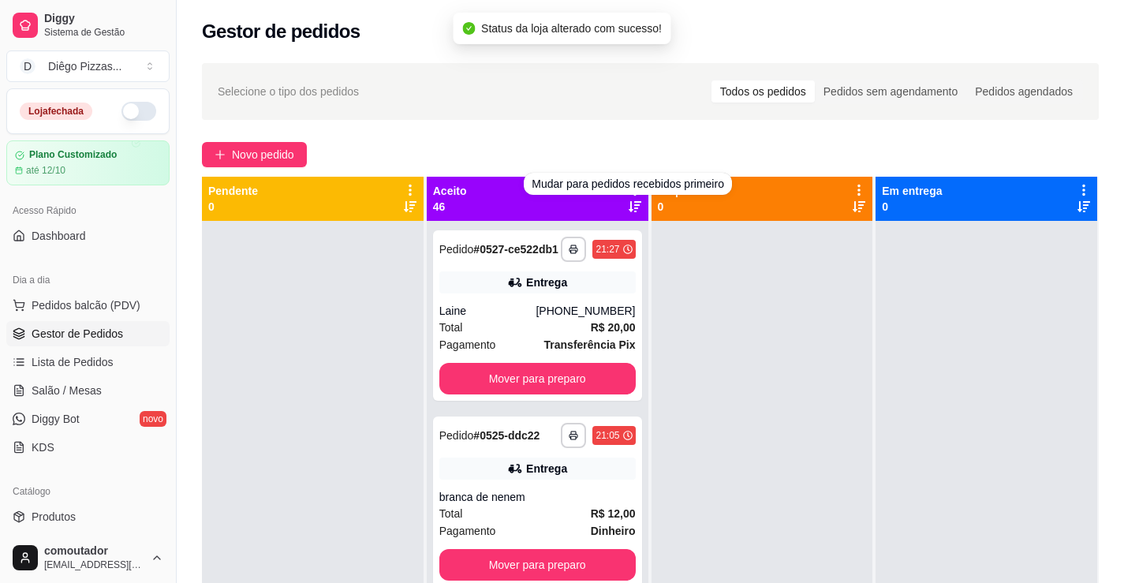
click at [645, 127] on div "**********" at bounding box center [650, 416] width 947 height 725
click at [628, 183] on icon at bounding box center [635, 190] width 14 height 14
click at [576, 237] on span "Com essa opção você tem a opção de mover todos os pedidos que estão em uma etap…" at bounding box center [531, 238] width 187 height 30
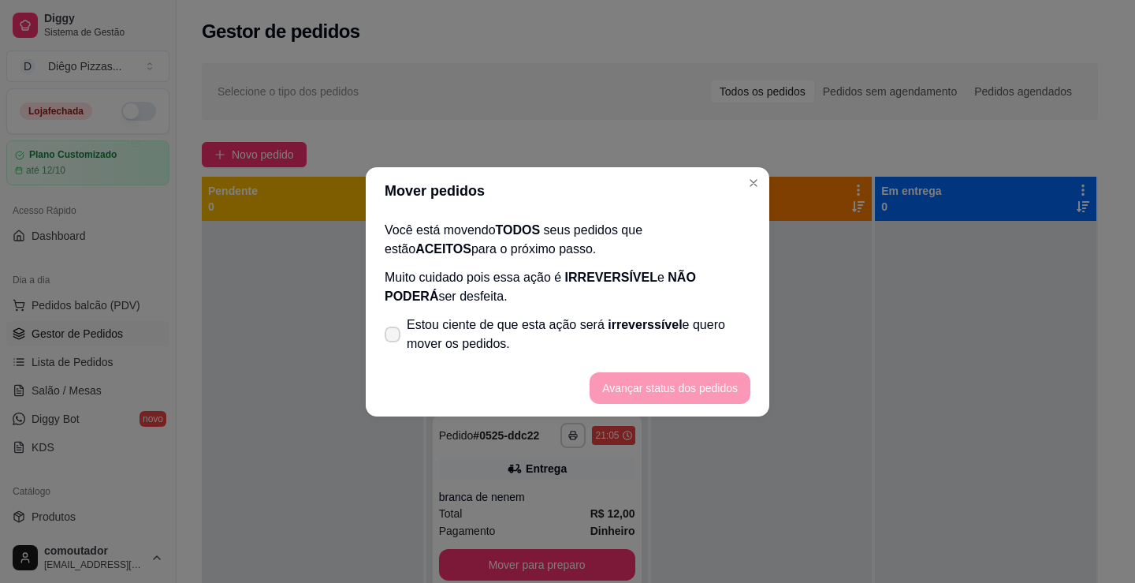
click at [532, 336] on span "Estou ciente de que esta ação será irreverssível e quero mover os pedidos." at bounding box center [579, 334] width 344 height 38
click at [394, 337] on input "Estou ciente de que esta ação será irreverssível e quero mover os pedidos." at bounding box center [389, 342] width 10 height 10
checkbox input "true"
click at [661, 385] on button "Avançar status dos pedidos" at bounding box center [670, 387] width 156 height 31
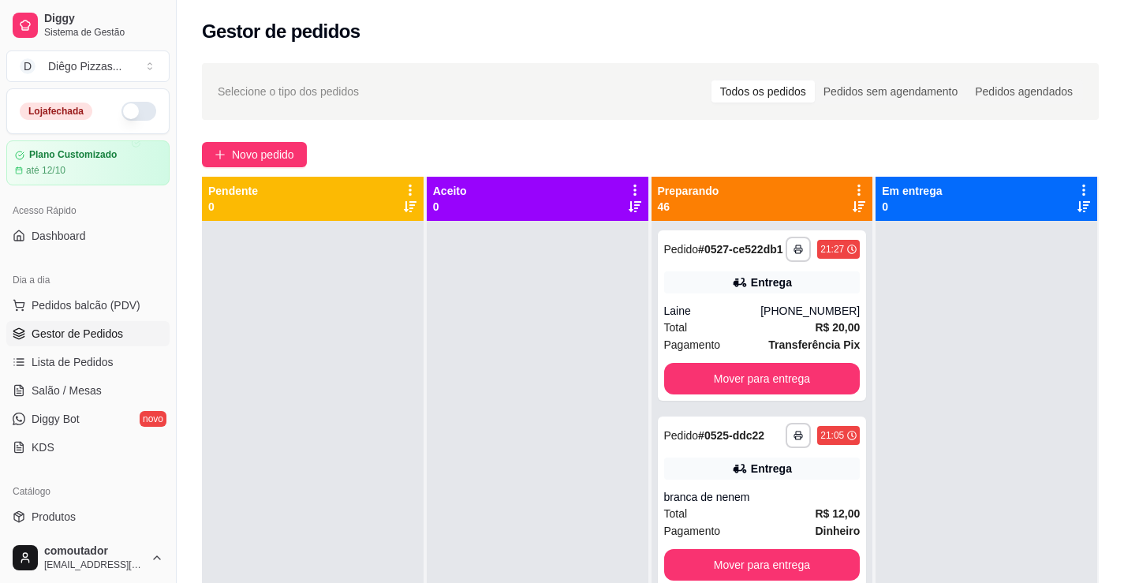
click at [854, 186] on icon at bounding box center [859, 190] width 14 height 14
click at [585, 262] on div at bounding box center [538, 512] width 222 height 583
click at [852, 191] on icon at bounding box center [859, 190] width 14 height 14
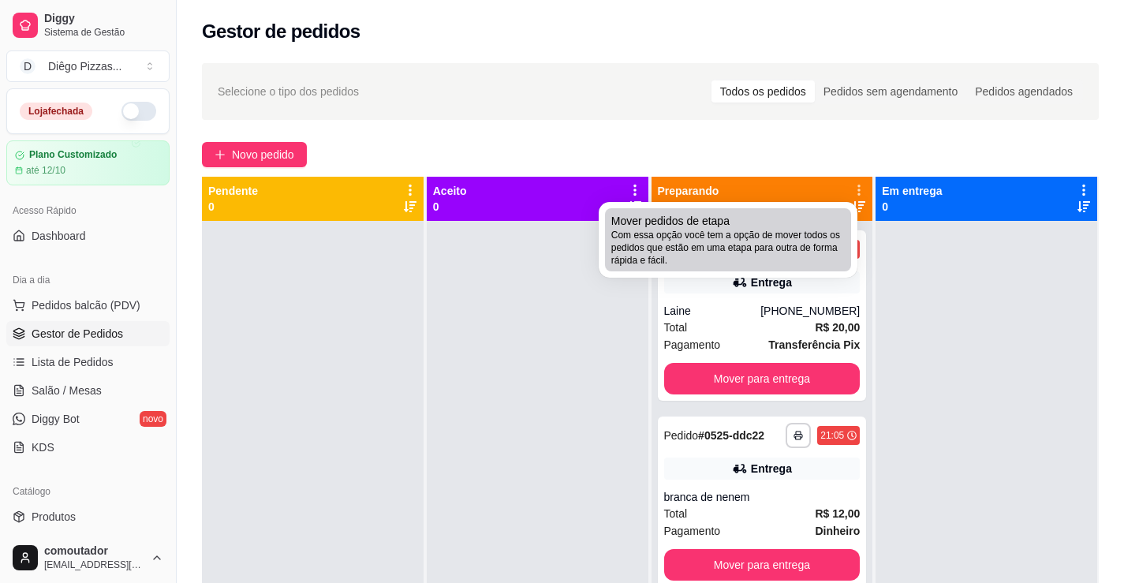
click at [754, 233] on span "Com essa opção você tem a opção de mover todos os pedidos que estão em uma etap…" at bounding box center [727, 248] width 233 height 38
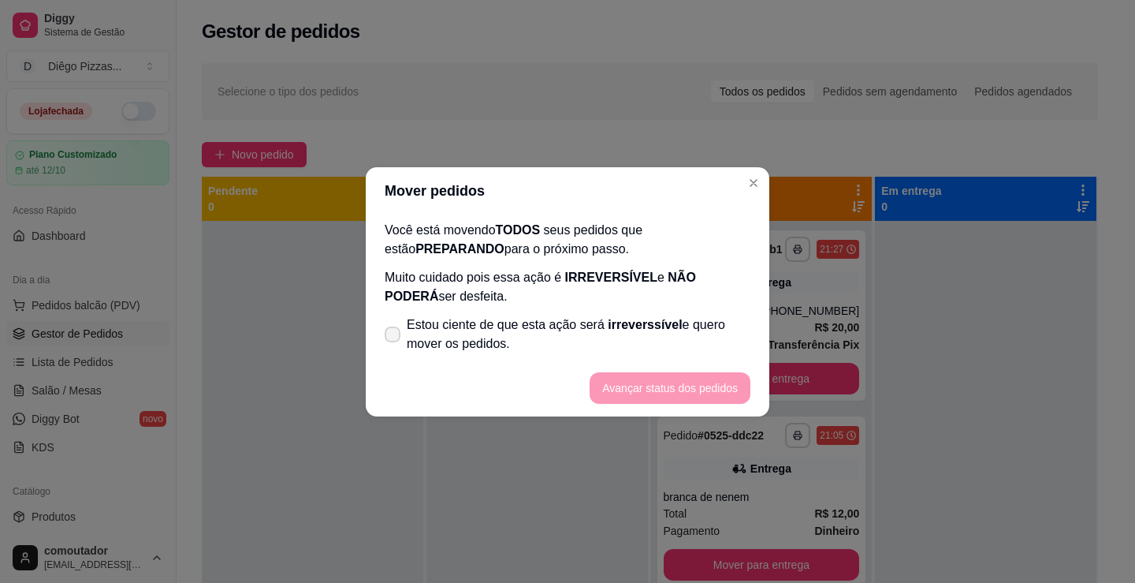
click at [518, 334] on span "Estou ciente de que esta ação será irreverssível e quero mover os pedidos." at bounding box center [579, 334] width 344 height 38
click at [394, 337] on input "Estou ciente de que esta ação será irreverssível e quero mover os pedidos." at bounding box center [389, 342] width 10 height 10
checkbox input "true"
click at [647, 379] on button "Avançar status dos pedidos" at bounding box center [670, 388] width 161 height 32
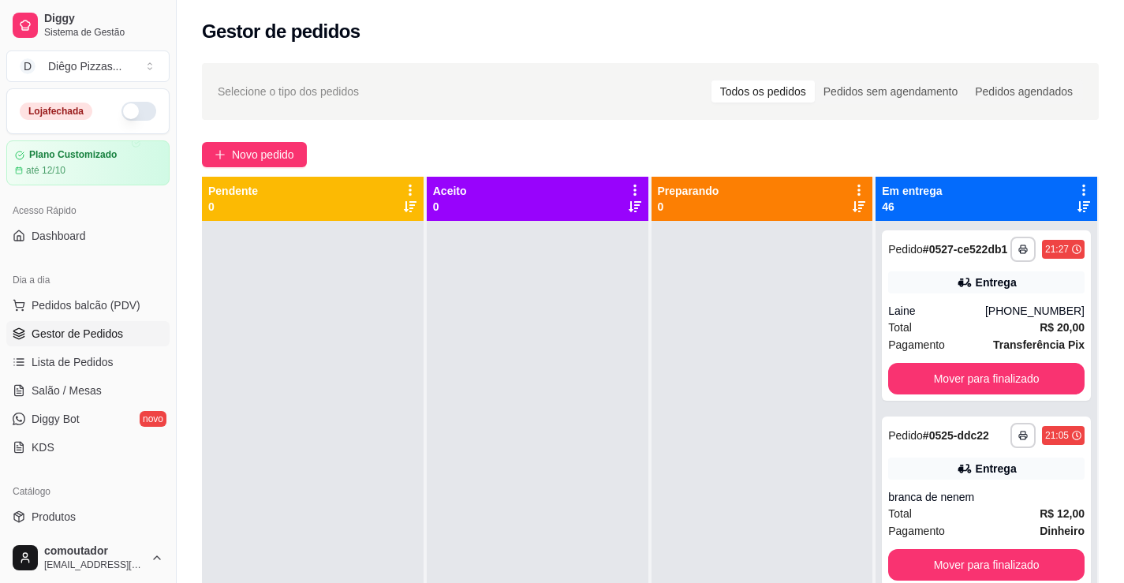
click at [1076, 185] on icon at bounding box center [1083, 190] width 14 height 14
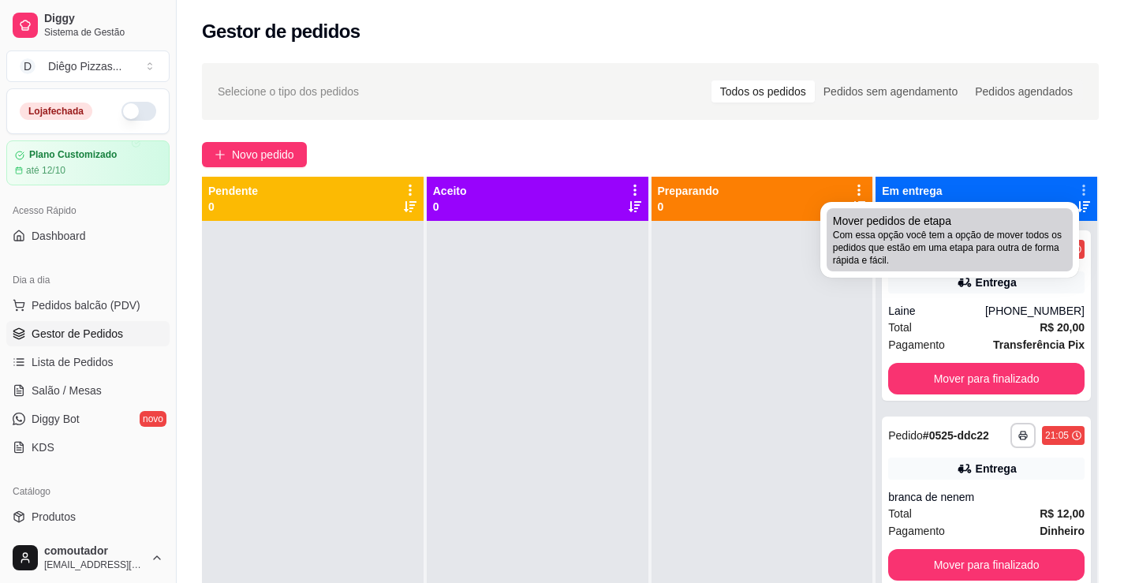
click at [976, 229] on span "Com essa opção você tem a opção de mover todos os pedidos que estão em uma etap…" at bounding box center [949, 248] width 233 height 38
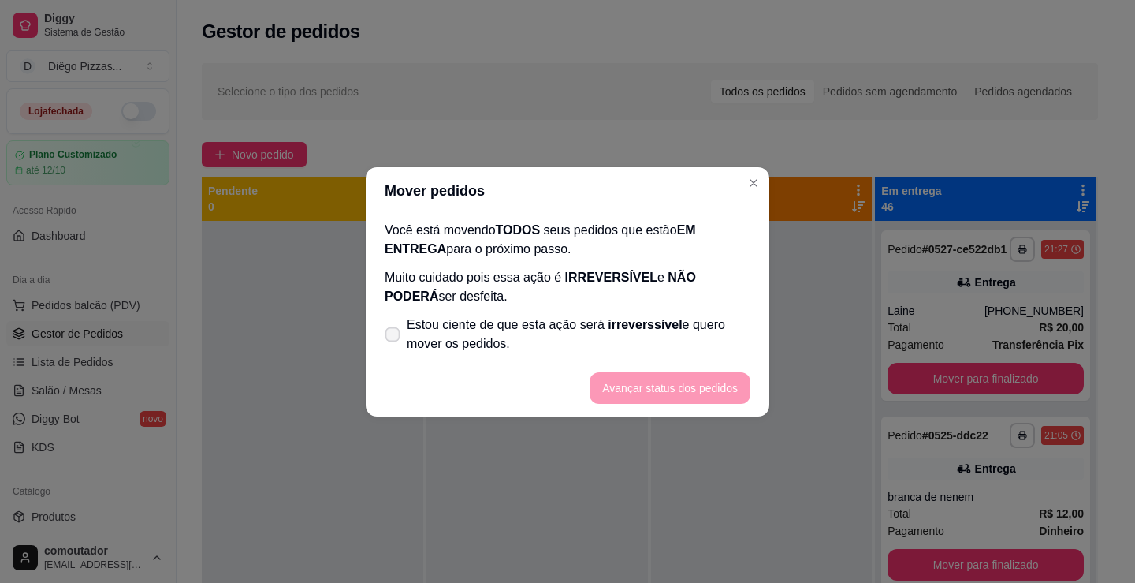
click at [677, 330] on span "Estou ciente de que esta ação será irreverssível e quero mover os pedidos." at bounding box center [579, 334] width 344 height 38
click at [394, 337] on input "Estou ciente de que esta ação será irreverssível e quero mover os pedidos." at bounding box center [389, 342] width 10 height 10
checkbox input "true"
click at [666, 370] on footer "Avançar status dos pedidos" at bounding box center [568, 388] width 404 height 57
click at [671, 393] on button "Avançar status dos pedidos" at bounding box center [670, 388] width 161 height 32
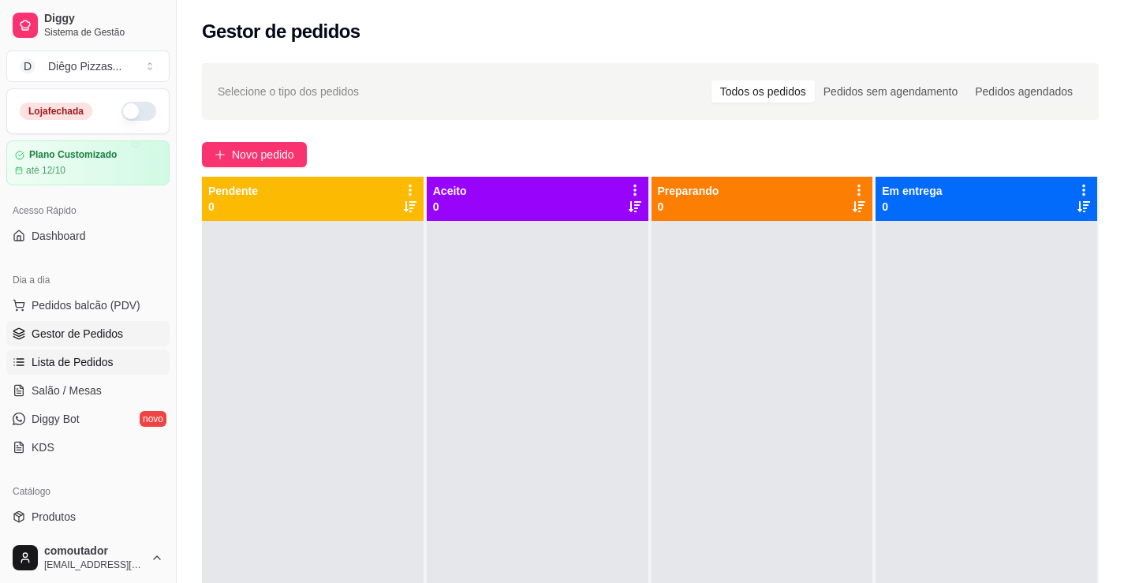
click at [72, 361] on span "Lista de Pedidos" at bounding box center [73, 362] width 82 height 16
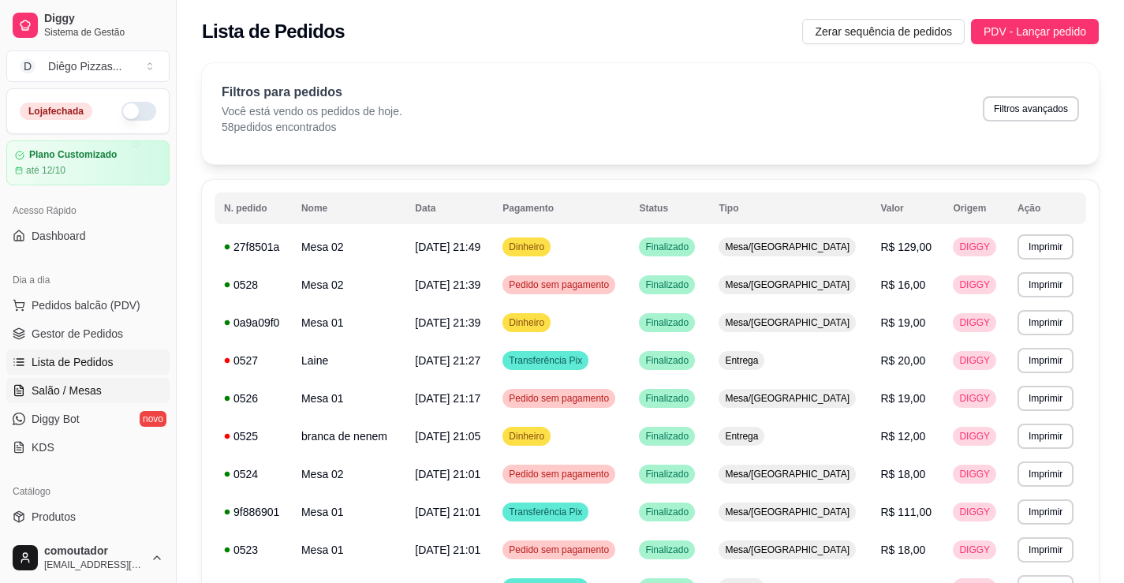
click at [97, 381] on link "Salão / Mesas" at bounding box center [87, 390] width 163 height 25
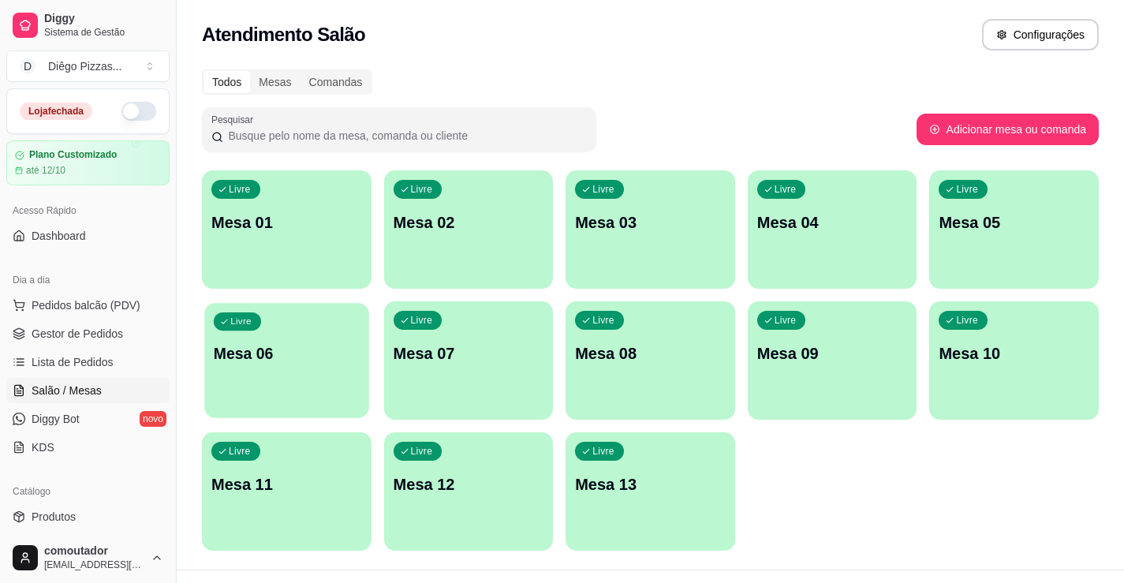
click at [286, 303] on div "Livre Mesa 06" at bounding box center [286, 351] width 164 height 96
click at [308, 264] on div "Livre Mesa 01" at bounding box center [287, 219] width 170 height 99
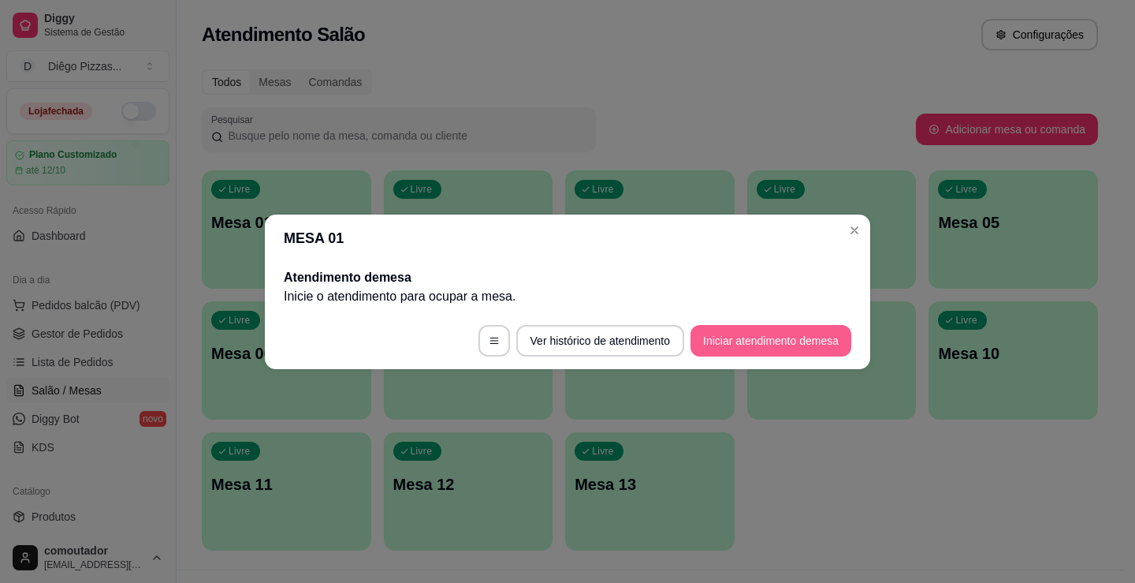
click at [755, 351] on button "Iniciar atendimento de mesa" at bounding box center [771, 341] width 161 height 32
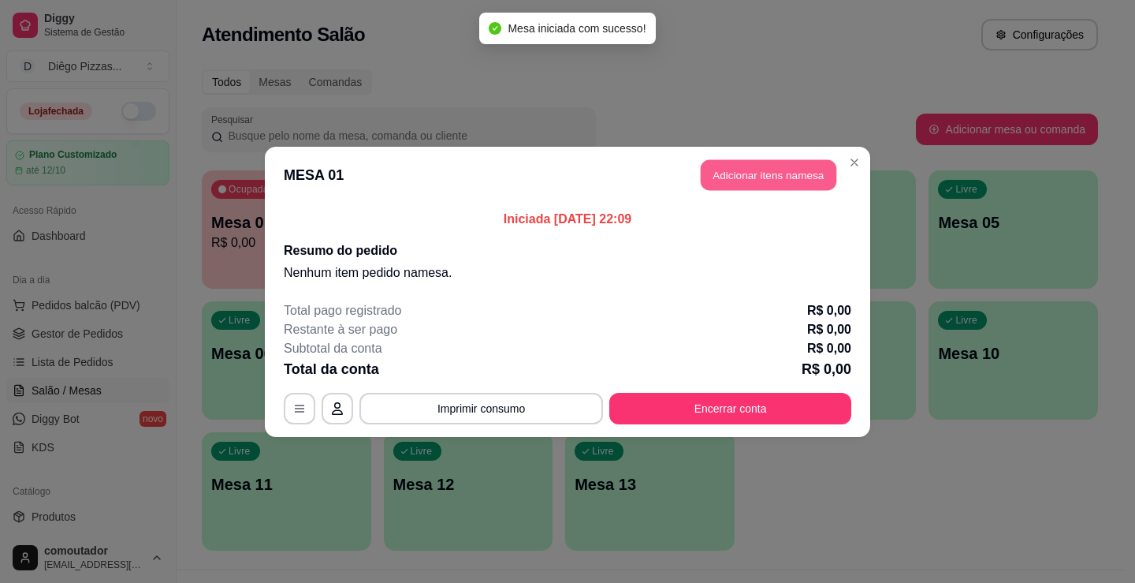
click at [789, 179] on button "Adicionar itens na mesa" at bounding box center [769, 174] width 136 height 31
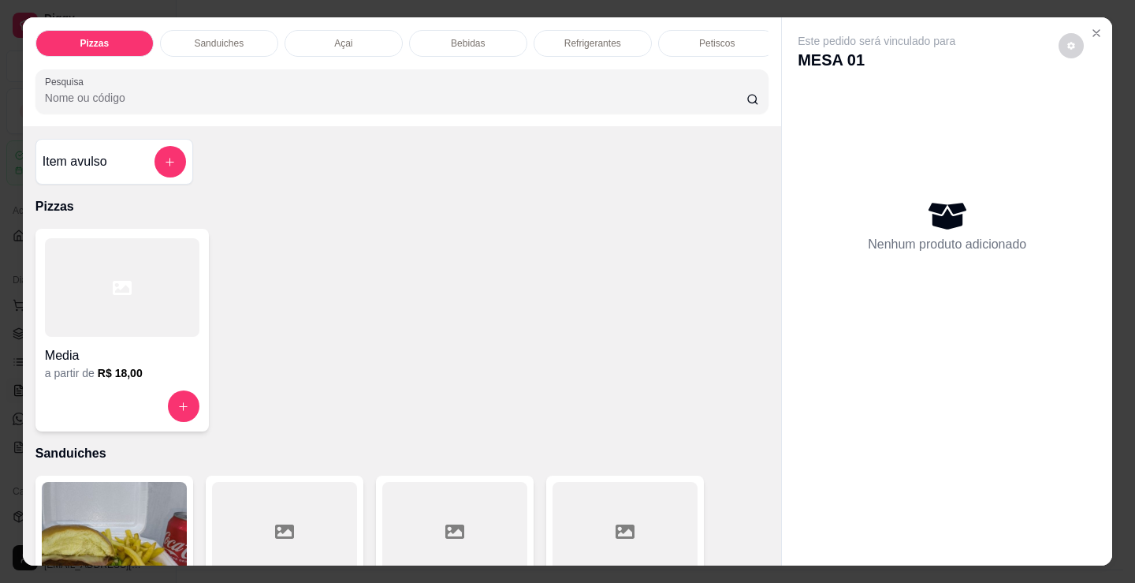
click at [356, 37] on div "Açai" at bounding box center [344, 43] width 118 height 27
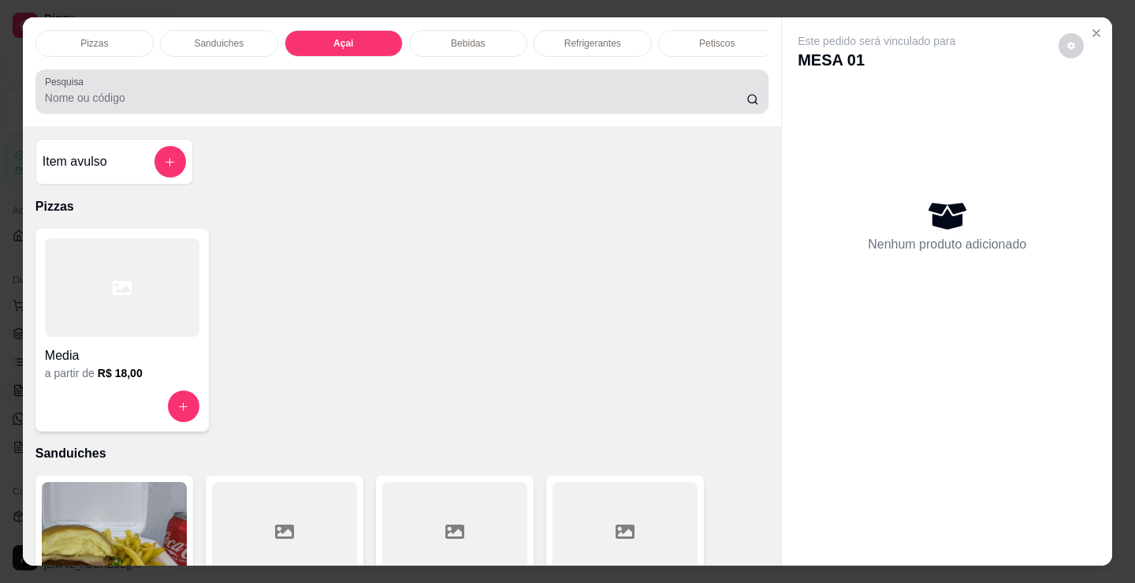
scroll to position [39, 0]
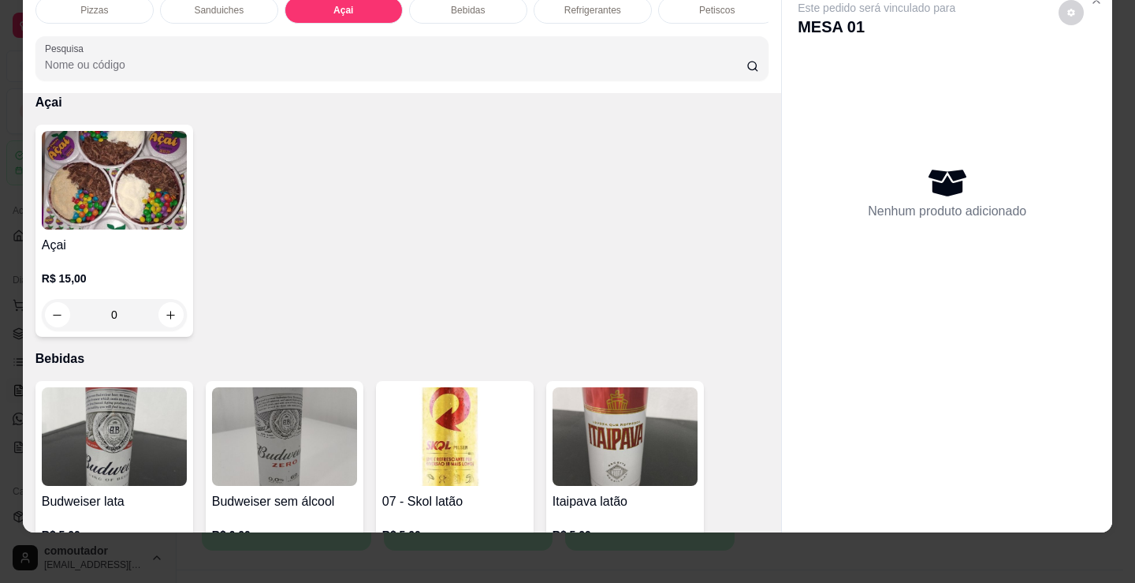
click at [111, 285] on p "R$ 15,00" at bounding box center [114, 278] width 145 height 16
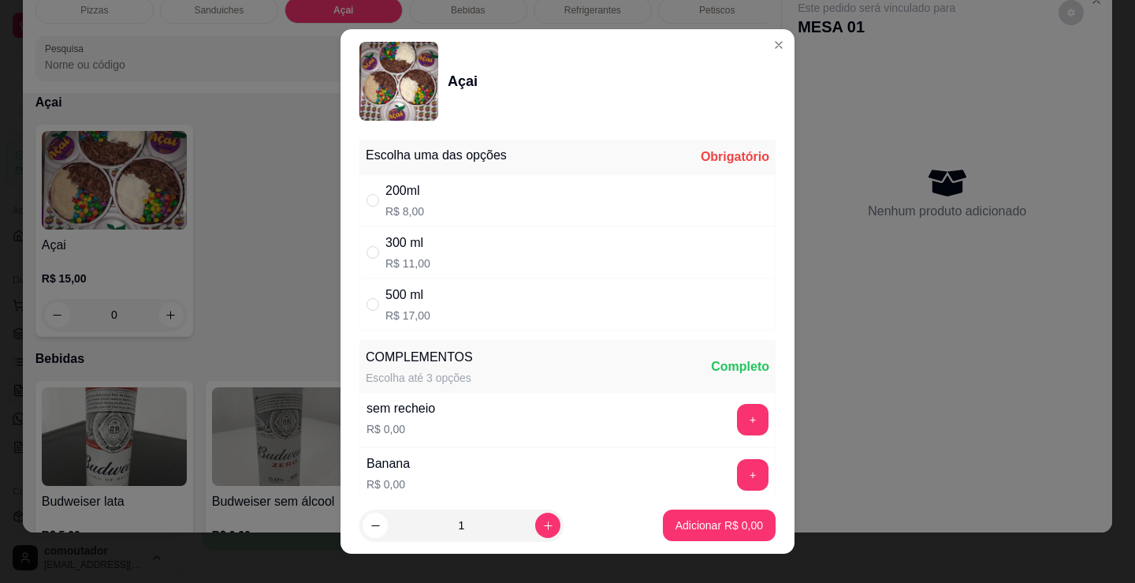
drag, startPoint x: 509, startPoint y: 196, endPoint x: 499, endPoint y: 204, distance: 13.4
click at [509, 195] on div "200ml R$ 8,00" at bounding box center [568, 200] width 416 height 52
radio input "true"
click at [543, 527] on icon "increase-product-quantity" at bounding box center [549, 526] width 12 height 12
type input "2"
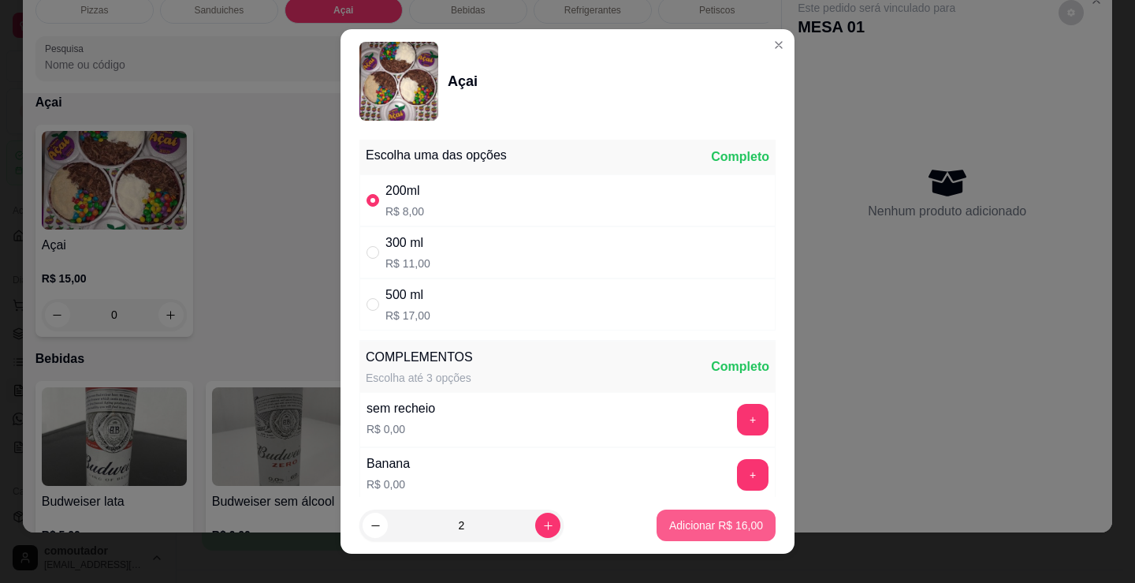
click at [714, 524] on p "Adicionar R$ 16,00" at bounding box center [716, 525] width 94 height 16
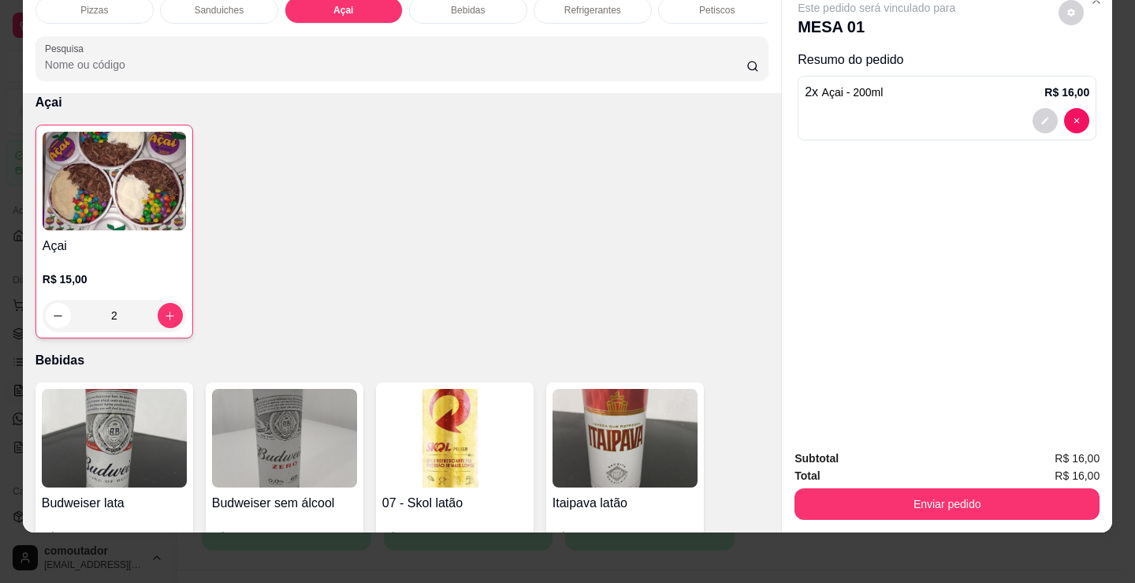
click at [892, 108] on div at bounding box center [947, 120] width 285 height 25
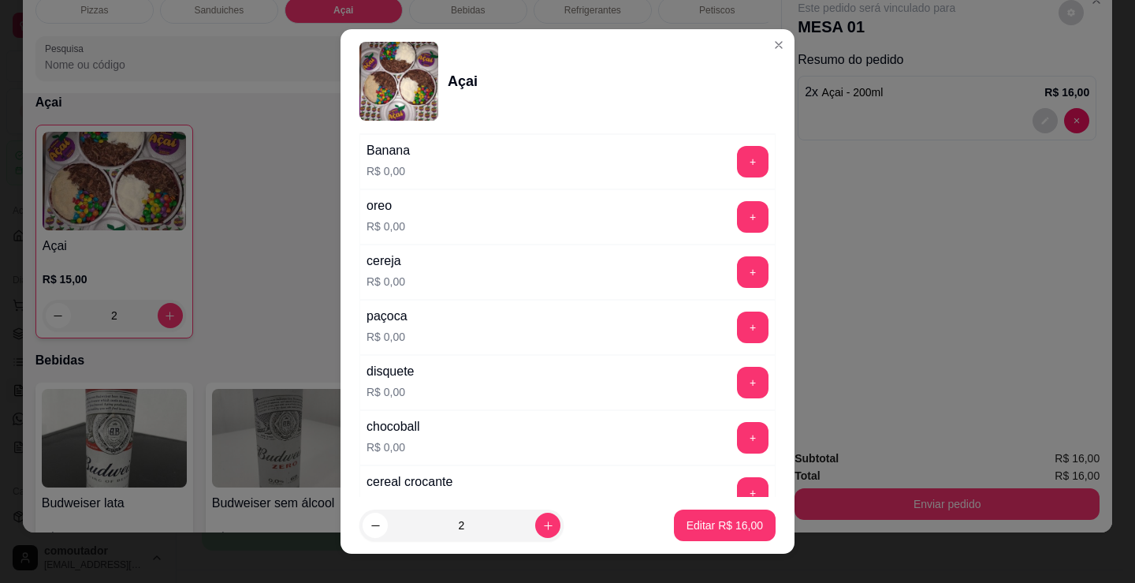
scroll to position [315, 0]
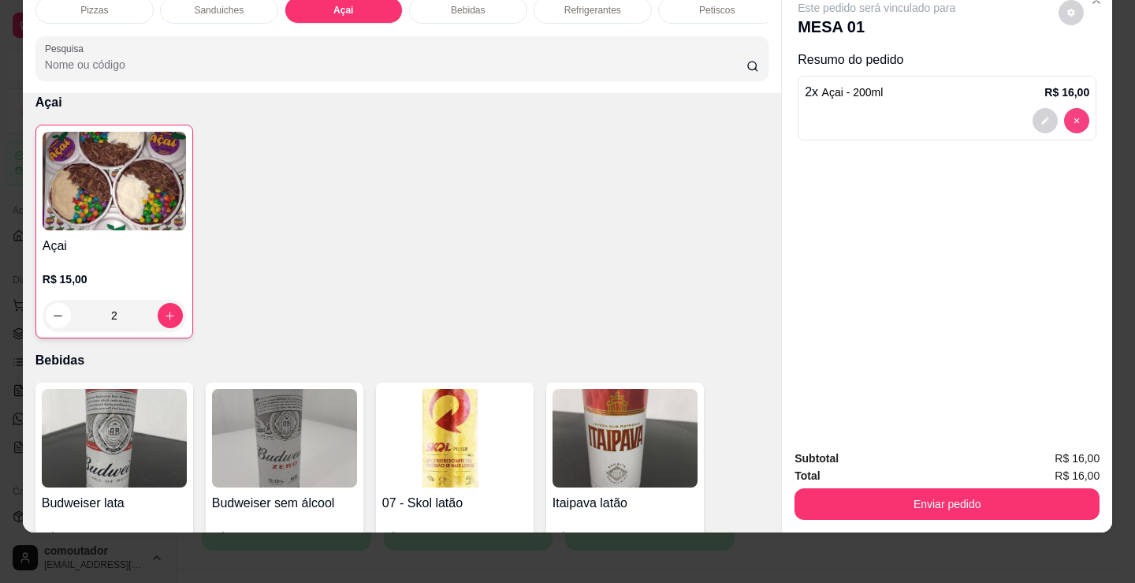
type input "0"
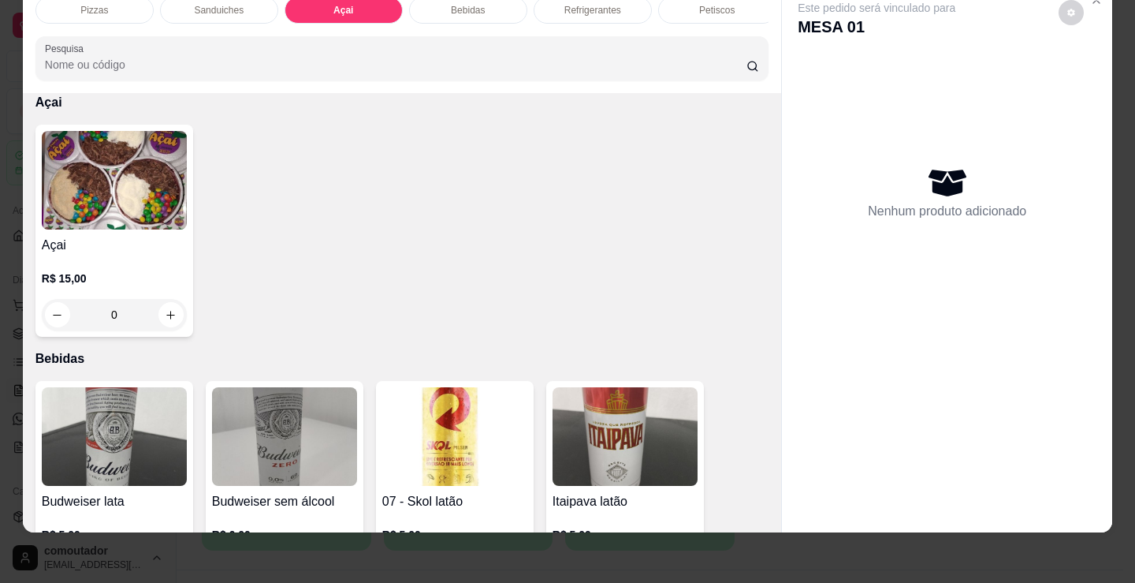
click at [89, 240] on h4 "Açai" at bounding box center [114, 245] width 145 height 19
click at [440, 244] on div "300 ml R$ 11,00" at bounding box center [568, 252] width 416 height 52
radio input "true"
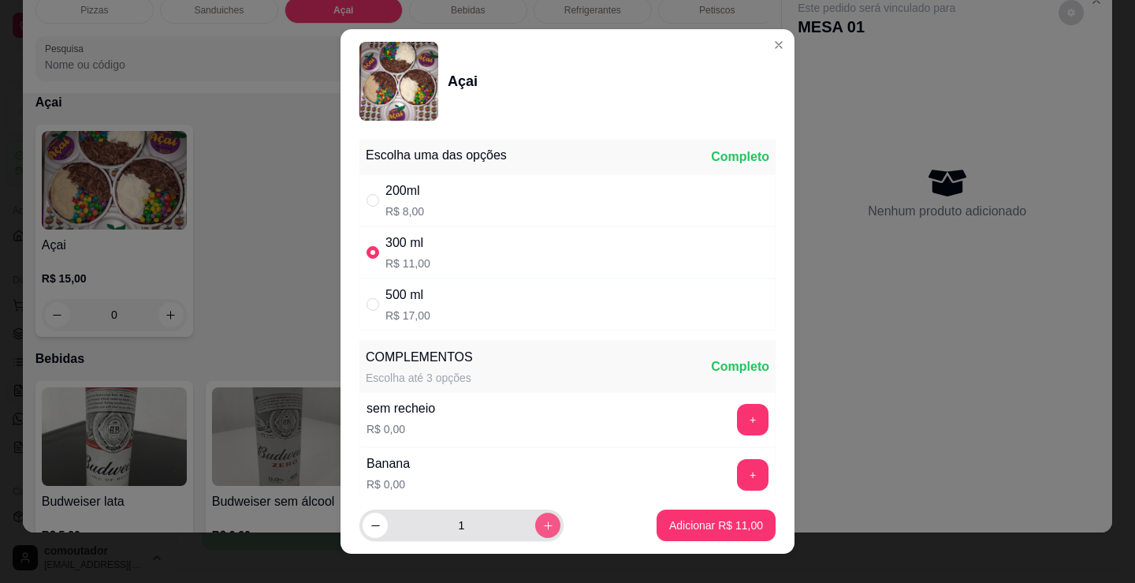
click at [543, 529] on icon "increase-product-quantity" at bounding box center [549, 526] width 12 height 12
type input "2"
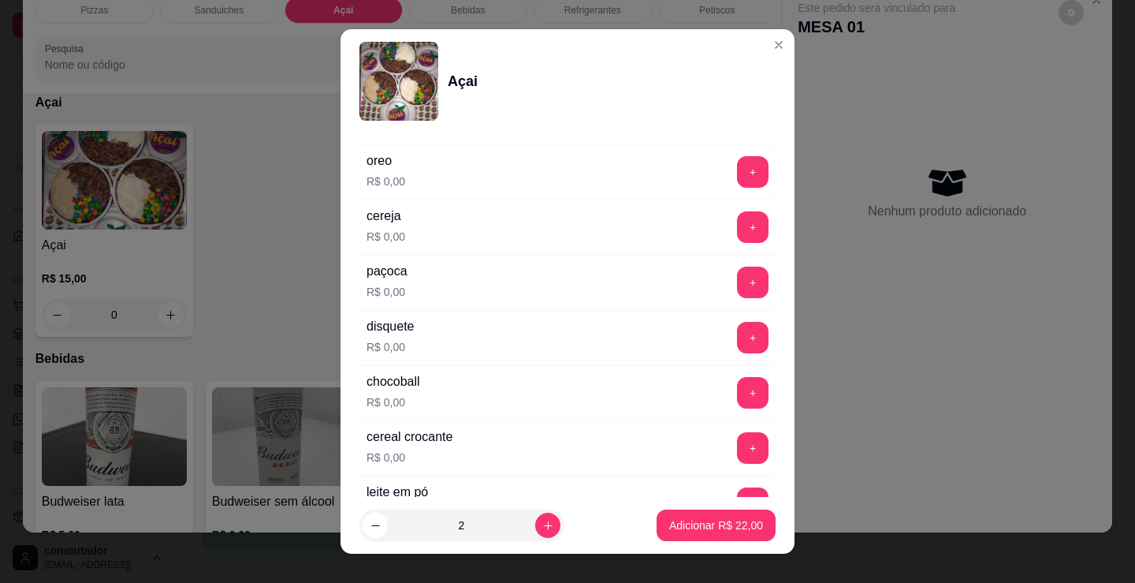
scroll to position [394, 0]
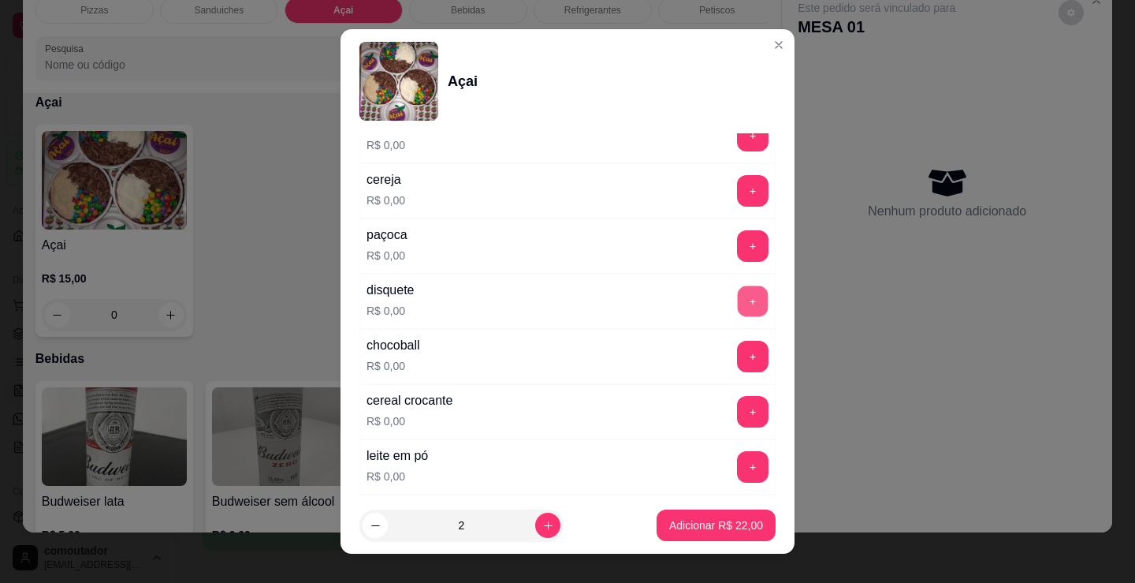
click at [738, 300] on button "+" at bounding box center [753, 301] width 31 height 31
click at [737, 460] on button "+" at bounding box center [753, 467] width 32 height 32
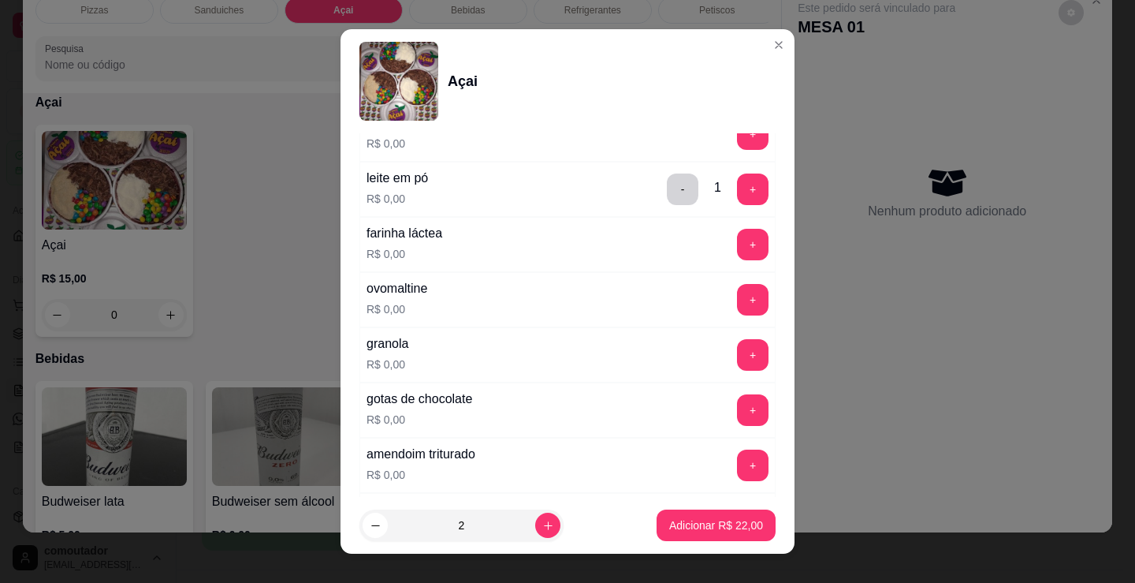
scroll to position [710, 0]
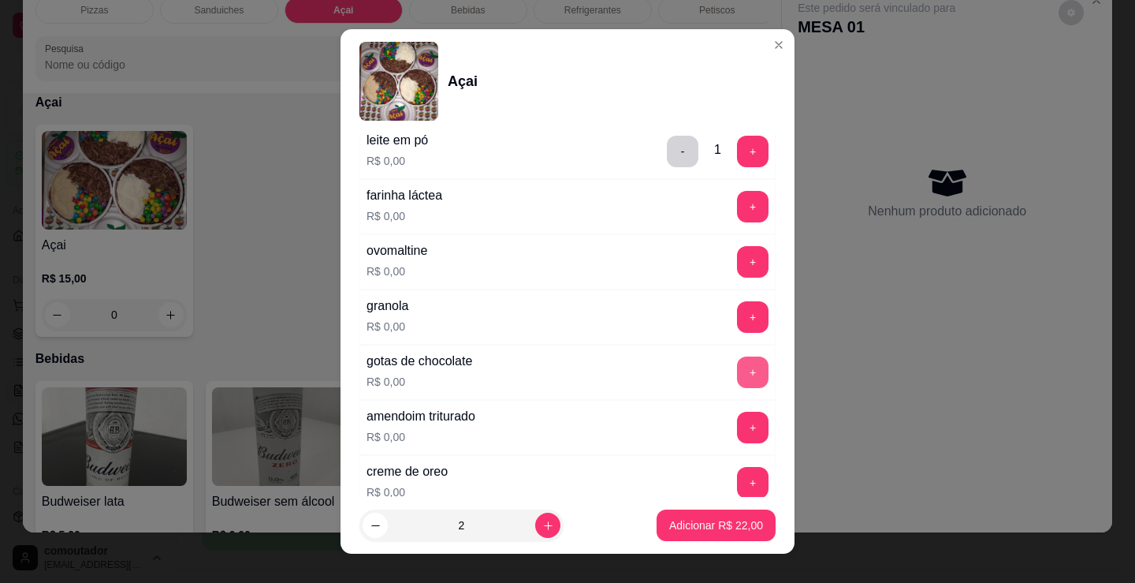
click at [737, 365] on button "+" at bounding box center [753, 372] width 32 height 32
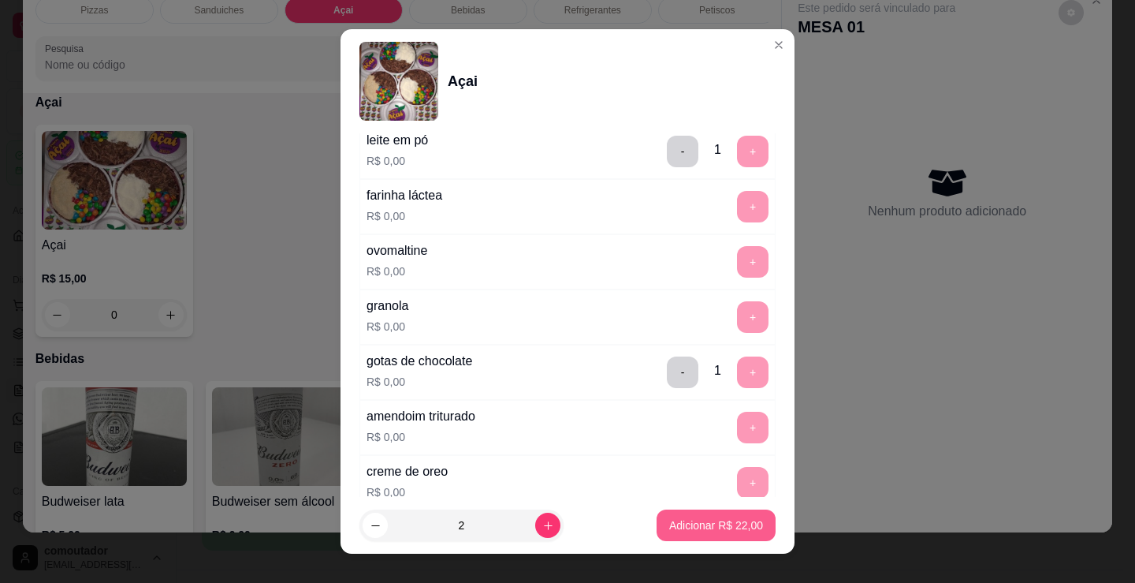
click at [693, 524] on p "Adicionar R$ 22,00" at bounding box center [716, 525] width 94 height 16
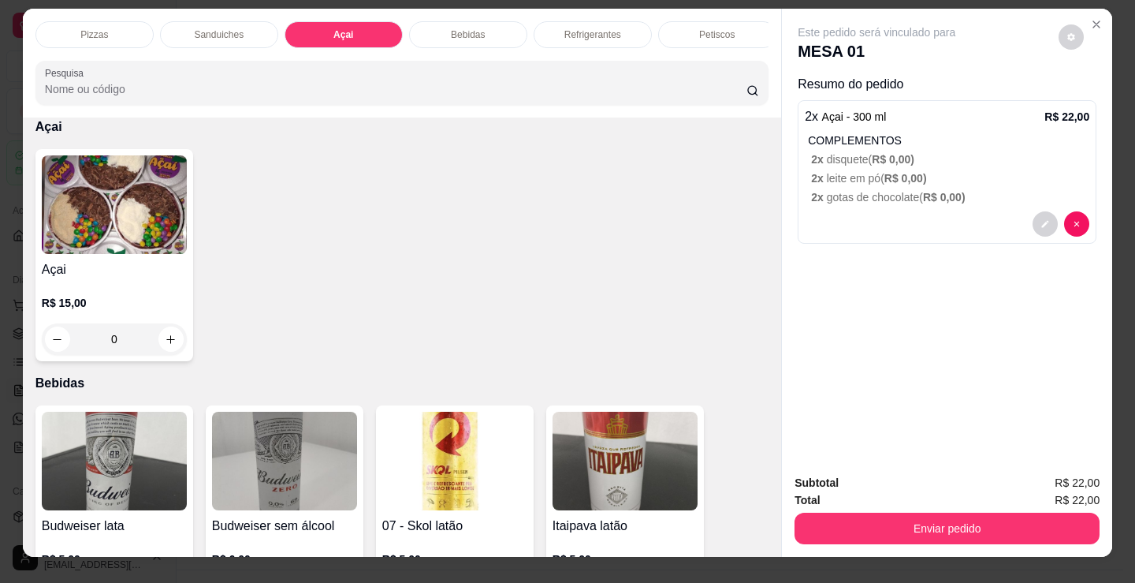
scroll to position [0, 0]
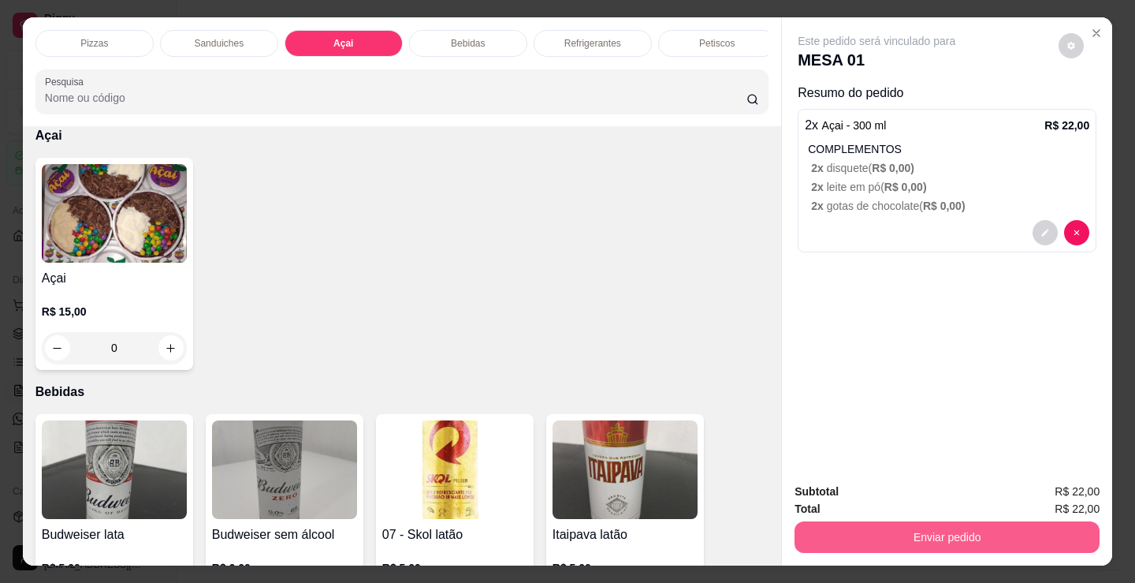
click at [1003, 522] on button "Enviar pedido" at bounding box center [947, 537] width 305 height 32
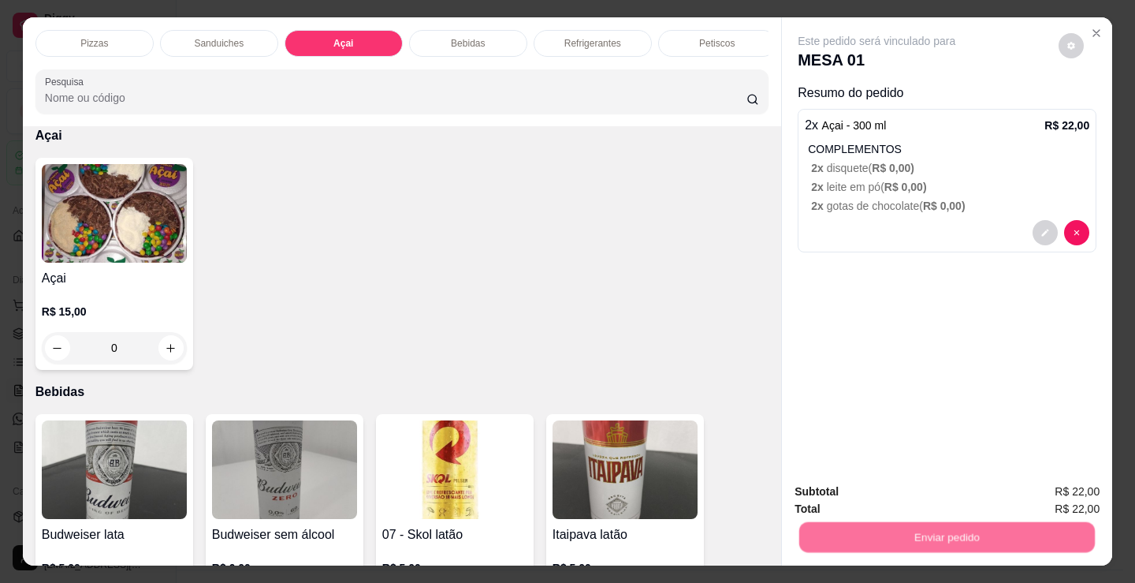
click at [952, 492] on button "Não registrar e enviar pedido" at bounding box center [895, 492] width 164 height 30
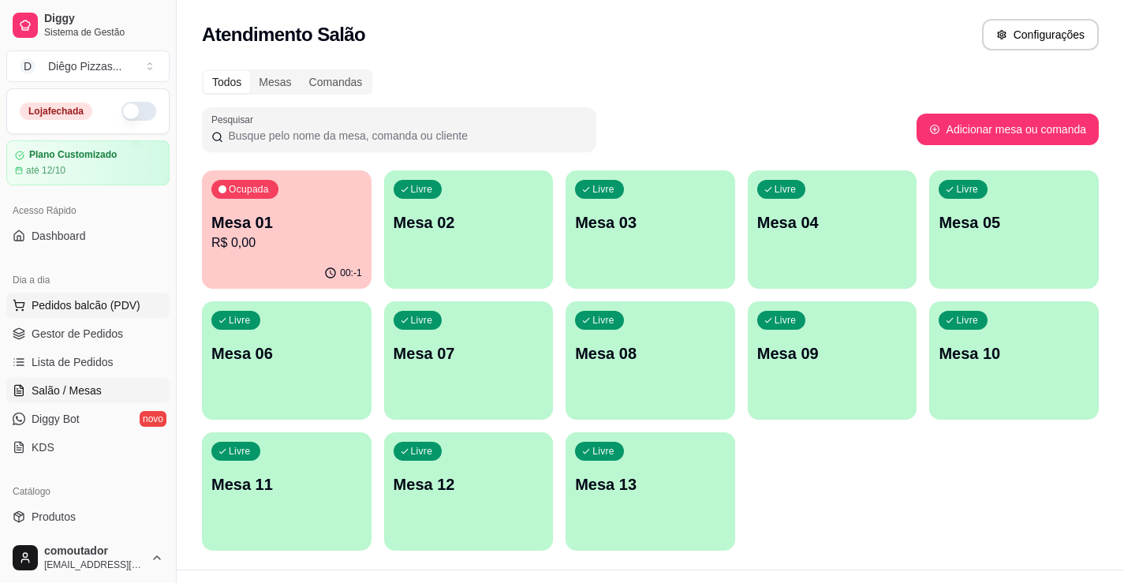
click at [80, 303] on span "Pedidos balcão (PDV)" at bounding box center [86, 305] width 109 height 16
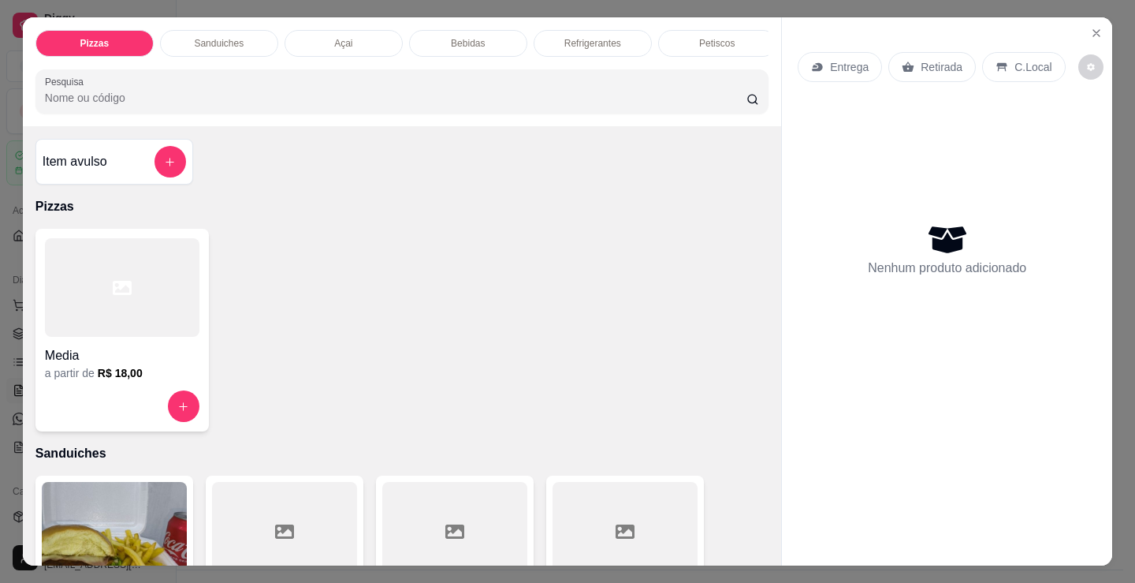
drag, startPoint x: 378, startPoint y: 41, endPoint x: 140, endPoint y: 291, distance: 345.2
click at [377, 41] on div "Açai" at bounding box center [344, 43] width 118 height 27
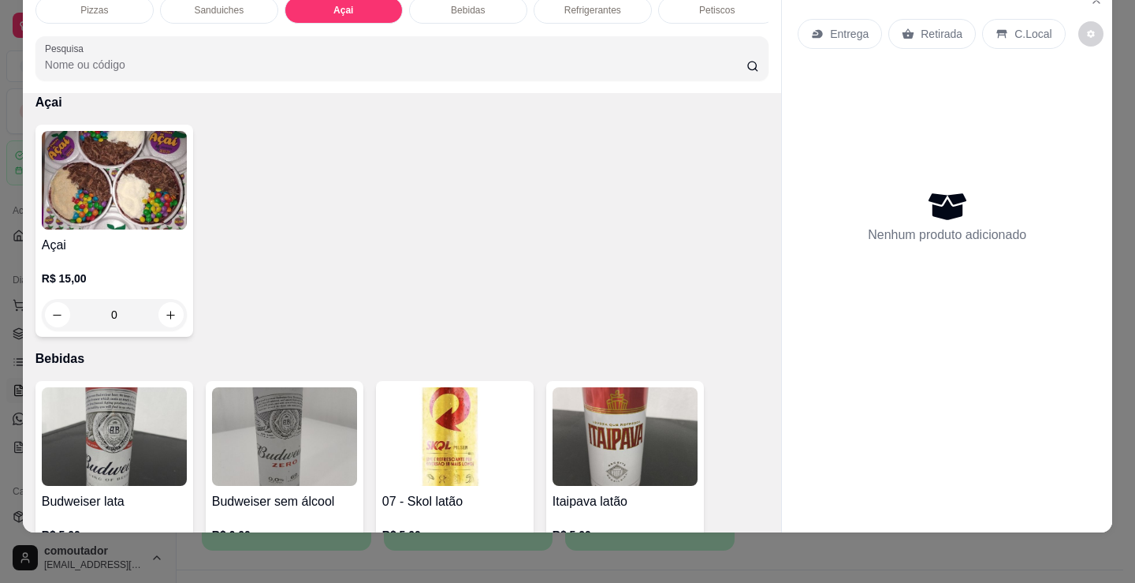
click at [110, 330] on div "Açai R$ 15,00 0" at bounding box center [114, 231] width 158 height 212
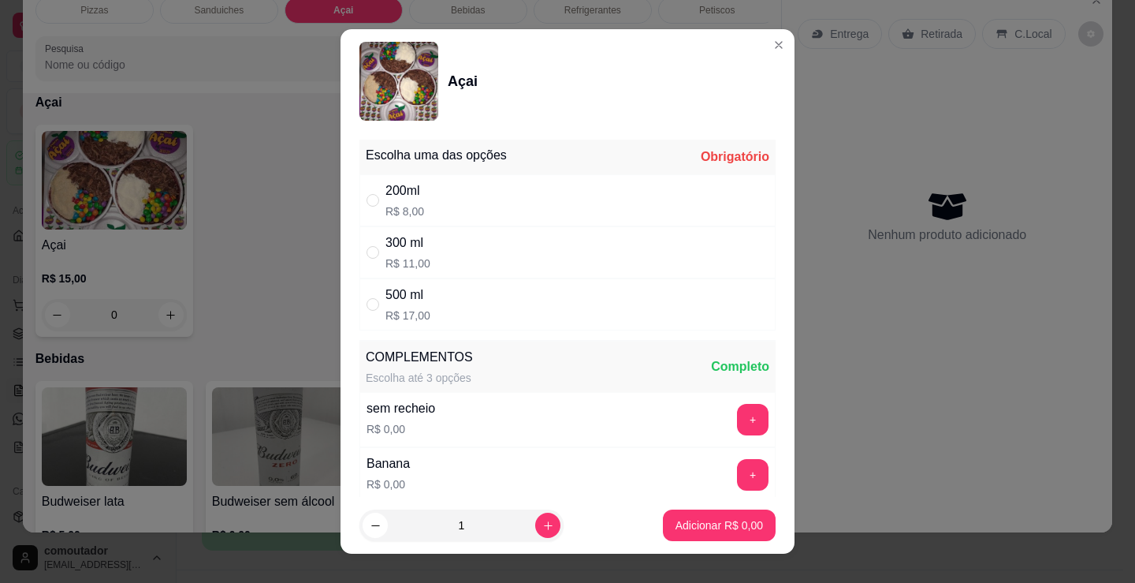
click at [531, 221] on div "200ml R$ 8,00" at bounding box center [568, 200] width 416 height 52
click at [525, 238] on div "300 ml R$ 11,00" at bounding box center [568, 252] width 416 height 52
radio input "false"
radio input "true"
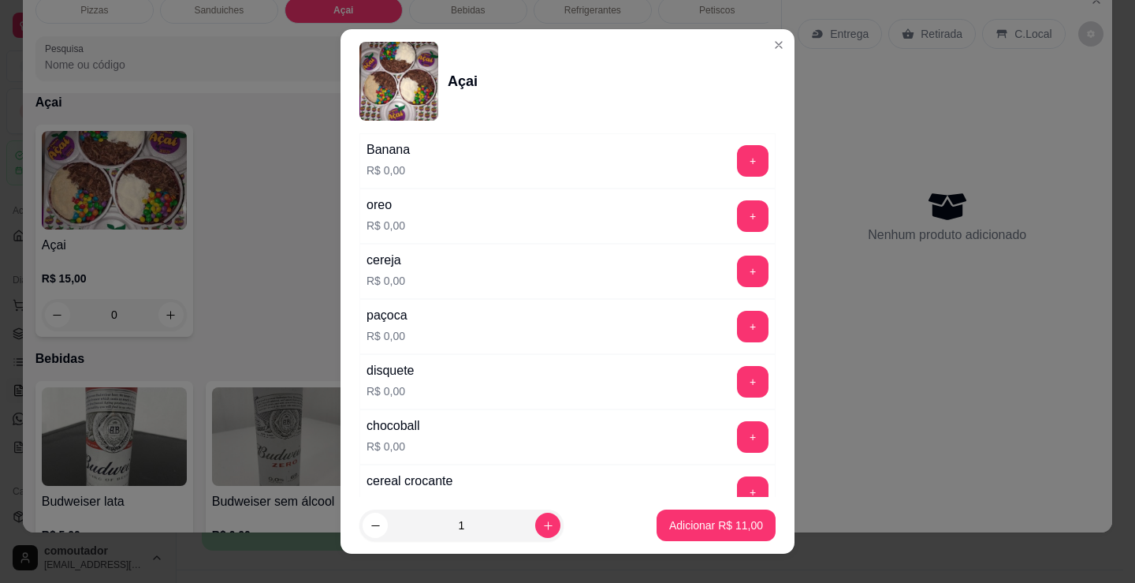
scroll to position [315, 0]
click at [737, 375] on button "+" at bounding box center [753, 380] width 32 height 32
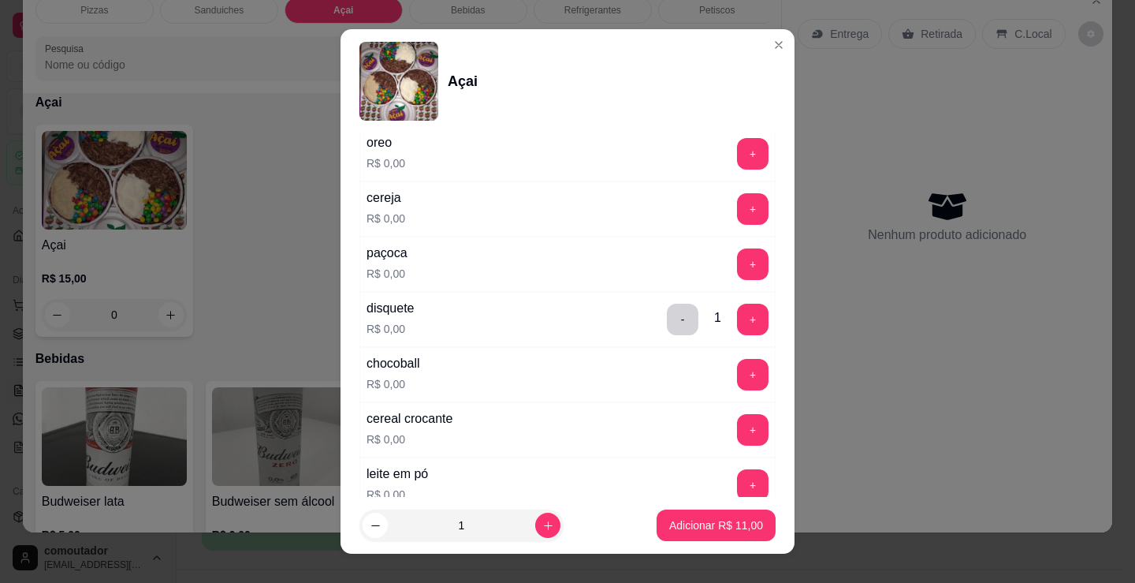
scroll to position [552, 0]
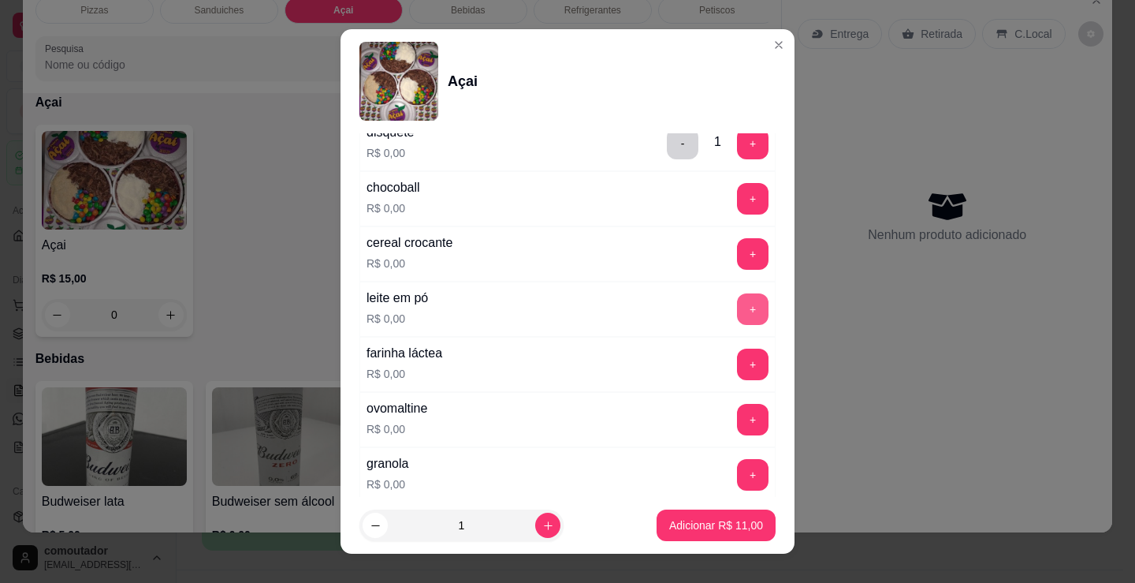
click at [737, 312] on button "+" at bounding box center [753, 309] width 32 height 32
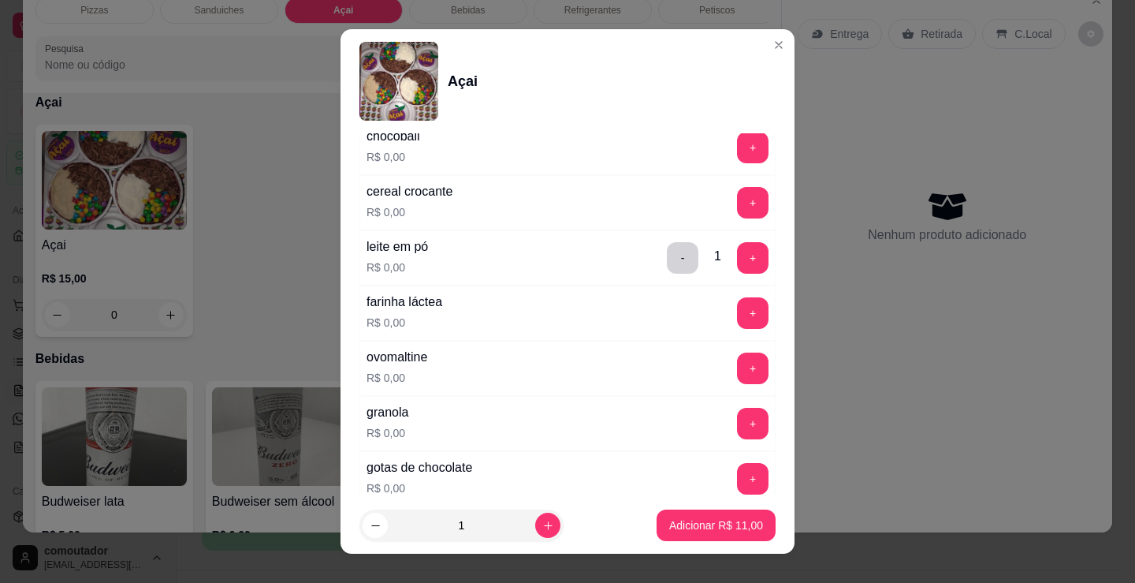
scroll to position [631, 0]
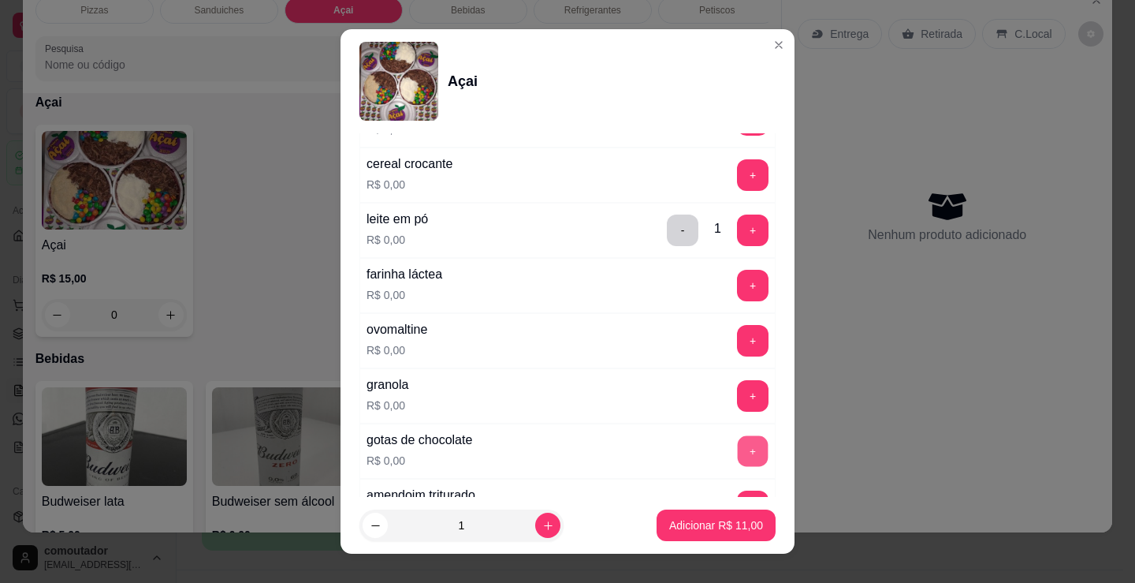
click at [738, 463] on button "+" at bounding box center [753, 451] width 31 height 31
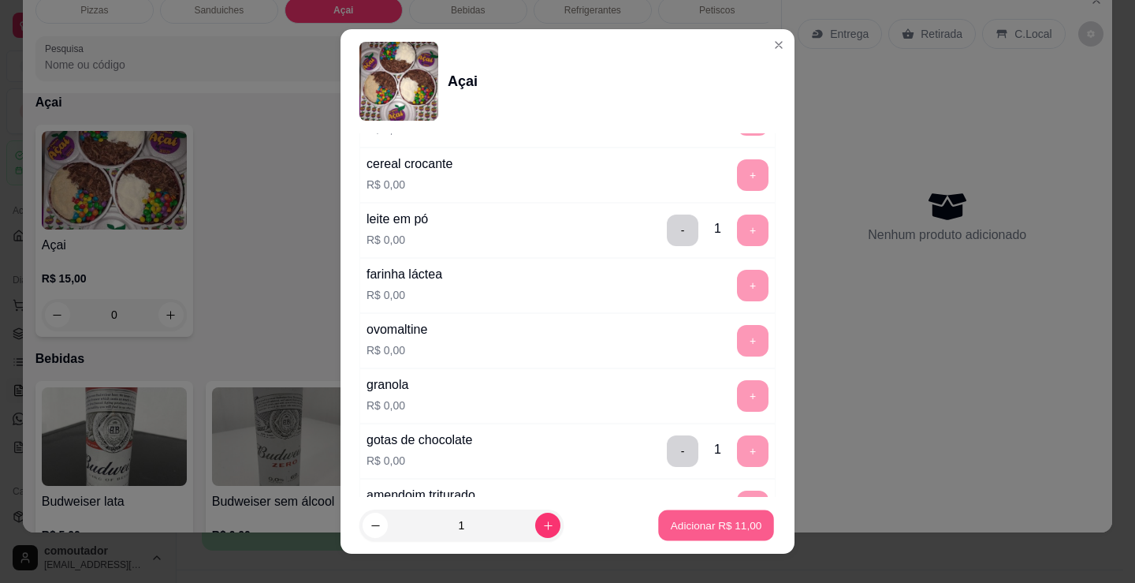
click at [726, 524] on p "Adicionar R$ 11,00" at bounding box center [716, 524] width 91 height 15
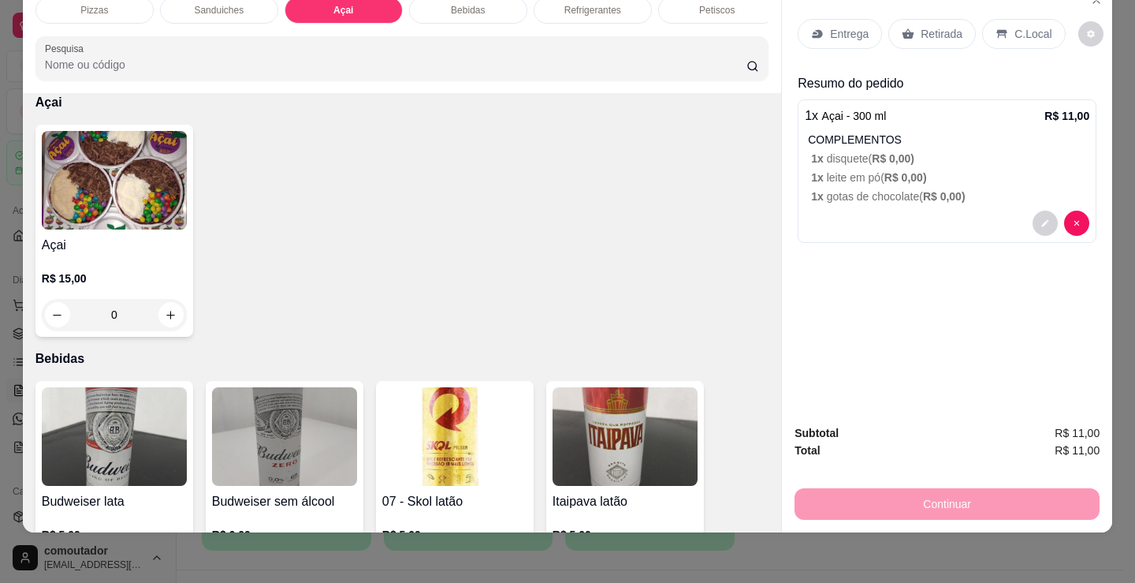
click at [915, 171] on span "R$ 0,00 )" at bounding box center [906, 177] width 43 height 13
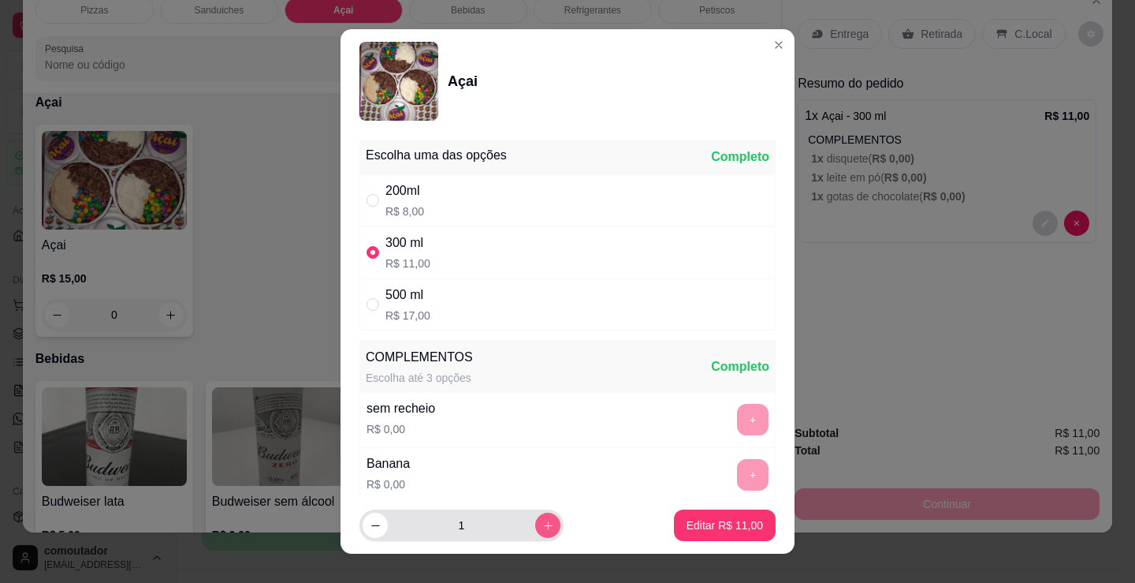
click at [543, 523] on icon "increase-product-quantity" at bounding box center [549, 526] width 12 height 12
type input "2"
click at [693, 518] on p "Editar R$ 22,00" at bounding box center [725, 525] width 76 height 16
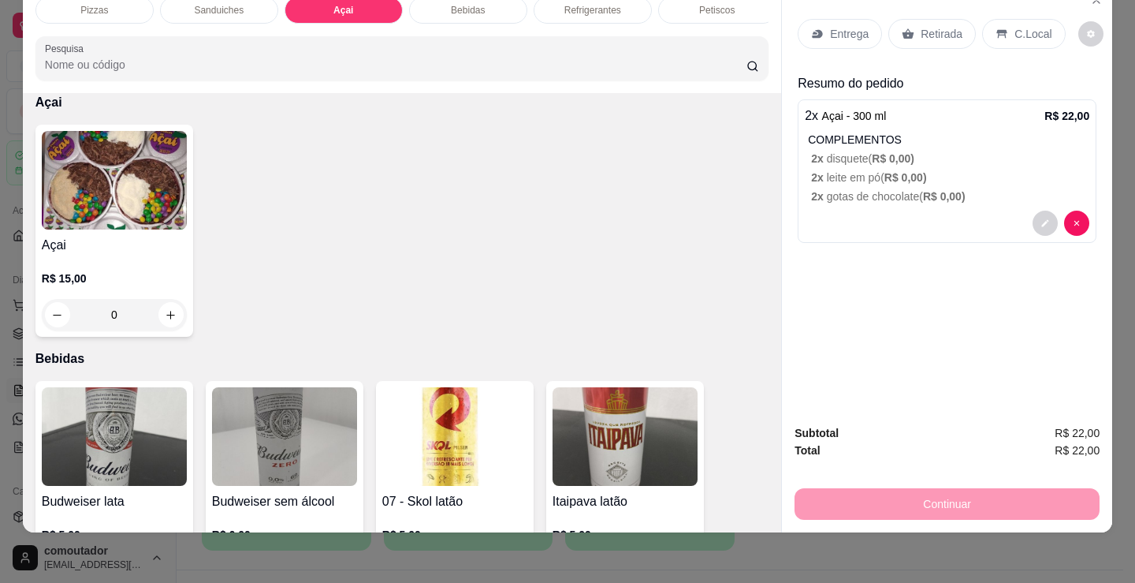
click at [860, 29] on p "Entrega" at bounding box center [849, 34] width 39 height 16
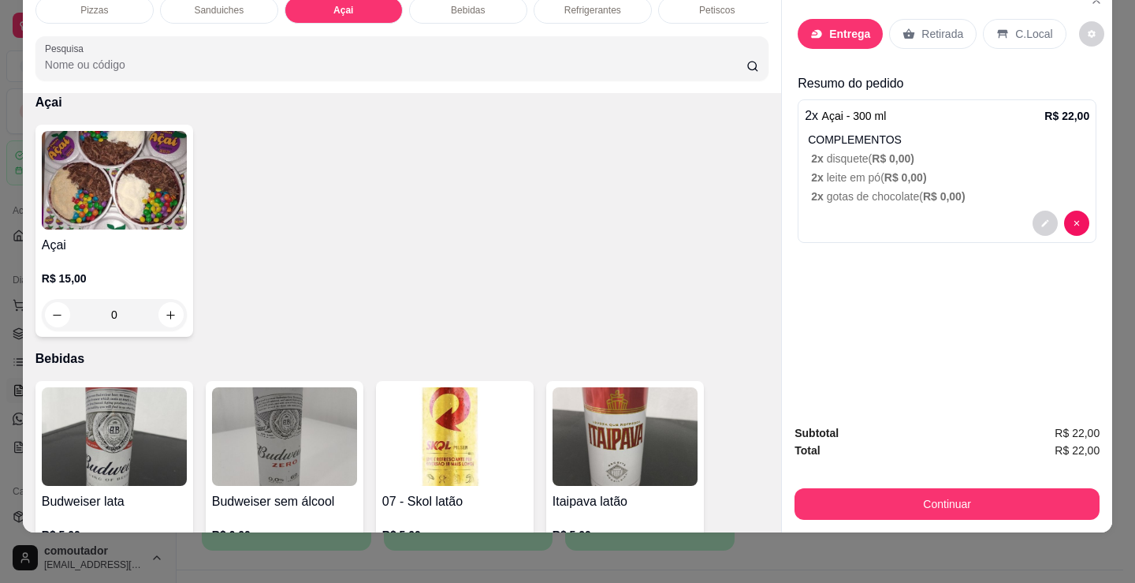
click at [590, 230] on div "Nome do cliente" at bounding box center [568, 237] width 323 height 47
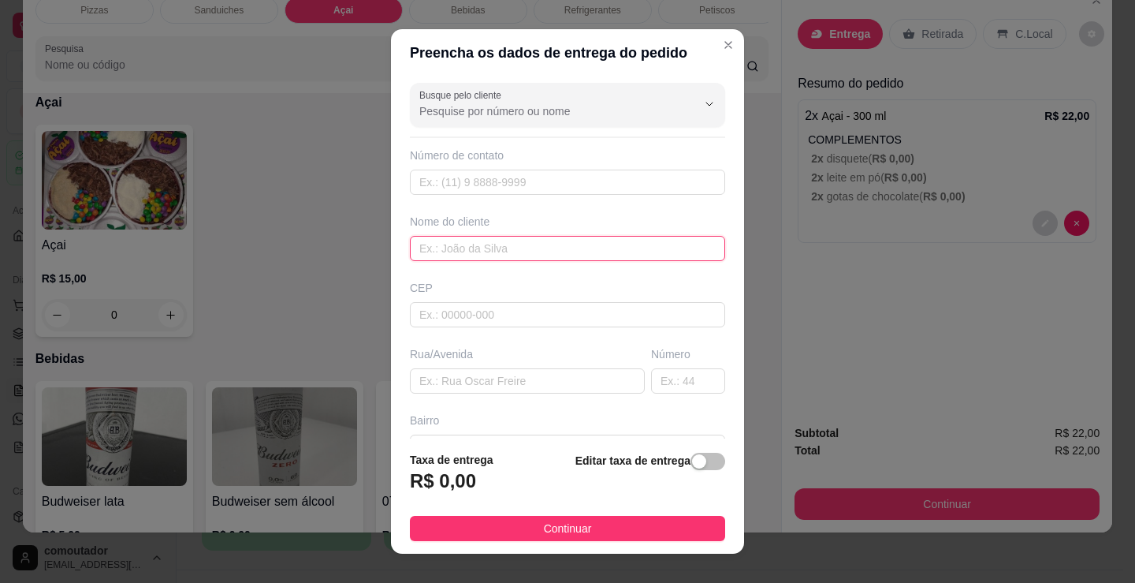
click at [588, 259] on input "text" at bounding box center [567, 248] width 315 height 25
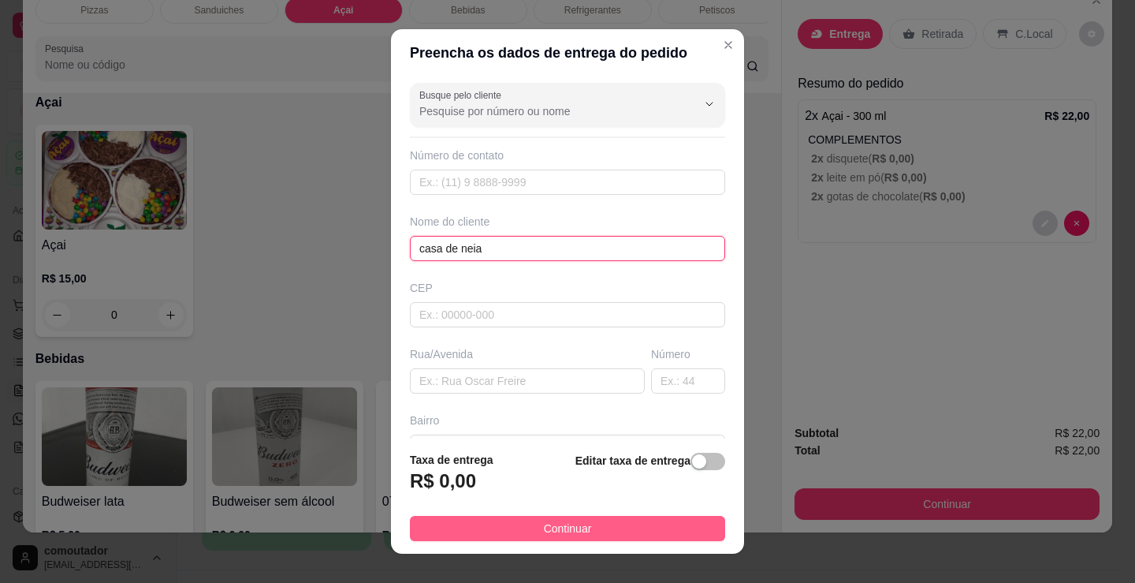
type input "casa de neia"
click at [647, 534] on button "Continuar" at bounding box center [567, 528] width 315 height 25
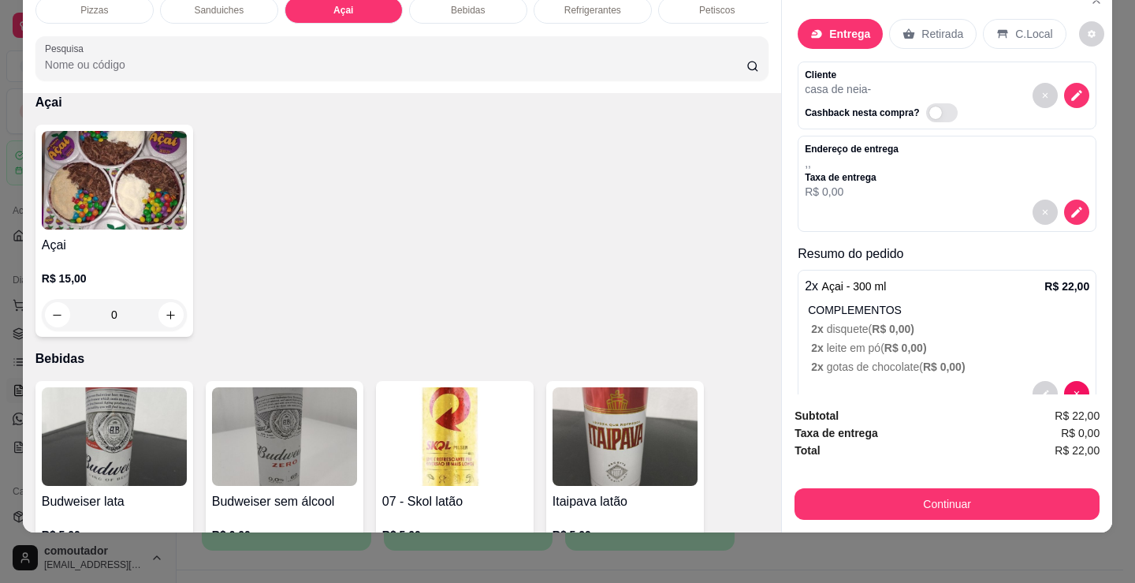
click at [864, 489] on button "Continuar" at bounding box center [947, 504] width 305 height 32
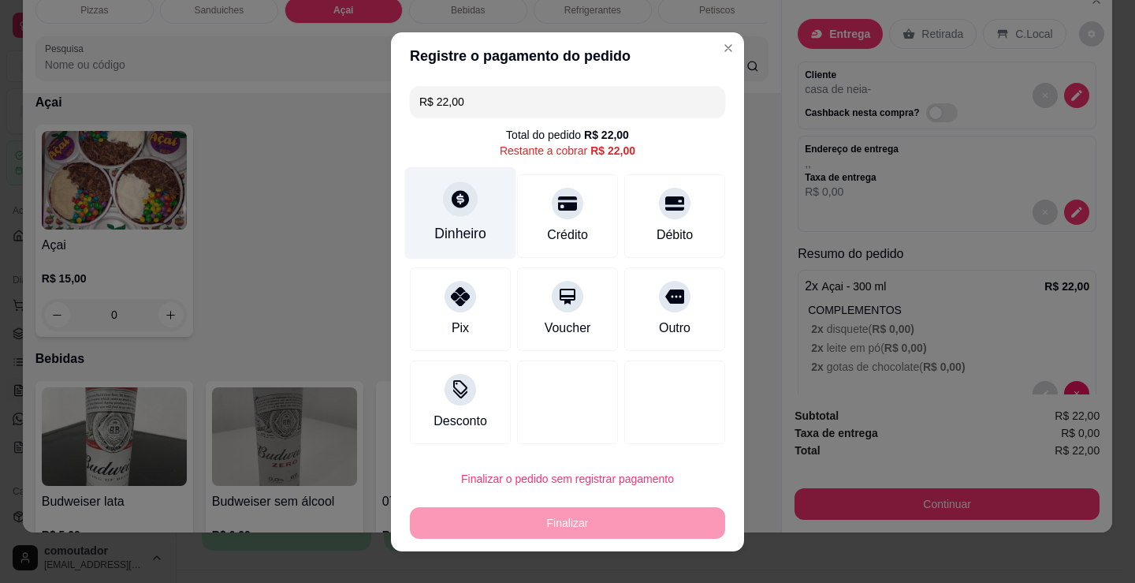
click at [454, 214] on div at bounding box center [460, 198] width 35 height 35
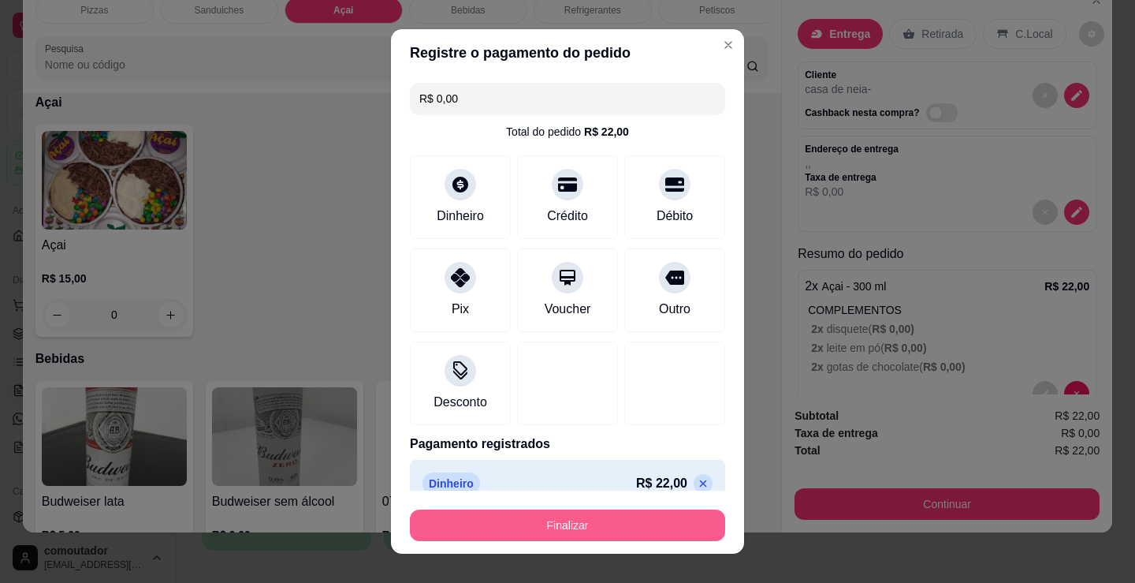
click at [572, 524] on button "Finalizar" at bounding box center [567, 525] width 315 height 32
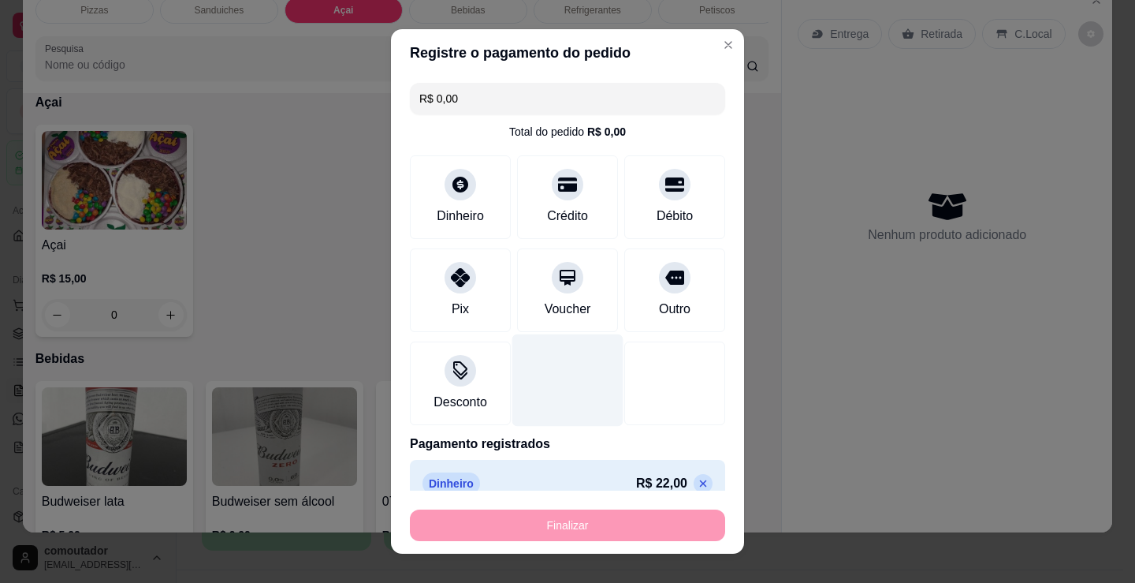
type input "-R$ 22,00"
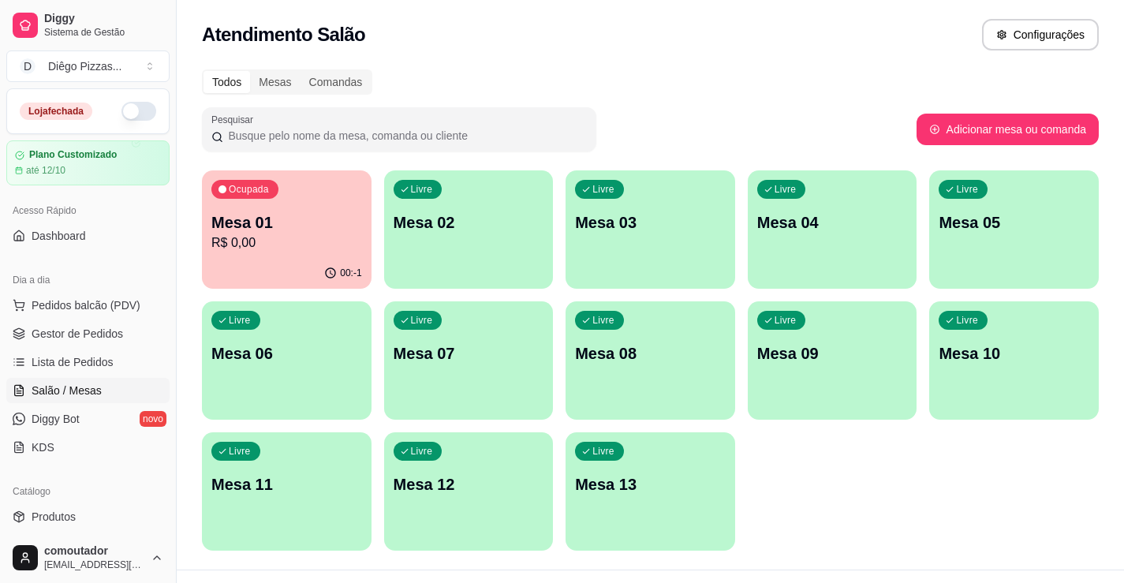
click at [302, 218] on p "Mesa 01" at bounding box center [286, 222] width 151 height 22
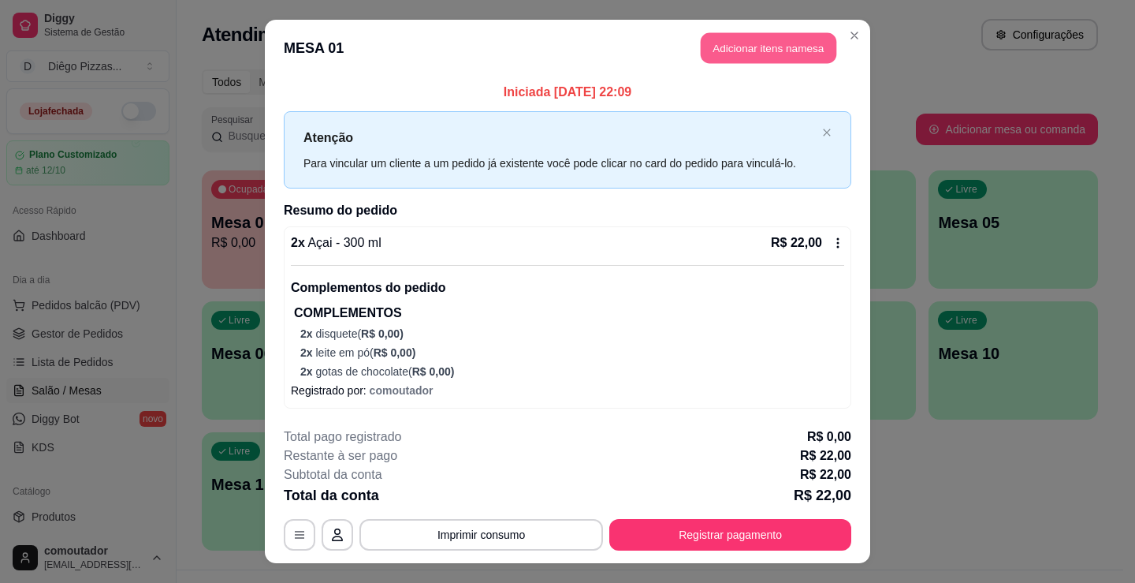
click at [773, 55] on button "Adicionar itens na mesa" at bounding box center [769, 48] width 136 height 31
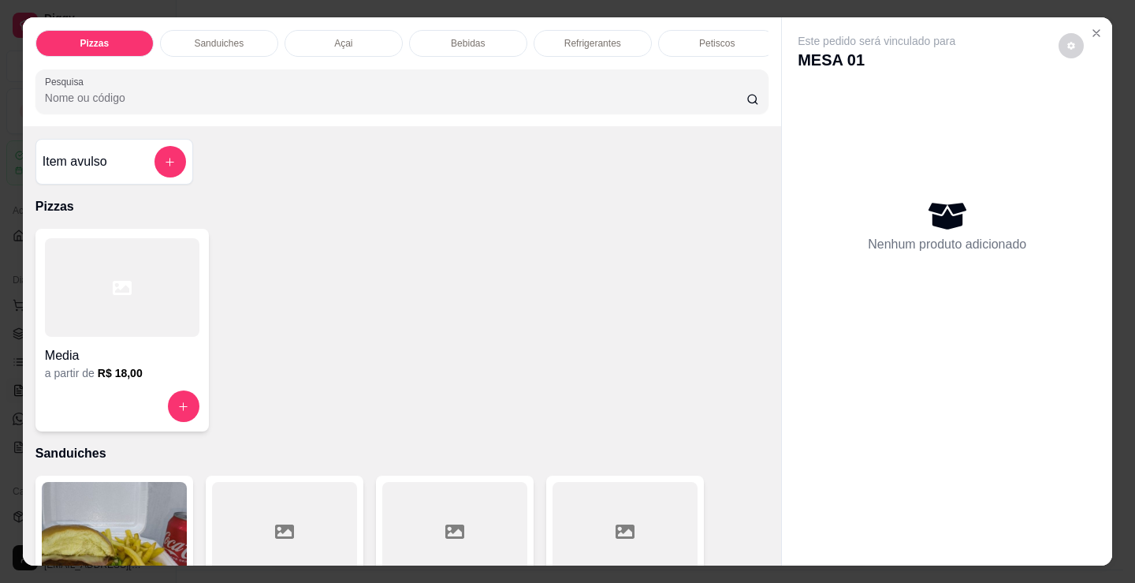
click at [133, 311] on div at bounding box center [122, 287] width 155 height 99
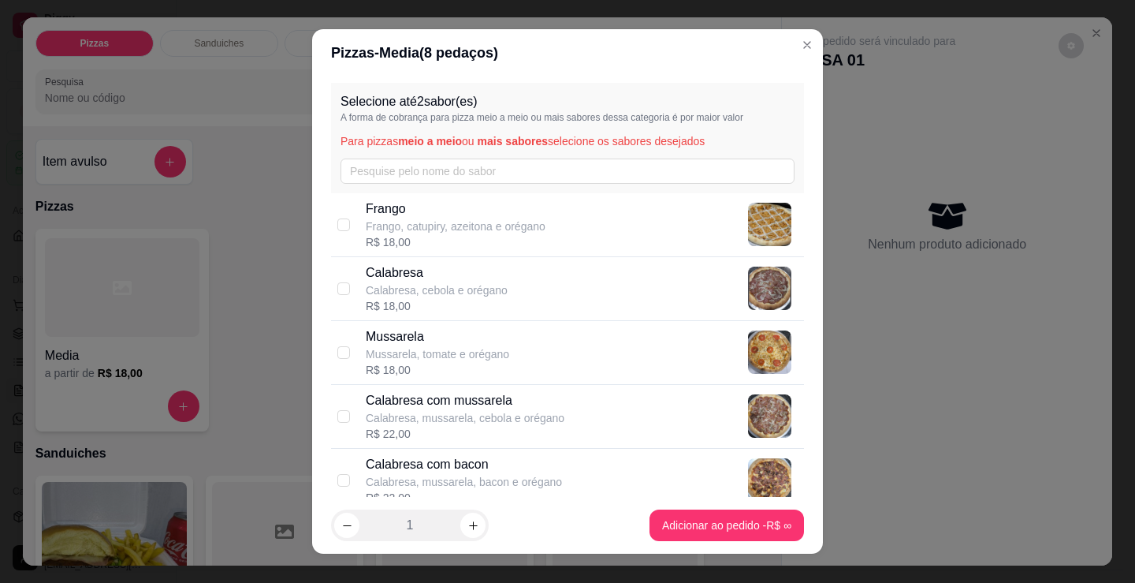
scroll to position [79, 0]
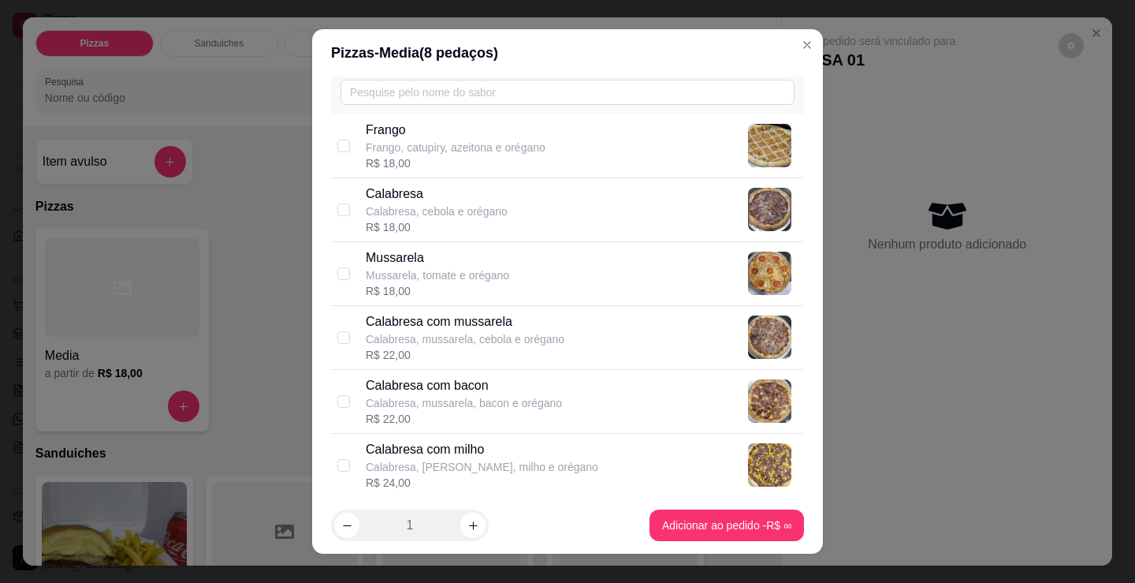
click at [465, 331] on p "Calabresa, mussarela, cebola e orégano" at bounding box center [465, 339] width 199 height 16
checkbox input "true"
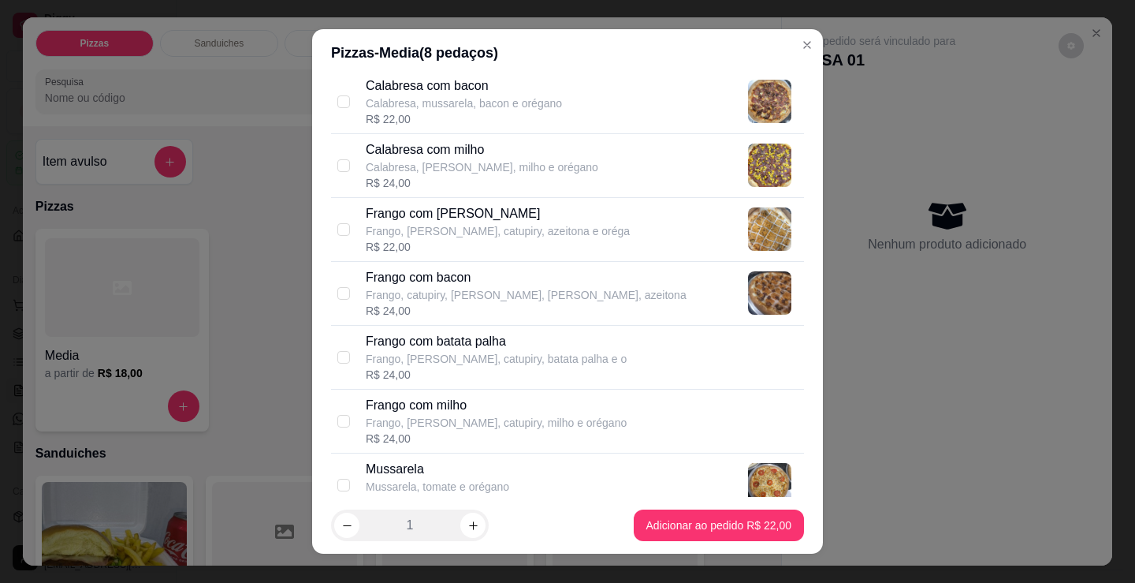
scroll to position [473, 0]
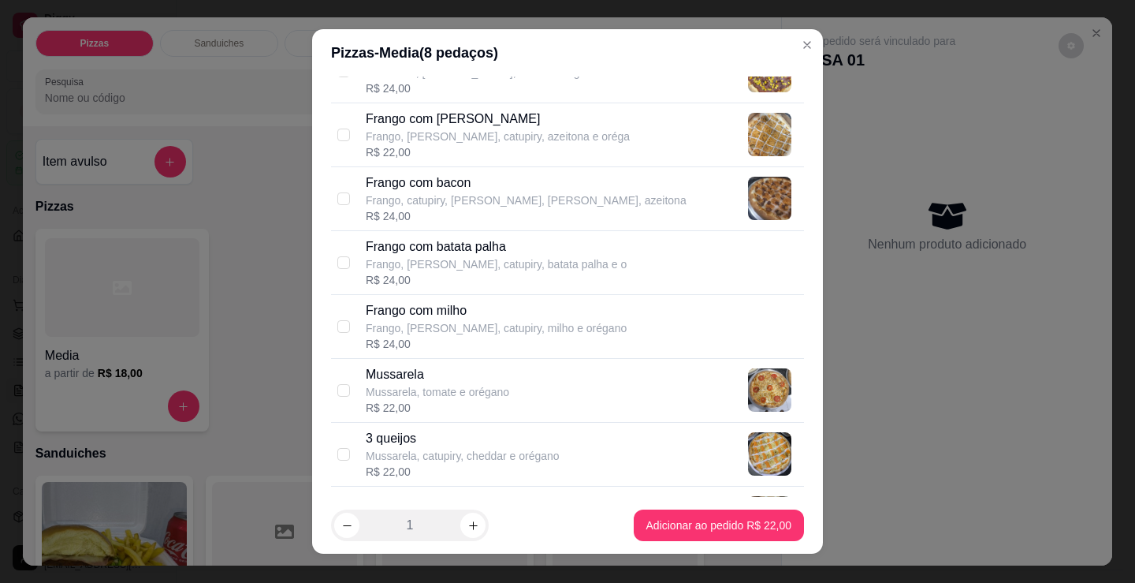
click at [471, 399] on p "Mussarela, tomate e orégano" at bounding box center [438, 392] width 144 height 16
checkbox input "true"
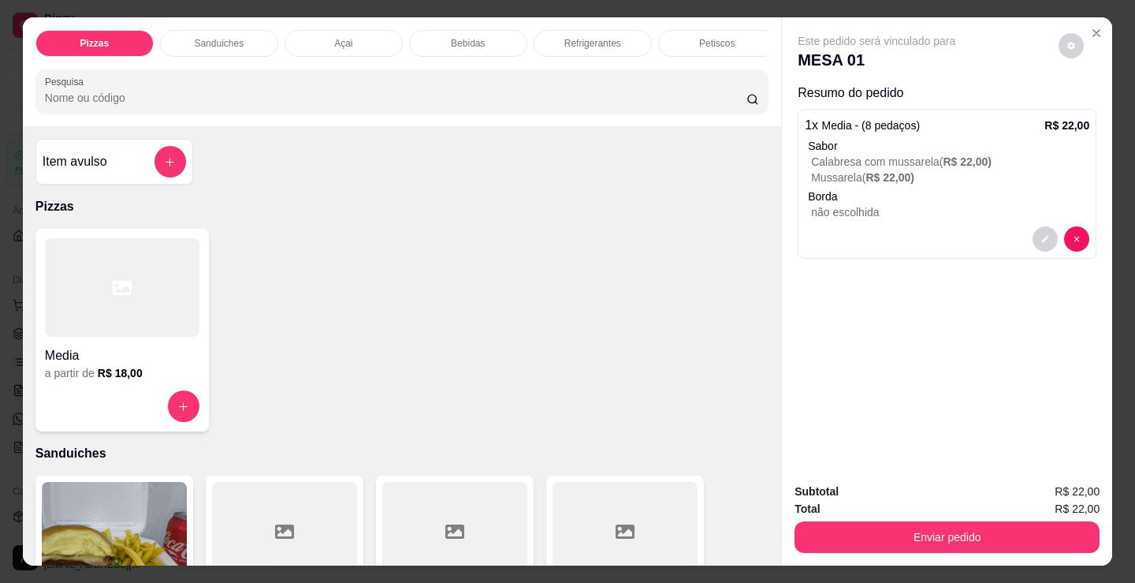
click at [76, 345] on div "Media" at bounding box center [122, 351] width 155 height 28
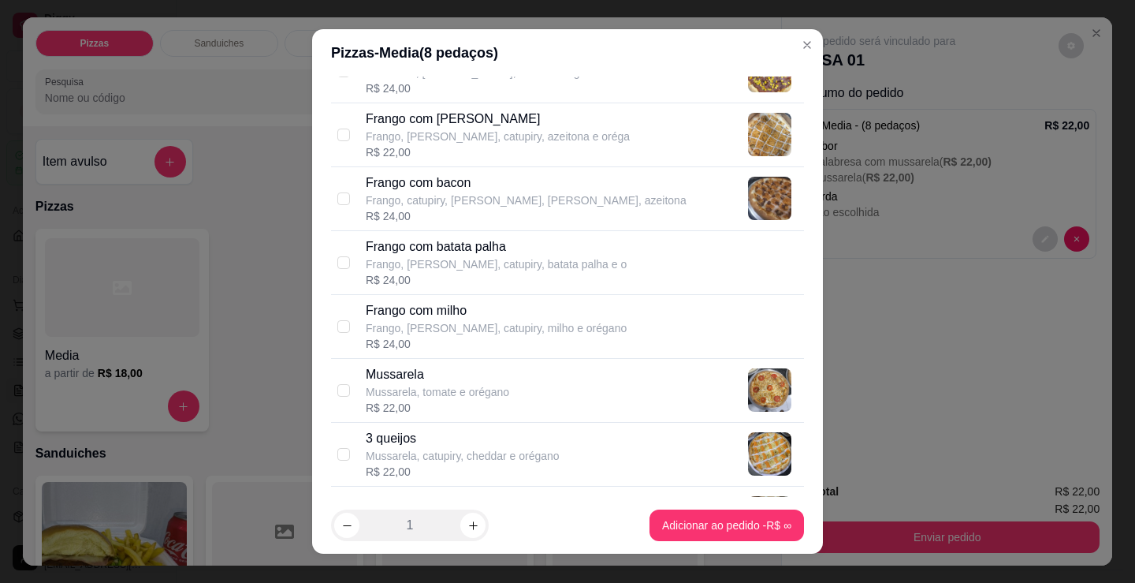
click at [496, 144] on div "R$ 22,00" at bounding box center [498, 152] width 264 height 16
checkbox input "true"
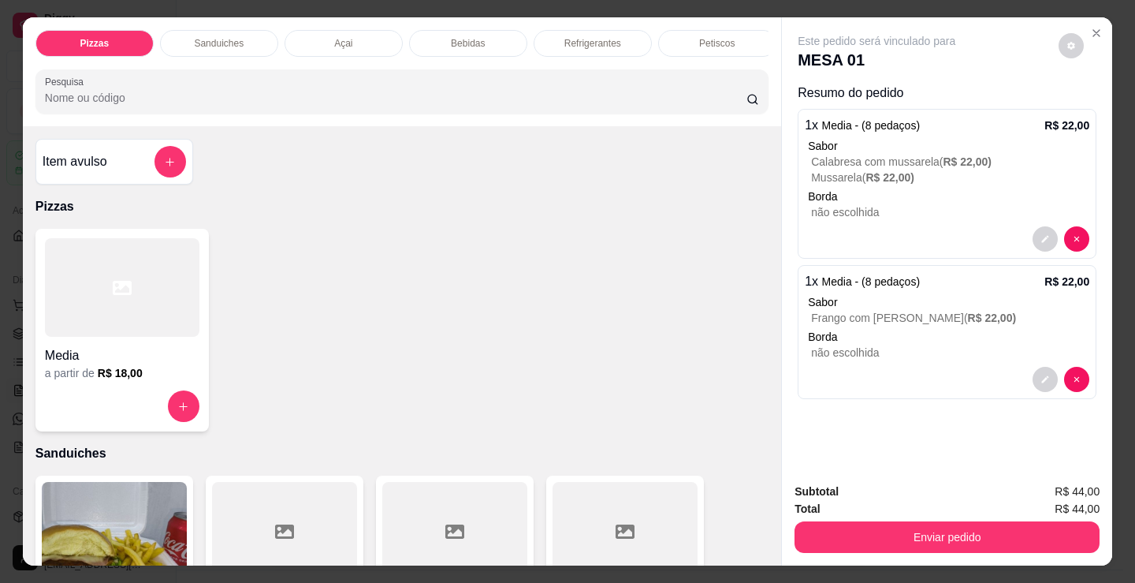
click at [184, 289] on div at bounding box center [122, 287] width 155 height 99
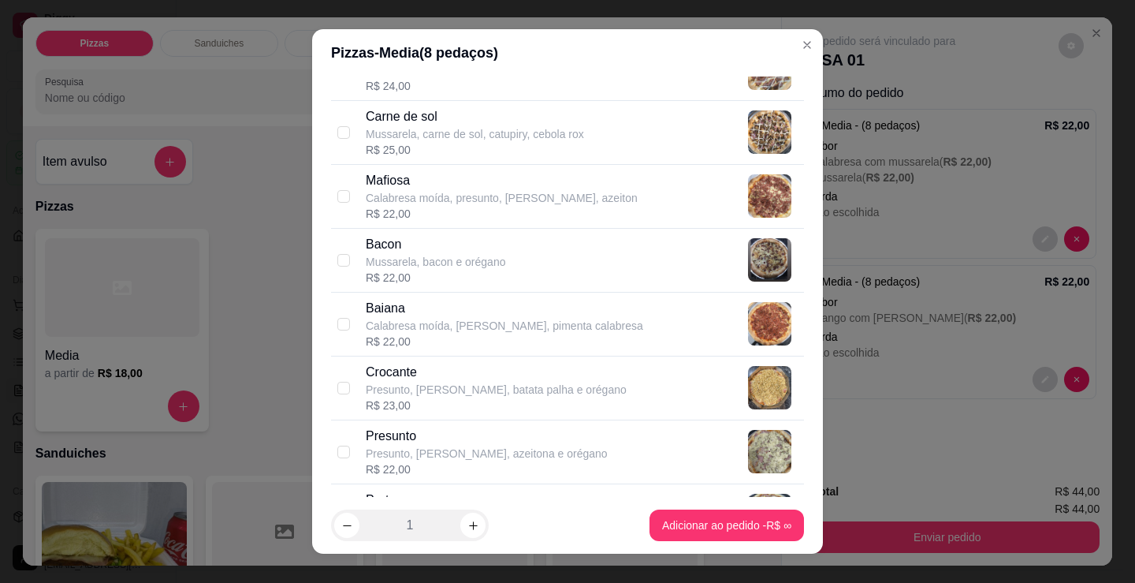
scroll to position [946, 0]
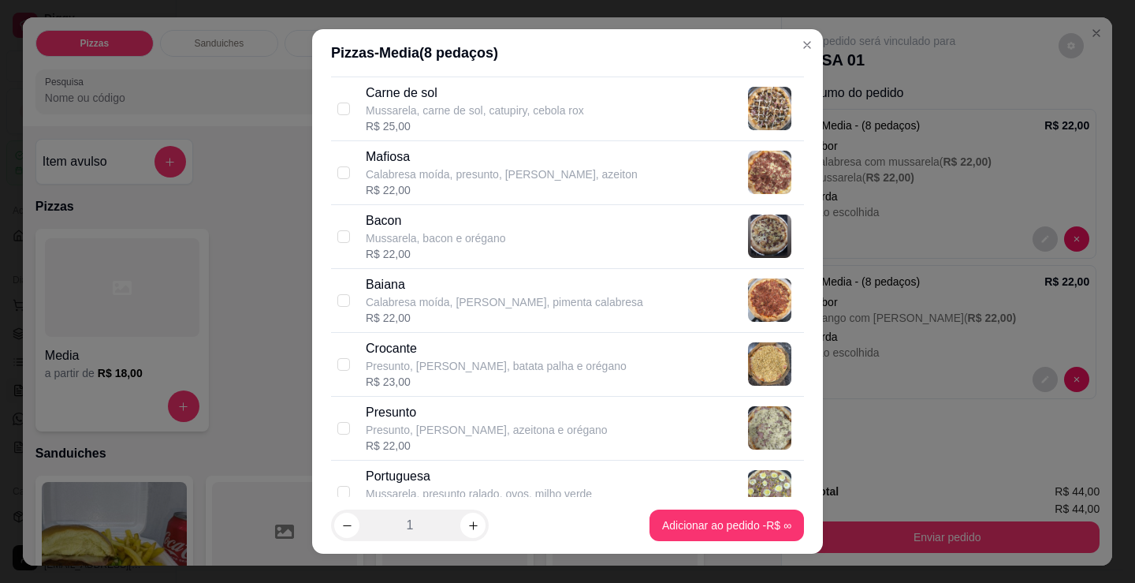
click at [439, 366] on p "Presunto, [PERSON_NAME], batata palha e orégano" at bounding box center [496, 366] width 261 height 16
checkbox input "true"
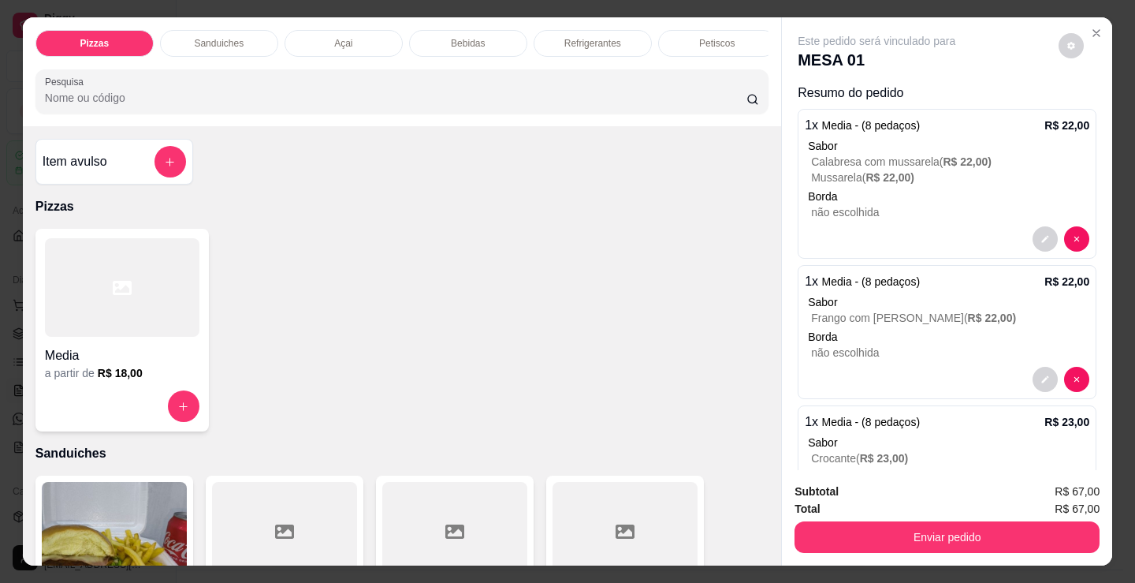
click at [588, 30] on div "Refrigerantes" at bounding box center [593, 43] width 118 height 27
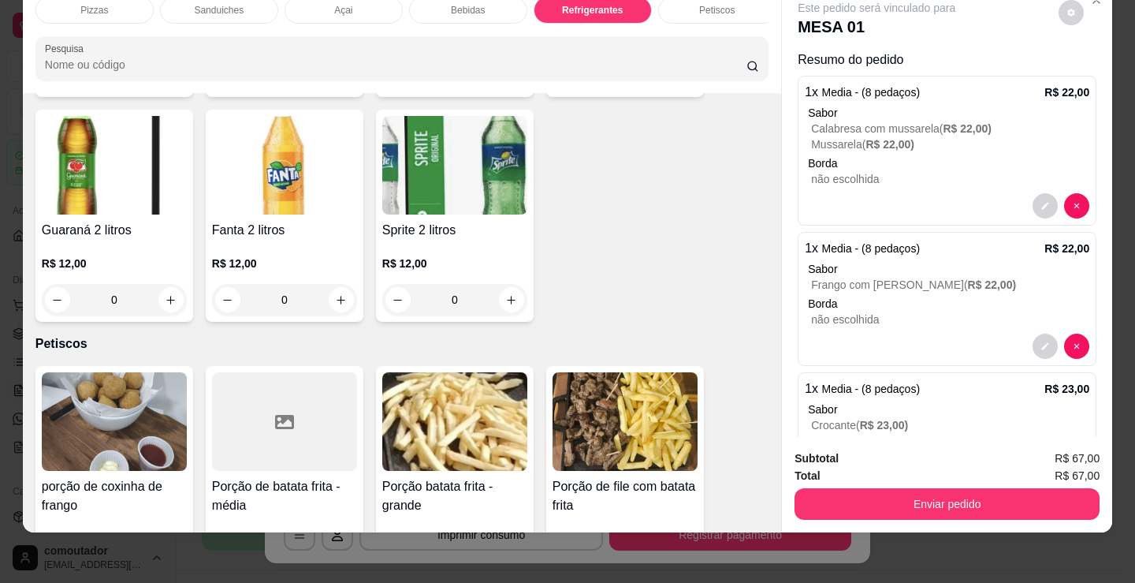
scroll to position [5030, 0]
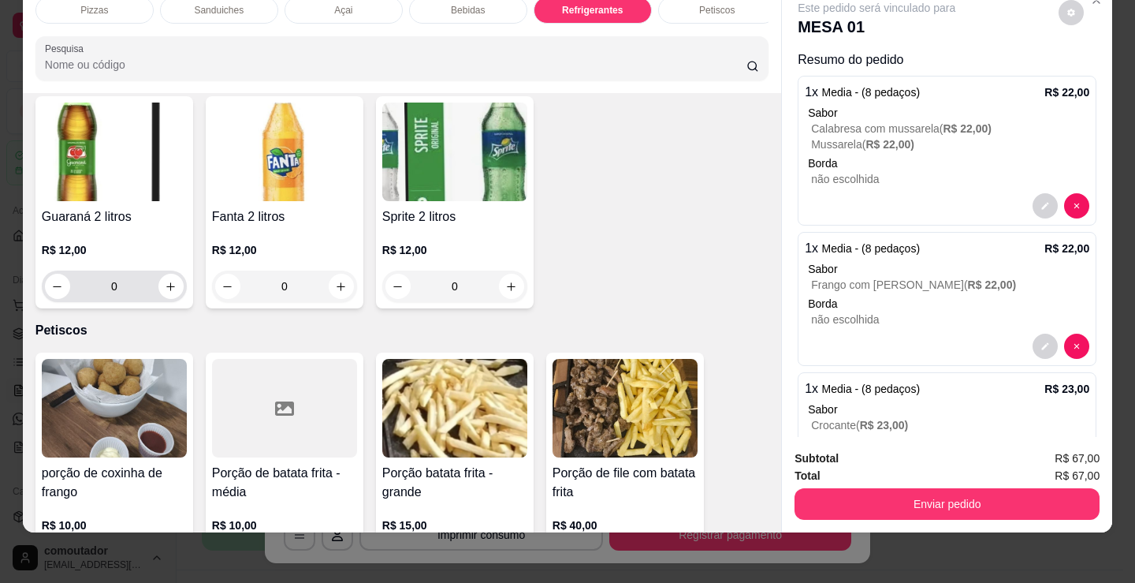
click at [170, 289] on icon "increase-product-quantity" at bounding box center [171, 287] width 12 height 12
type input "1"
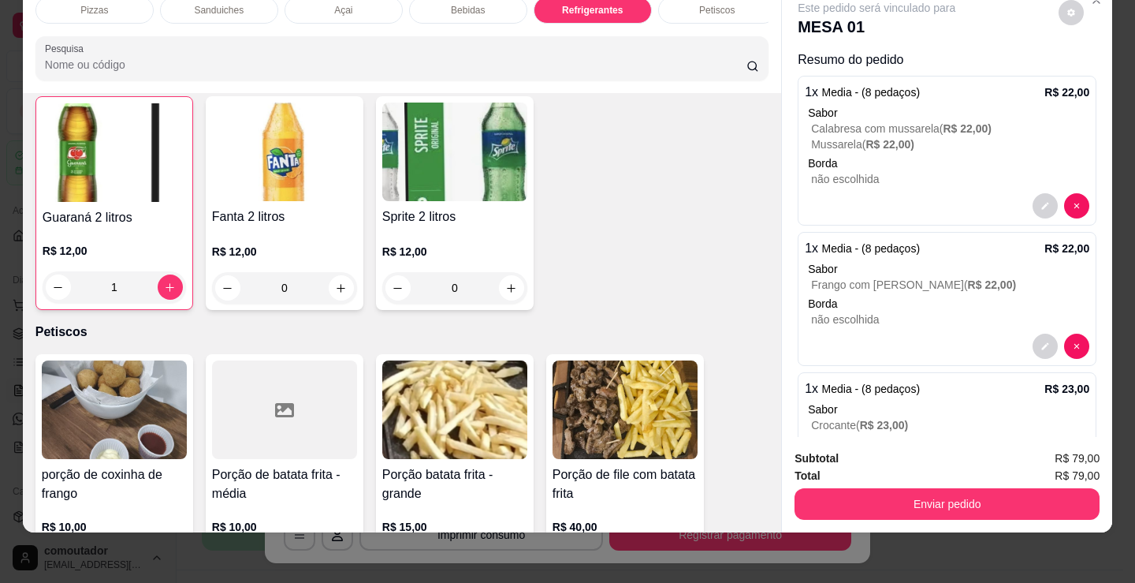
click at [847, 468] on div "Total R$ 79,00" at bounding box center [947, 475] width 305 height 17
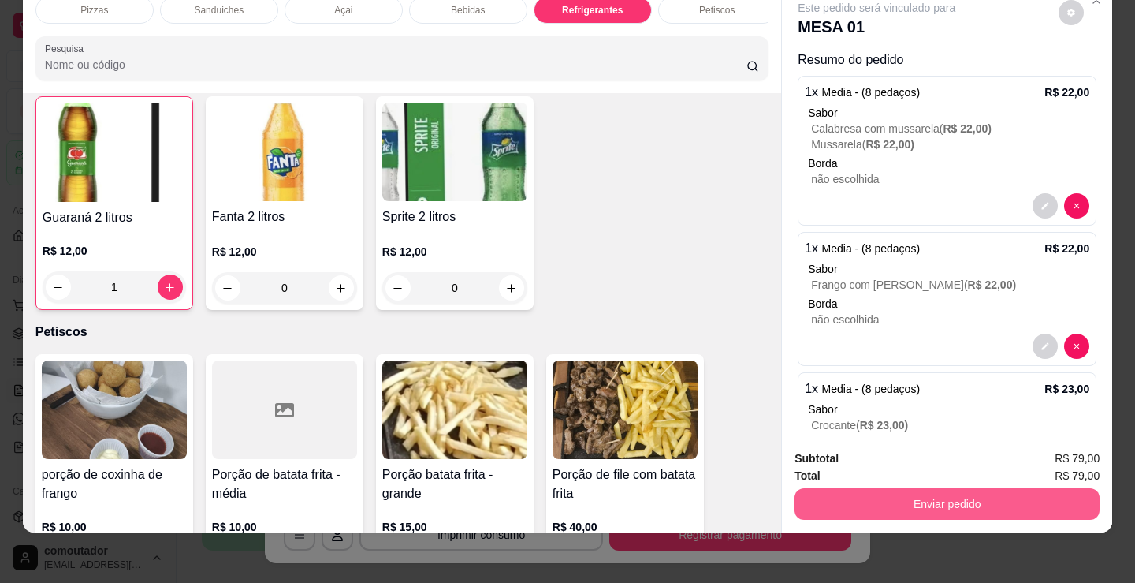
click at [835, 488] on button "Enviar pedido" at bounding box center [947, 504] width 305 height 32
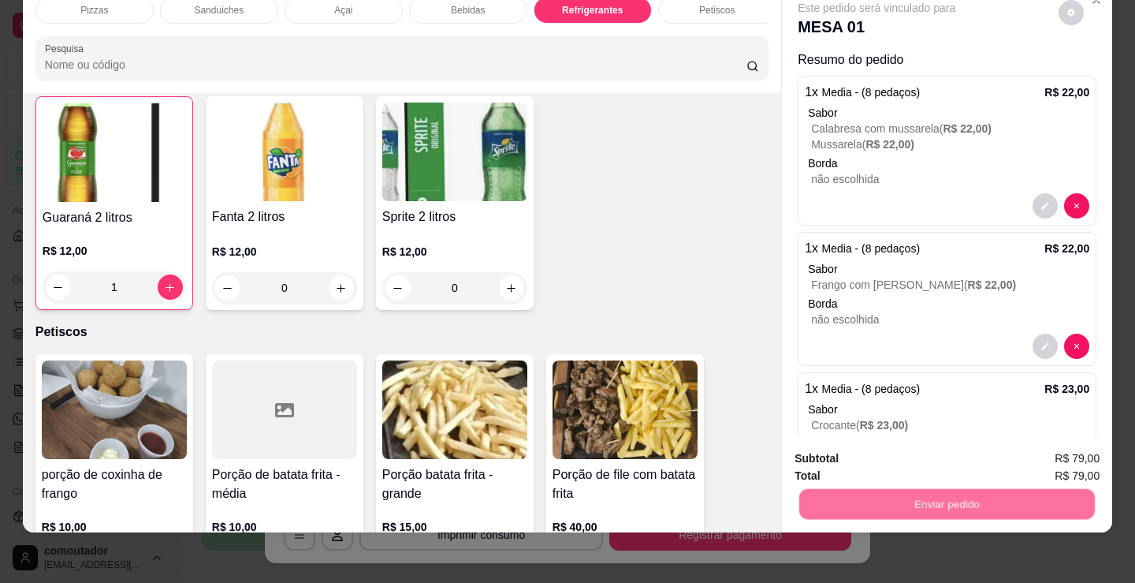
click at [835, 464] on button "Não registrar e enviar pedido" at bounding box center [895, 453] width 164 height 30
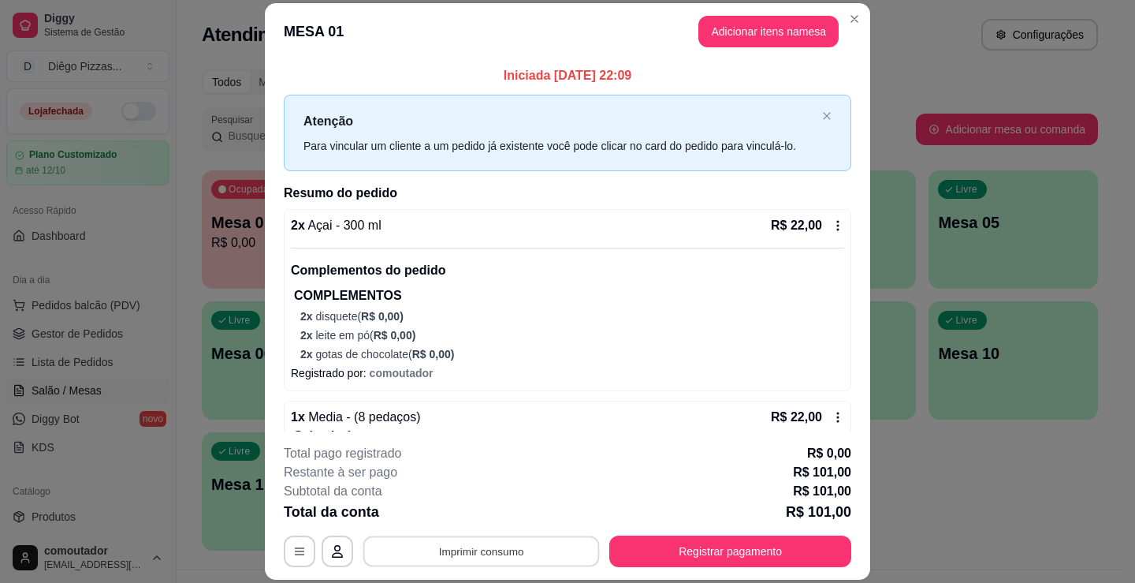
click at [490, 548] on button "Imprimir consumo" at bounding box center [482, 551] width 237 height 31
click at [479, 507] on button "IMPRESSORA" at bounding box center [480, 514] width 110 height 24
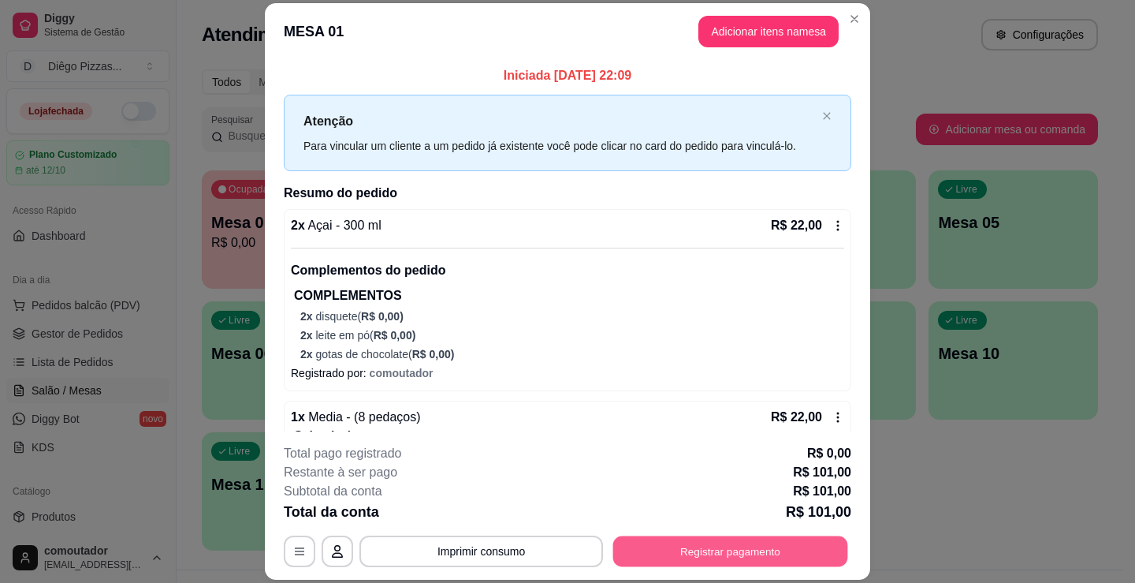
click at [716, 554] on button "Registrar pagamento" at bounding box center [730, 551] width 235 height 31
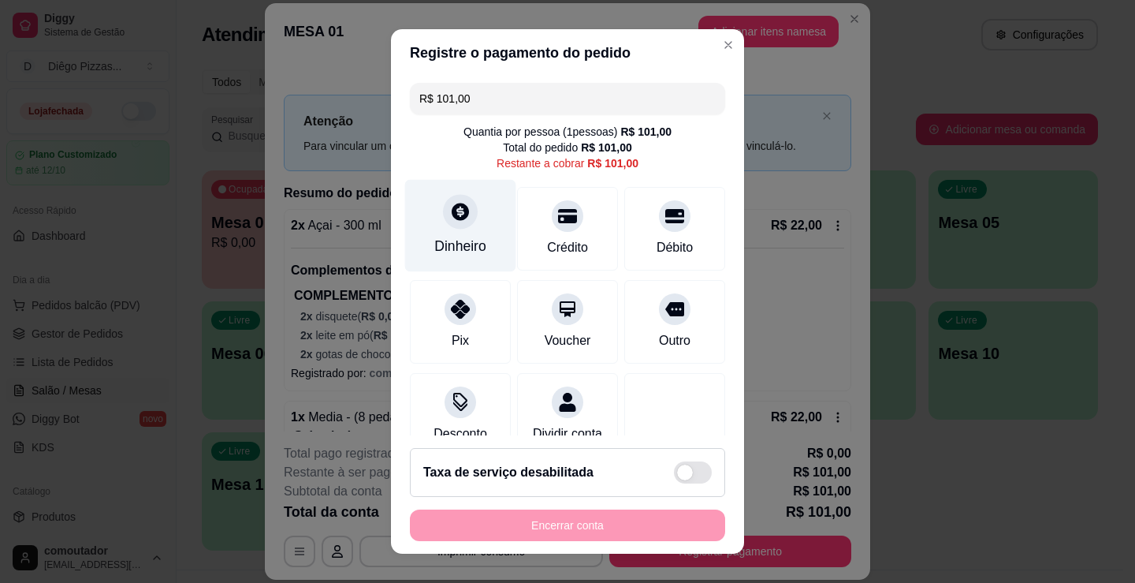
click at [453, 214] on icon at bounding box center [460, 211] width 21 height 21
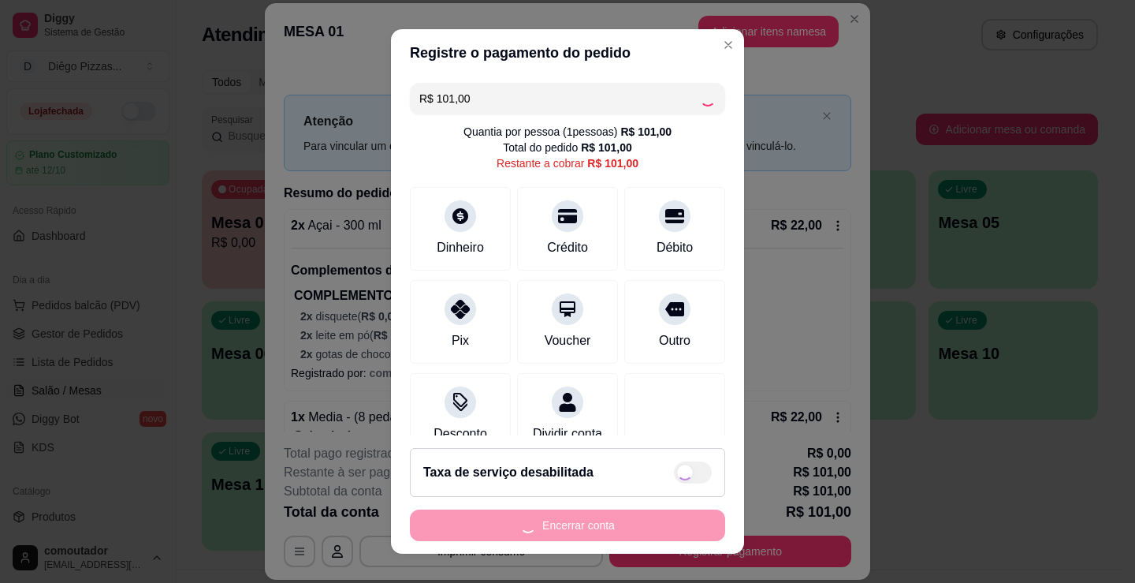
type input "R$ 0,00"
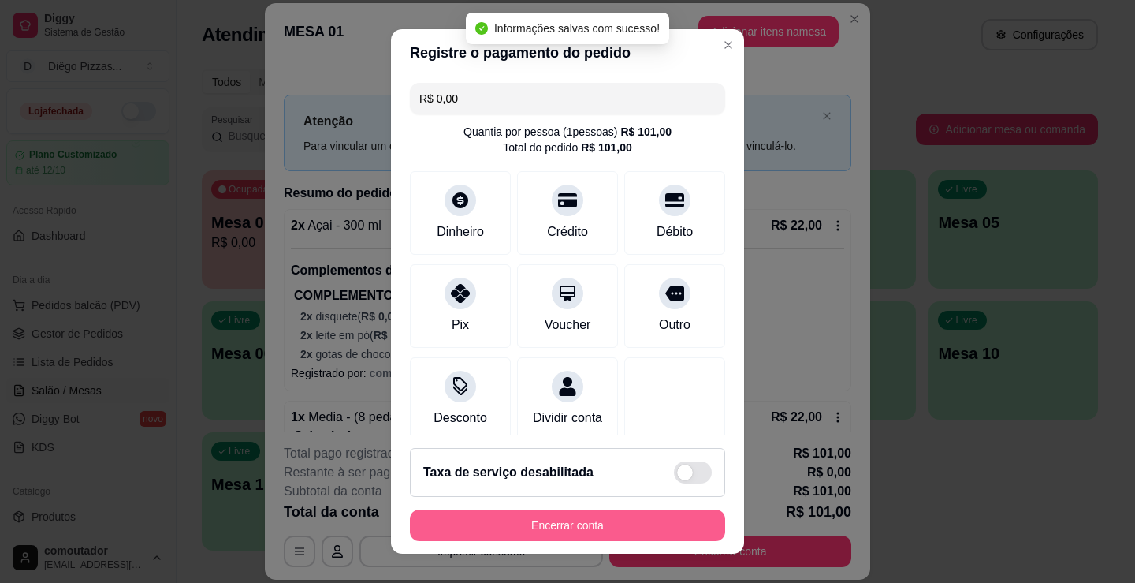
click at [585, 530] on button "Encerrar conta" at bounding box center [567, 525] width 315 height 32
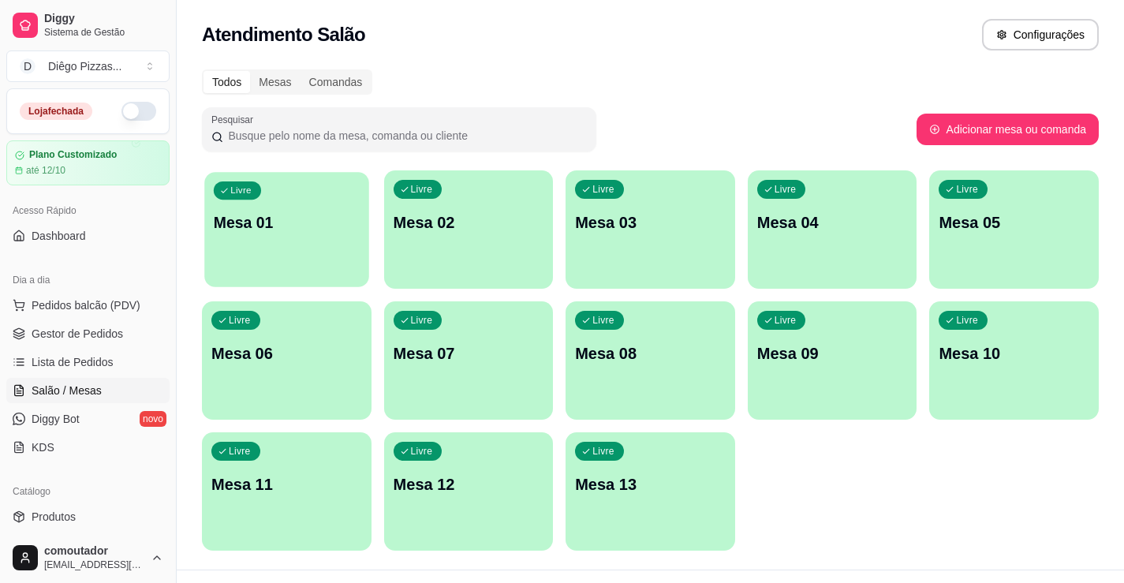
click at [296, 274] on div "button" at bounding box center [286, 277] width 164 height 18
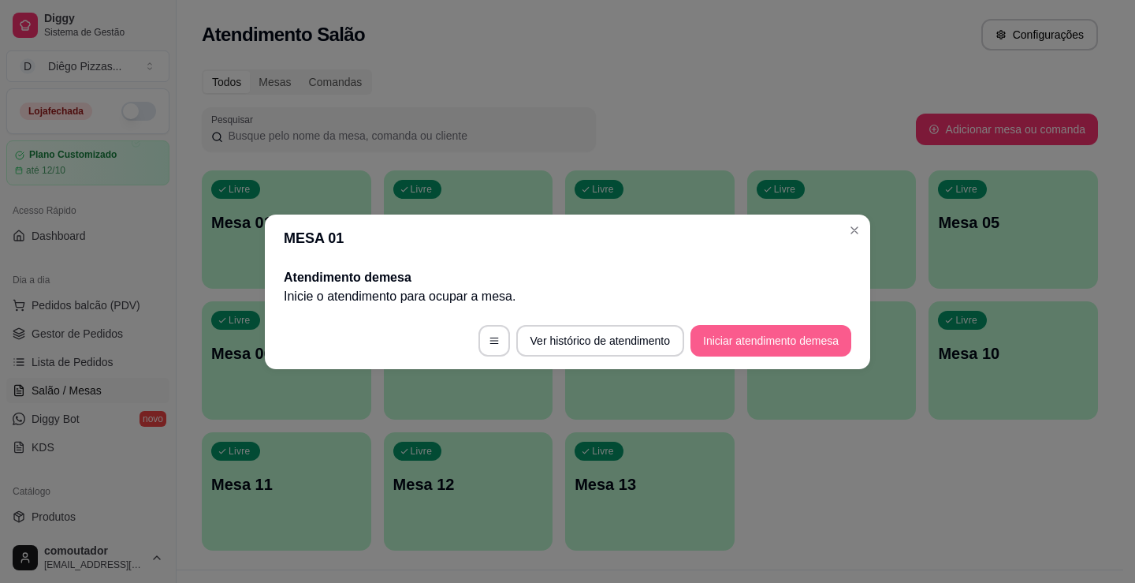
click at [792, 343] on button "Iniciar atendimento de mesa" at bounding box center [771, 341] width 161 height 32
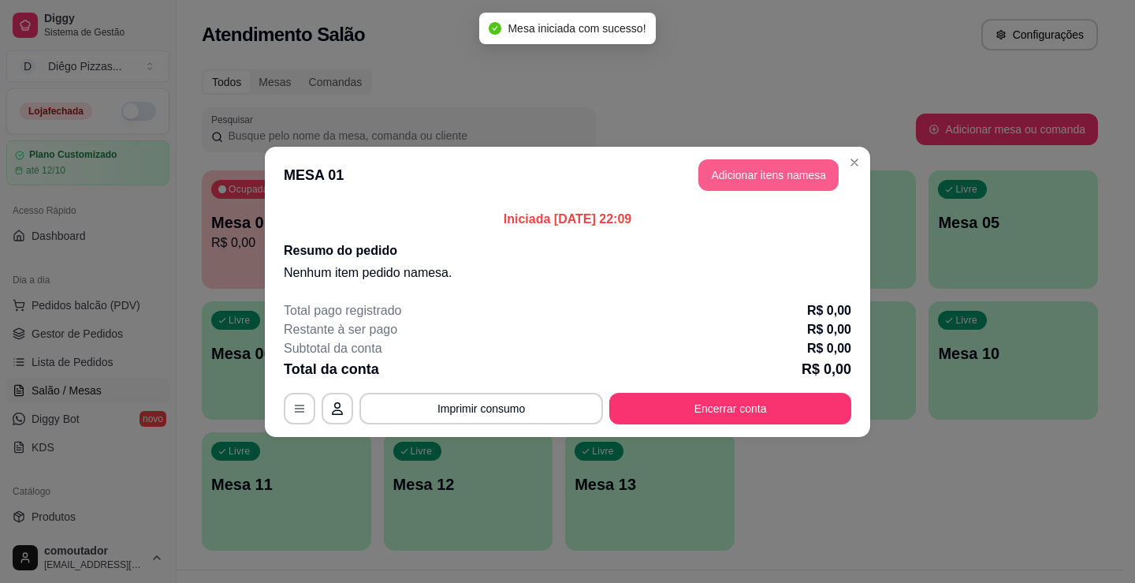
click at [729, 187] on button "Adicionar itens na mesa" at bounding box center [769, 175] width 140 height 32
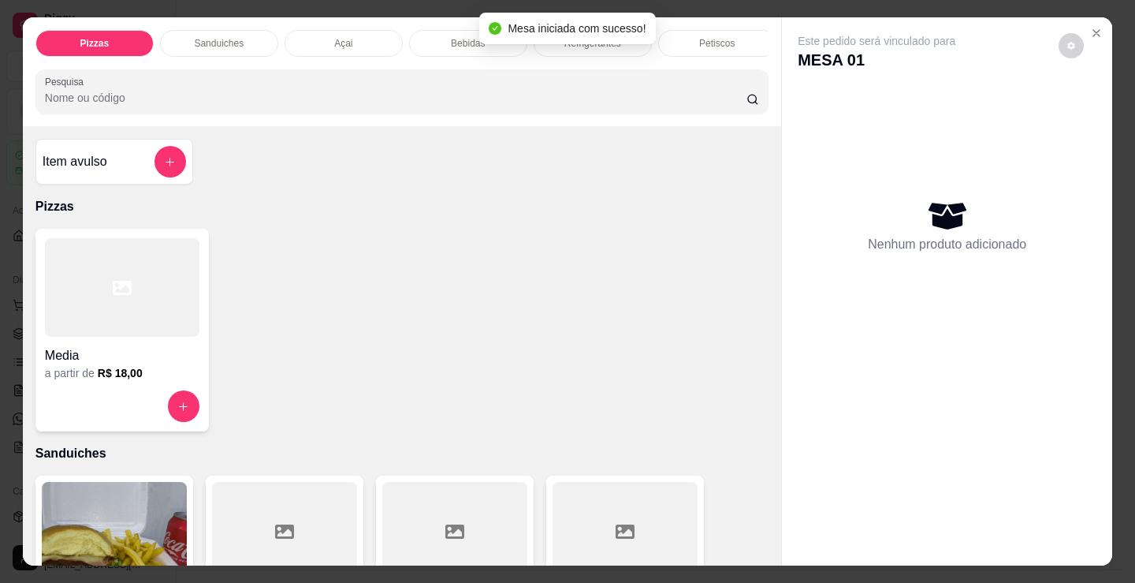
click at [453, 39] on p "Bebidas" at bounding box center [468, 43] width 34 height 13
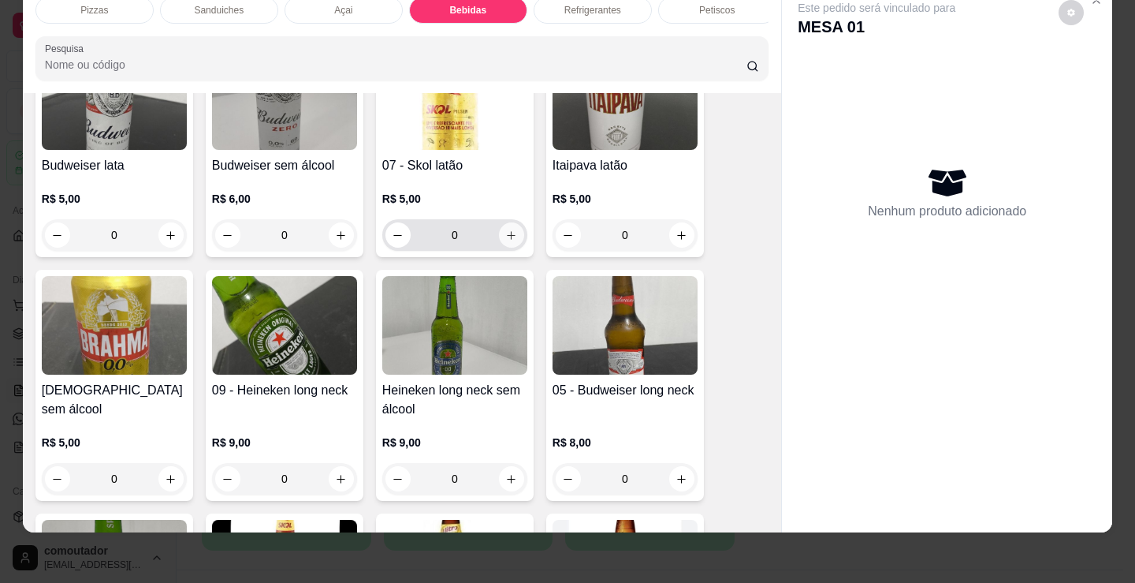
scroll to position [2033, 0]
click at [507, 231] on icon "increase-product-quantity" at bounding box center [511, 236] width 12 height 12
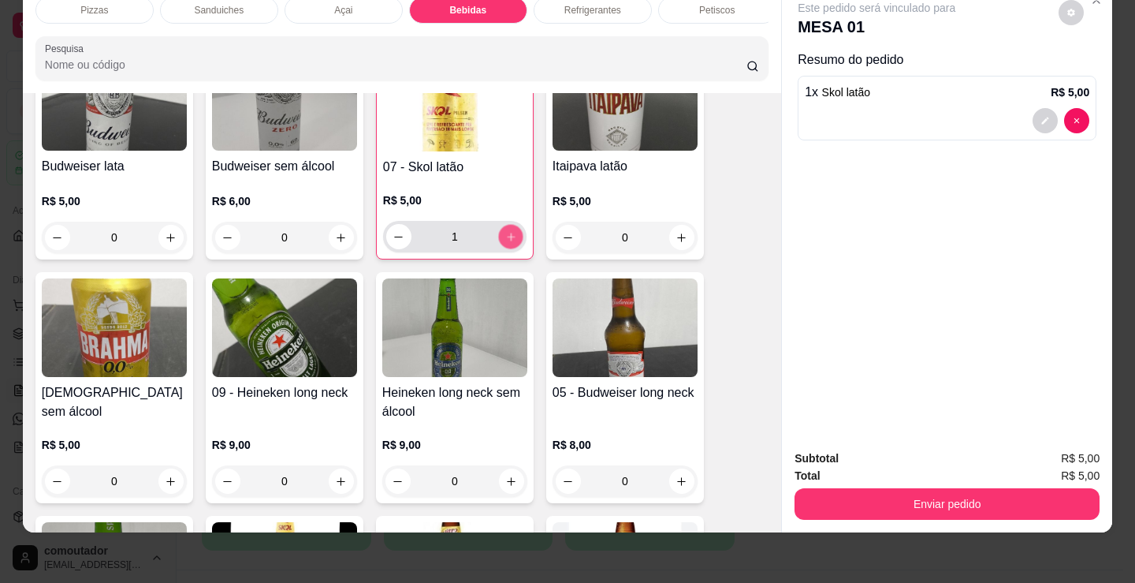
click at [507, 231] on icon "increase-product-quantity" at bounding box center [511, 237] width 12 height 12
type input "3"
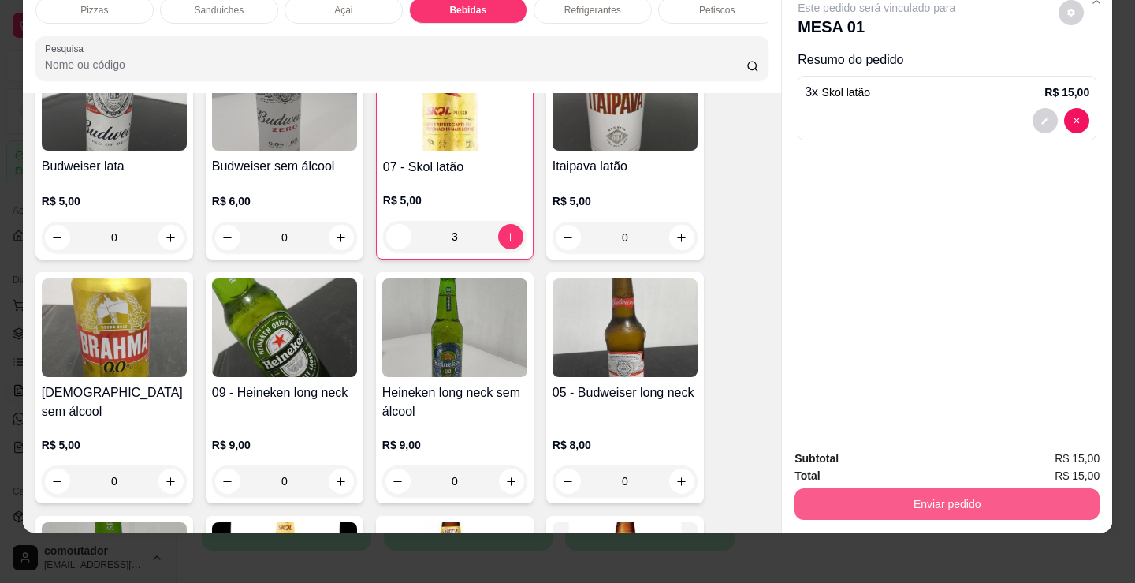
click at [845, 491] on button "Enviar pedido" at bounding box center [947, 504] width 305 height 32
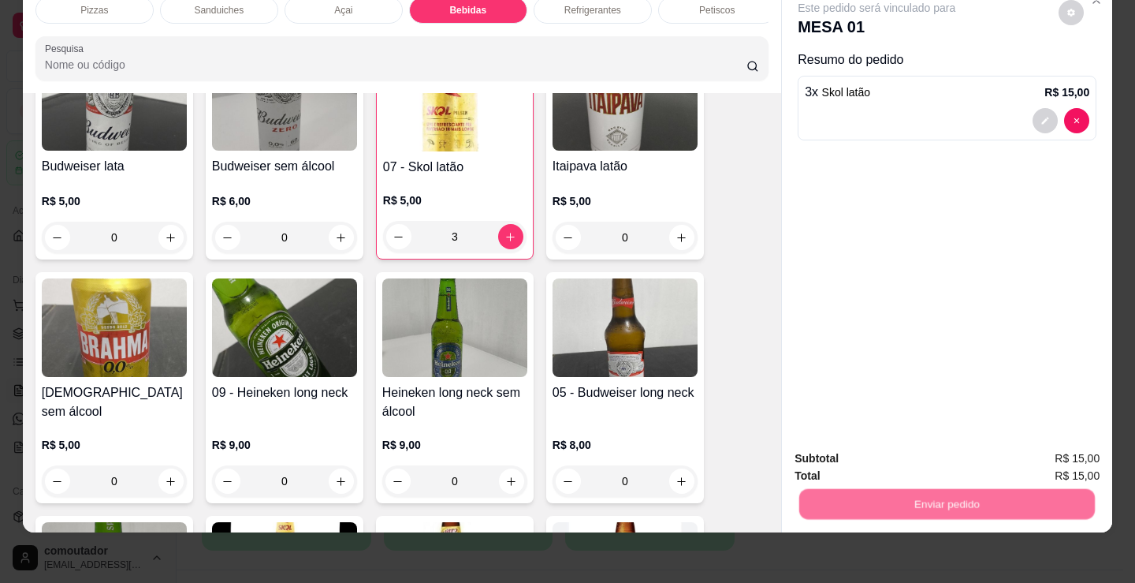
click at [836, 458] on button "Não registrar e enviar pedido" at bounding box center [895, 453] width 164 height 30
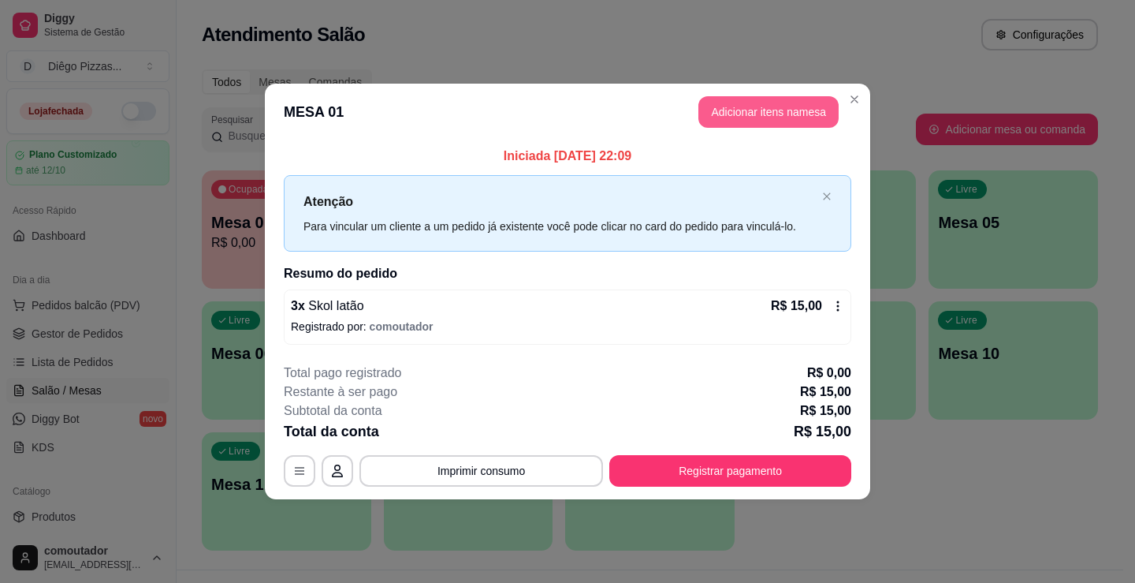
click at [763, 103] on button "Adicionar itens na mesa" at bounding box center [769, 112] width 140 height 32
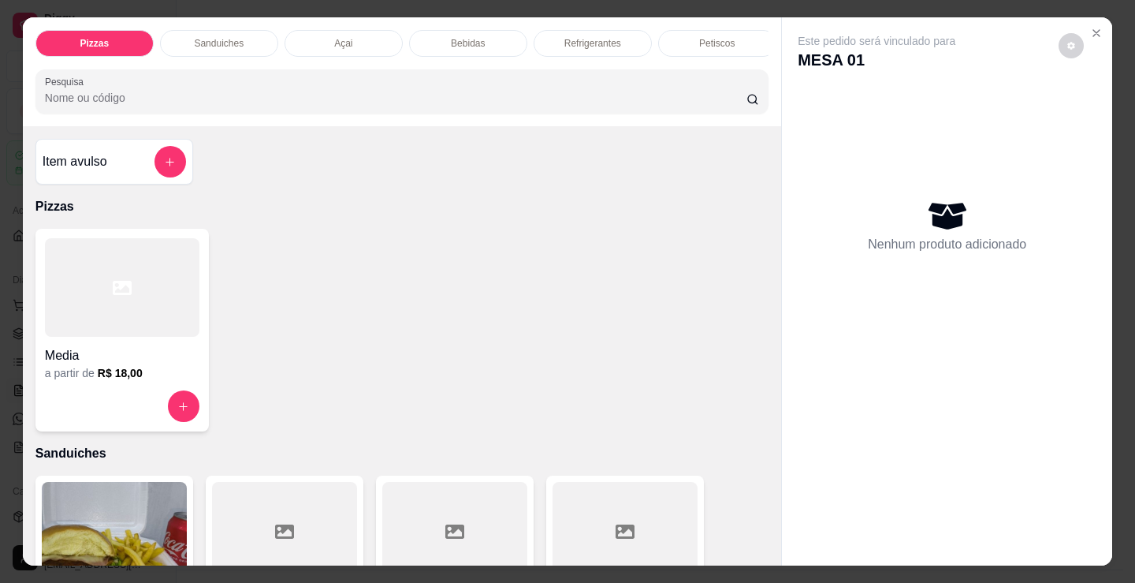
click at [476, 18] on div "Pizzas Sanduiches Açai Bebidas Refrigerantes Petiscos doces Cigarros utensílios…" at bounding box center [402, 71] width 759 height 109
click at [476, 37] on p "Bebidas" at bounding box center [468, 43] width 34 height 13
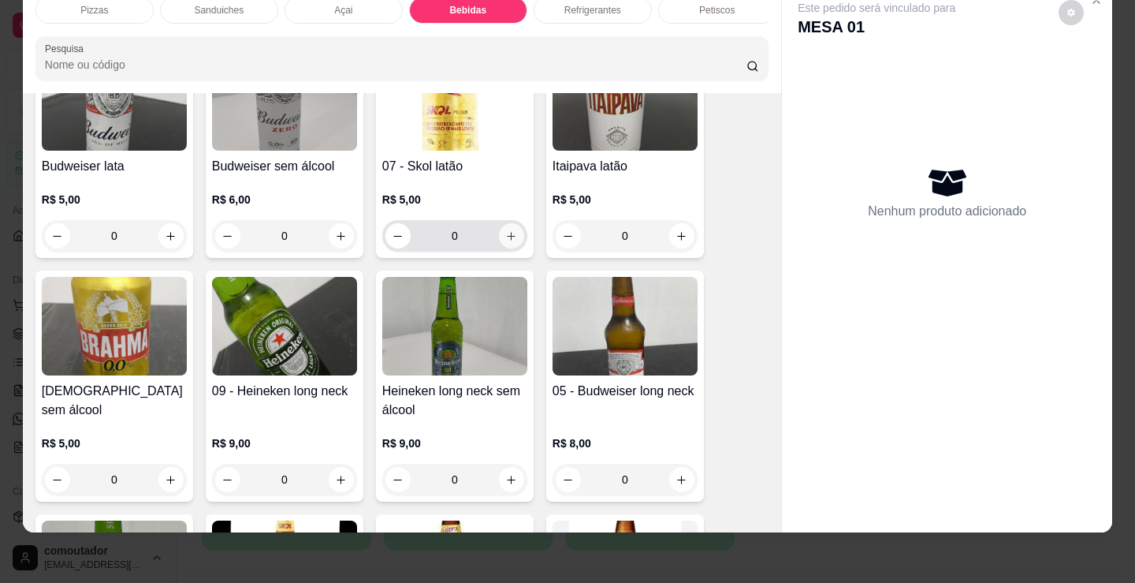
click at [507, 241] on icon "increase-product-quantity" at bounding box center [511, 236] width 12 height 12
type input "1"
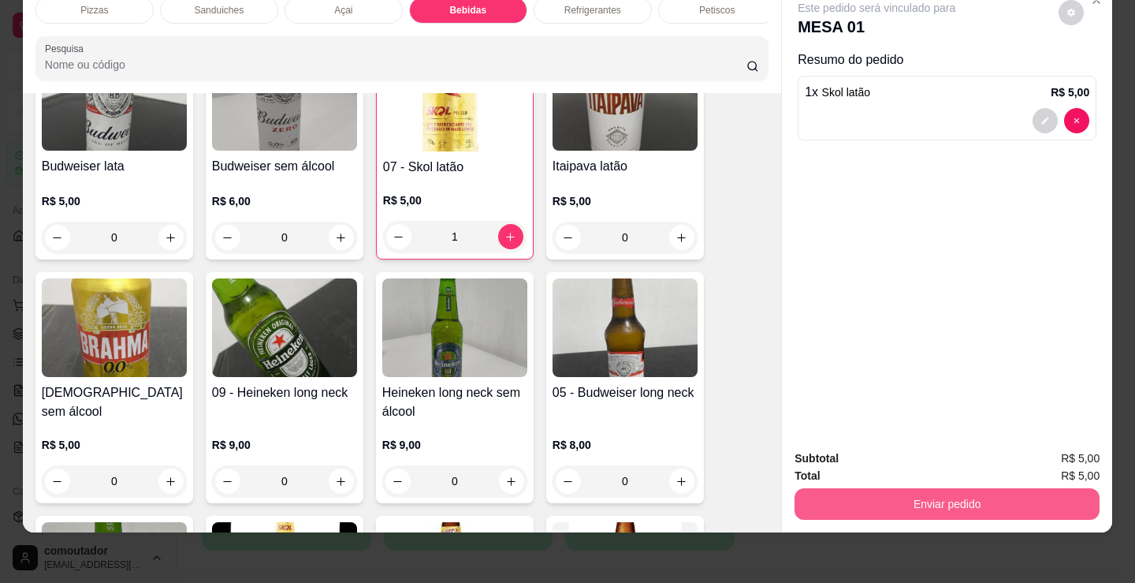
click at [899, 490] on button "Enviar pedido" at bounding box center [947, 504] width 305 height 32
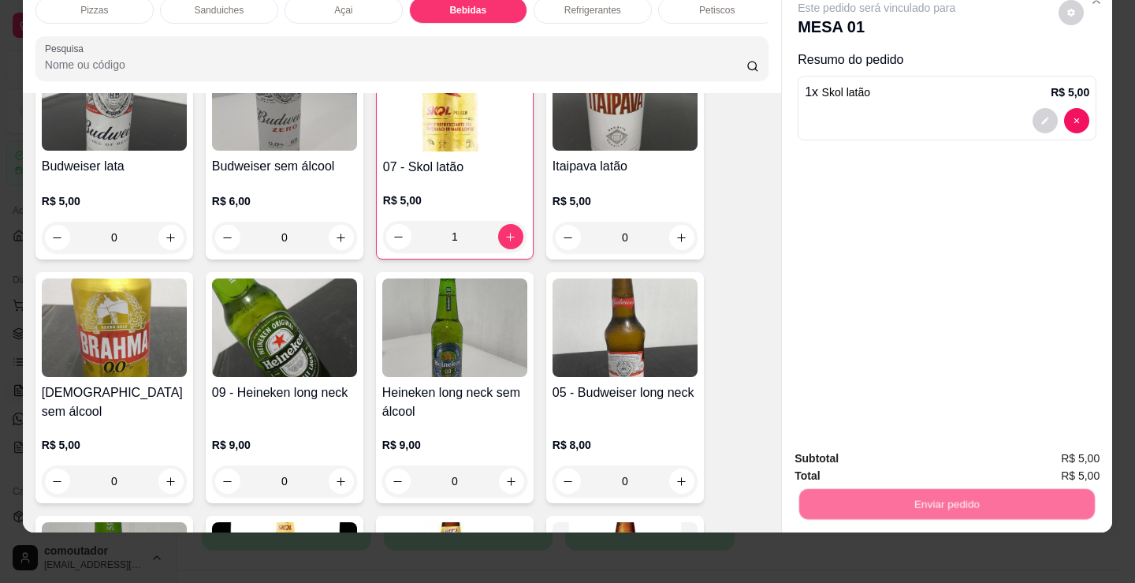
click at [877, 457] on button "Não registrar e enviar pedido" at bounding box center [895, 453] width 164 height 30
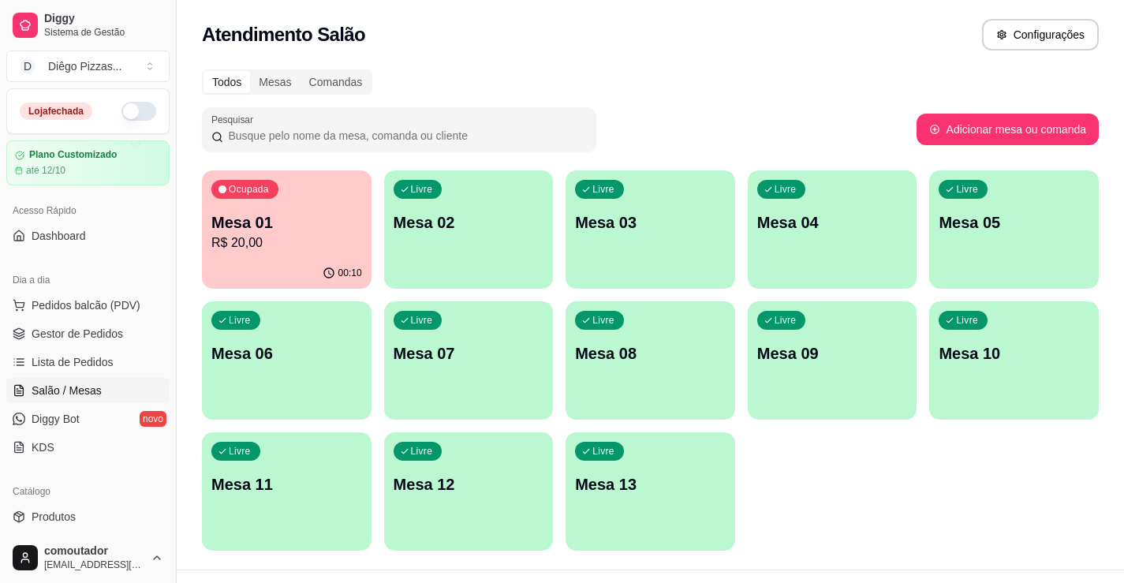
click at [341, 217] on p "Mesa 01" at bounding box center [286, 222] width 151 height 22
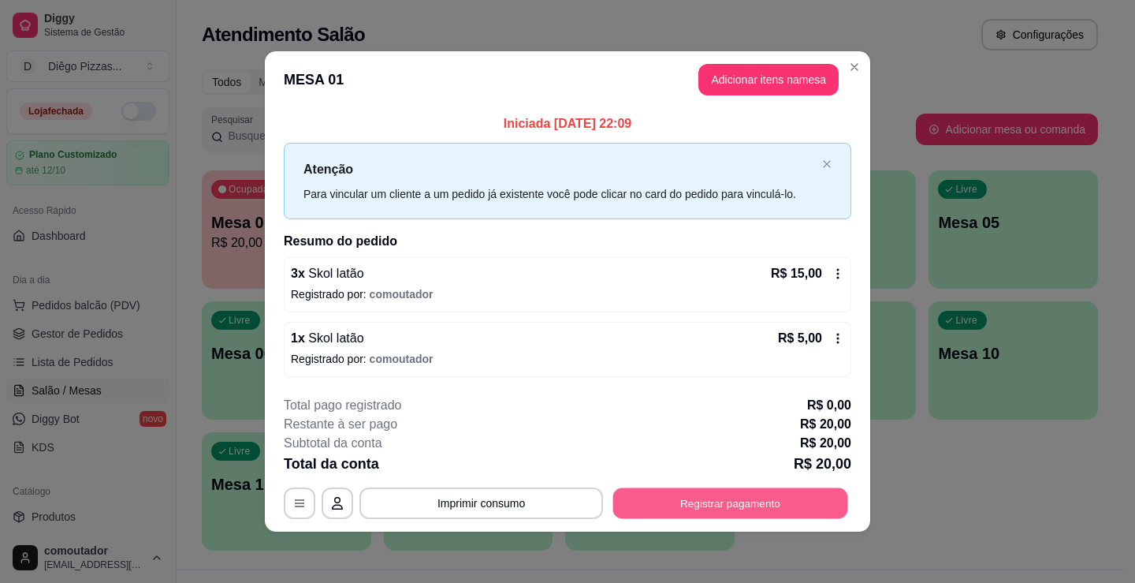
click at [705, 504] on button "Registrar pagamento" at bounding box center [730, 503] width 235 height 31
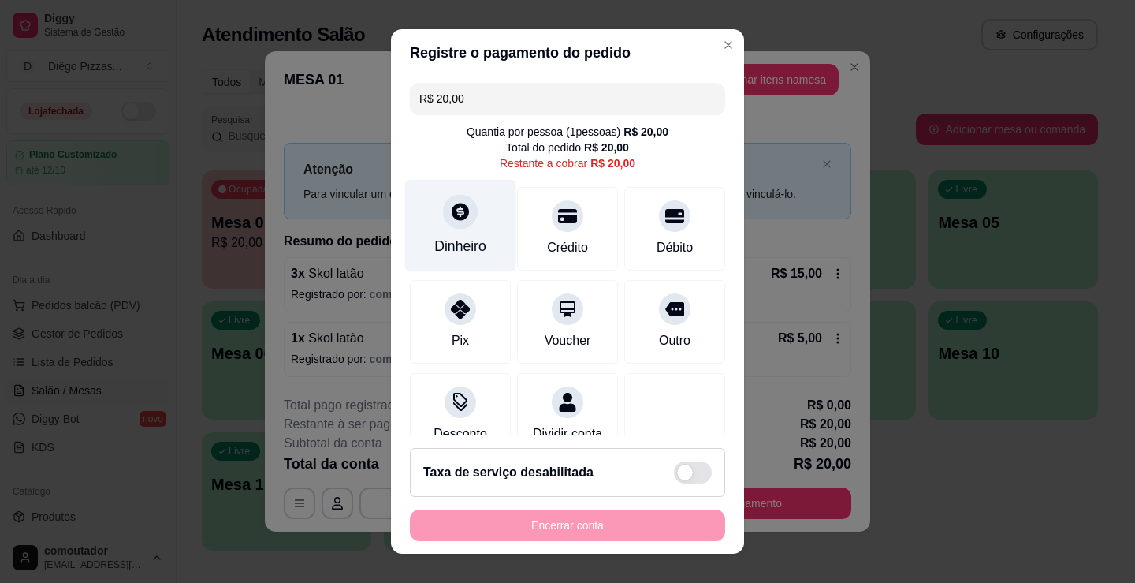
click at [458, 234] on div "Dinheiro" at bounding box center [460, 226] width 111 height 92
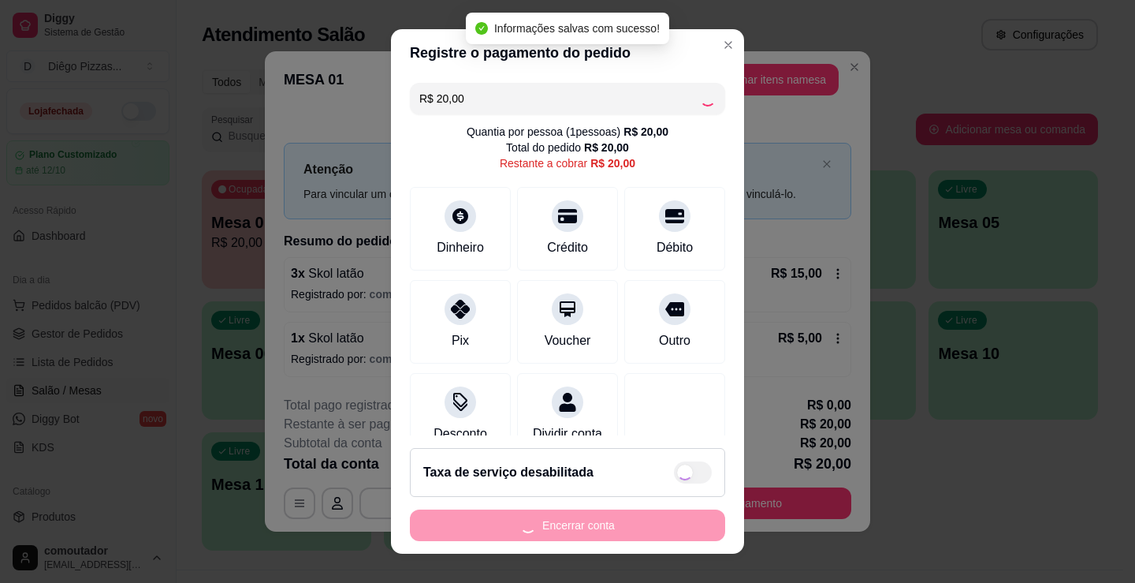
type input "R$ 0,00"
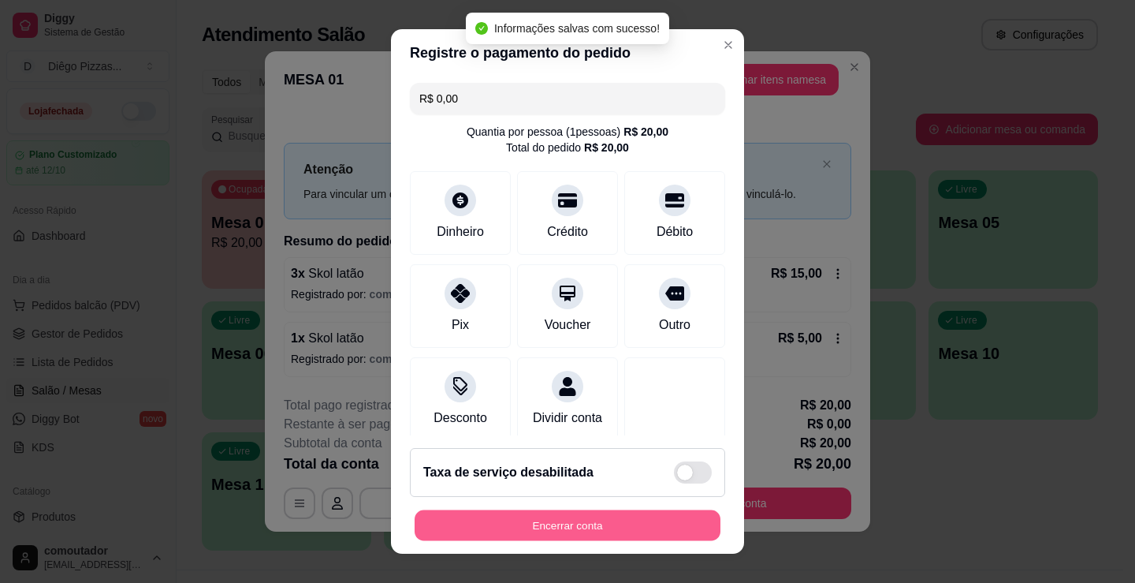
click at [589, 522] on button "Encerrar conta" at bounding box center [568, 525] width 306 height 31
